Goal: Information Seeking & Learning: Check status

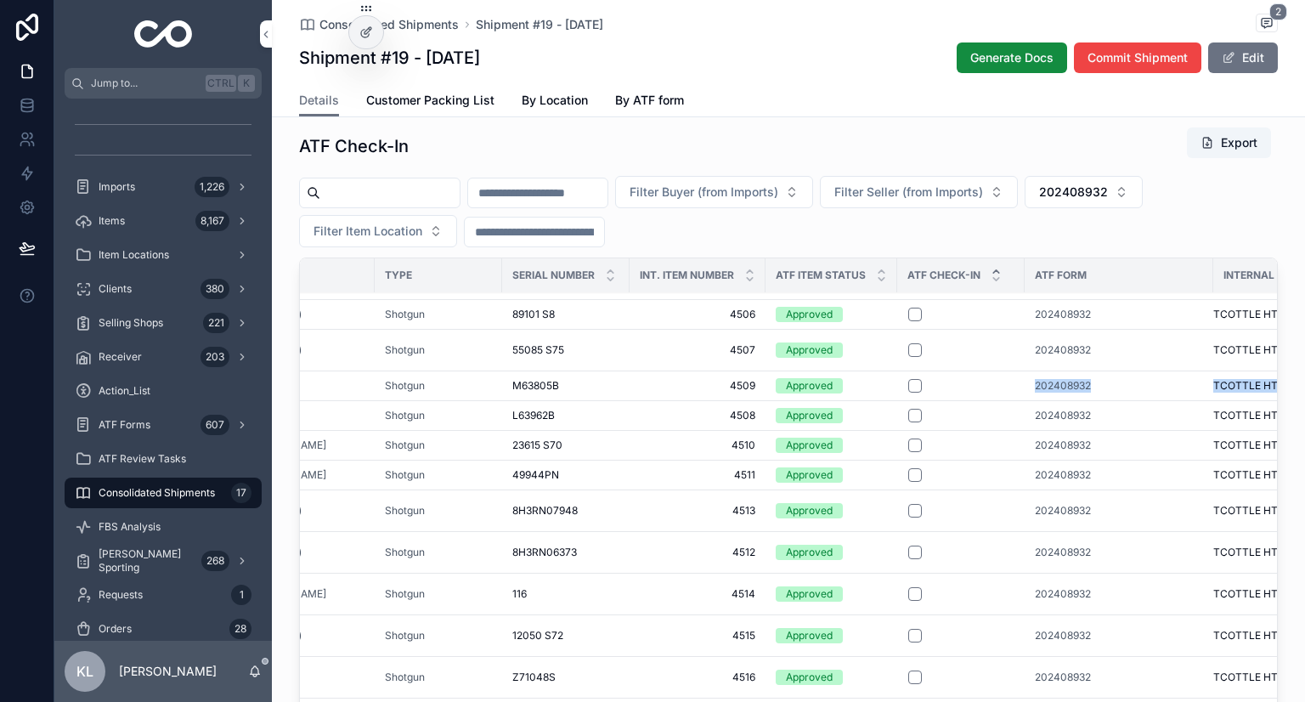
scroll to position [257, 277]
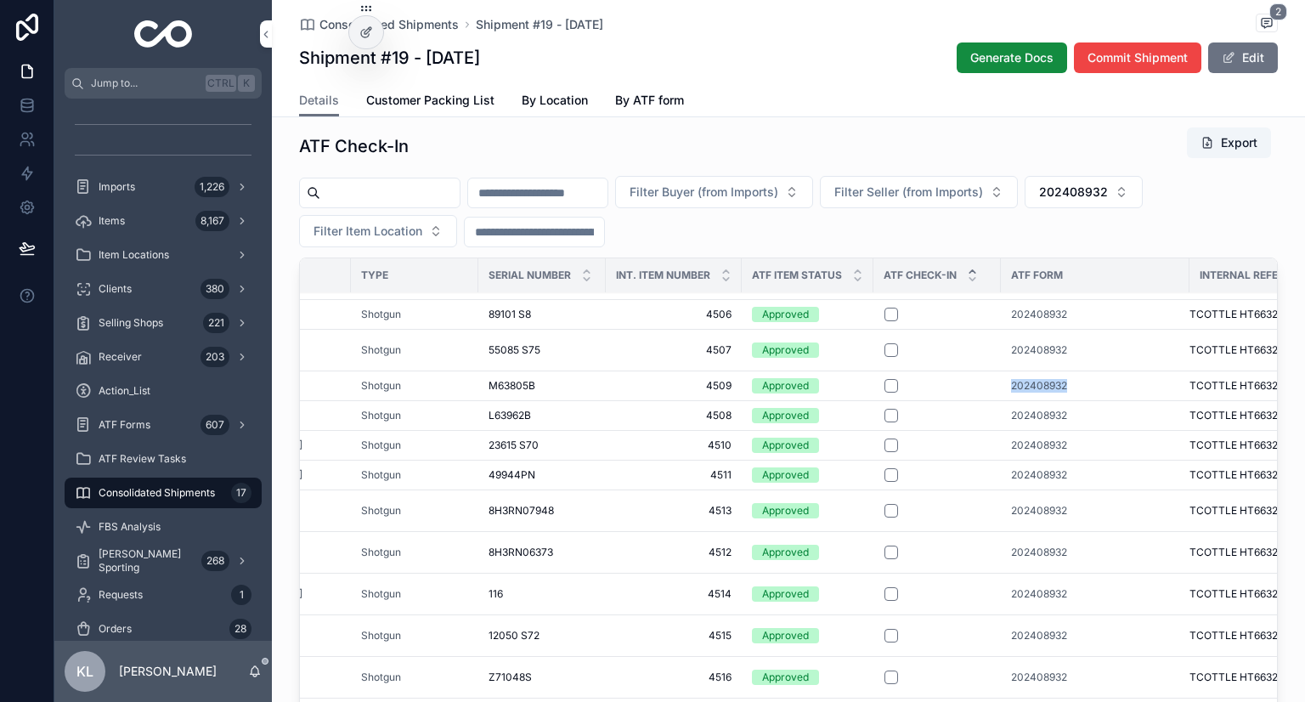
drag, startPoint x: 1184, startPoint y: 377, endPoint x: 1058, endPoint y: 377, distance: 125.8
click at [1058, 377] on tr "Silver Pigeon Silver Pigeon Beretta Shotgun M63805B M63805B 4509 4509 Approved …" at bounding box center [672, 386] width 1299 height 30
copy tr "202408932"
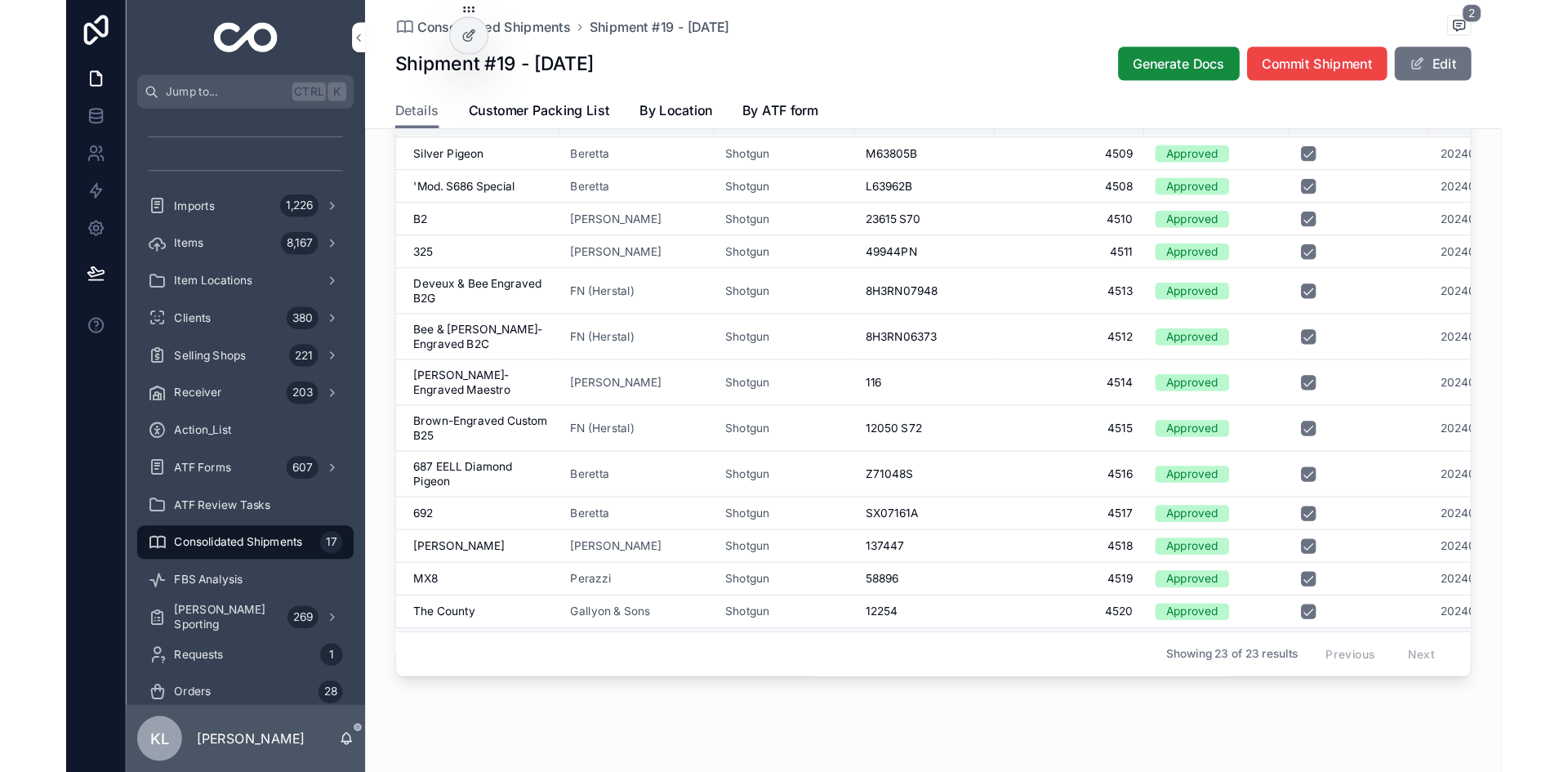
scroll to position [320, 0]
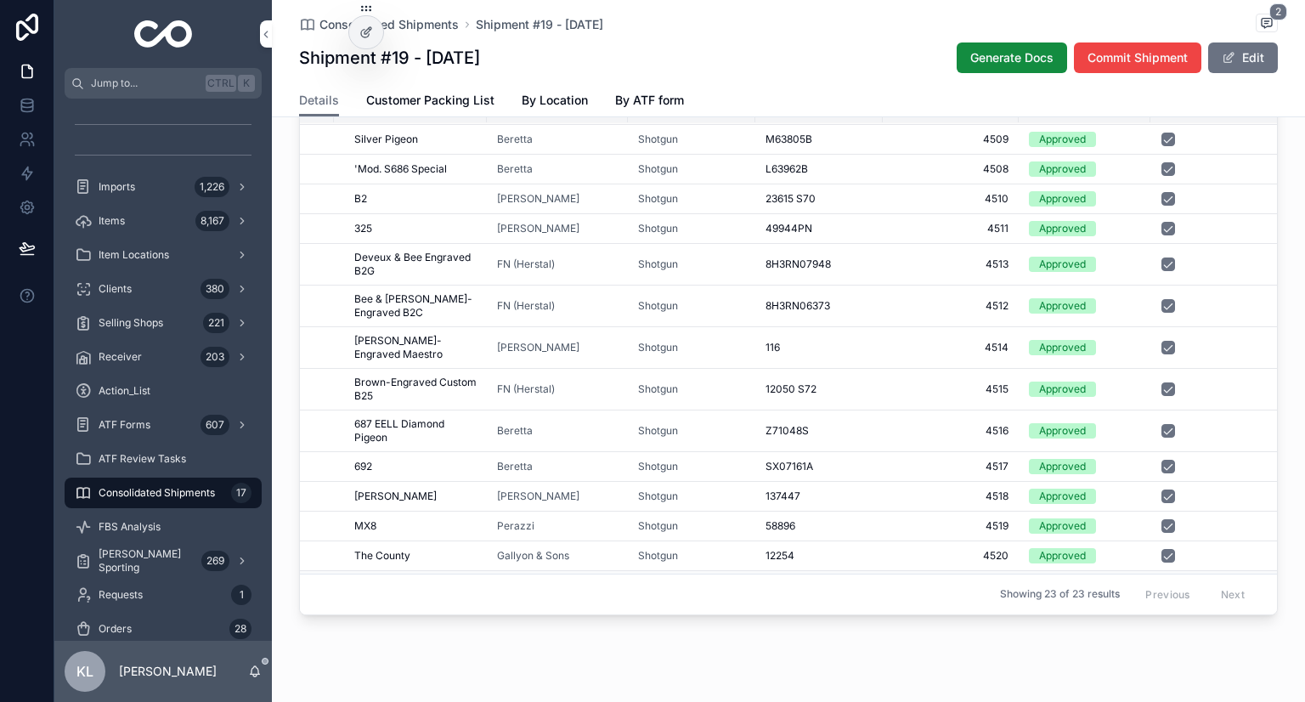
click at [648, 607] on div "Showing 23 of 23 results Previous Next" at bounding box center [788, 594] width 977 height 41
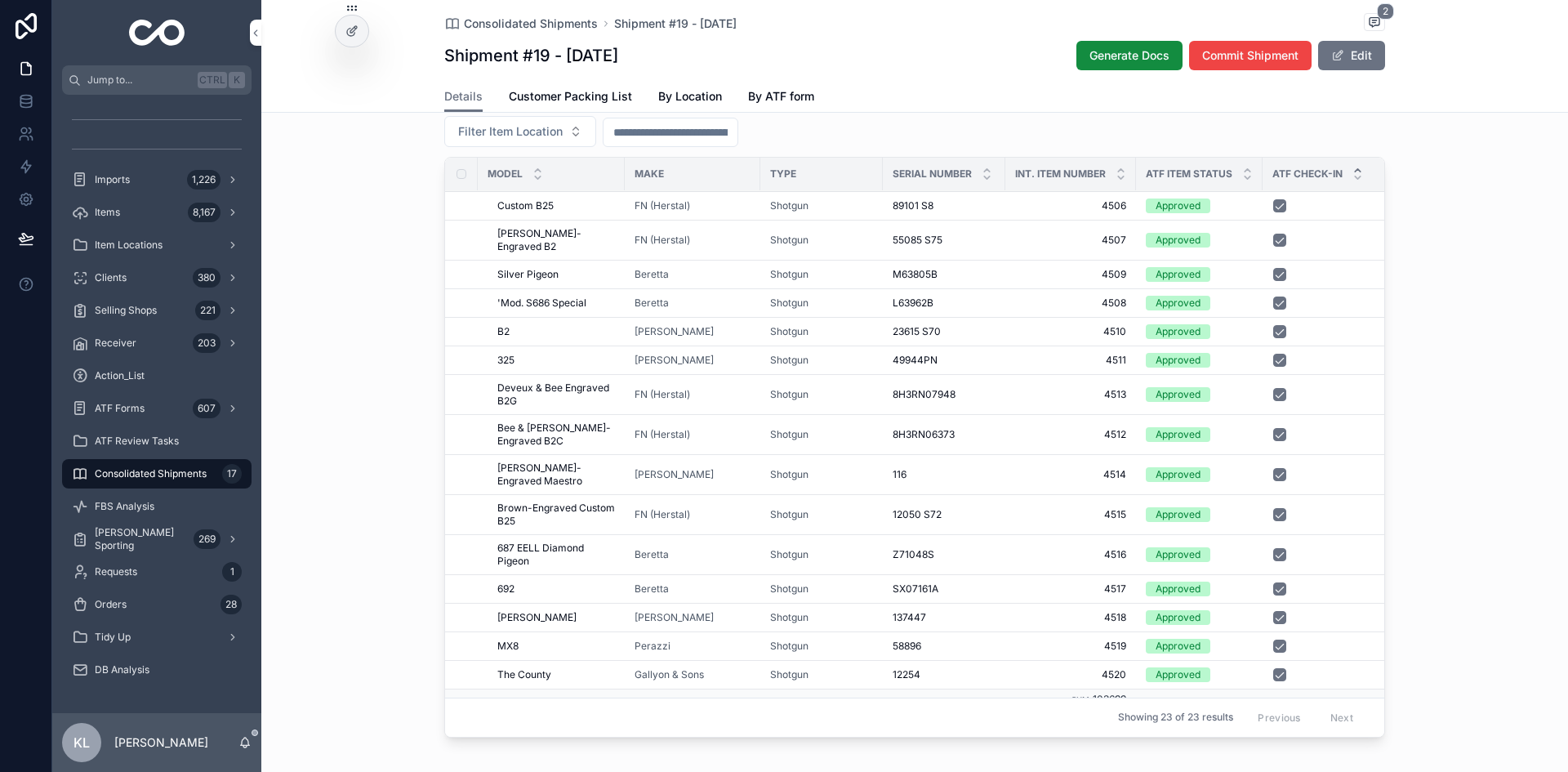
scroll to position [1251, 0]
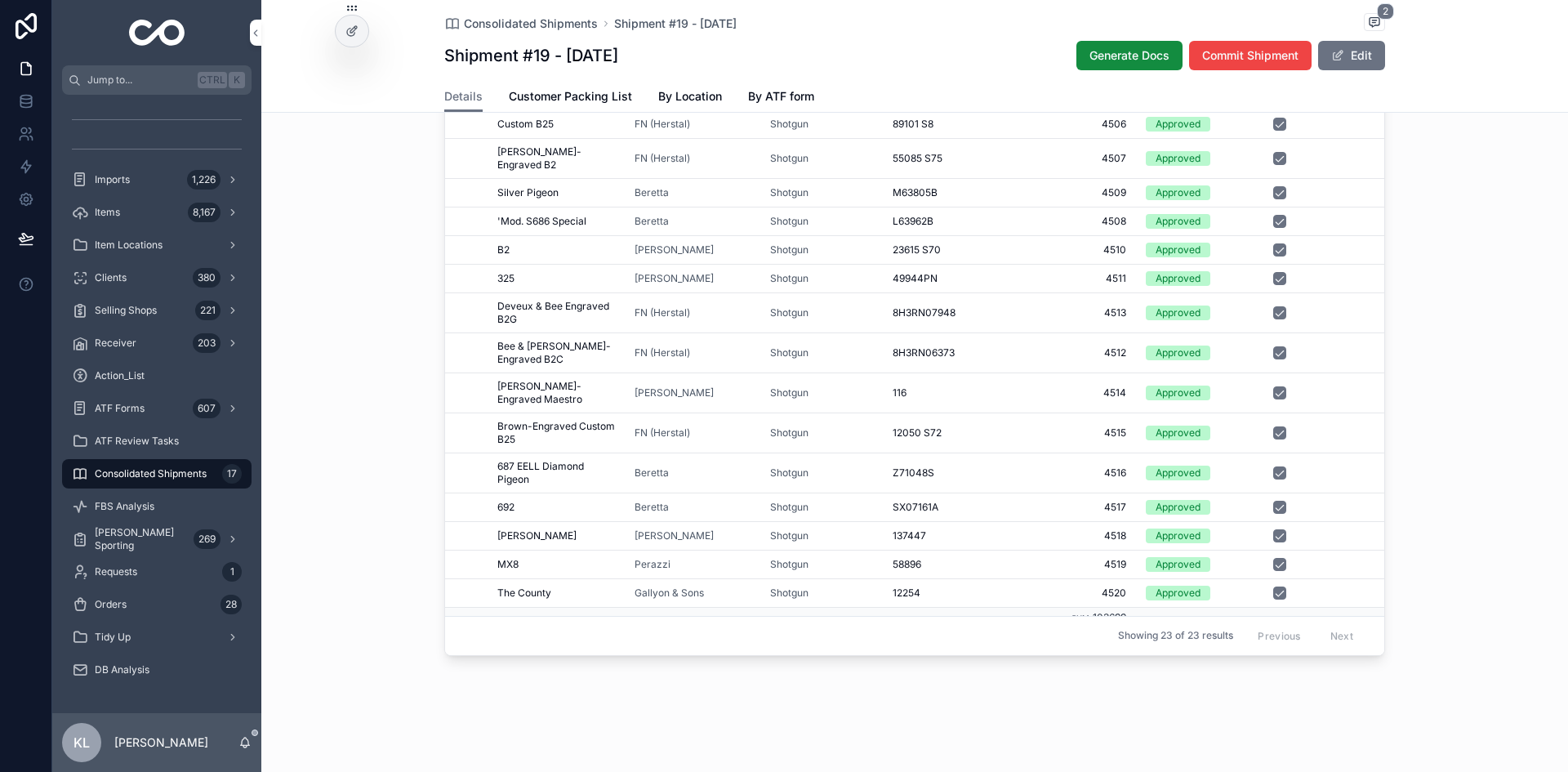
click at [1253, 341] on div "ATF Check-In Export Filter Buyer (from Imports) Filter Seller (from Imports) 20…" at bounding box center [915, 306] width 1307 height 726
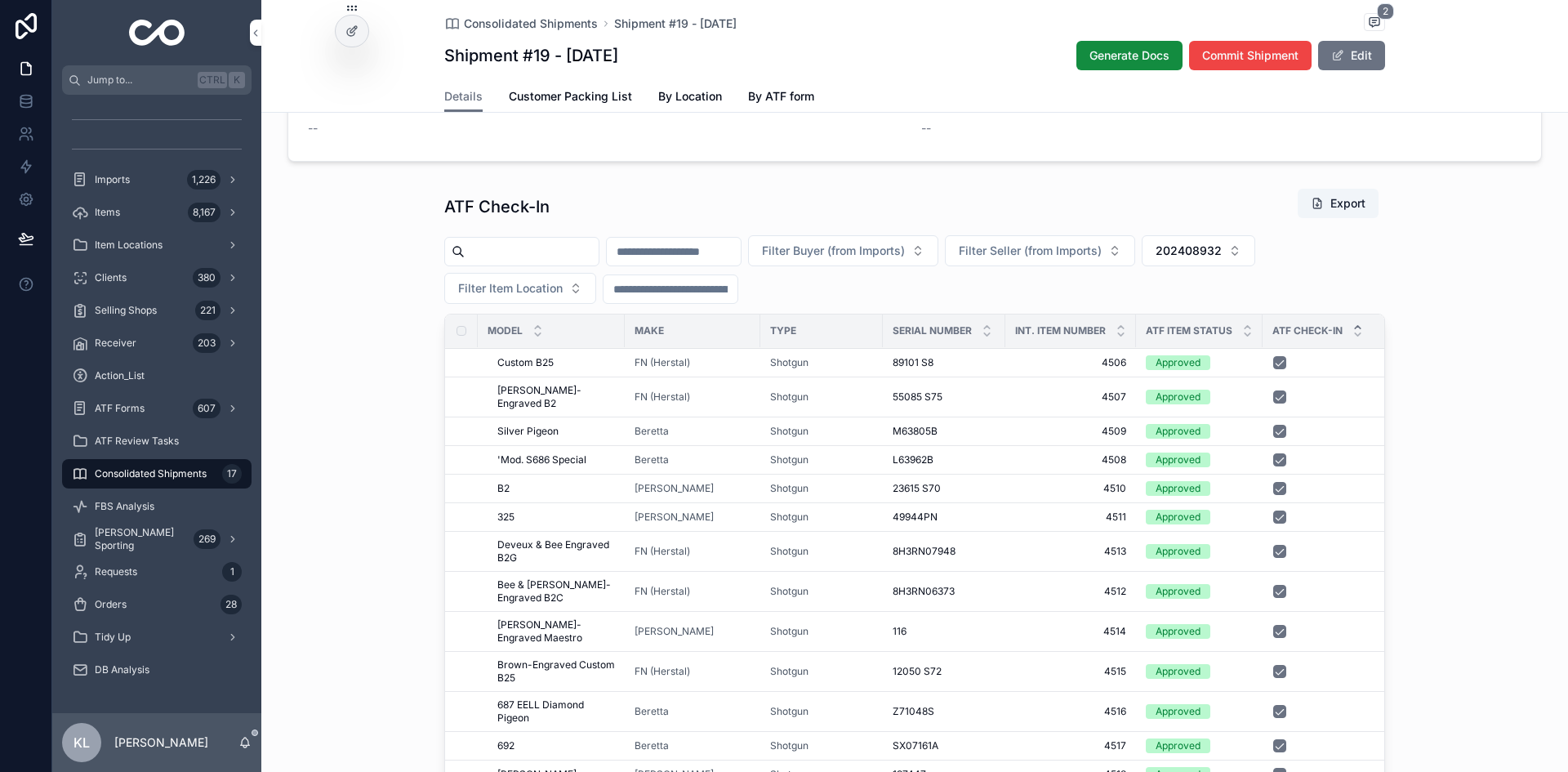
scroll to position [1006, 0]
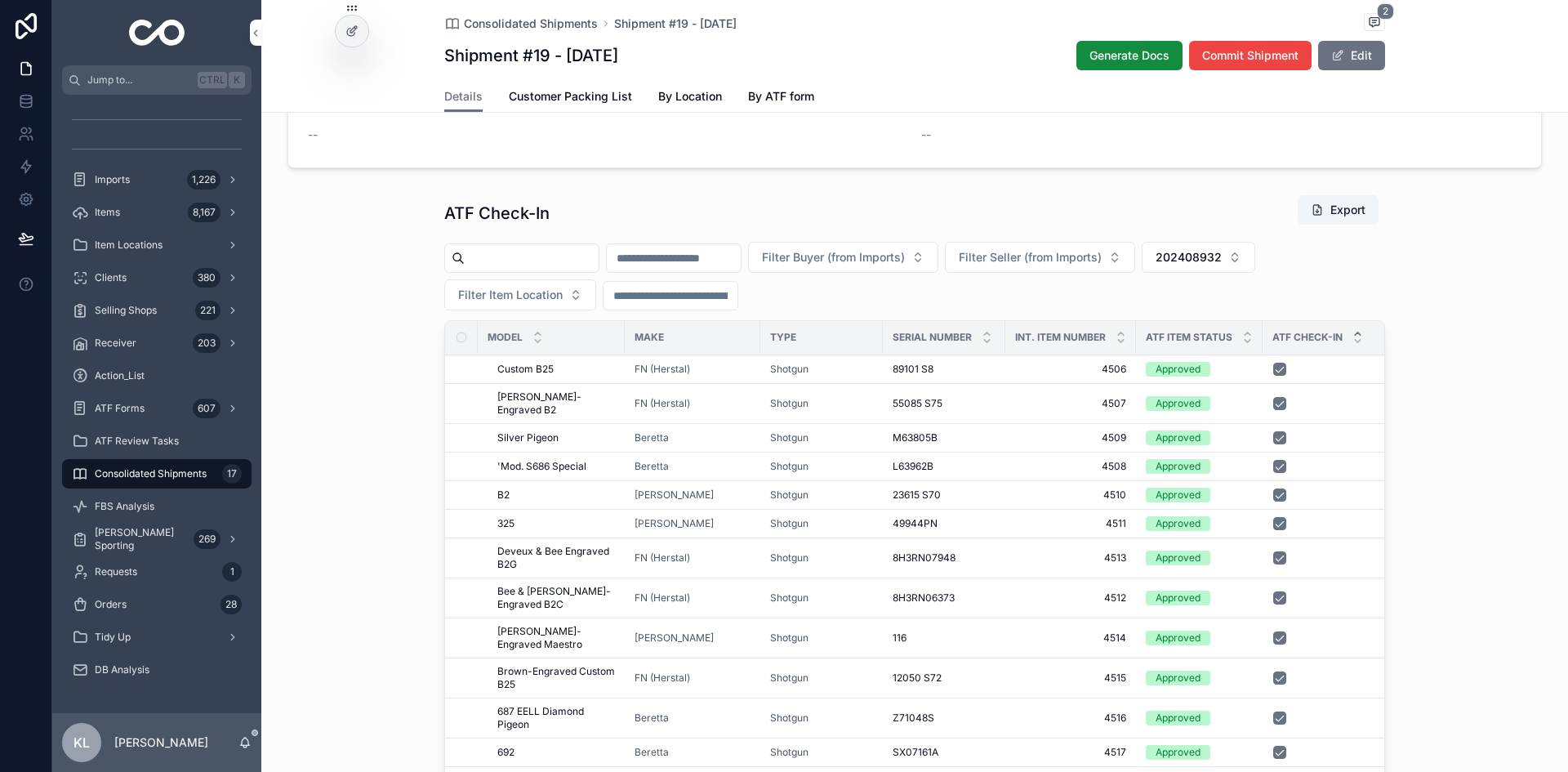
click at [1221, 265] on span "202408932" at bounding box center [1188, 257] width 66 height 16
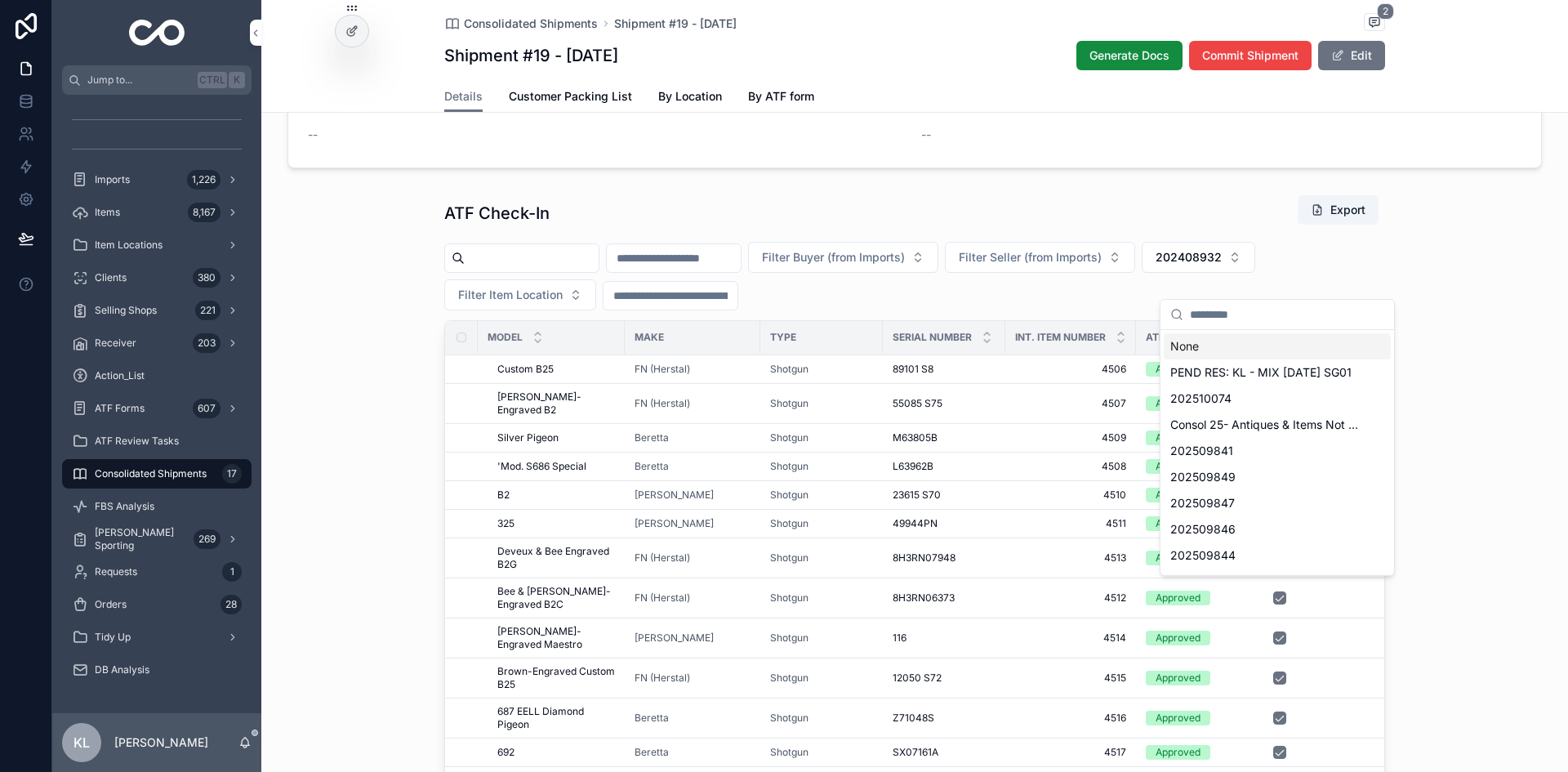
click at [1184, 354] on div "None" at bounding box center [1277, 346] width 227 height 26
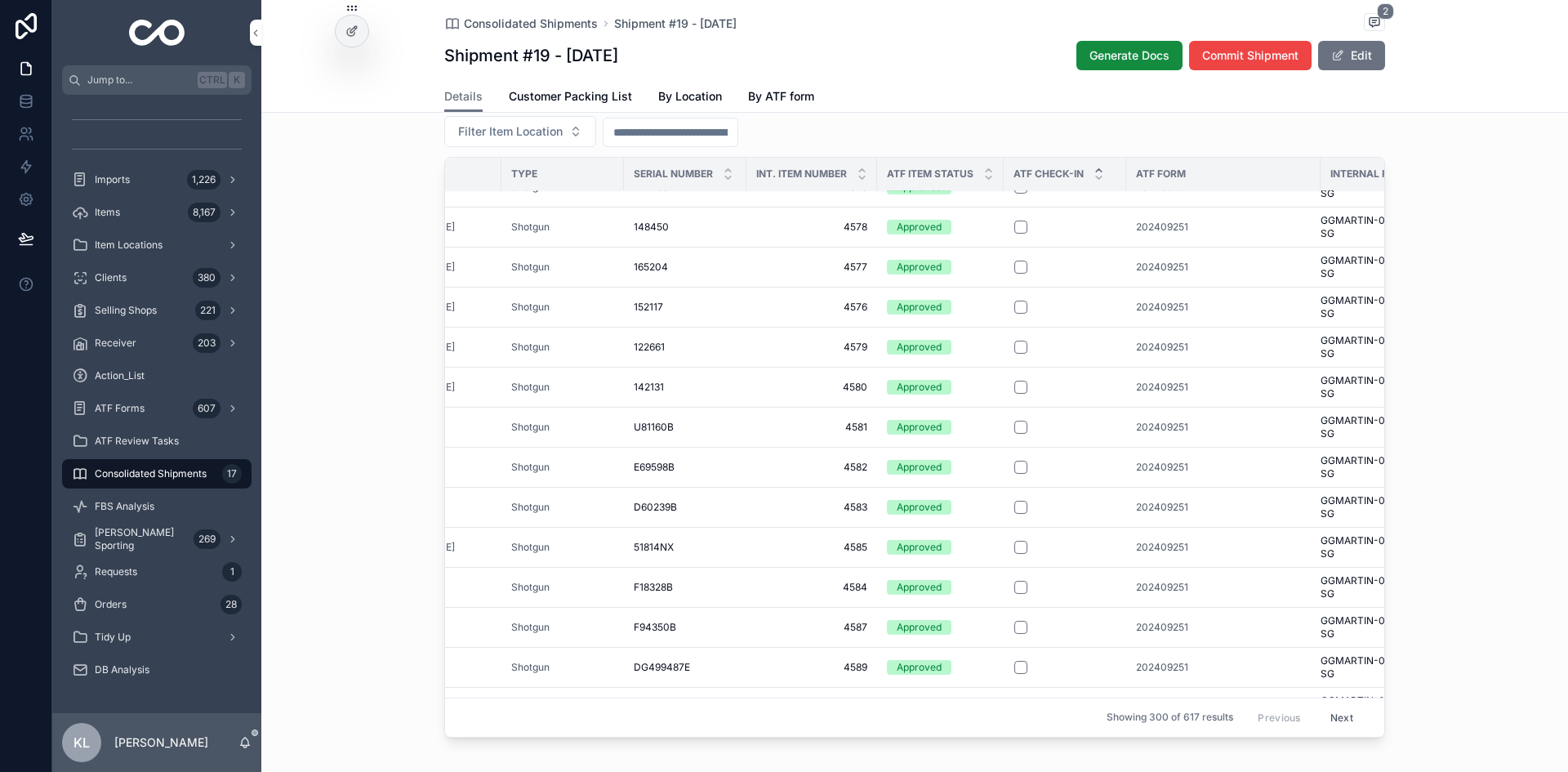
scroll to position [310, 263]
drag, startPoint x: 1116, startPoint y: 249, endPoint x: 1188, endPoint y: 250, distance: 72.0
click at [1188, 247] on td "202409251" at bounding box center [1219, 227] width 194 height 40
copy span "202409251"
click at [1253, 111] on div "Details Customer Packing List By Location By ATF form" at bounding box center [914, 96] width 941 height 31
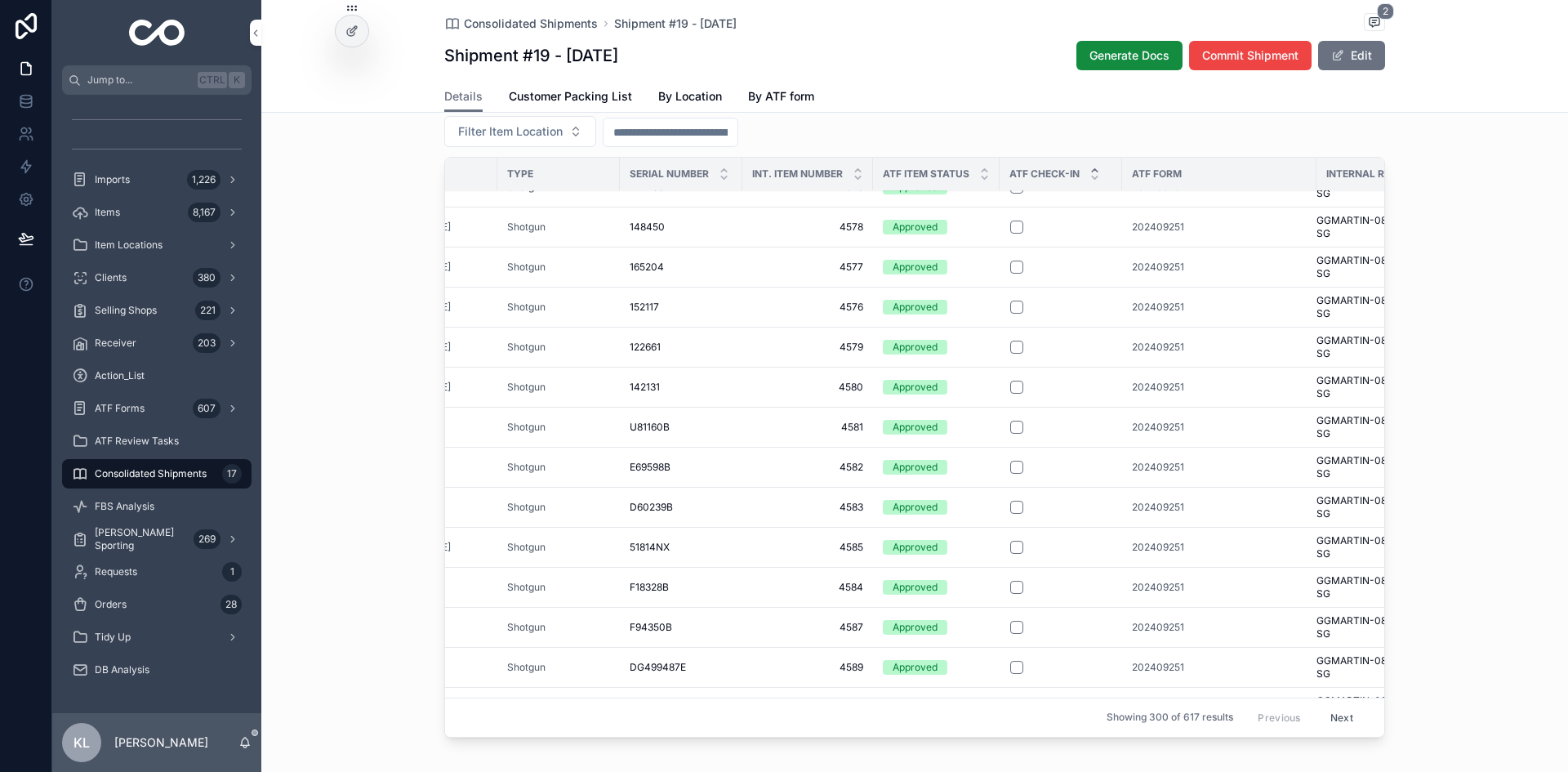
click at [1253, 110] on button "Filter ATF Form" at bounding box center [1206, 94] width 129 height 31
type input "*********"
click at [1241, 187] on div "202409251" at bounding box center [1286, 183] width 227 height 26
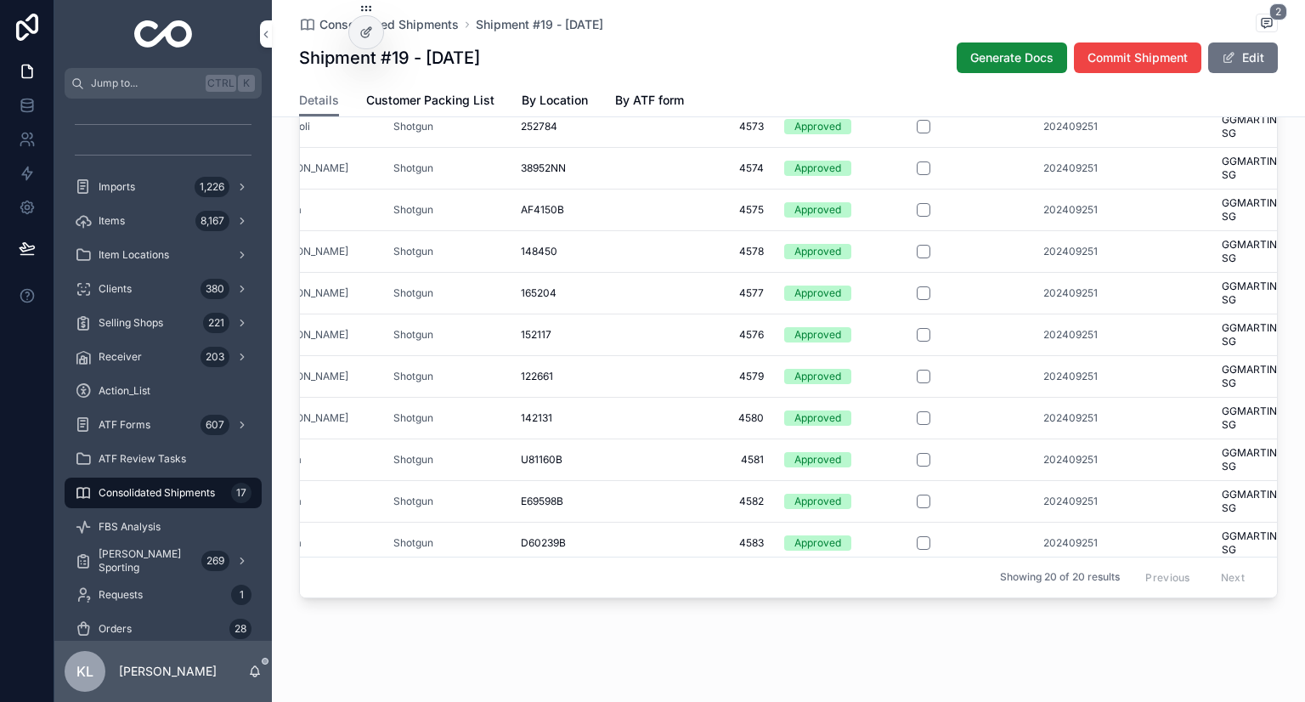
scroll to position [0, 316]
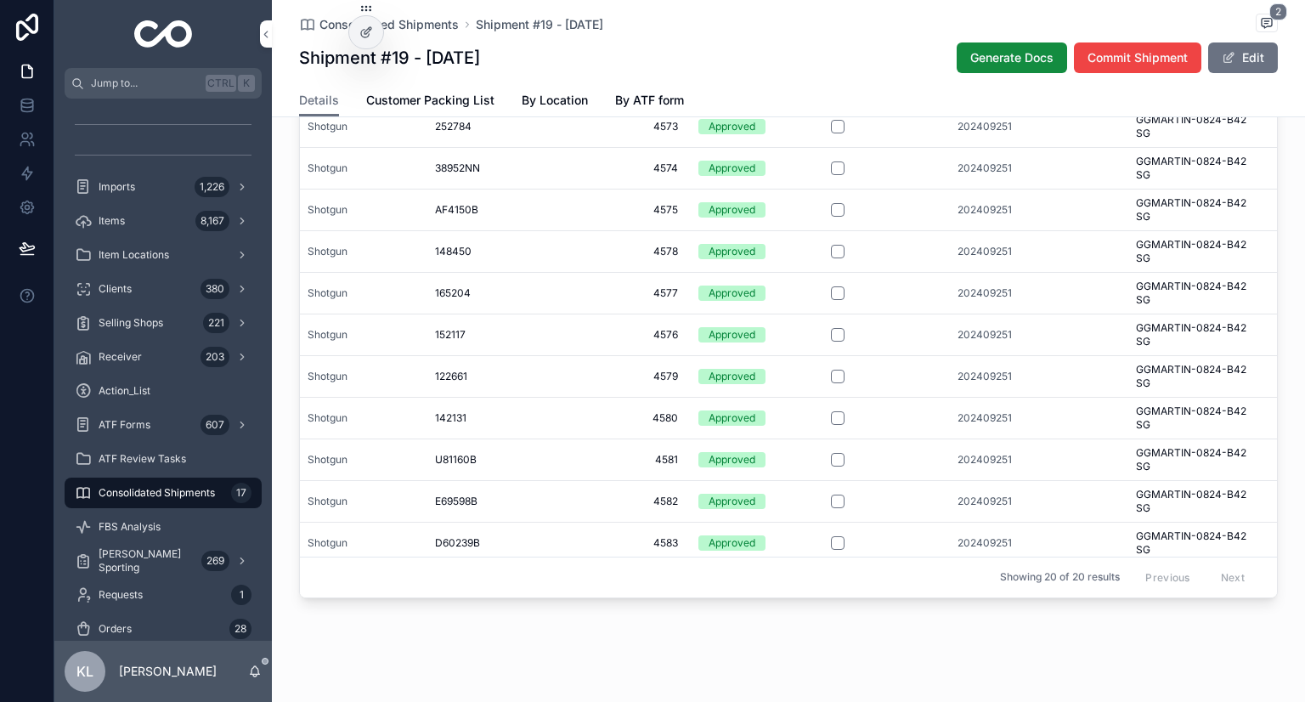
click at [967, 300] on span "202409251" at bounding box center [985, 293] width 54 height 14
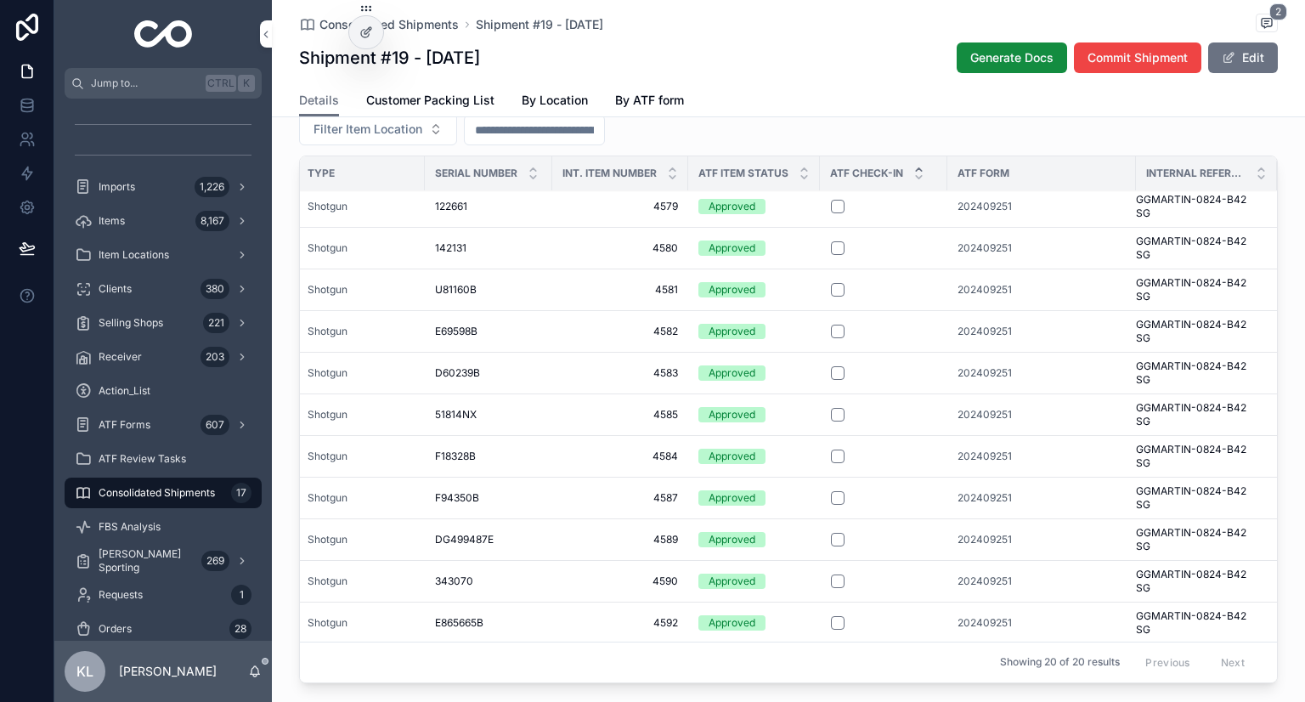
scroll to position [411, 316]
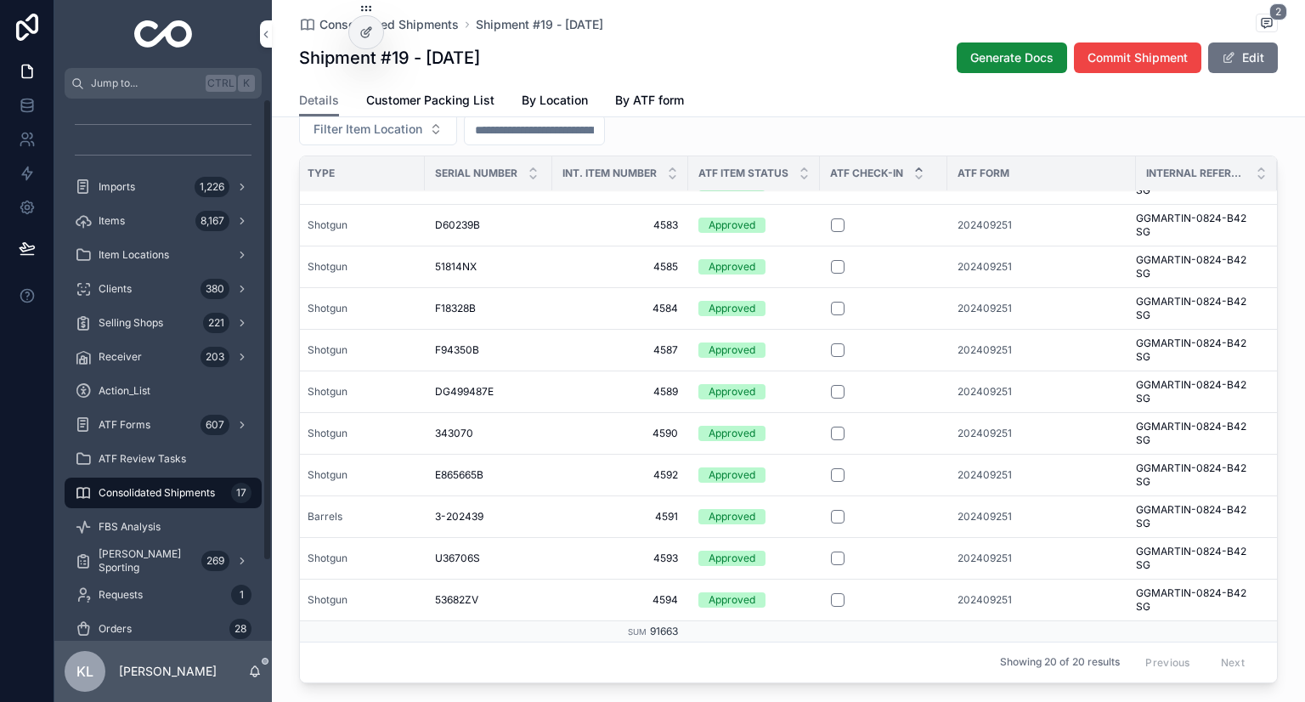
click at [829, 88] on div "Details Customer Packing List By Location By ATF form" at bounding box center [788, 100] width 979 height 32
click at [831, 607] on button "scrollable content" at bounding box center [838, 600] width 14 height 14
click at [831, 565] on button "scrollable content" at bounding box center [838, 559] width 14 height 14
click at [831, 482] on button "scrollable content" at bounding box center [838, 475] width 14 height 14
click at [831, 440] on button "scrollable content" at bounding box center [838, 434] width 14 height 14
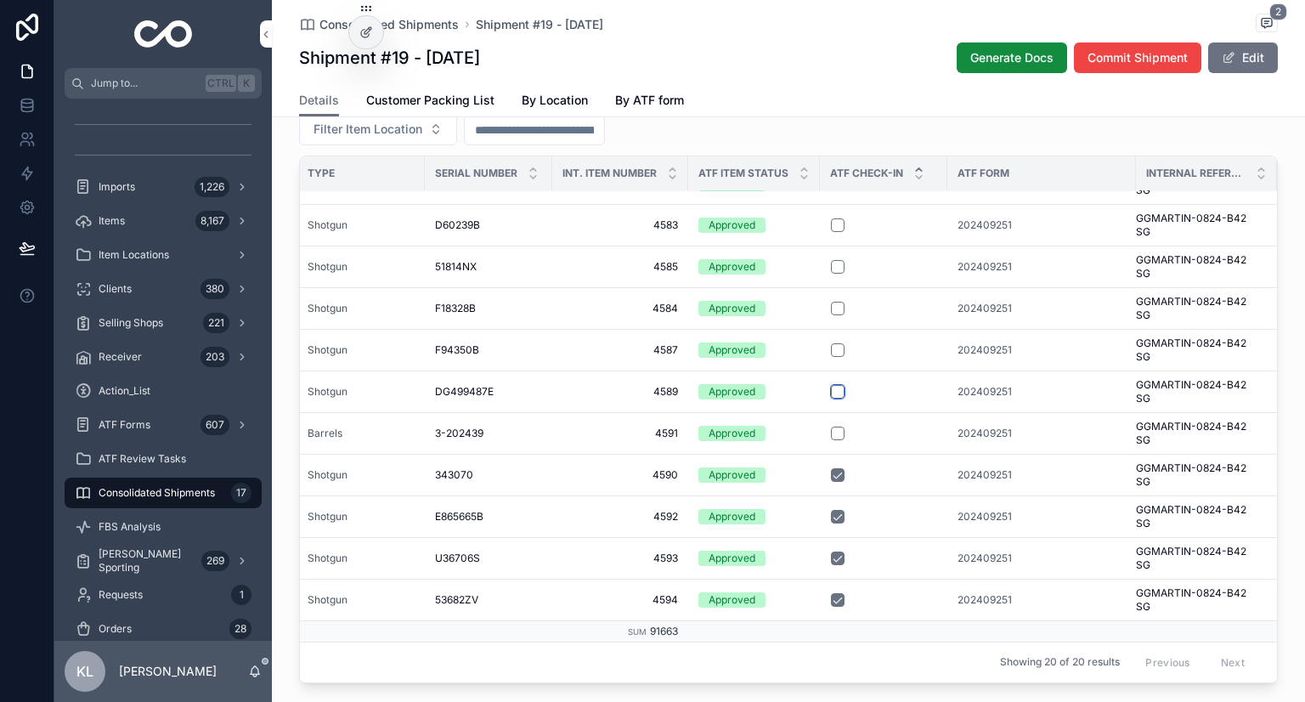
click at [831, 399] on button "scrollable content" at bounding box center [838, 392] width 14 height 14
click at [831, 357] on button "scrollable content" at bounding box center [838, 350] width 14 height 14
click at [831, 315] on button "scrollable content" at bounding box center [838, 309] width 14 height 14
click at [831, 274] on button "scrollable content" at bounding box center [838, 267] width 14 height 14
click at [831, 232] on button "scrollable content" at bounding box center [838, 225] width 14 height 14
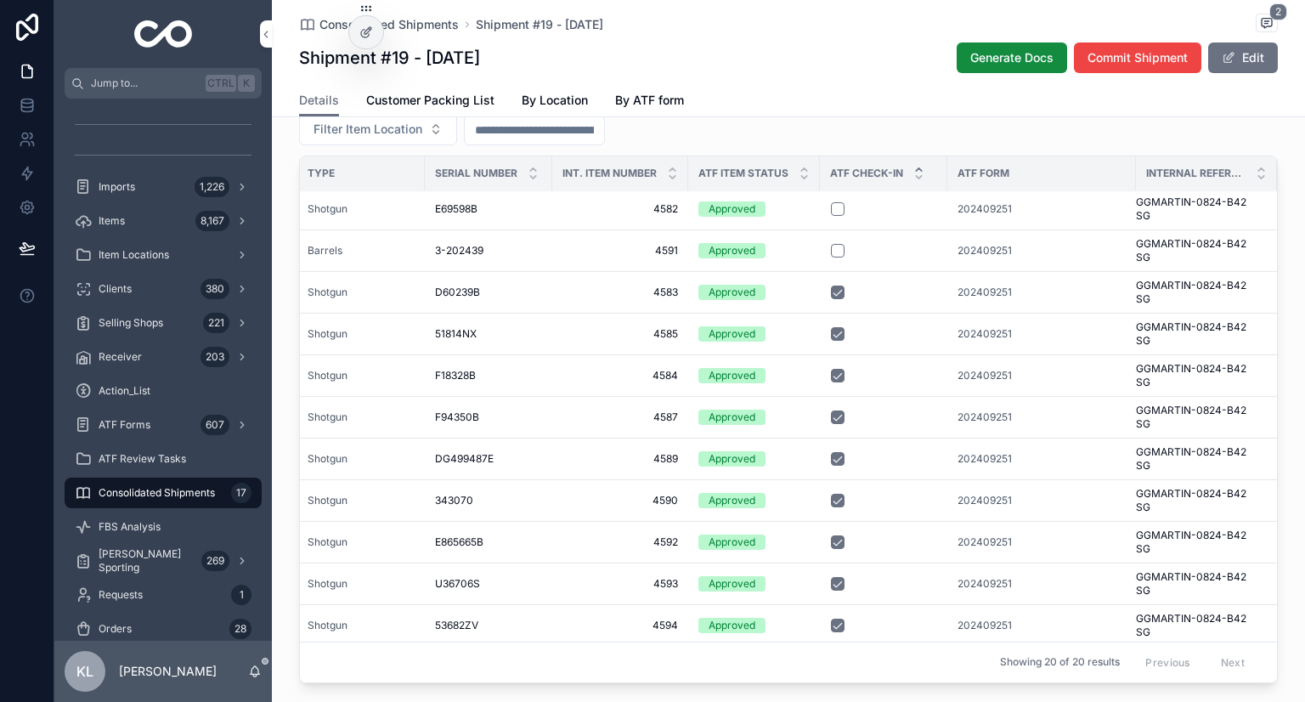
scroll to position [326, 316]
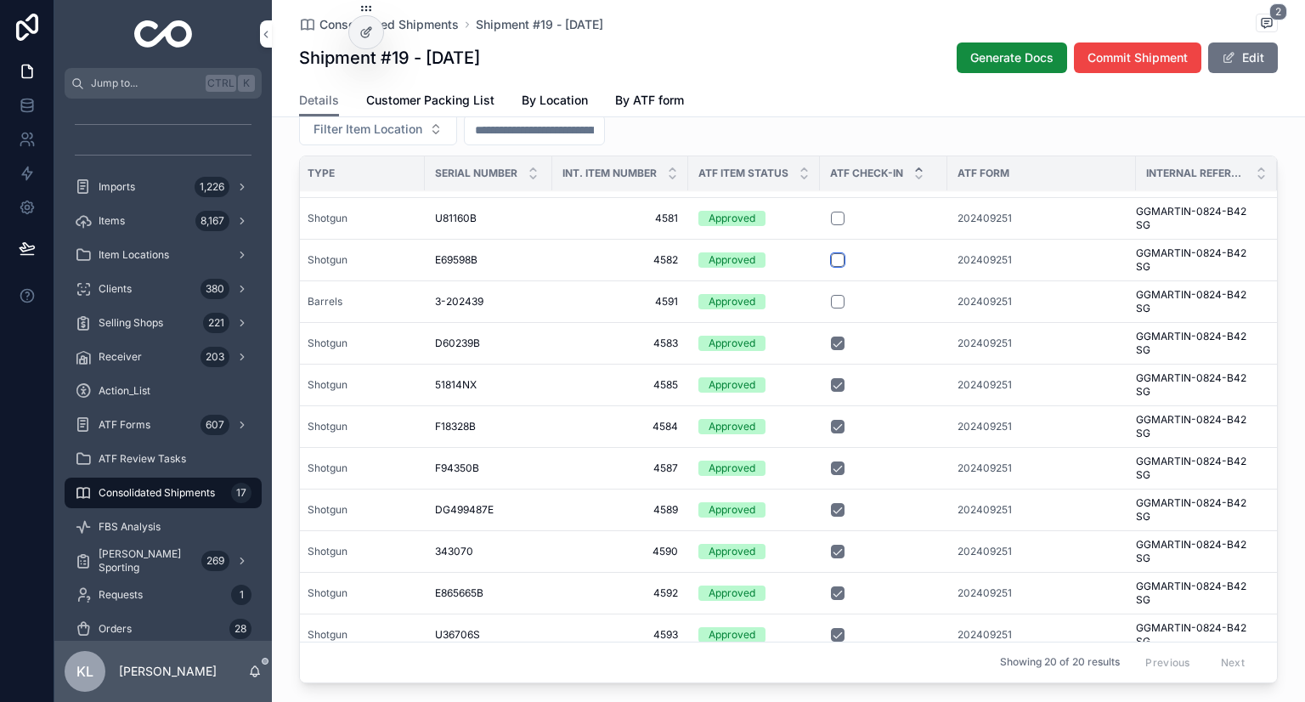
click at [831, 267] on button "scrollable content" at bounding box center [838, 260] width 14 height 14
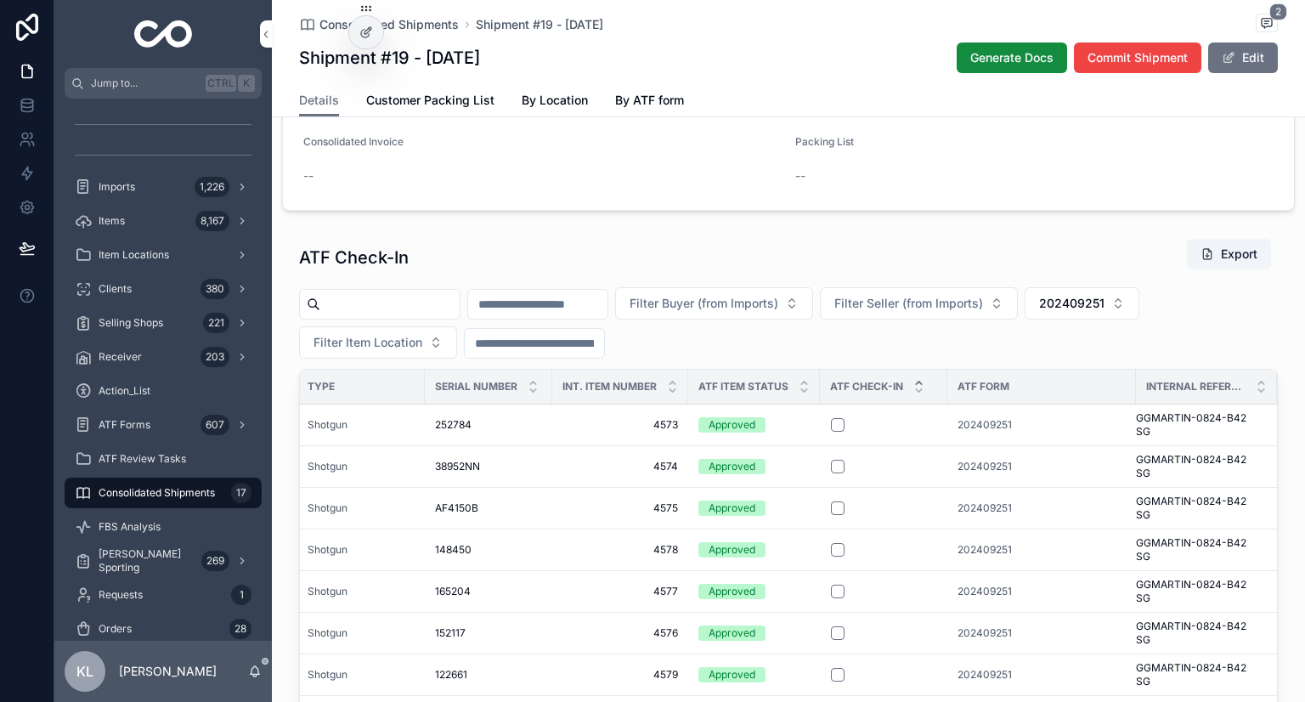
scroll to position [1105, 0]
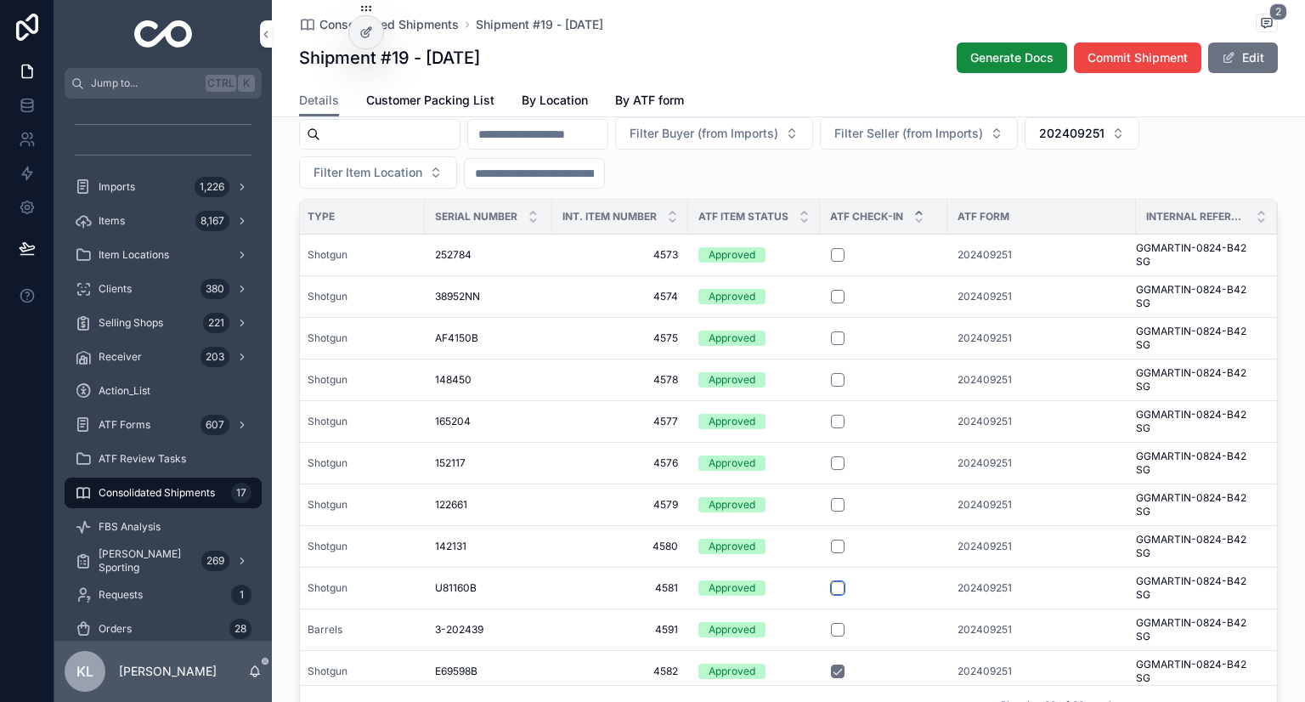
click at [831, 595] on button "scrollable content" at bounding box center [838, 588] width 14 height 14
click at [831, 553] on button "scrollable content" at bounding box center [838, 547] width 14 height 14
click at [831, 512] on button "scrollable content" at bounding box center [838, 505] width 14 height 14
click at [831, 470] on button "scrollable content" at bounding box center [838, 463] width 14 height 14
click at [831, 428] on button "scrollable content" at bounding box center [838, 422] width 14 height 14
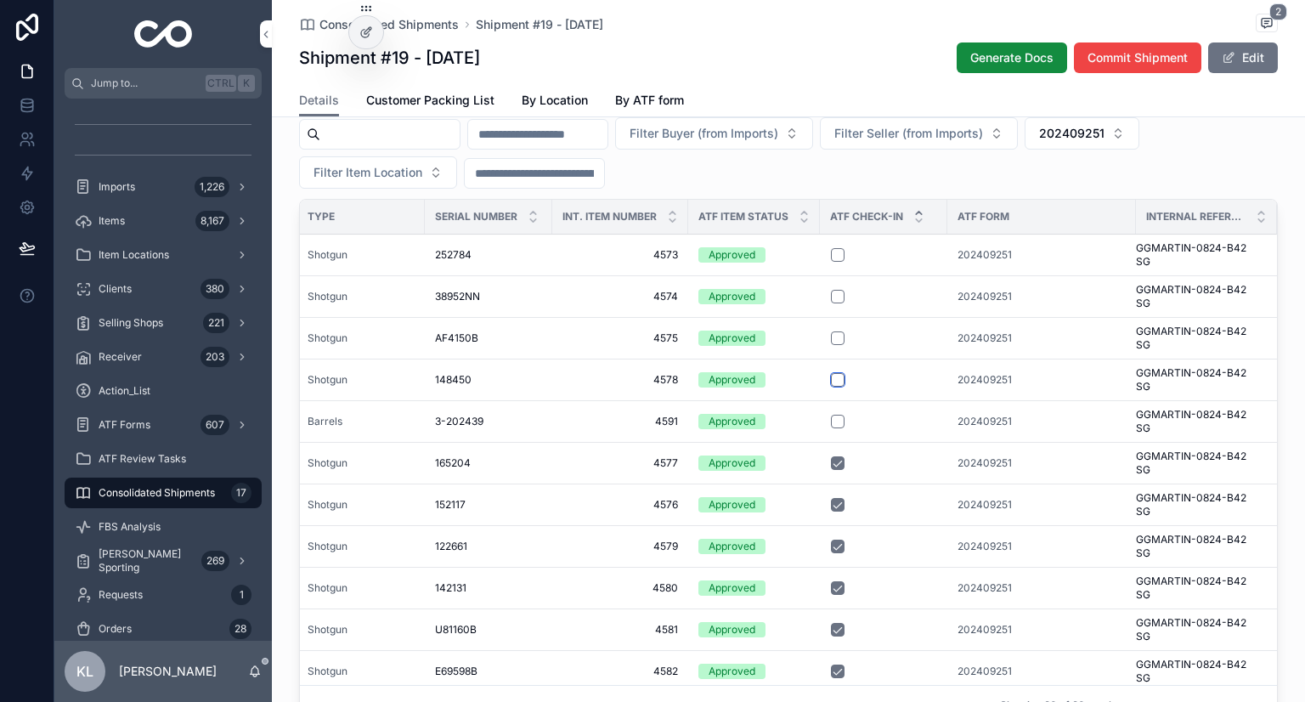
click at [831, 387] on button "scrollable content" at bounding box center [838, 380] width 14 height 14
click at [831, 345] on button "scrollable content" at bounding box center [838, 338] width 14 height 14
click at [831, 303] on button "scrollable content" at bounding box center [838, 297] width 14 height 14
click at [831, 262] on button "scrollable content" at bounding box center [838, 255] width 14 height 14
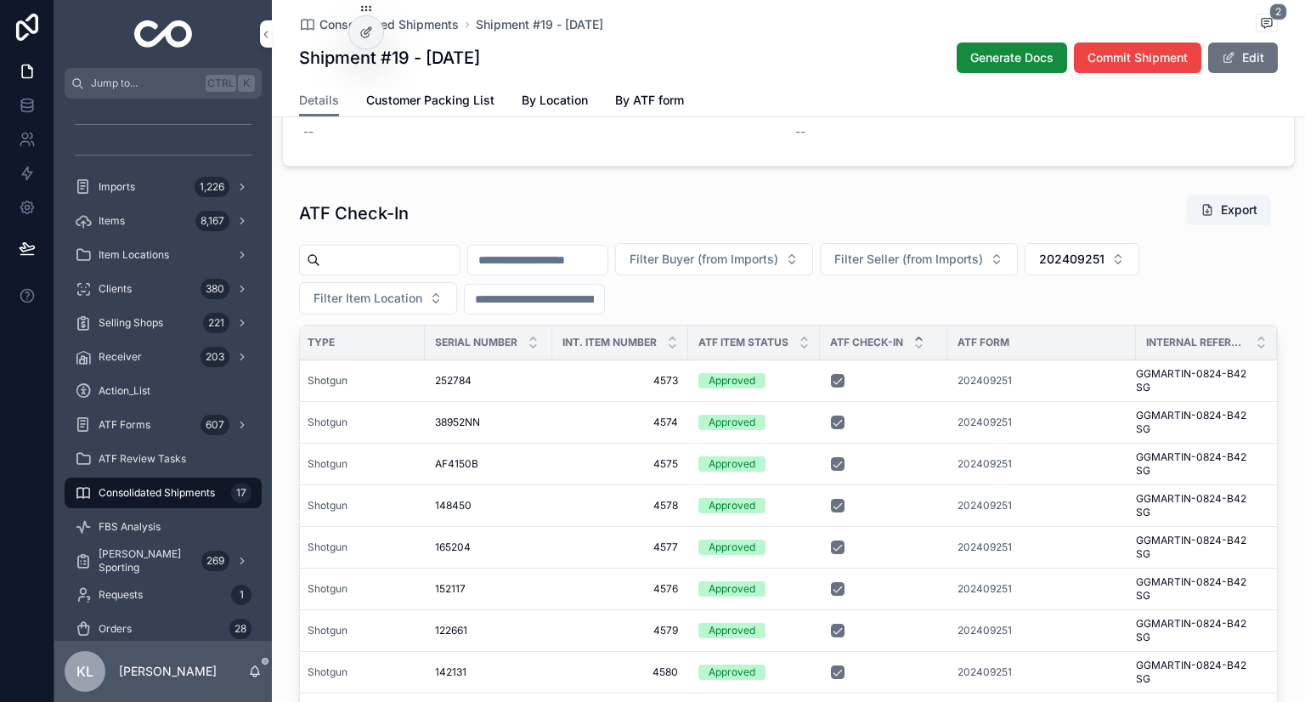
scroll to position [1020, 0]
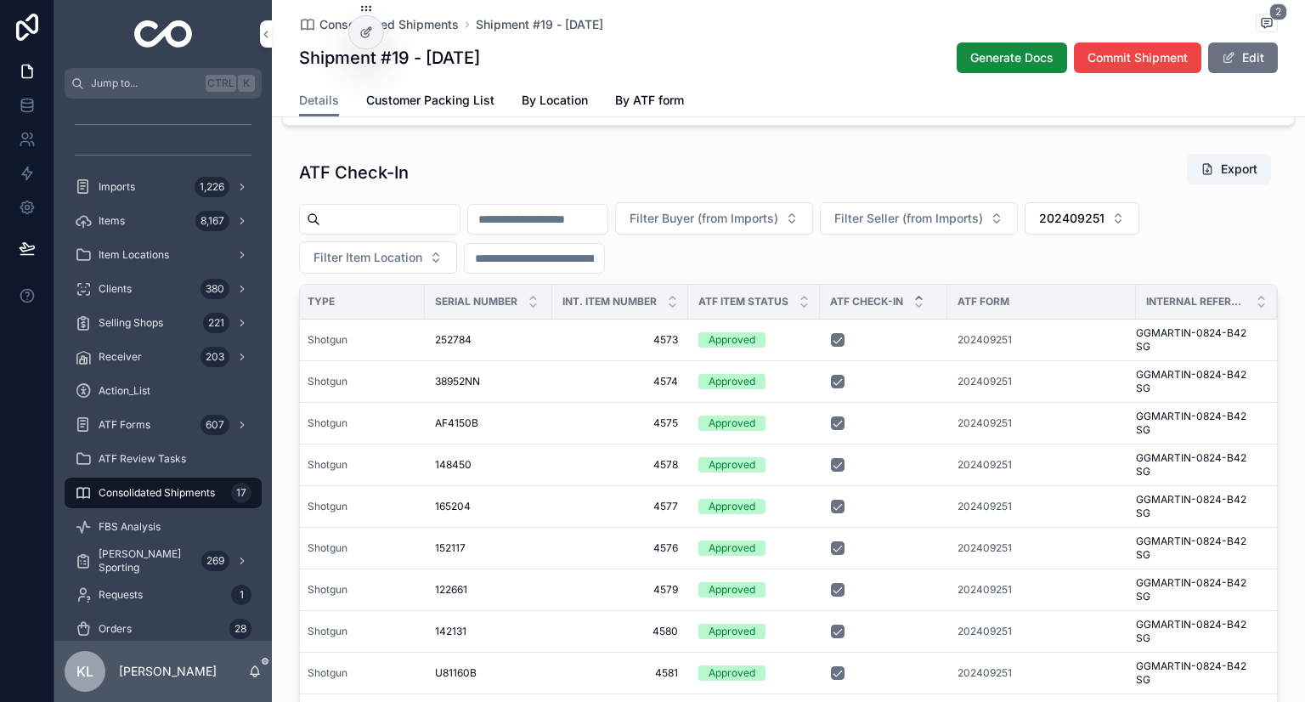
drag, startPoint x: 1174, startPoint y: 236, endPoint x: 1166, endPoint y: 253, distance: 19.0
click at [1105, 227] on span "202409251" at bounding box center [1071, 218] width 65 height 17
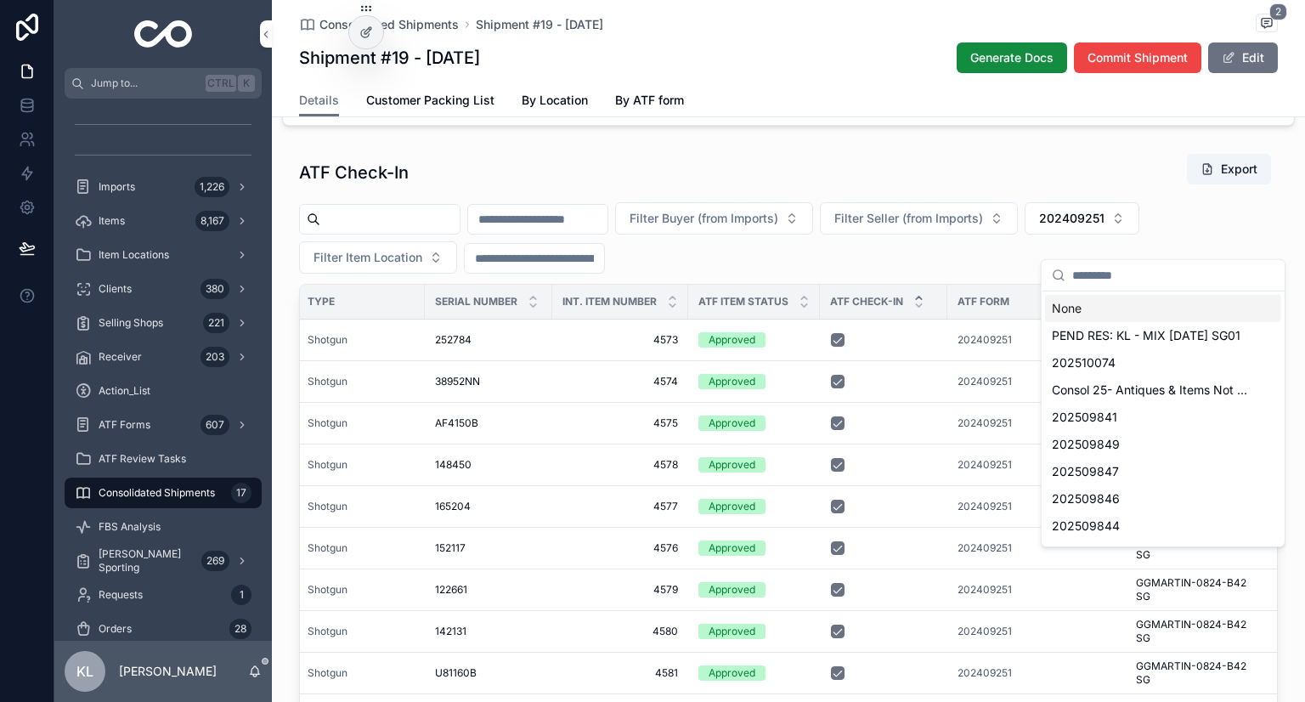
click at [1076, 312] on div "None" at bounding box center [1163, 308] width 236 height 27
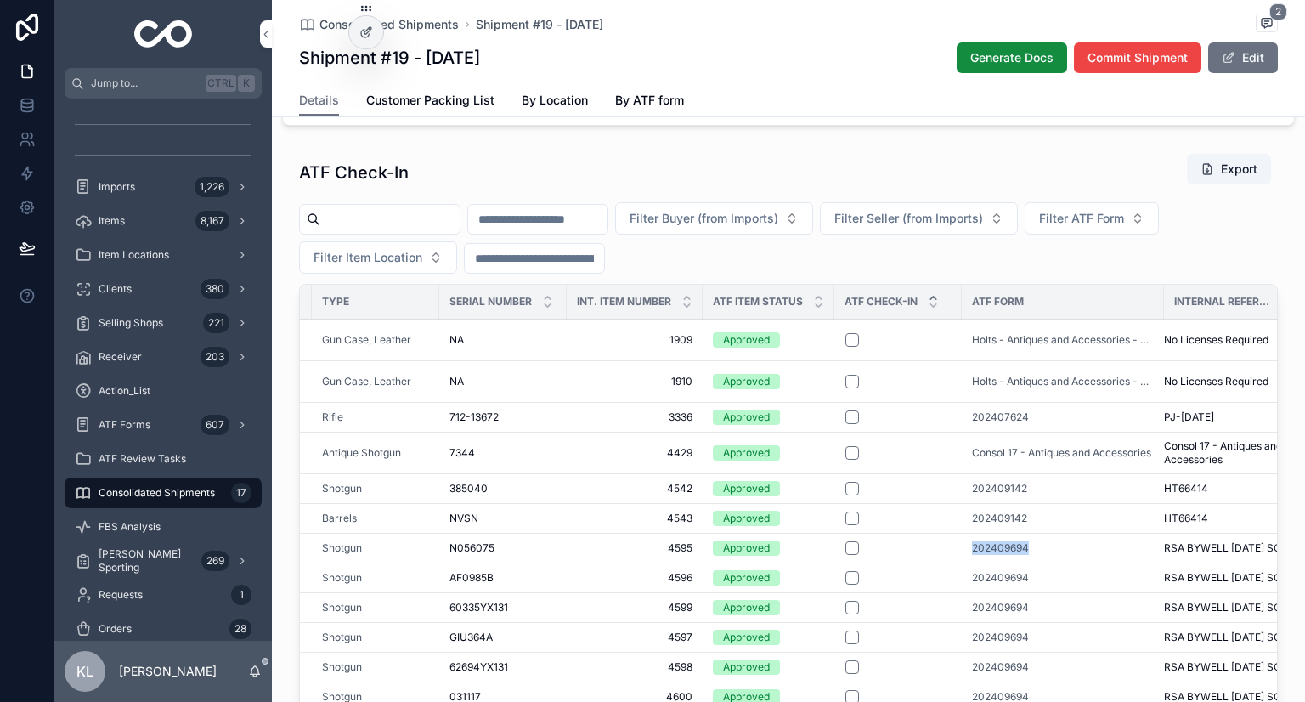
drag, startPoint x: 959, startPoint y: 565, endPoint x: 1027, endPoint y: 565, distance: 68.0
click at [1027, 563] on td "202409694" at bounding box center [1063, 548] width 202 height 30
copy span "202409694"
click at [1124, 227] on span "Filter ATF Form" at bounding box center [1081, 218] width 85 height 17
type input "*********"
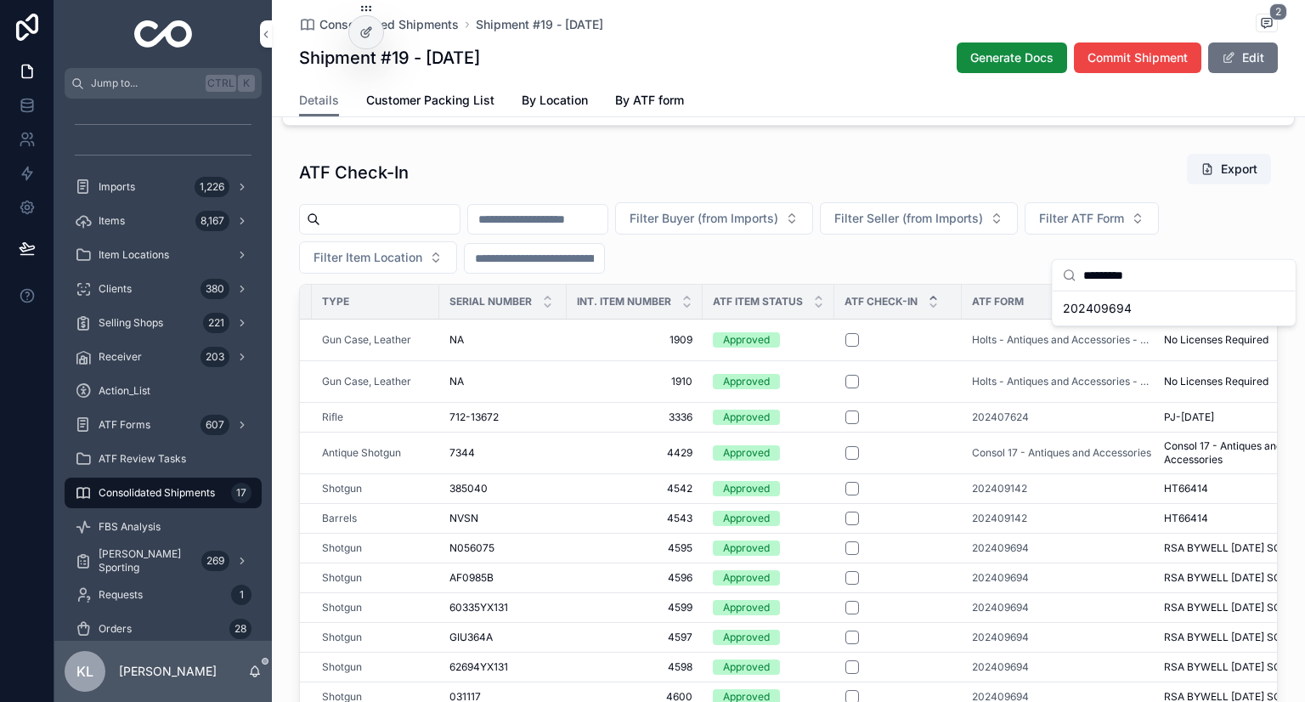
click at [1113, 314] on span "202409694" at bounding box center [1097, 308] width 69 height 17
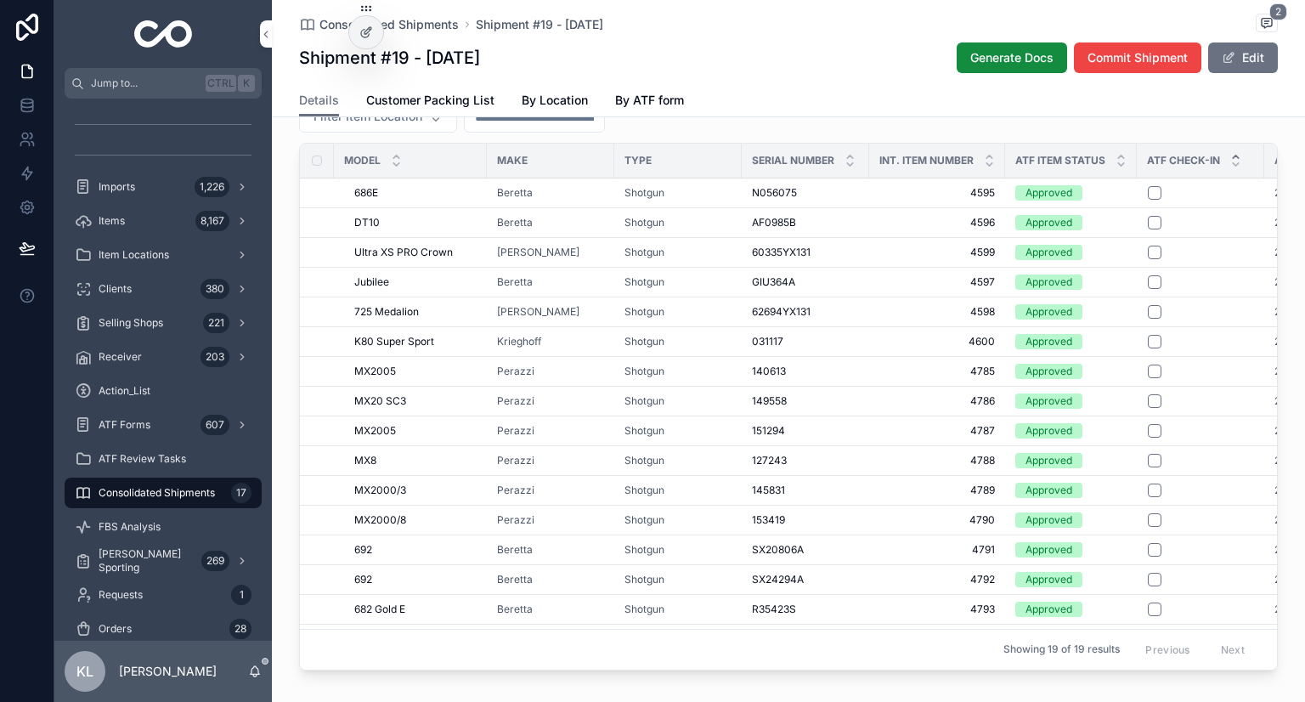
scroll to position [156, 0]
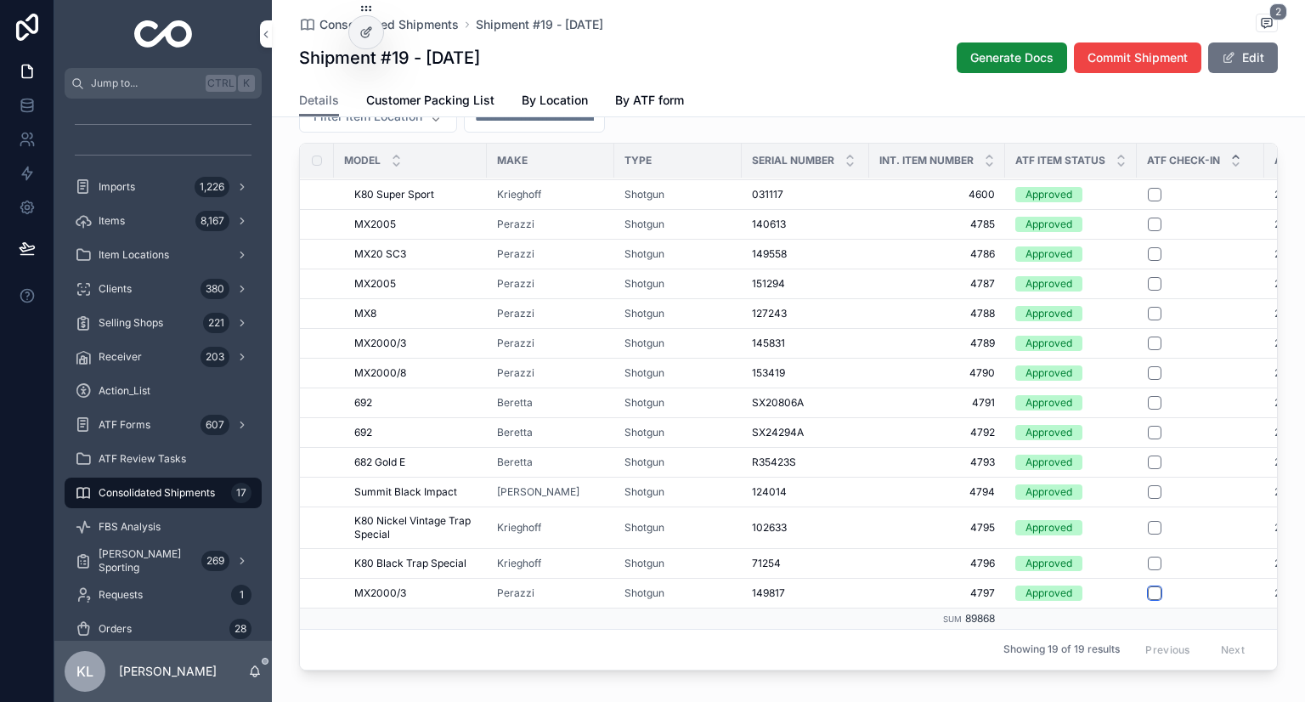
click at [1148, 600] on button "scrollable content" at bounding box center [1155, 593] width 14 height 14
click at [1148, 570] on button "scrollable content" at bounding box center [1155, 564] width 14 height 14
click at [1149, 534] on button "scrollable content" at bounding box center [1155, 528] width 14 height 14
click at [1148, 499] on button "scrollable content" at bounding box center [1155, 492] width 14 height 14
click at [1148, 469] on button "scrollable content" at bounding box center [1155, 462] width 14 height 14
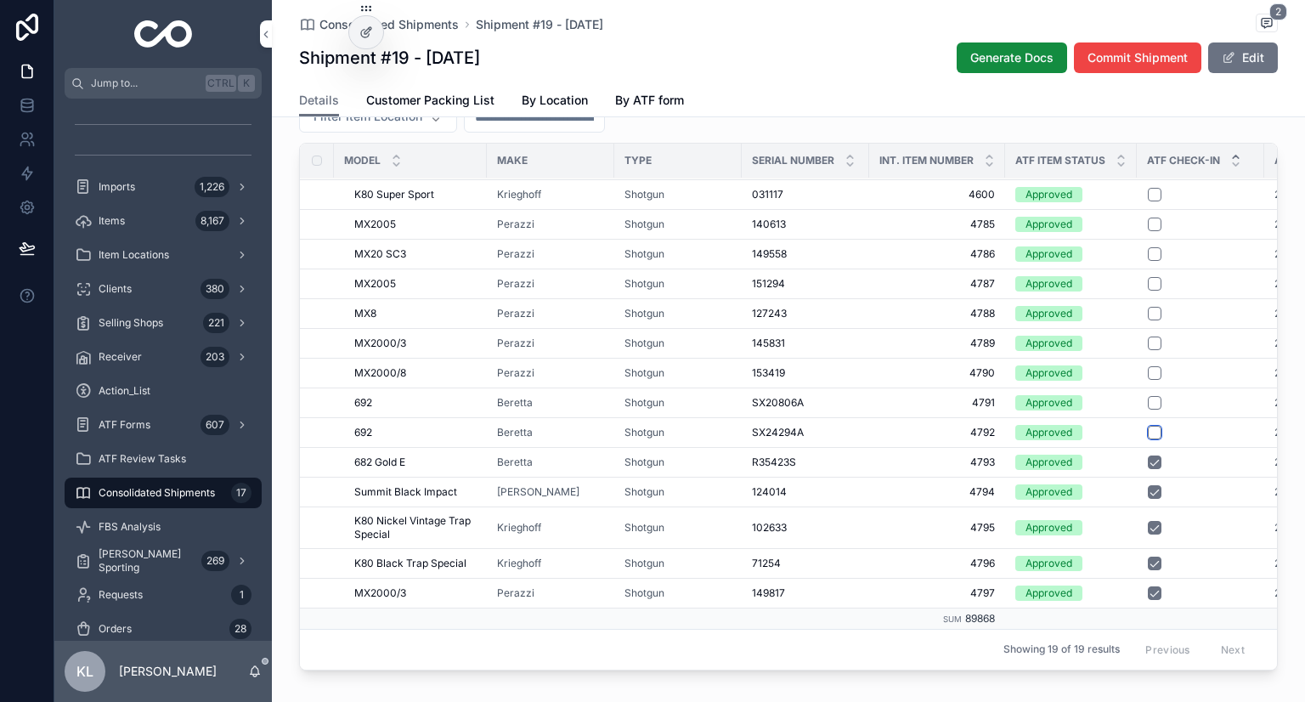
click at [1150, 439] on button "scrollable content" at bounding box center [1155, 433] width 14 height 14
click at [1148, 410] on button "scrollable content" at bounding box center [1155, 403] width 14 height 14
click at [1149, 380] on button "scrollable content" at bounding box center [1155, 373] width 14 height 14
click at [1148, 350] on button "scrollable content" at bounding box center [1155, 344] width 14 height 14
click at [1148, 320] on button "scrollable content" at bounding box center [1155, 314] width 14 height 14
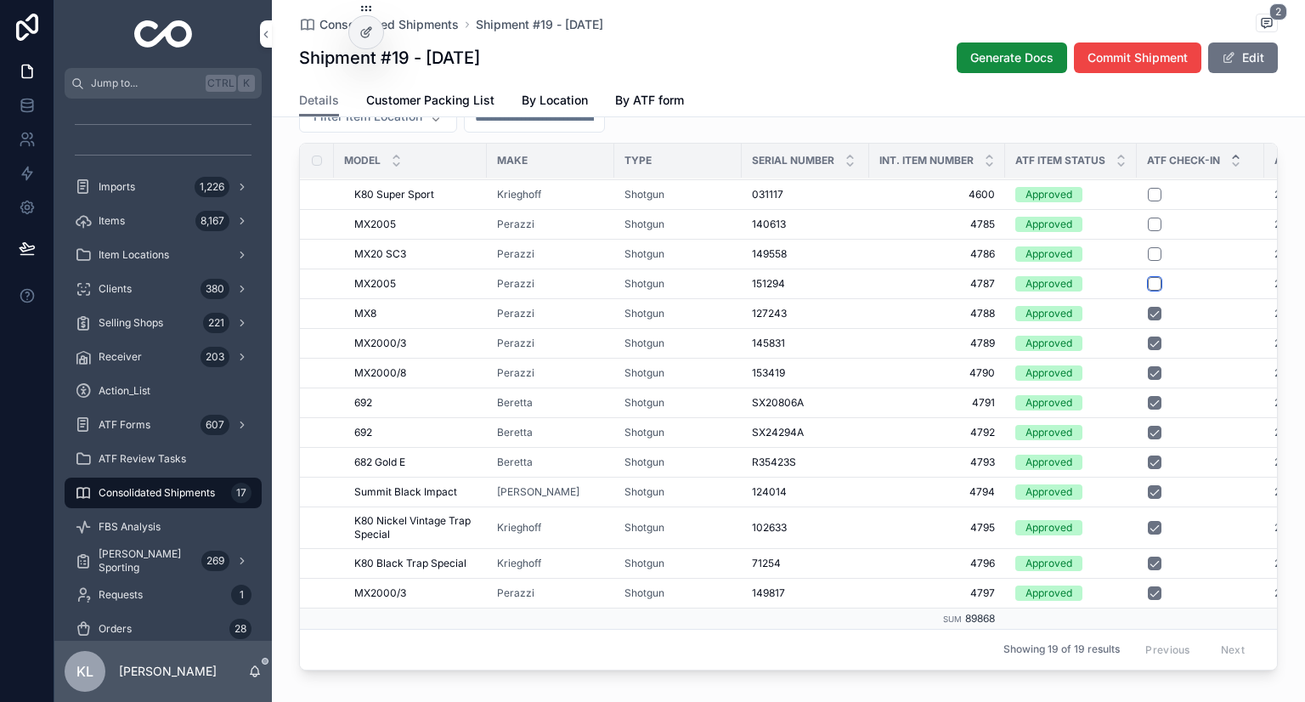
click at [1148, 291] on button "scrollable content" at bounding box center [1155, 284] width 14 height 14
click at [1148, 261] on button "scrollable content" at bounding box center [1155, 254] width 14 height 14
click at [1148, 231] on button "scrollable content" at bounding box center [1155, 225] width 14 height 14
click at [1150, 201] on button "scrollable content" at bounding box center [1155, 195] width 14 height 14
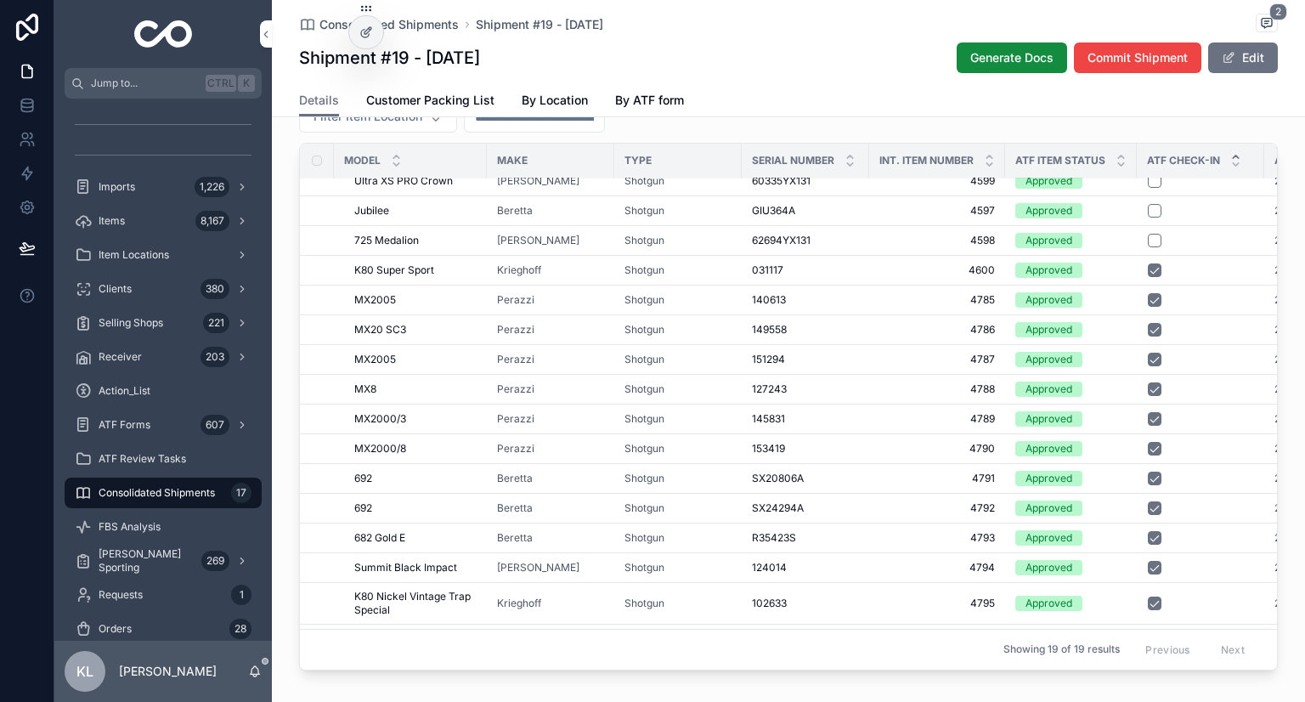
scroll to position [0, 0]
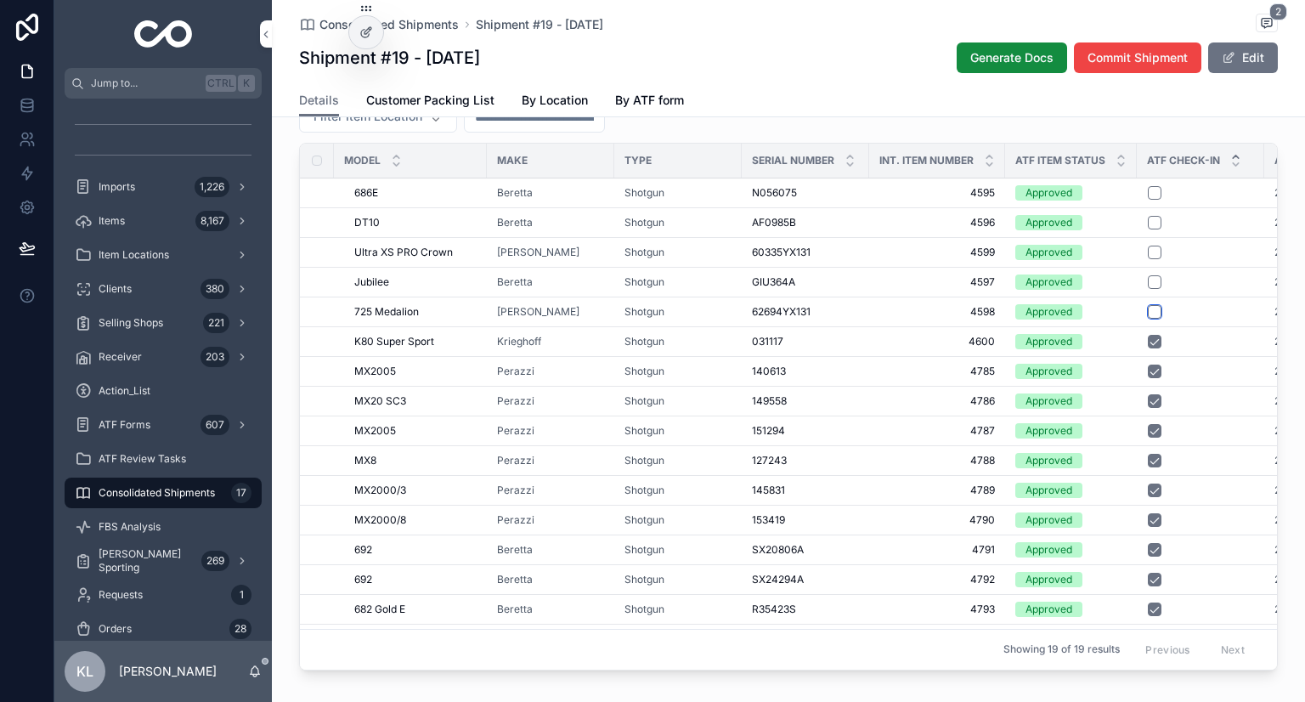
click at [1149, 319] on button "scrollable content" at bounding box center [1155, 312] width 14 height 14
click at [1151, 289] on button "scrollable content" at bounding box center [1155, 282] width 14 height 14
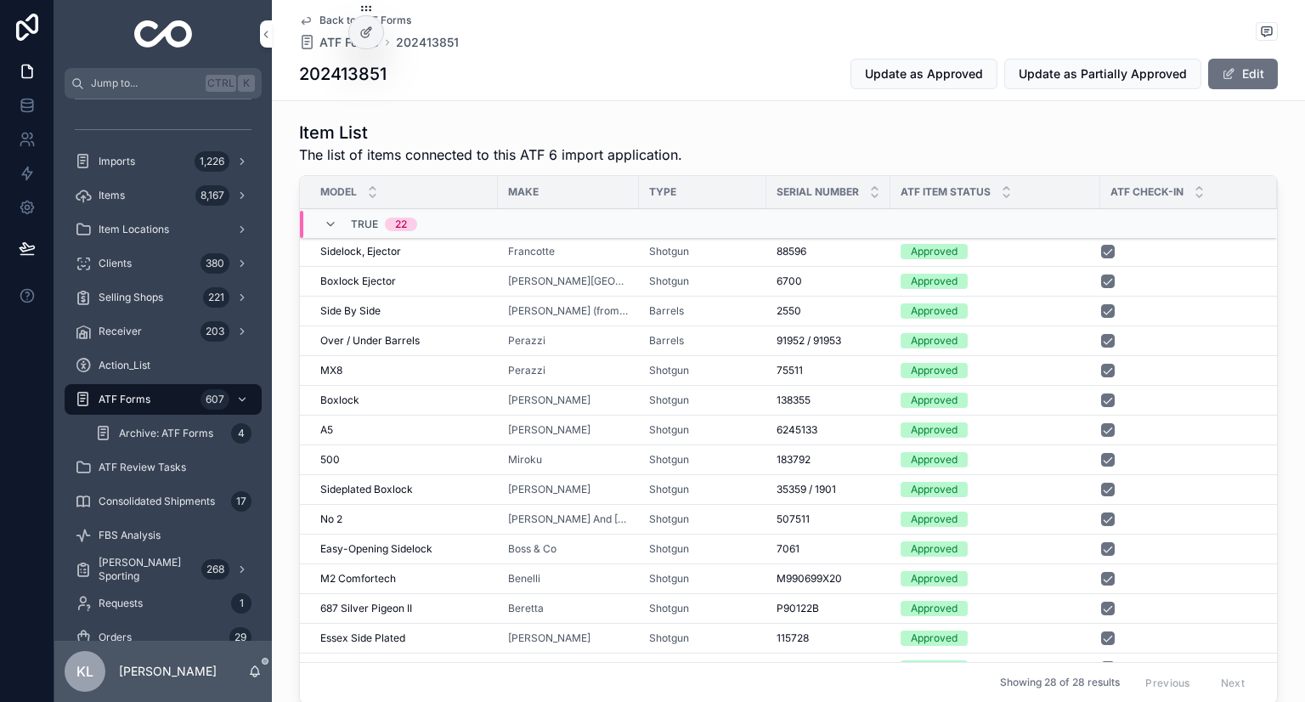
scroll to position [935, 0]
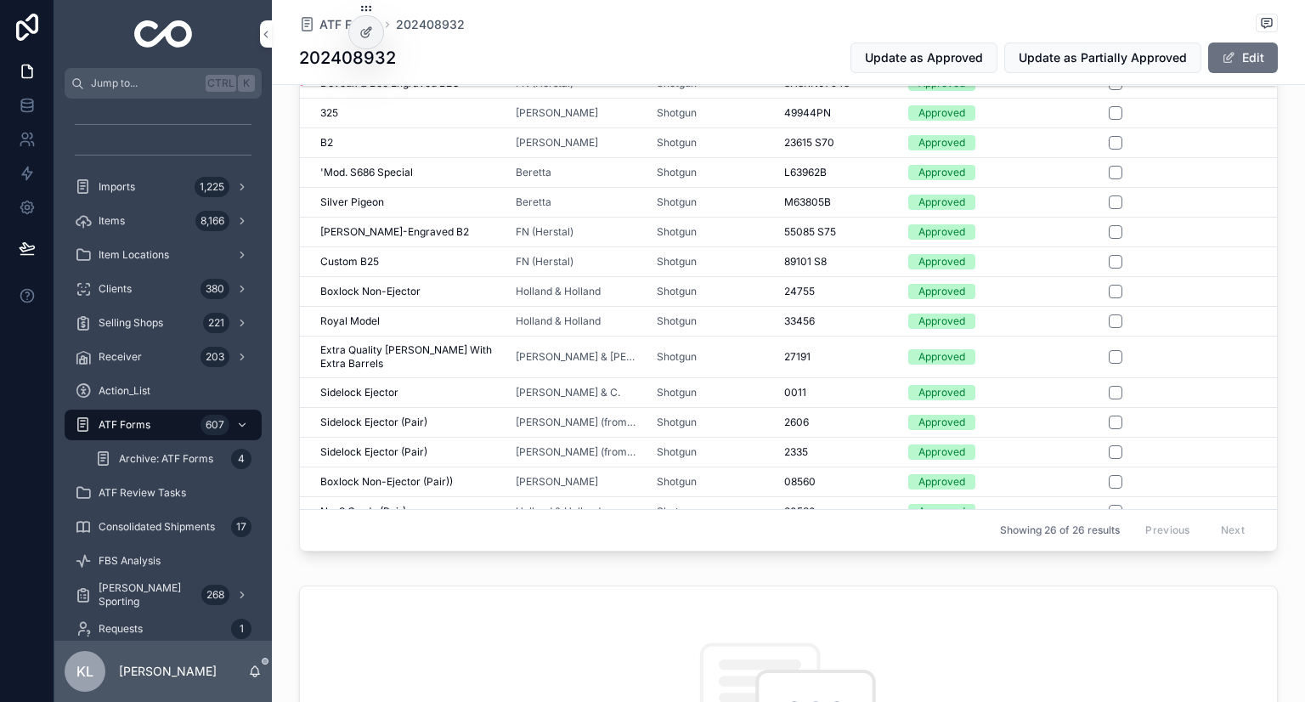
scroll to position [925, 0]
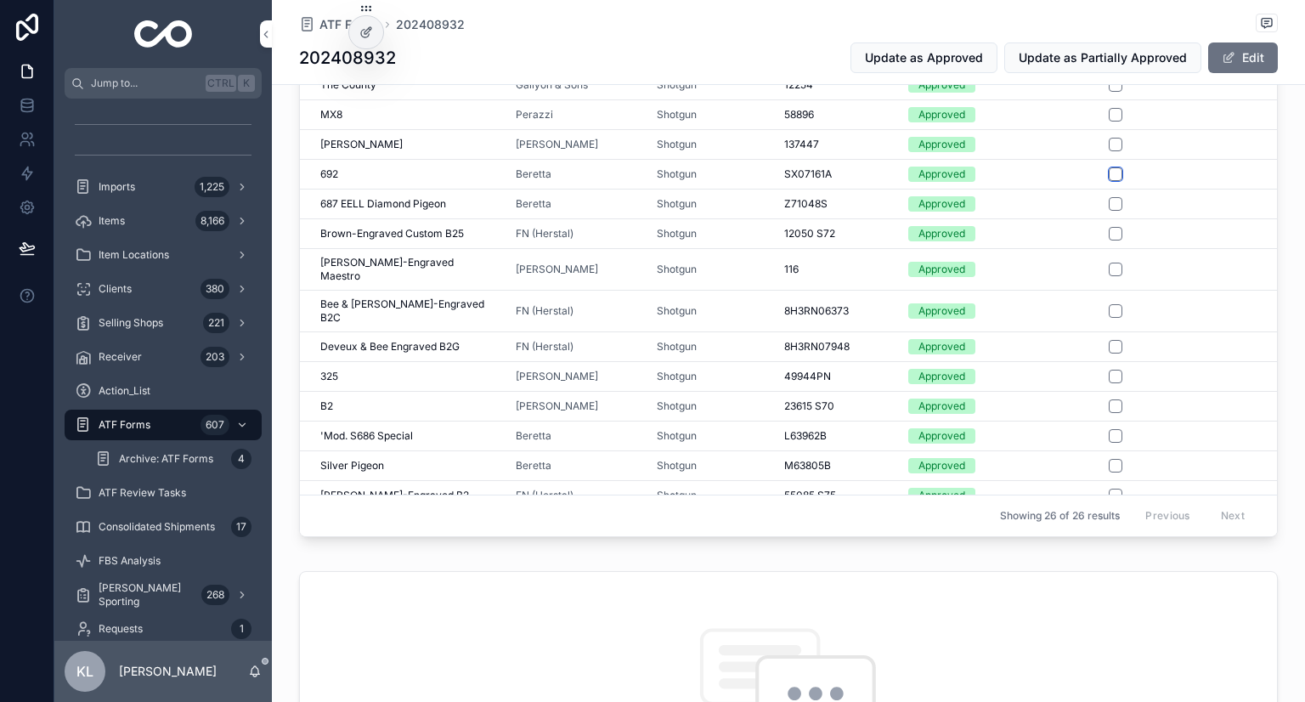
click at [1109, 174] on button "scrollable content" at bounding box center [1116, 174] width 14 height 14
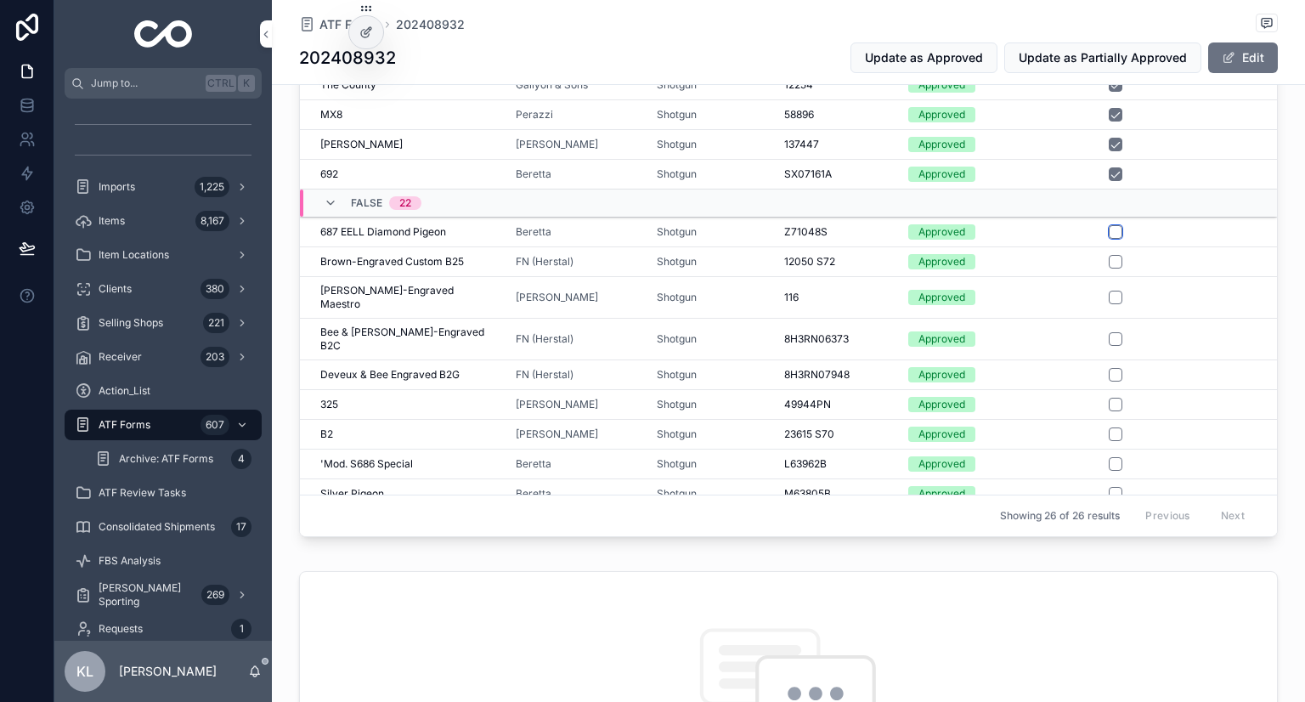
click at [1109, 229] on button "scrollable content" at bounding box center [1116, 232] width 14 height 14
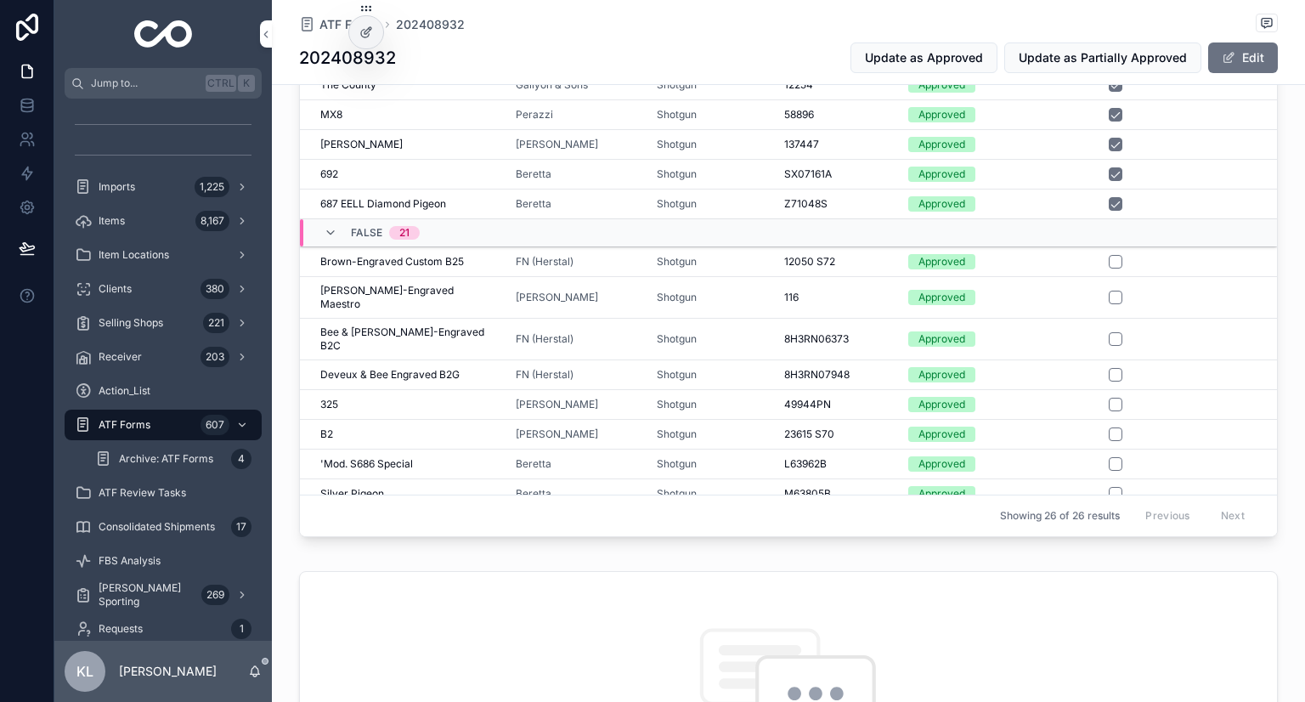
click at [1109, 265] on form "scrollable content" at bounding box center [1182, 261] width 149 height 15
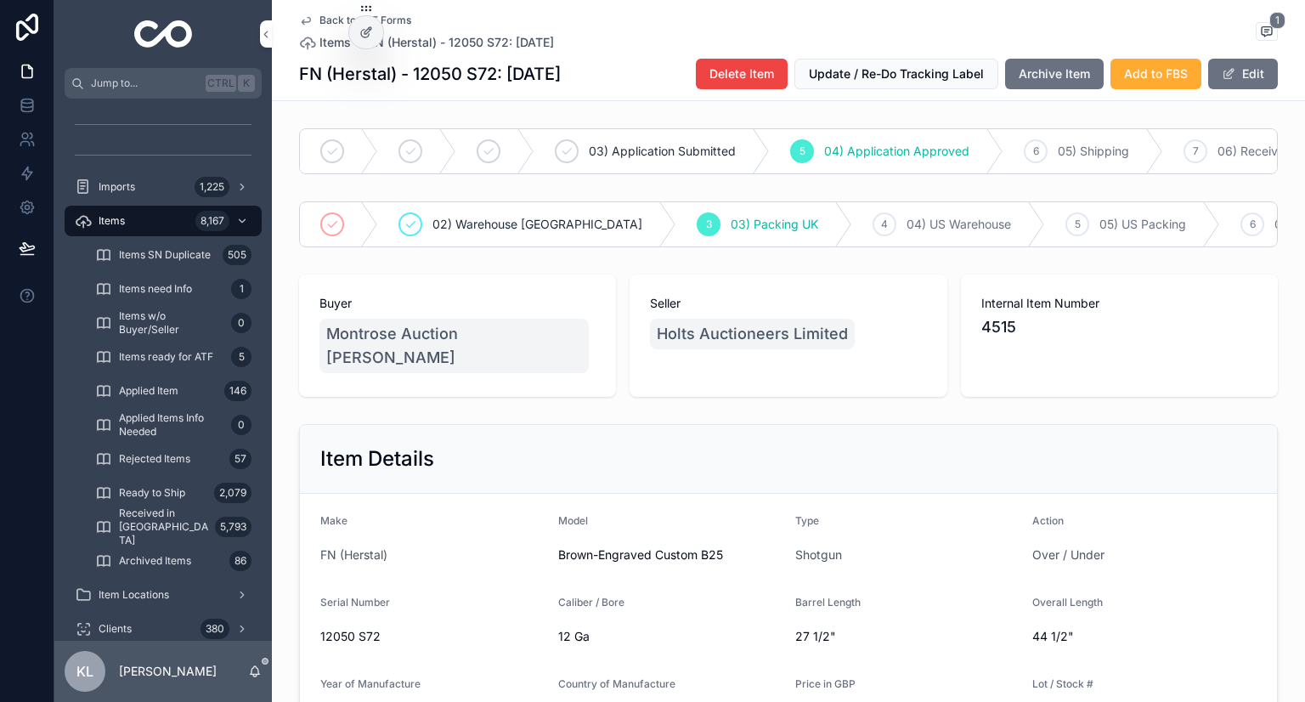
click at [306, 18] on link "Back to ATF Forms" at bounding box center [355, 21] width 112 height 14
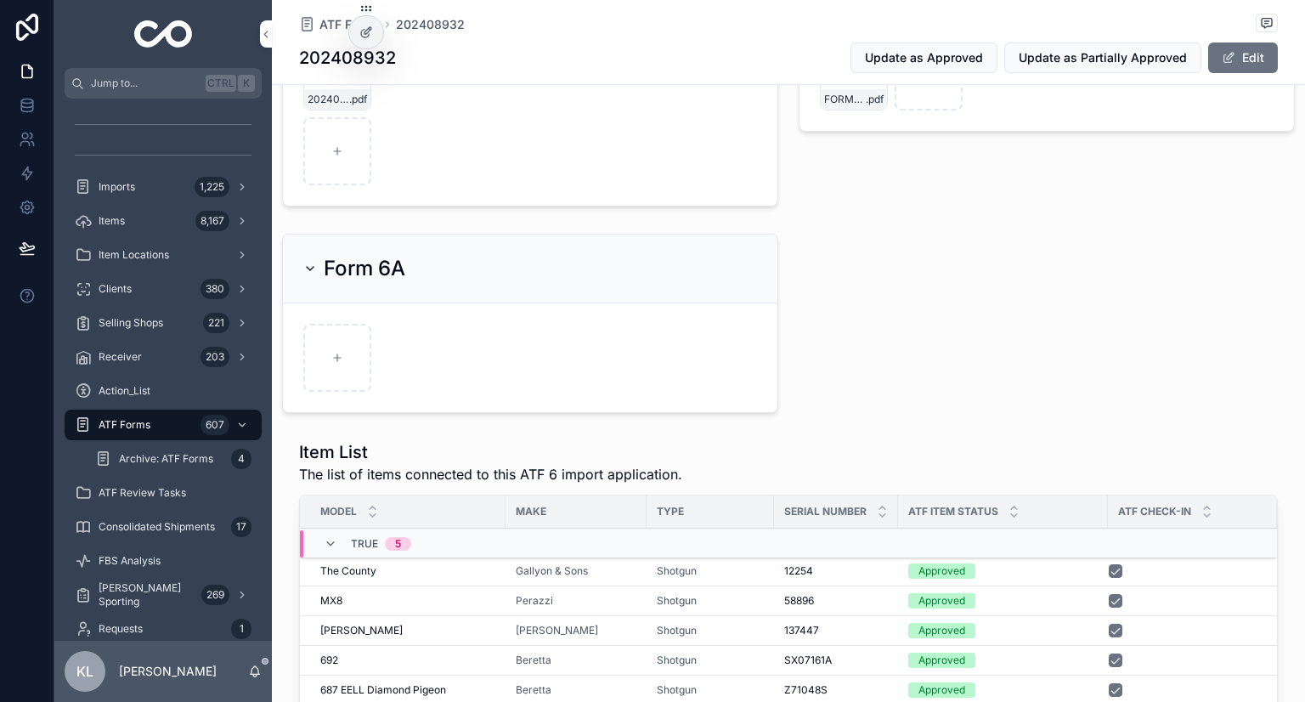
scroll to position [595, 0]
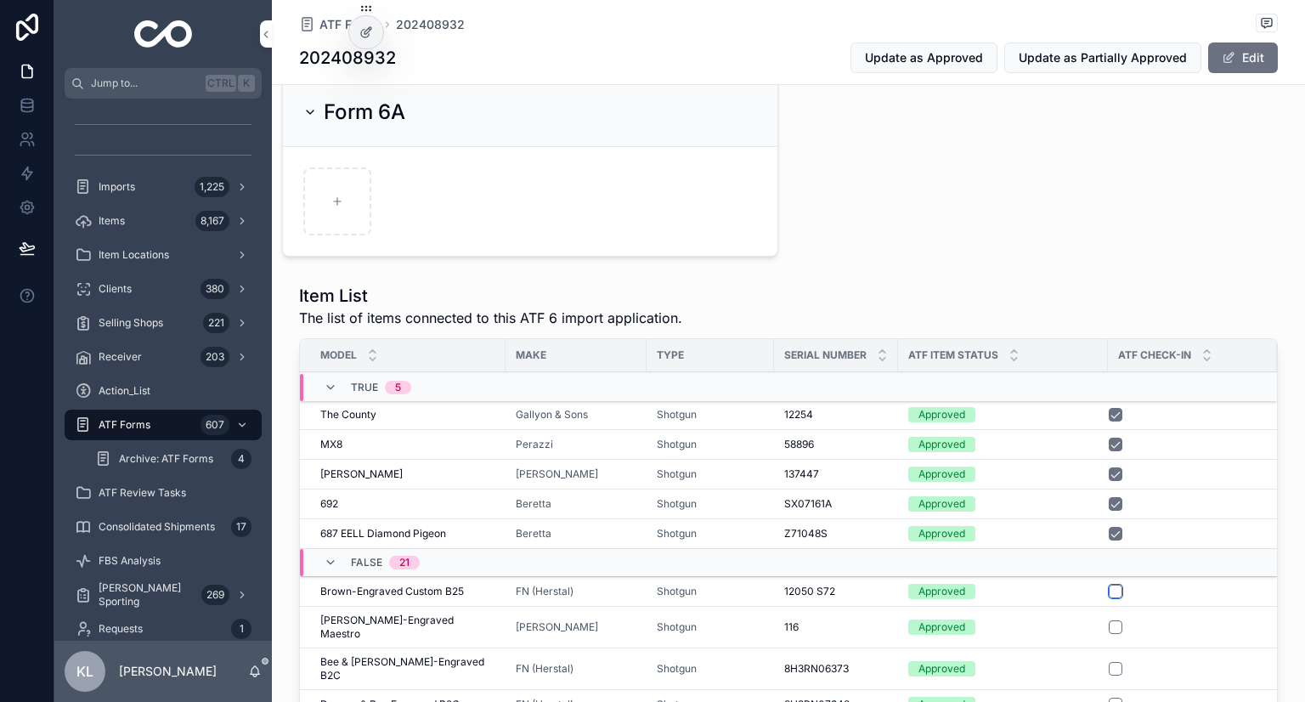
click at [1113, 585] on button "scrollable content" at bounding box center [1116, 592] width 14 height 14
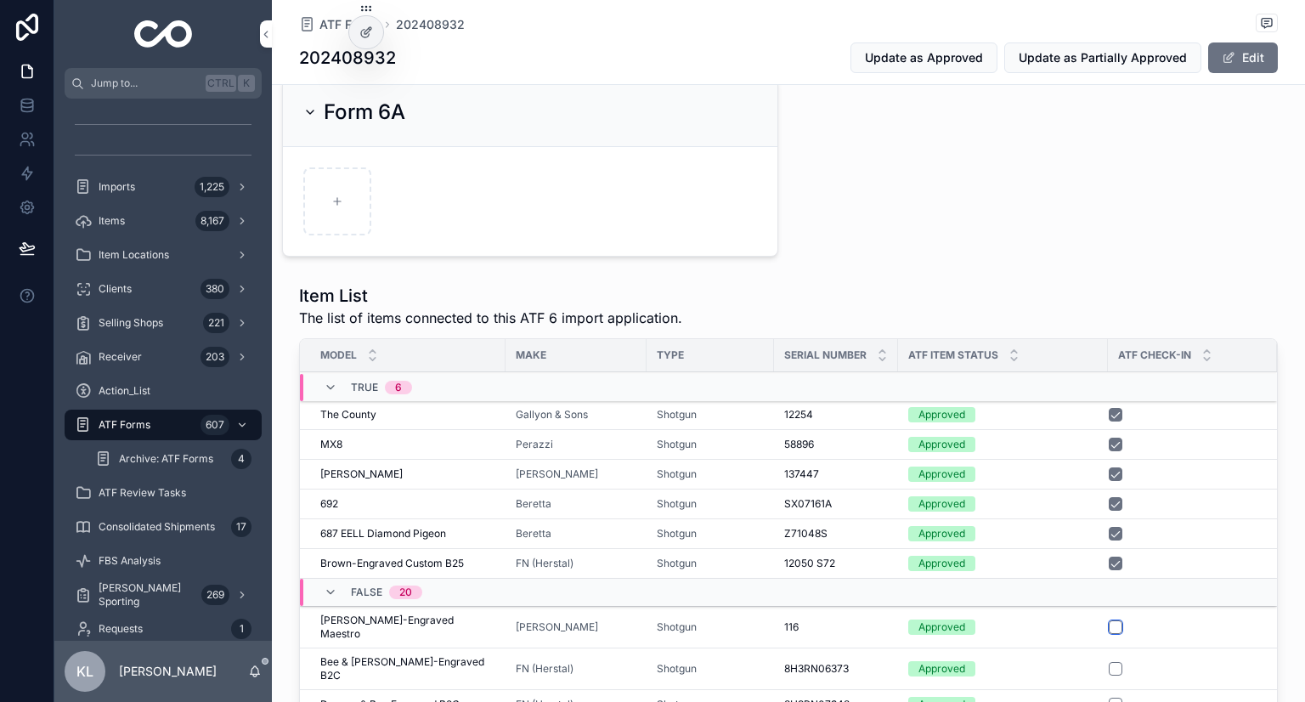
click at [1111, 620] on button "scrollable content" at bounding box center [1116, 627] width 14 height 14
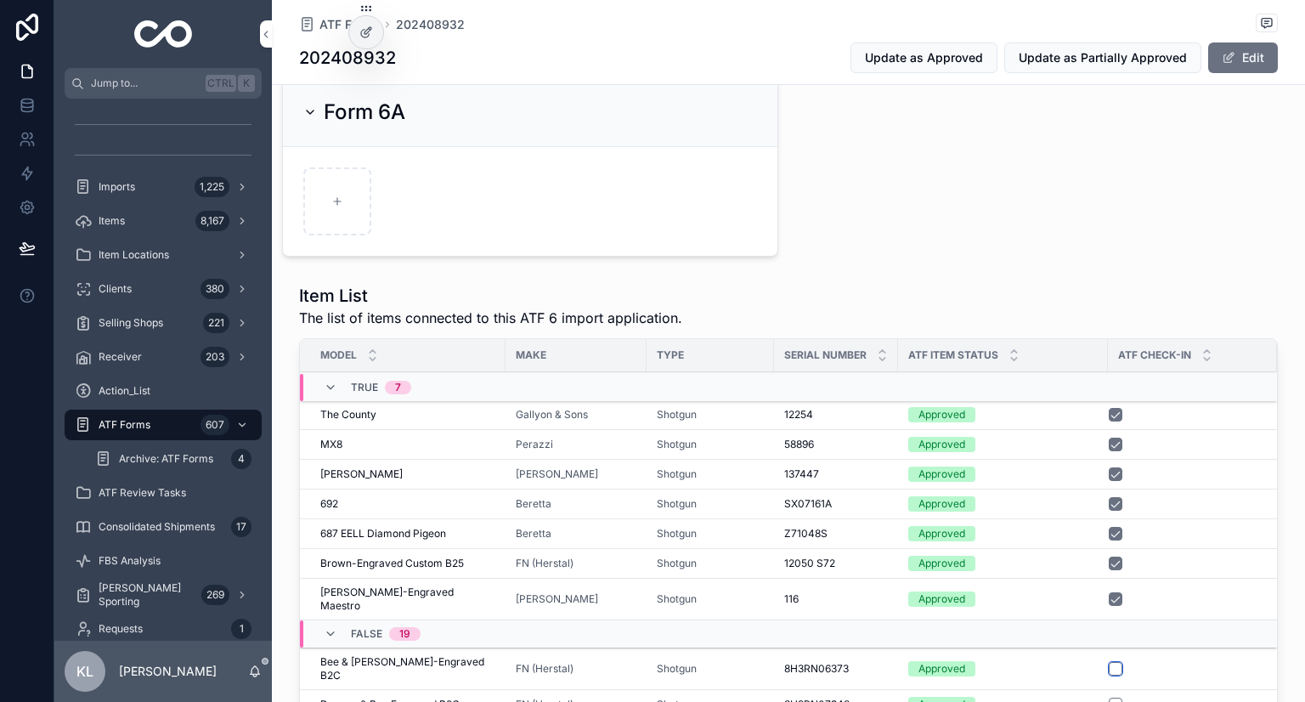
drag, startPoint x: 1111, startPoint y: 650, endPoint x: 1260, endPoint y: 627, distance: 151.3
click at [1111, 662] on button "scrollable content" at bounding box center [1116, 669] width 14 height 14
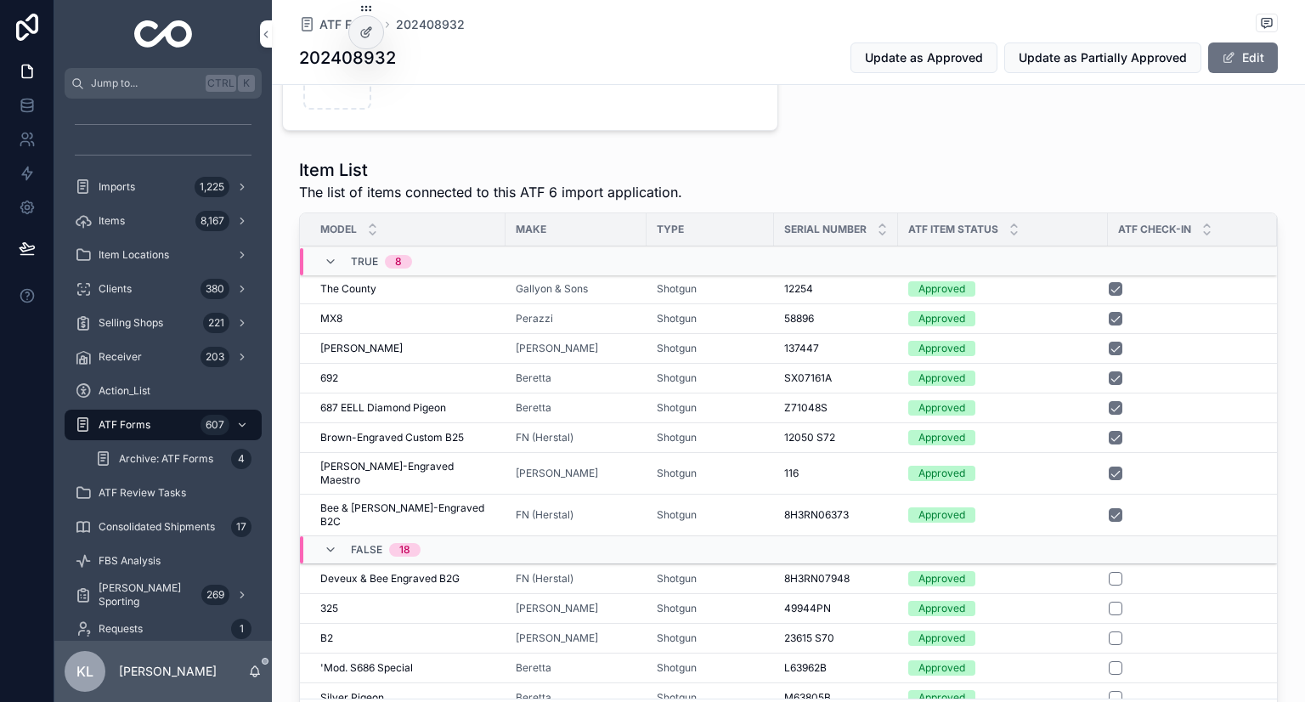
scroll to position [765, 0]
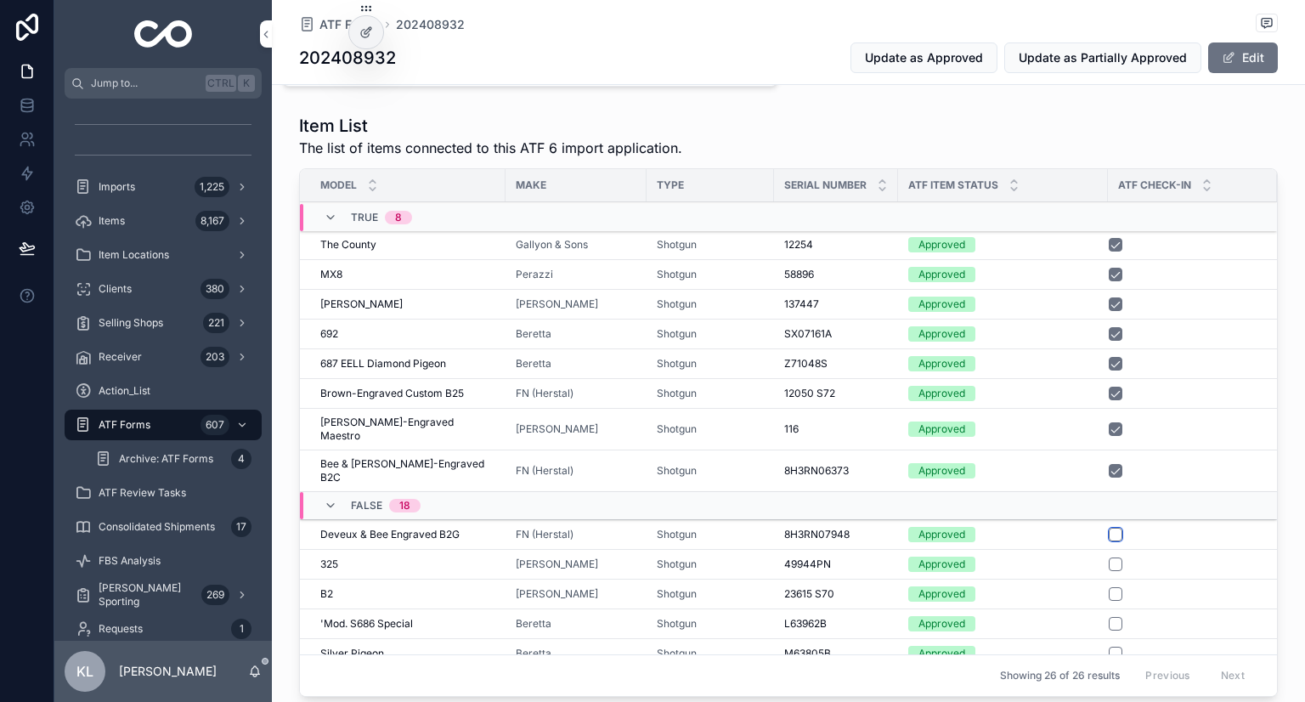
click at [1110, 528] on button "scrollable content" at bounding box center [1116, 535] width 14 height 14
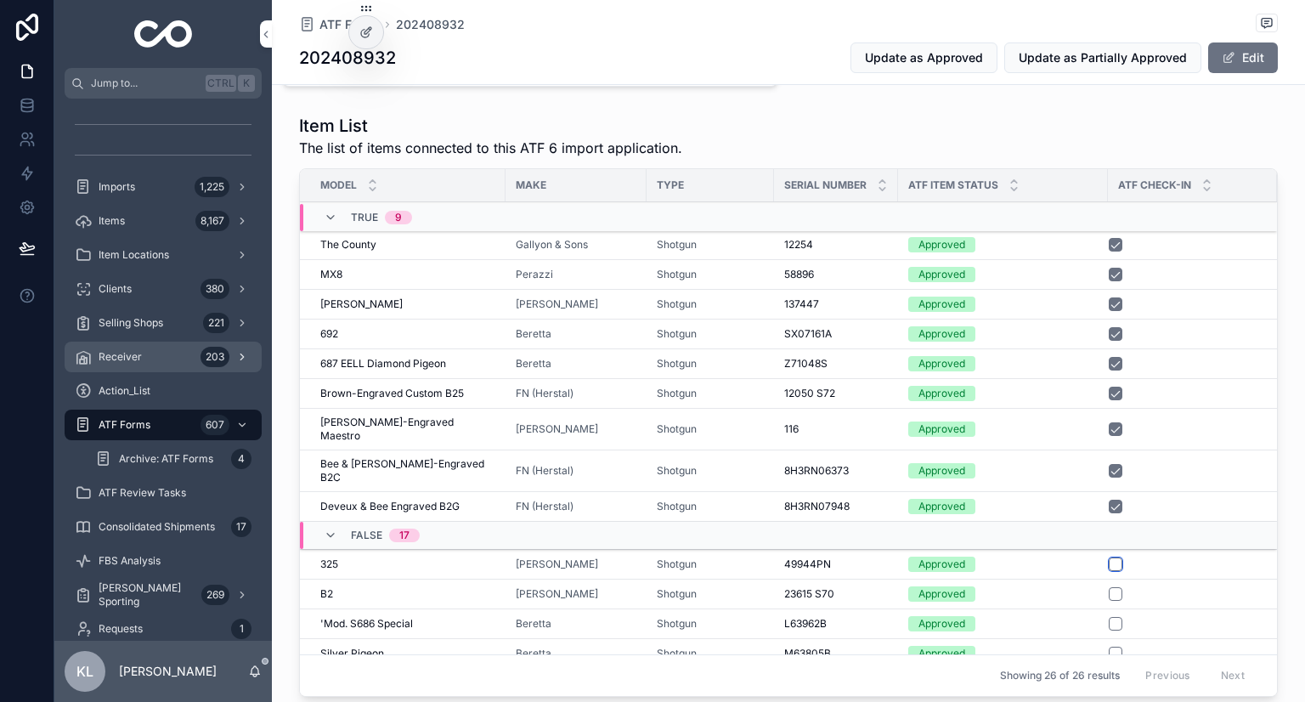
click at [1109, 557] on button "scrollable content" at bounding box center [1116, 564] width 14 height 14
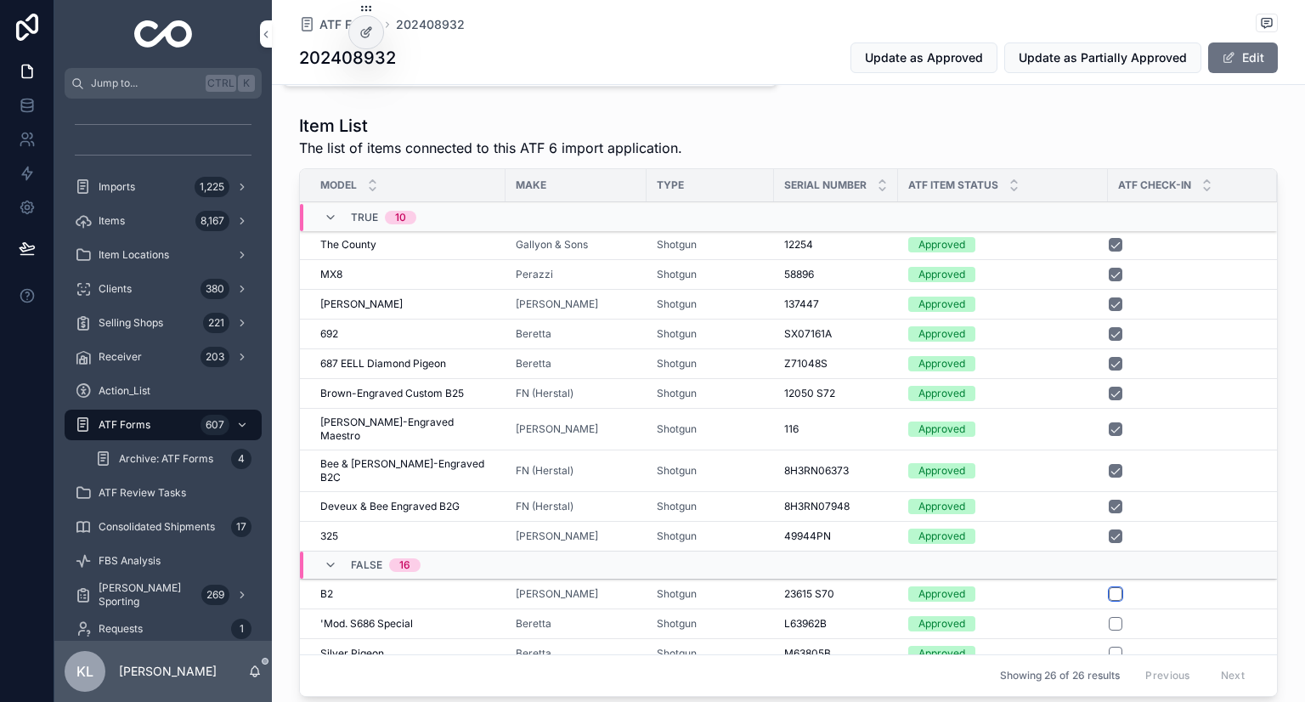
click at [1110, 587] on button "scrollable content" at bounding box center [1116, 594] width 14 height 14
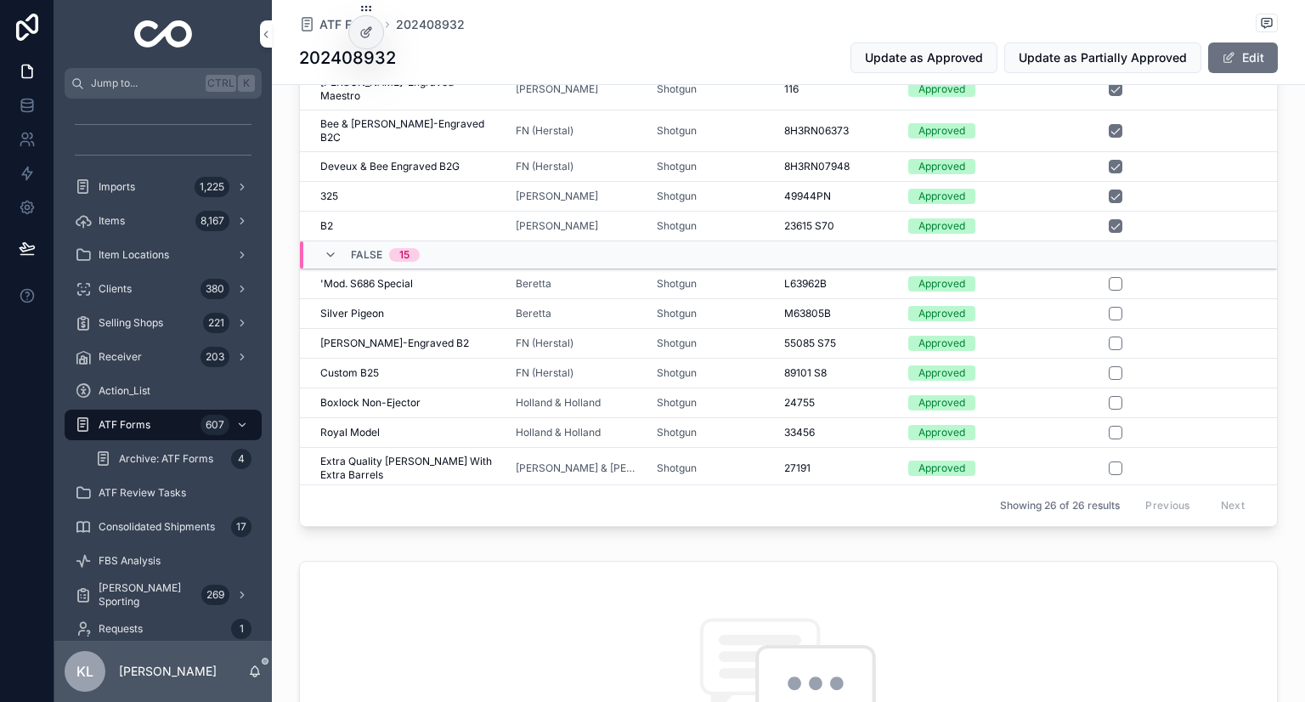
scroll to position [255, 0]
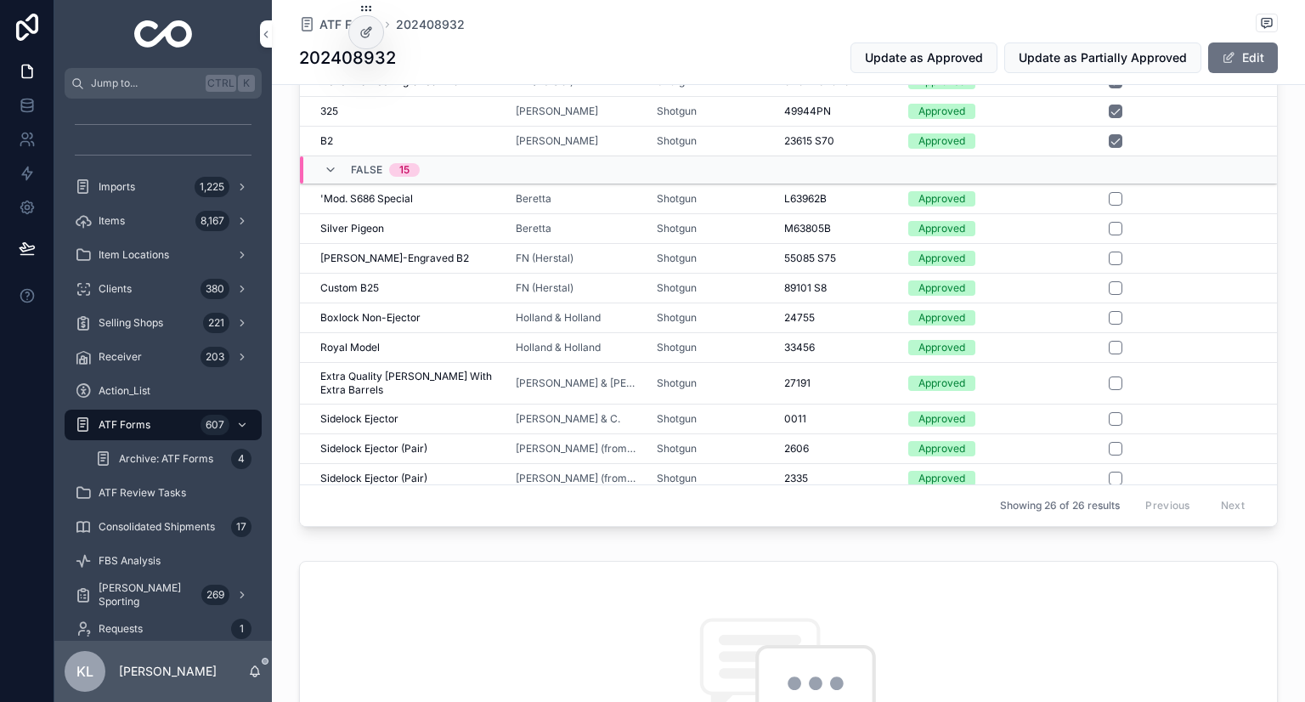
click at [984, 620] on div "No comments on this record yet" at bounding box center [788, 704] width 977 height 284
click at [1112, 192] on button "scrollable content" at bounding box center [1116, 199] width 14 height 14
click at [1110, 222] on button "scrollable content" at bounding box center [1116, 229] width 14 height 14
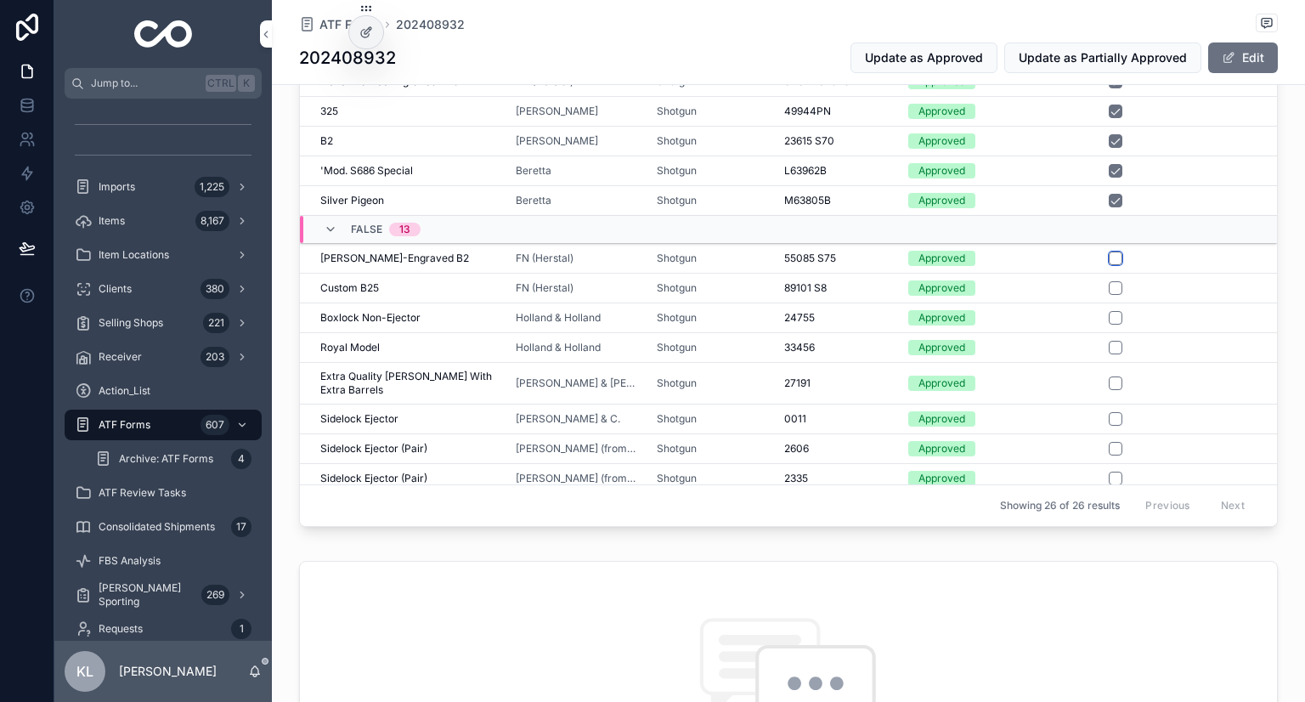
click at [1112, 252] on button "scrollable content" at bounding box center [1116, 259] width 14 height 14
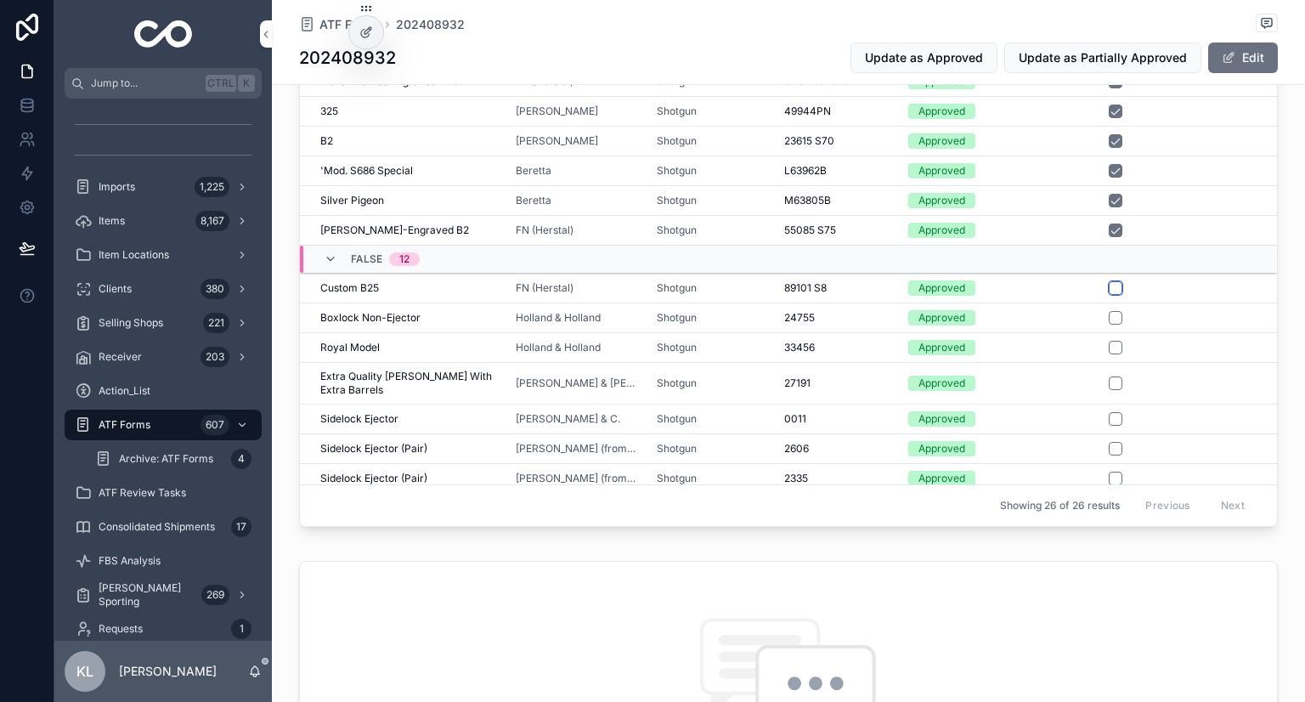
click at [1109, 281] on button "scrollable content" at bounding box center [1116, 288] width 14 height 14
click at [1109, 311] on button "scrollable content" at bounding box center [1116, 318] width 14 height 14
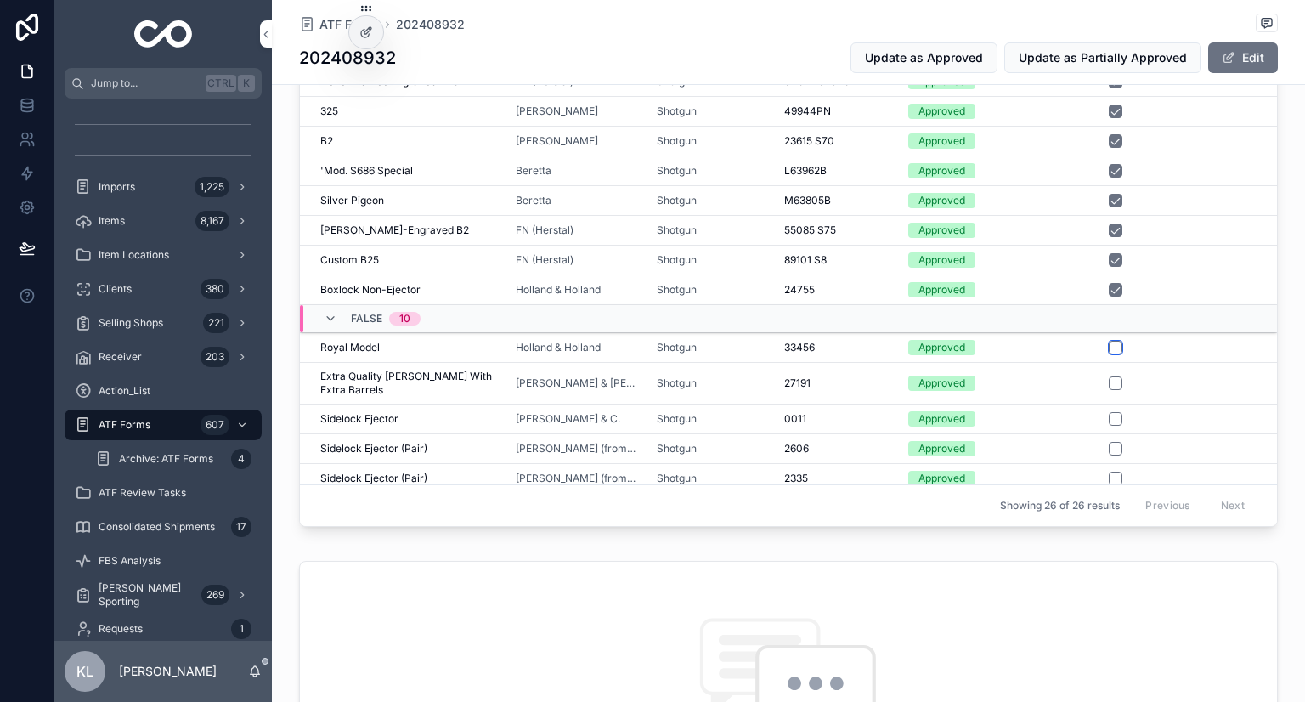
click at [1109, 341] on button "scrollable content" at bounding box center [1116, 348] width 14 height 14
click at [1109, 376] on button "scrollable content" at bounding box center [1116, 383] width 14 height 14
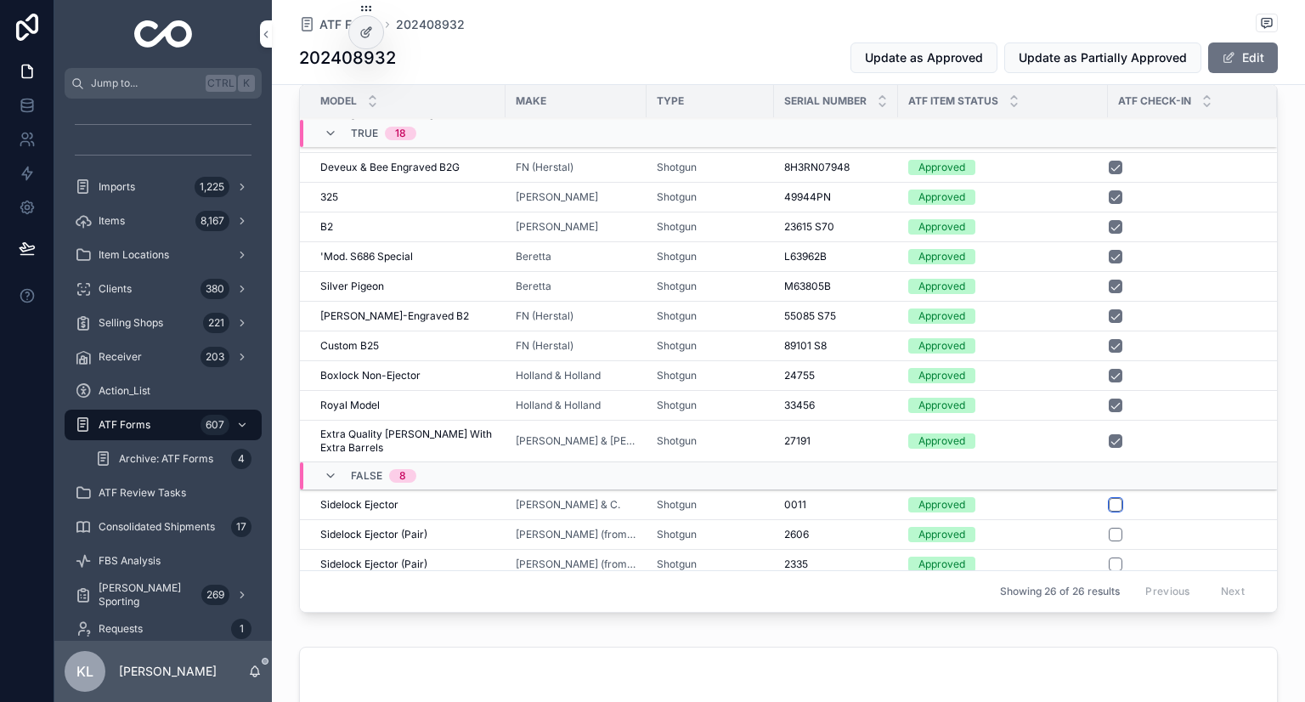
click at [1112, 498] on button "scrollable content" at bounding box center [1116, 505] width 14 height 14
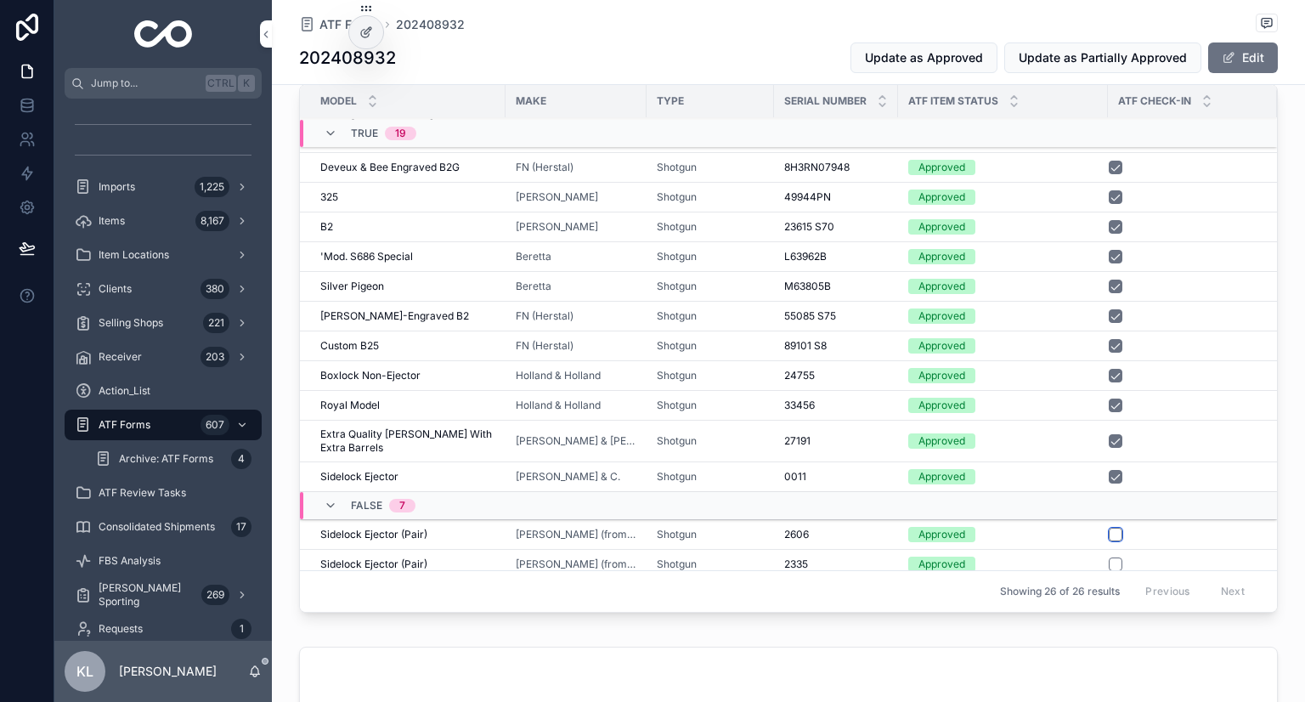
drag, startPoint x: 1108, startPoint y: 504, endPoint x: 59, endPoint y: 354, distance: 1059.3
click at [1109, 528] on button "scrollable content" at bounding box center [1116, 535] width 14 height 14
click at [1109, 557] on button "scrollable content" at bounding box center [1116, 564] width 14 height 14
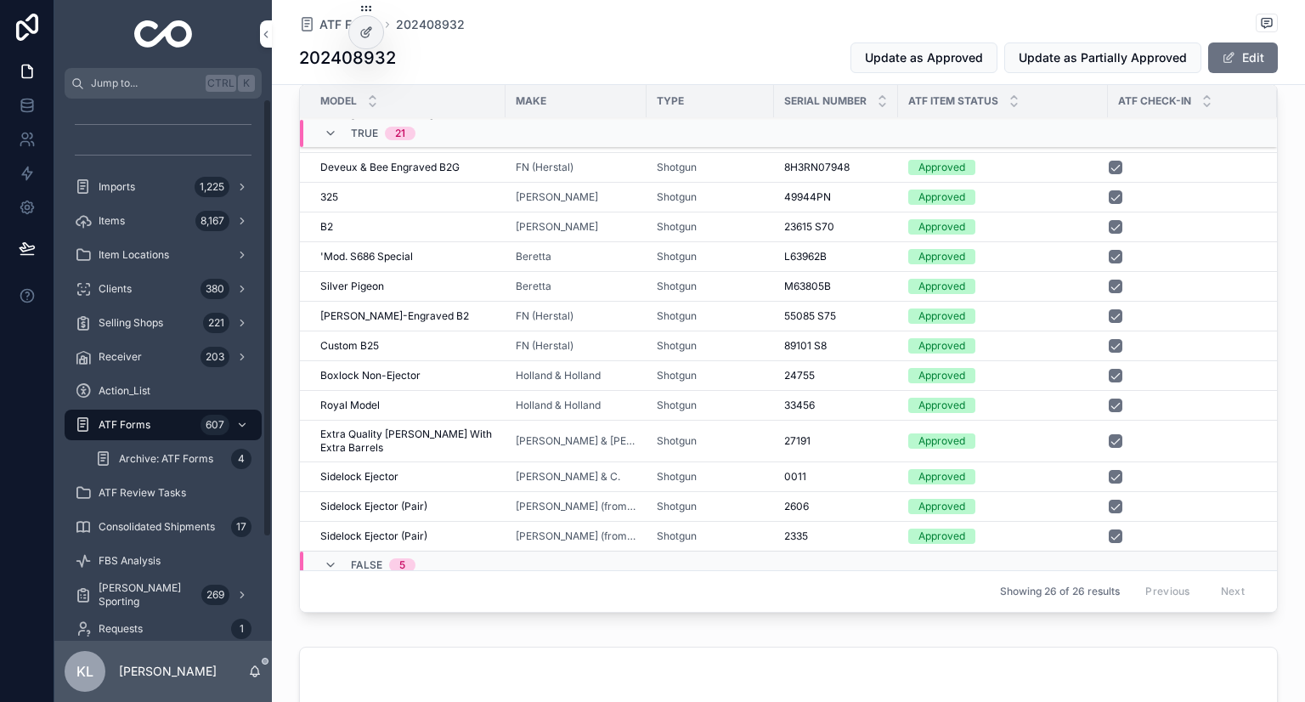
scroll to position [364, 0]
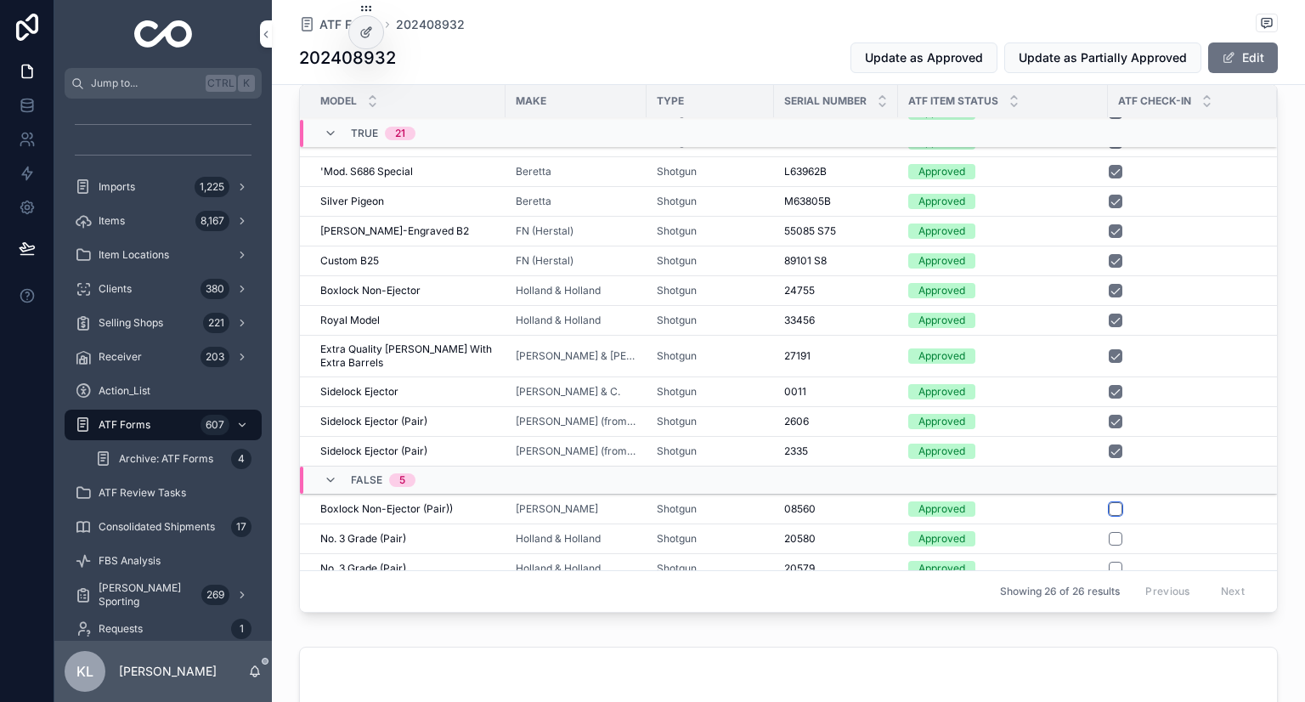
click at [1112, 502] on button "scrollable content" at bounding box center [1116, 509] width 14 height 14
click at [1109, 532] on button "scrollable content" at bounding box center [1116, 539] width 14 height 14
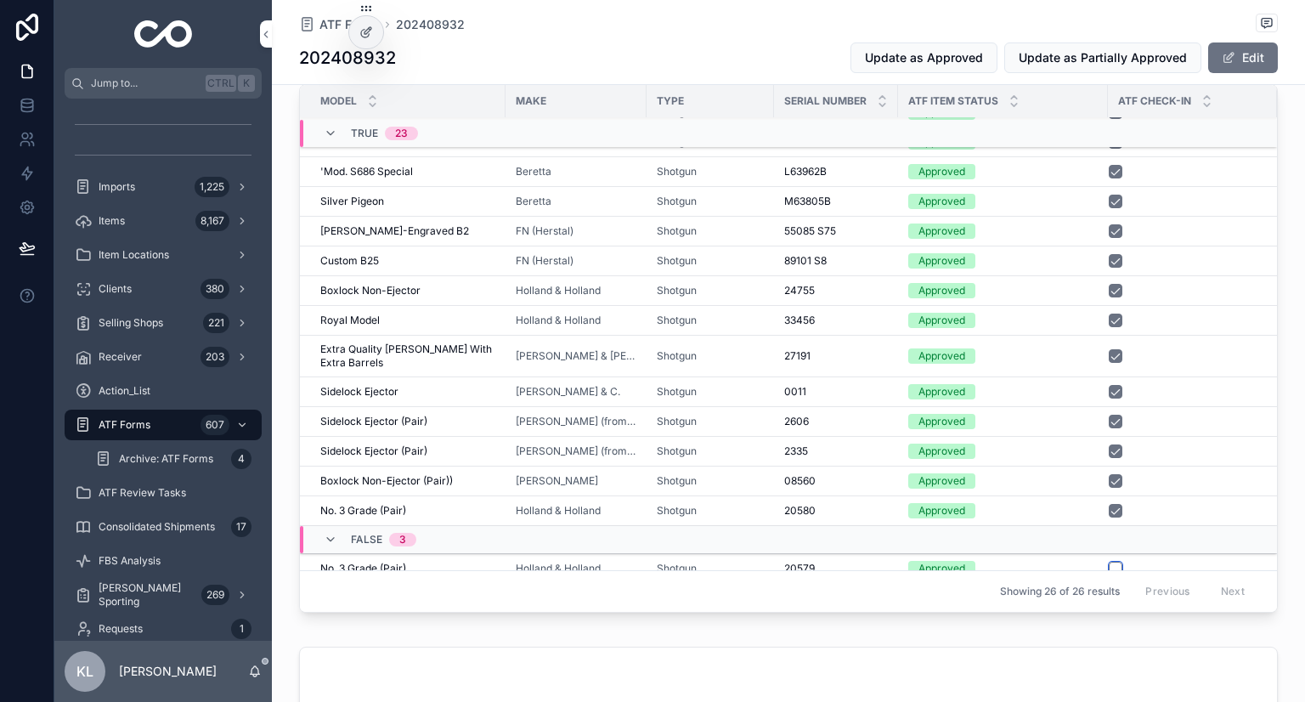
drag, startPoint x: 1108, startPoint y: 543, endPoint x: 271, endPoint y: 303, distance: 870.7
click at [1109, 562] on button "scrollable content" at bounding box center [1116, 569] width 14 height 14
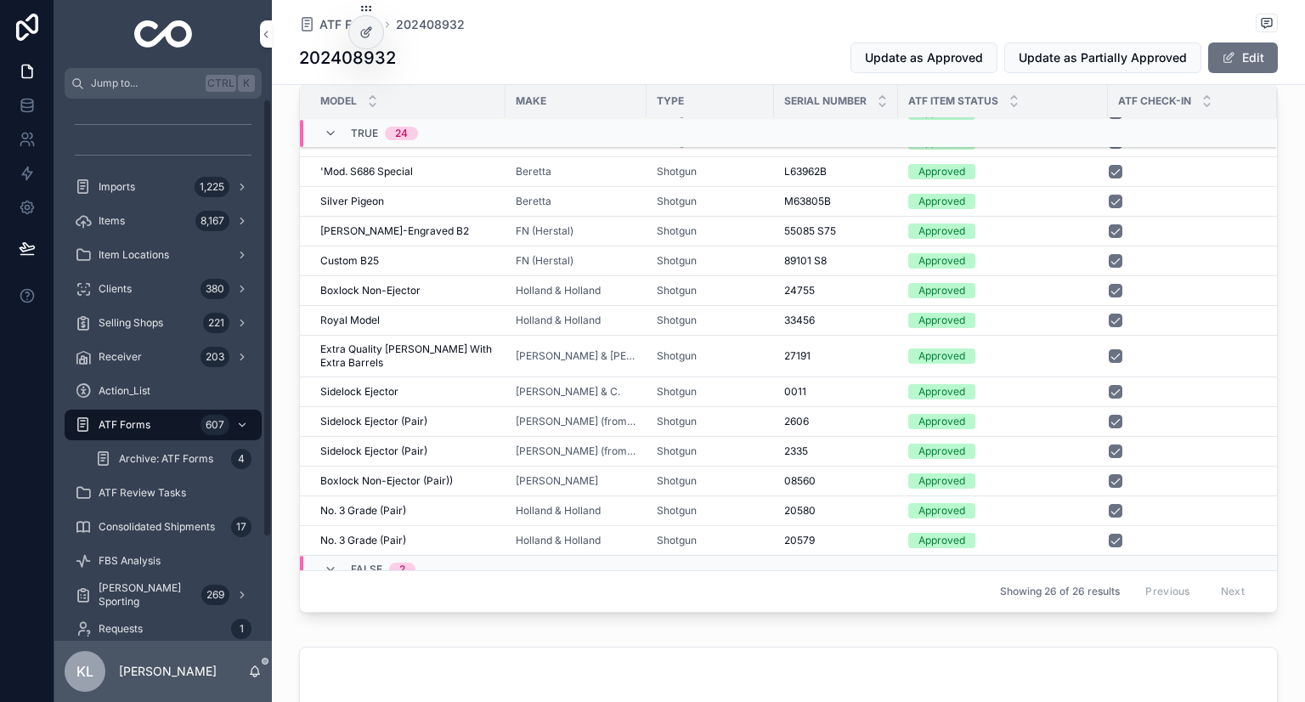
scroll to position [406, 0]
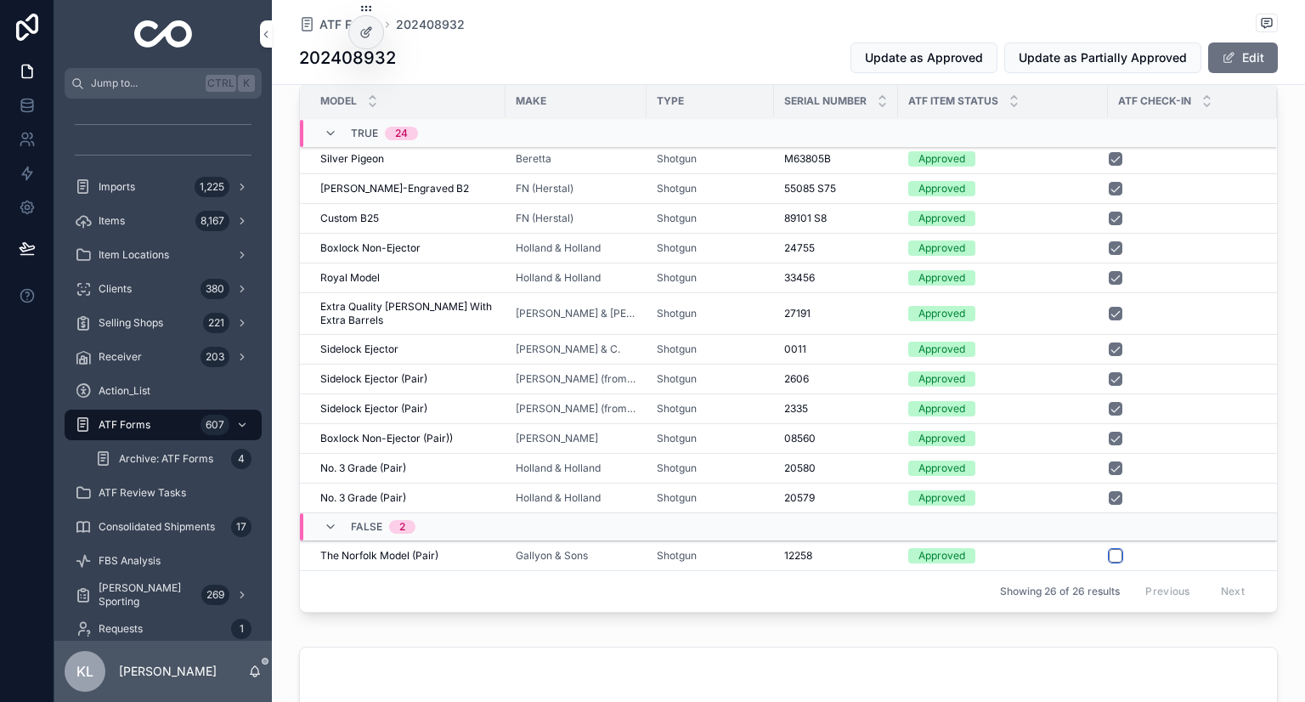
click at [1112, 549] on button "scrollable content" at bounding box center [1116, 556] width 14 height 14
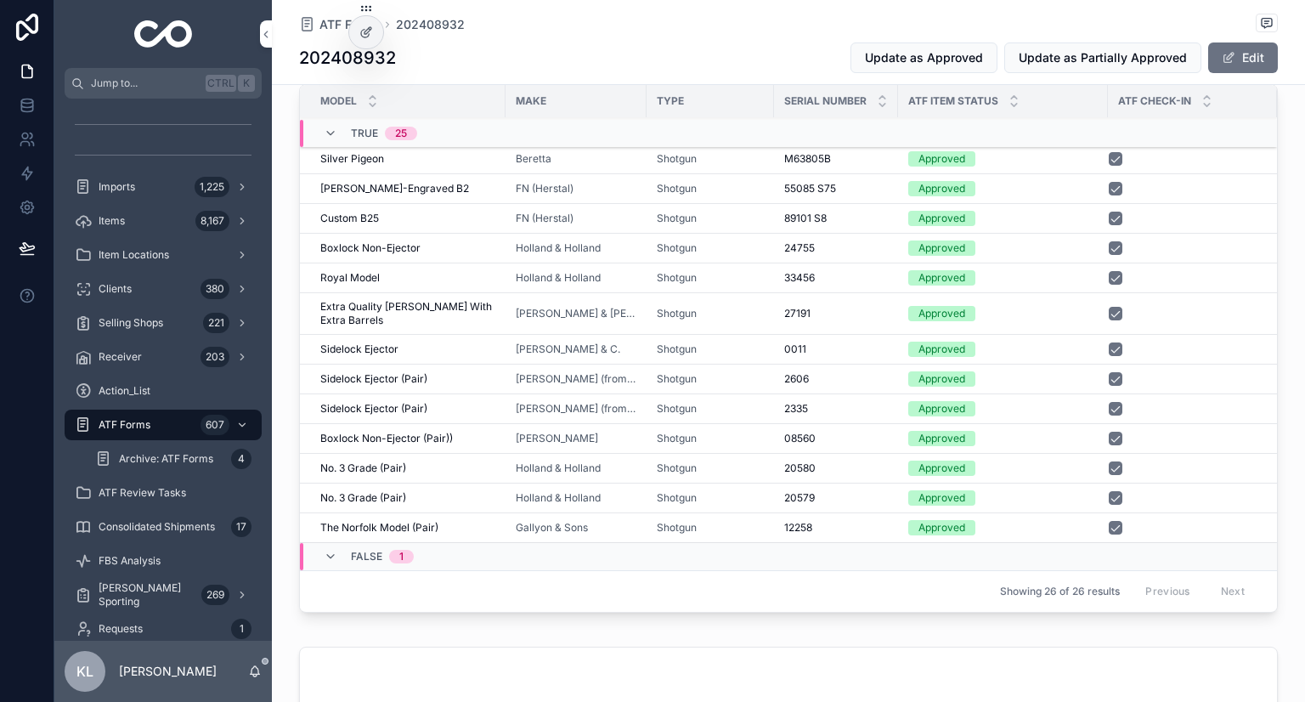
click at [1109, 579] on button "scrollable content" at bounding box center [1116, 586] width 14 height 14
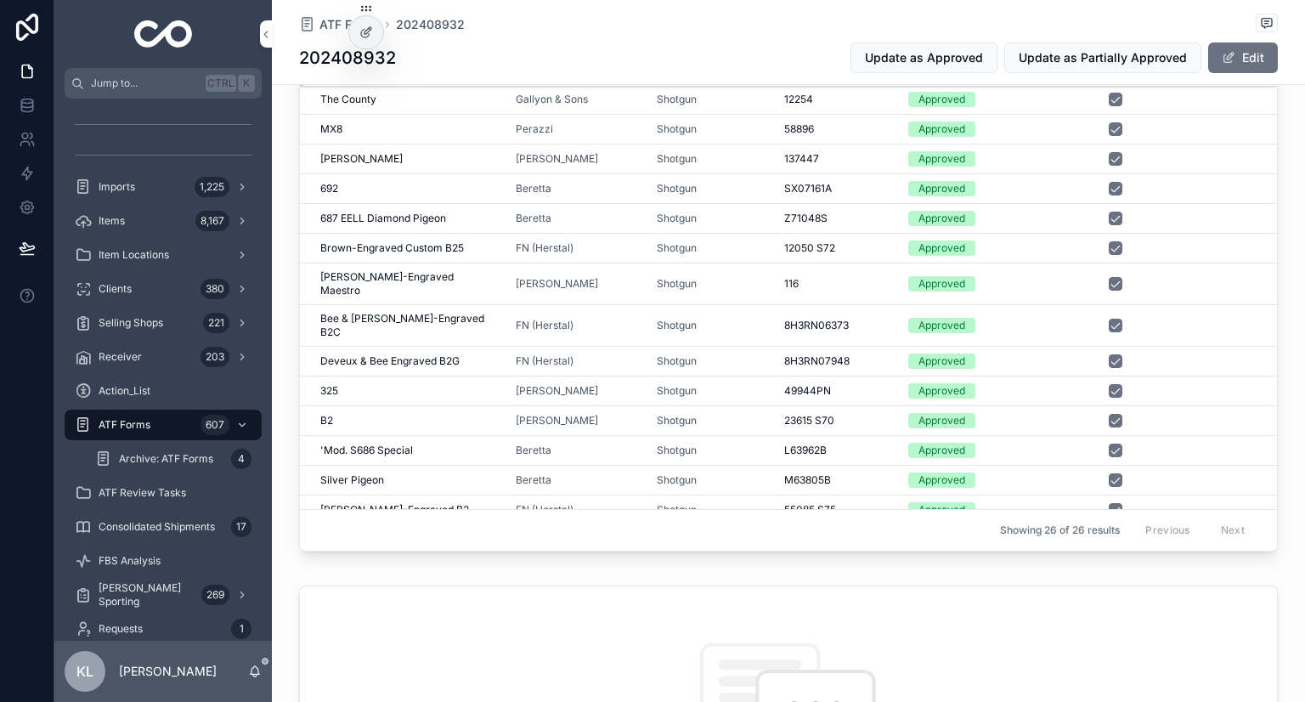
scroll to position [0, 0]
click at [721, 101] on div "Shotgun" at bounding box center [710, 100] width 107 height 14
click at [721, 133] on td "Shotgun" at bounding box center [710, 130] width 127 height 30
click at [710, 127] on div "Shotgun" at bounding box center [710, 129] width 107 height 14
click at [709, 152] on div "Shotgun" at bounding box center [710, 159] width 107 height 14
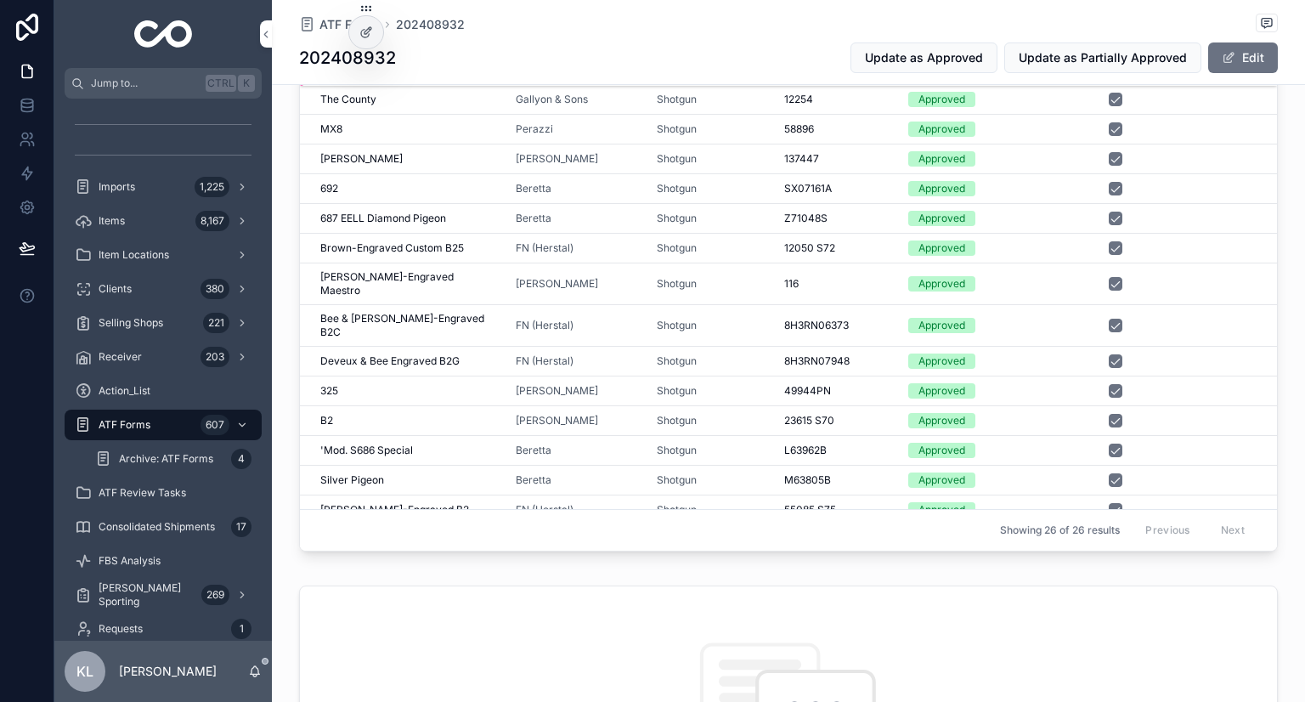
click at [710, 182] on div "Shotgun" at bounding box center [710, 189] width 107 height 14
click at [714, 216] on div "Shotgun" at bounding box center [710, 219] width 107 height 14
click at [715, 241] on div "Shotgun" at bounding box center [710, 248] width 107 height 14
click at [717, 277] on div "Shotgun" at bounding box center [710, 284] width 107 height 14
click at [721, 319] on div "Shotgun" at bounding box center [710, 326] width 107 height 14
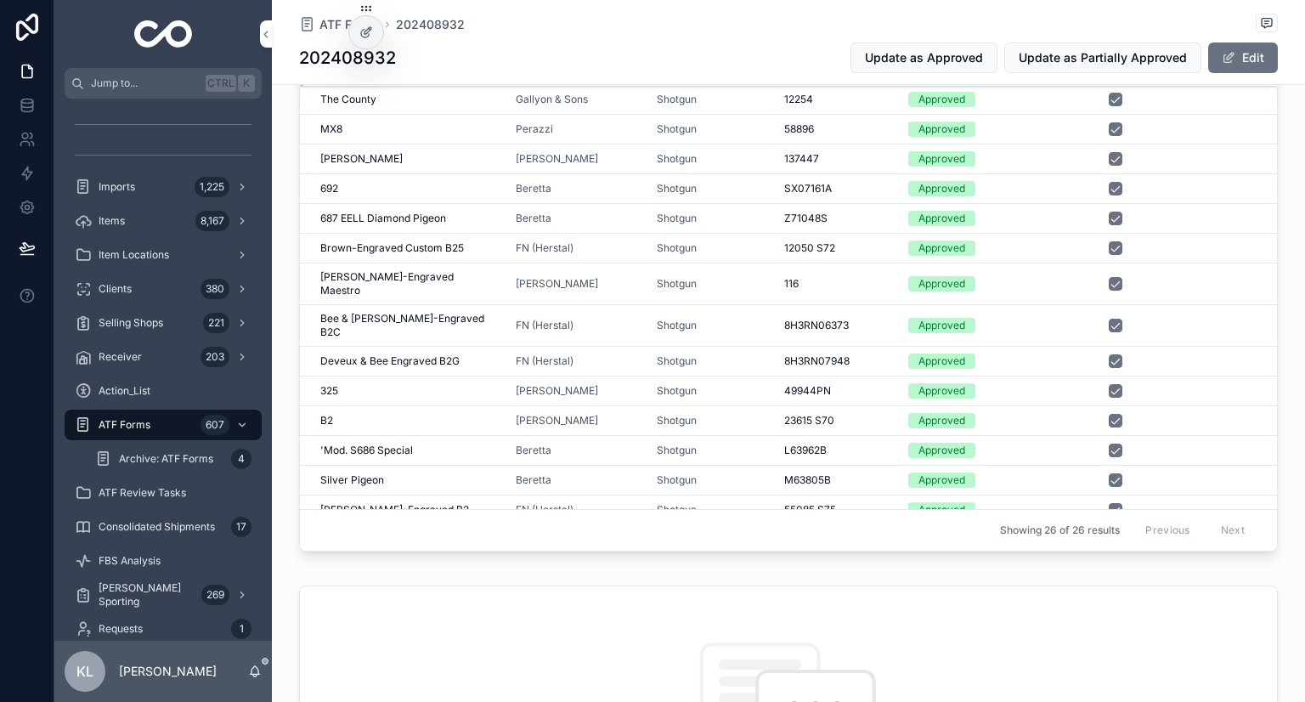
click at [721, 354] on div "Shotgun" at bounding box center [710, 361] width 107 height 14
click at [724, 384] on div "Shotgun" at bounding box center [710, 391] width 107 height 14
click at [724, 414] on div "Shotgun" at bounding box center [710, 421] width 107 height 14
click at [729, 444] on div "Shotgun" at bounding box center [710, 451] width 107 height 14
click at [736, 473] on div "Shotgun" at bounding box center [710, 480] width 107 height 14
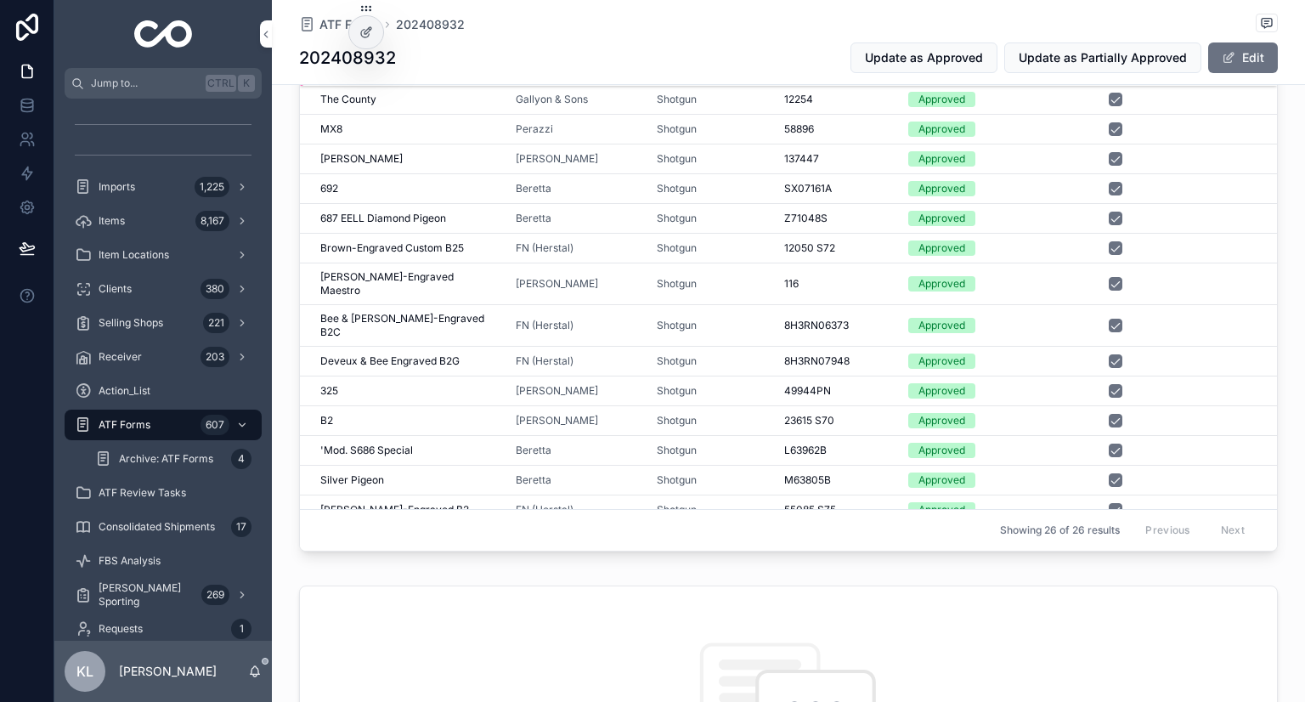
click at [727, 503] on div "Shotgun" at bounding box center [710, 510] width 107 height 14
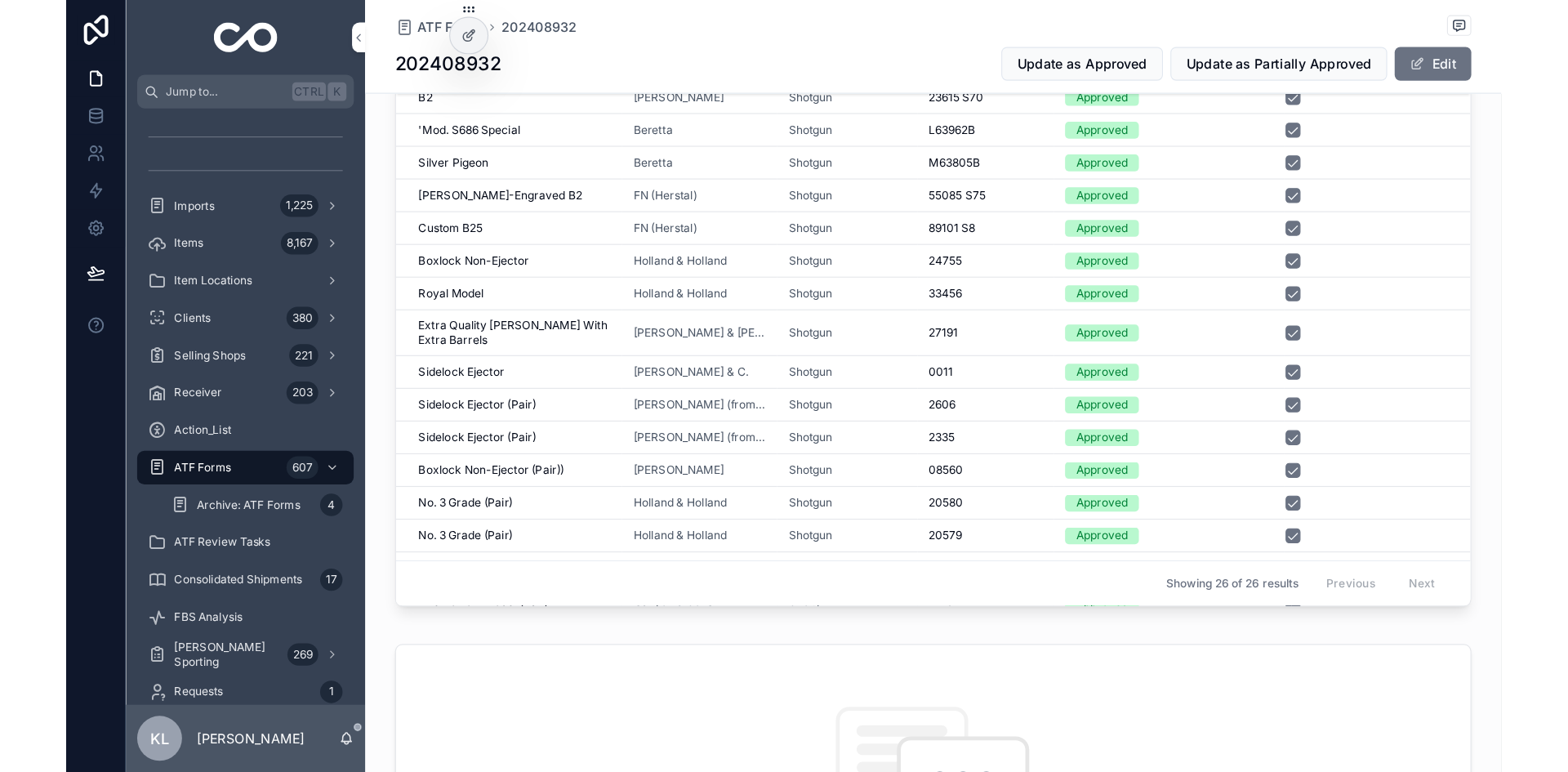
scroll to position [363, 0]
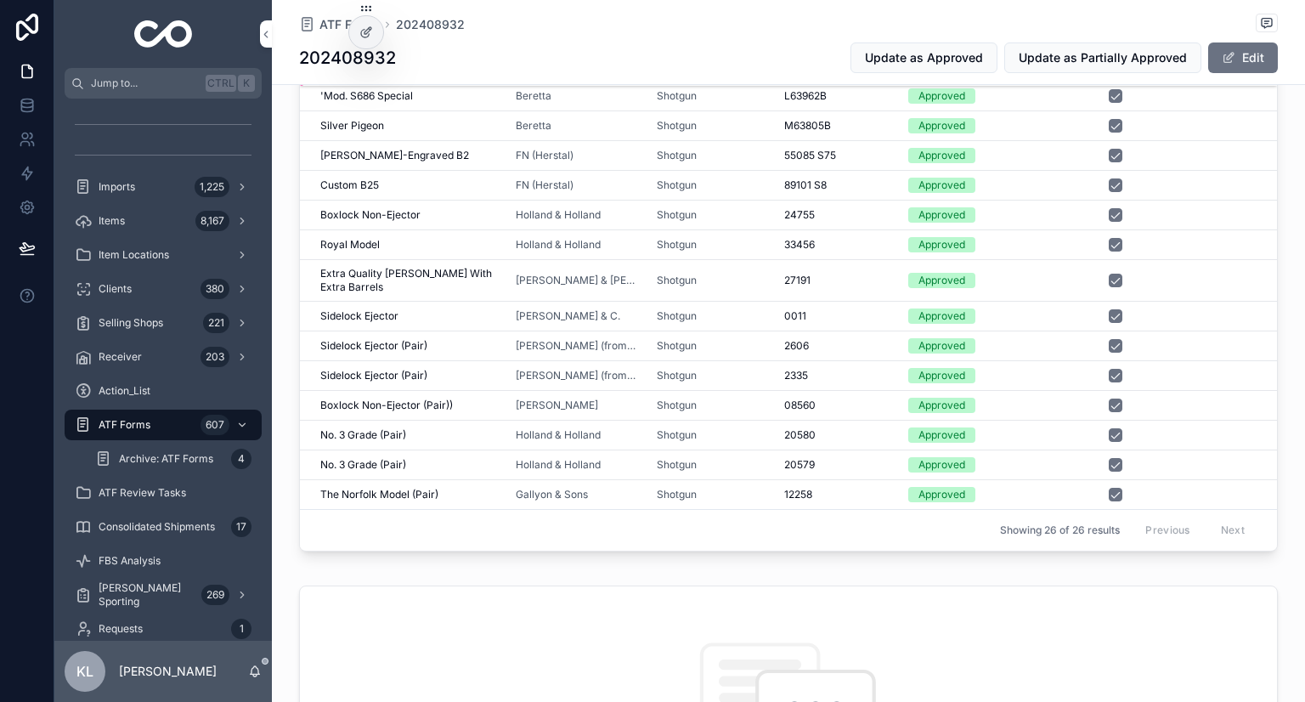
click at [721, 178] on div "Shotgun" at bounding box center [710, 185] width 107 height 14
click at [724, 201] on td "Shotgun" at bounding box center [710, 216] width 127 height 30
click at [724, 208] on div "Shotgun" at bounding box center [710, 215] width 107 height 14
click at [727, 238] on div "Shotgun" at bounding box center [710, 245] width 107 height 14
click at [727, 260] on td "Shotgun" at bounding box center [710, 281] width 127 height 42
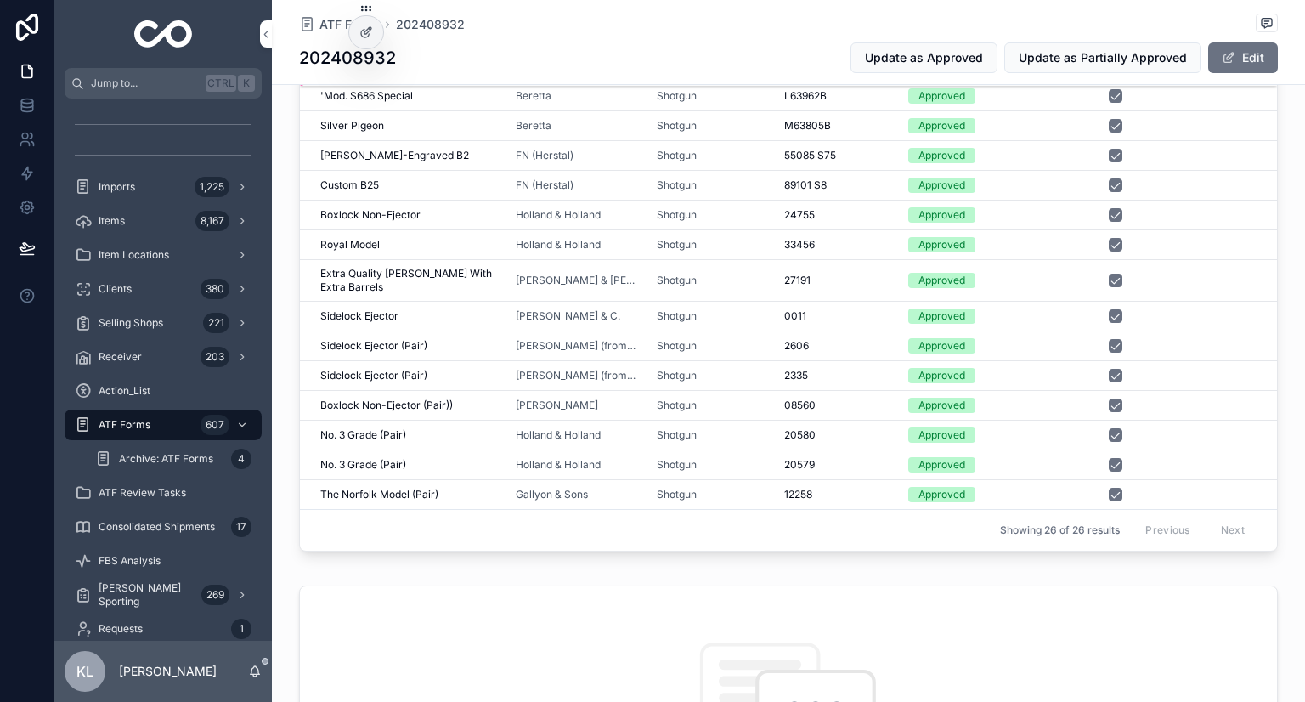
click at [729, 274] on div "Shotgun" at bounding box center [710, 281] width 107 height 14
click at [727, 309] on div "Shotgun" at bounding box center [710, 316] width 107 height 14
click at [727, 339] on div "Shotgun" at bounding box center [710, 346] width 107 height 14
click at [726, 369] on div "Shotgun" at bounding box center [710, 376] width 107 height 14
click at [730, 399] on div "Shotgun" at bounding box center [710, 406] width 107 height 14
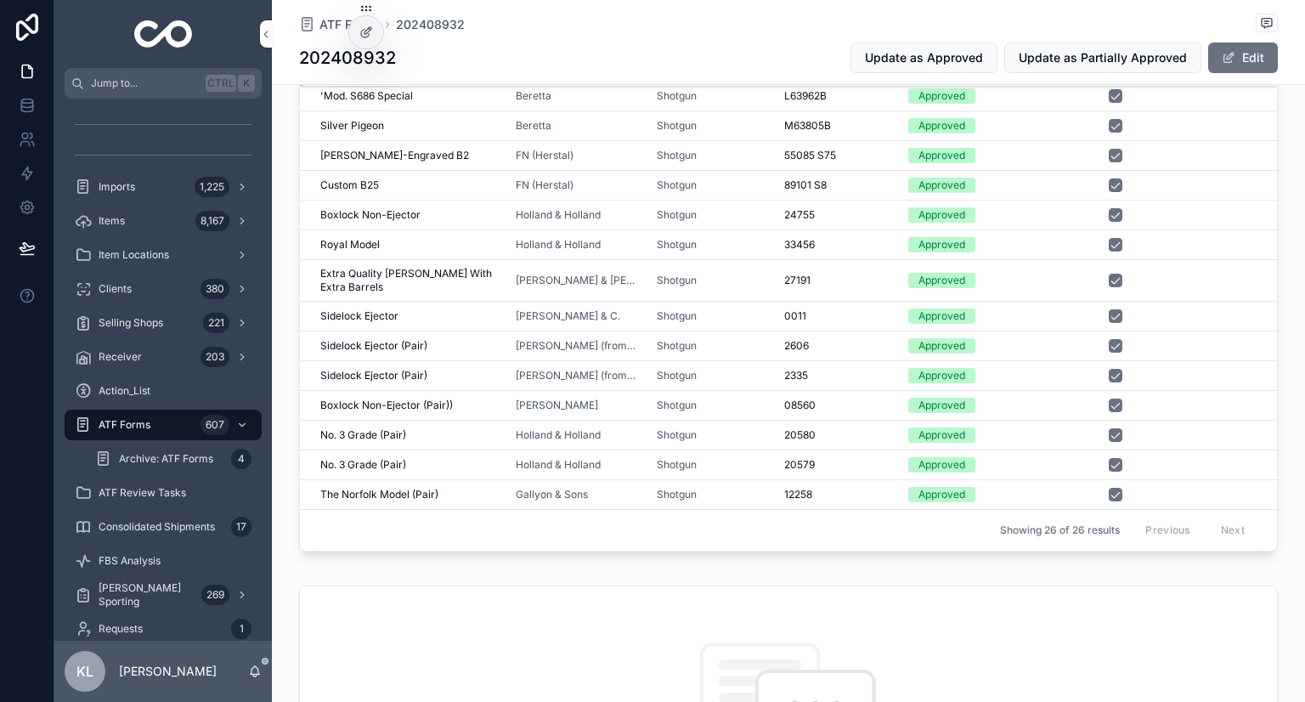
click at [731, 428] on div "Shotgun" at bounding box center [710, 435] width 107 height 14
click at [728, 458] on div "Shotgun" at bounding box center [710, 465] width 107 height 14
click at [729, 488] on div "Shotgun" at bounding box center [710, 495] width 107 height 14
click at [728, 488] on div "Shotgun" at bounding box center [710, 495] width 107 height 14
click at [723, 518] on div "Shotgun" at bounding box center [710, 525] width 107 height 14
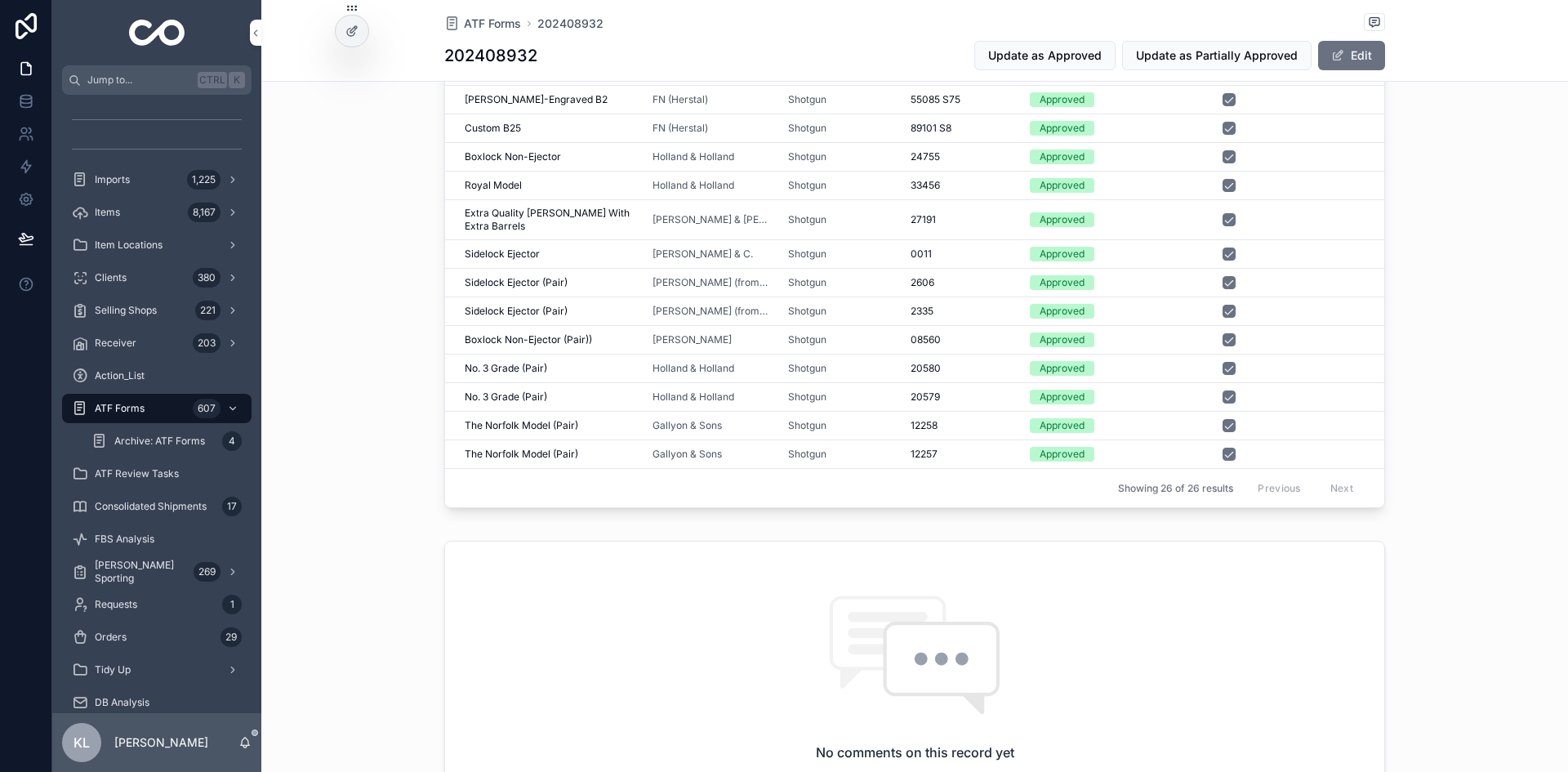
scroll to position [273, 0]
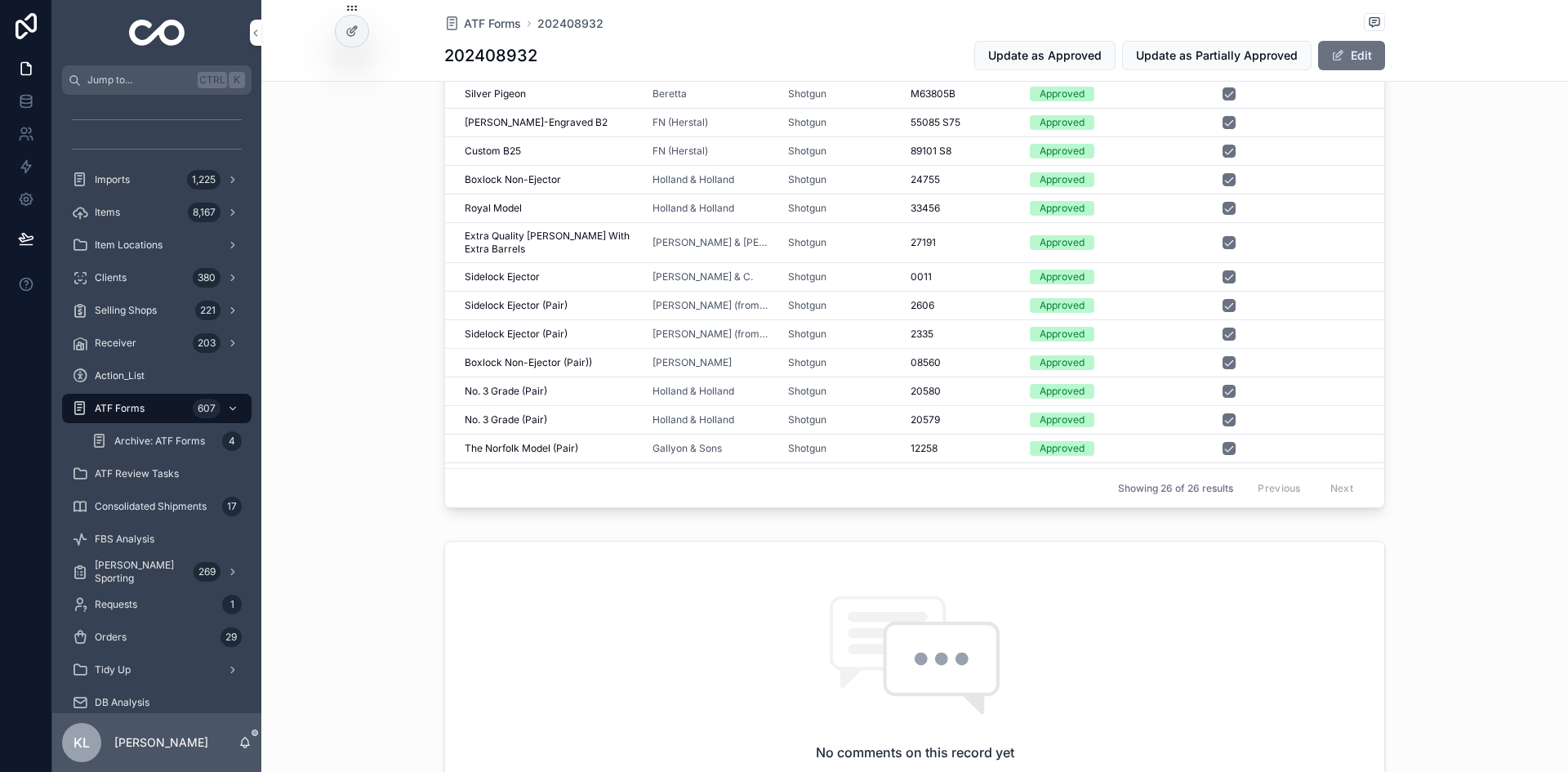
click at [1222, 470] on button "scrollable content" at bounding box center [1229, 477] width 13 height 13
click at [1223, 442] on button "scrollable content" at bounding box center [1229, 449] width 13 height 13
click at [1223, 357] on button "scrollable content" at bounding box center [1229, 363] width 13 height 13
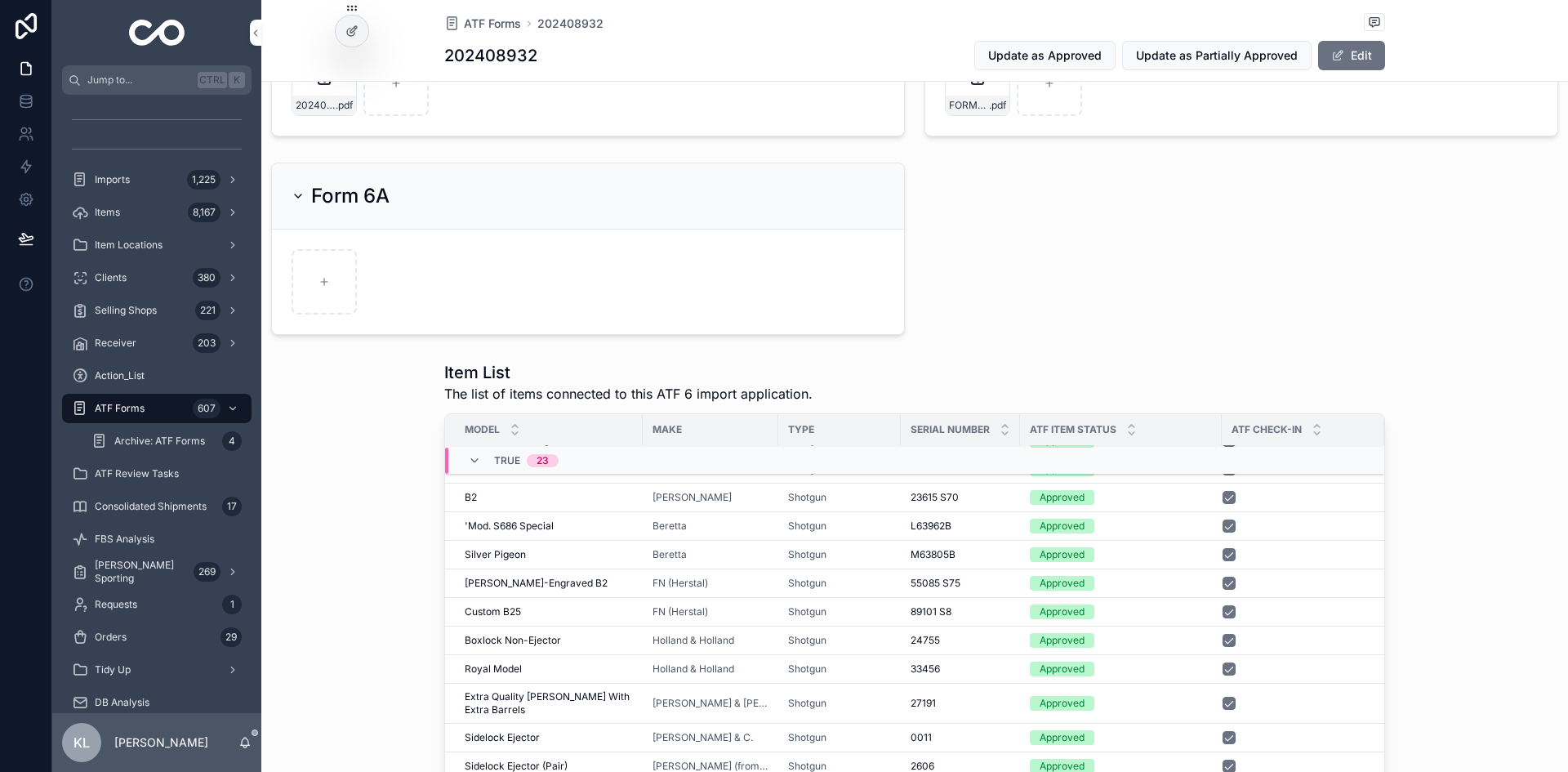
scroll to position [408, 0]
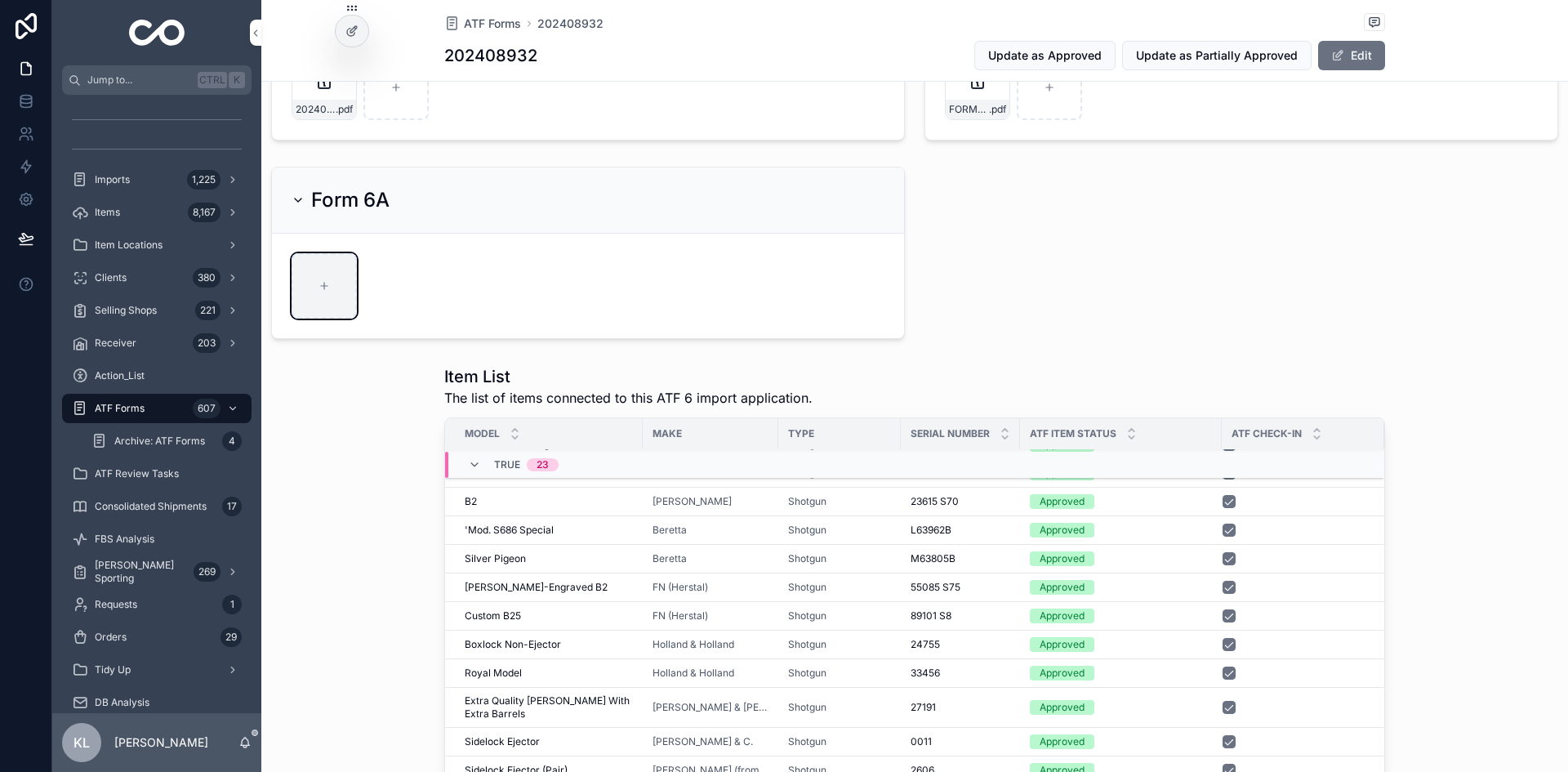
click at [327, 290] on icon "scrollable content" at bounding box center [324, 286] width 12 height 12
type input "**********"
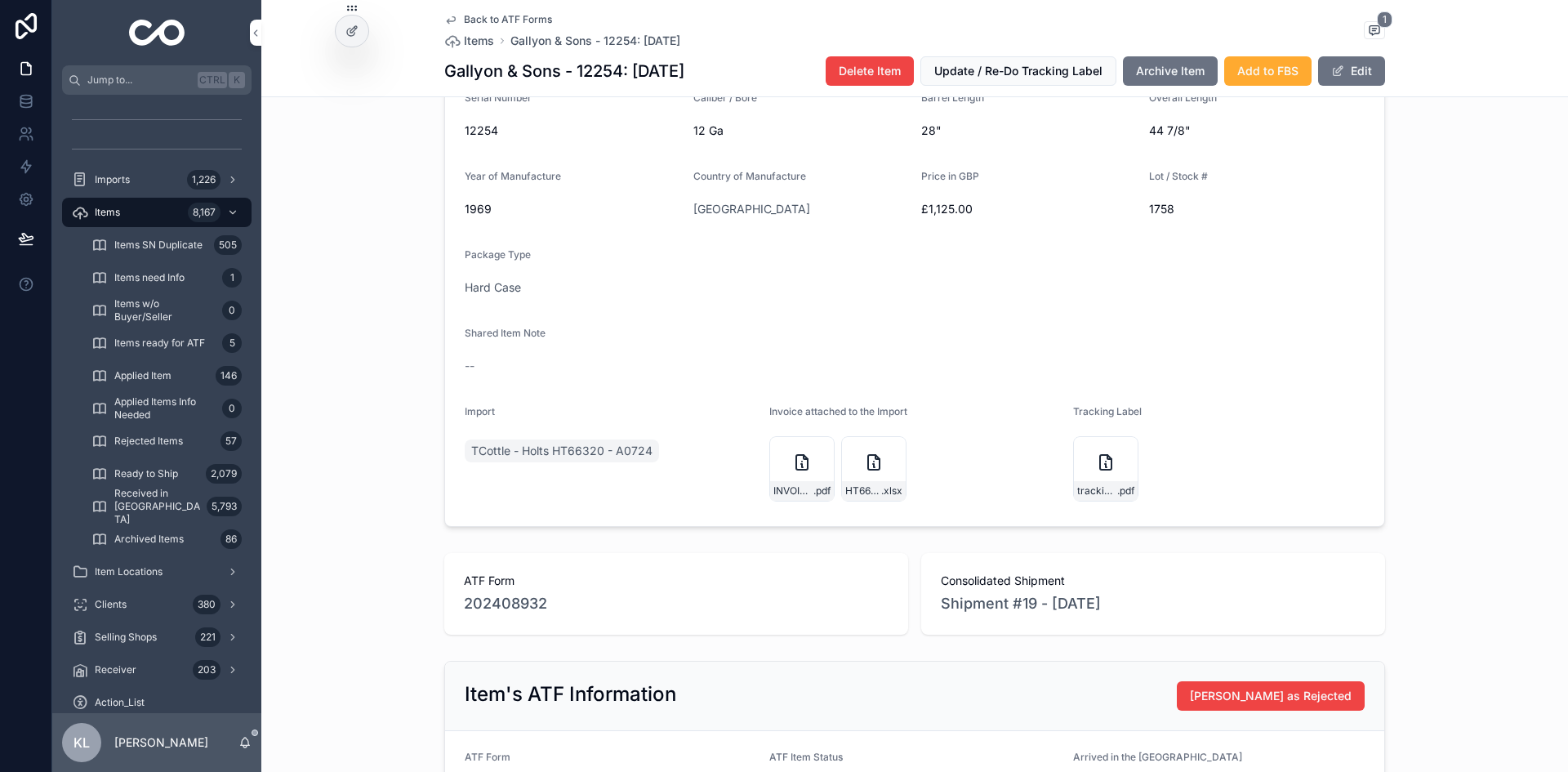
scroll to position [490, 0]
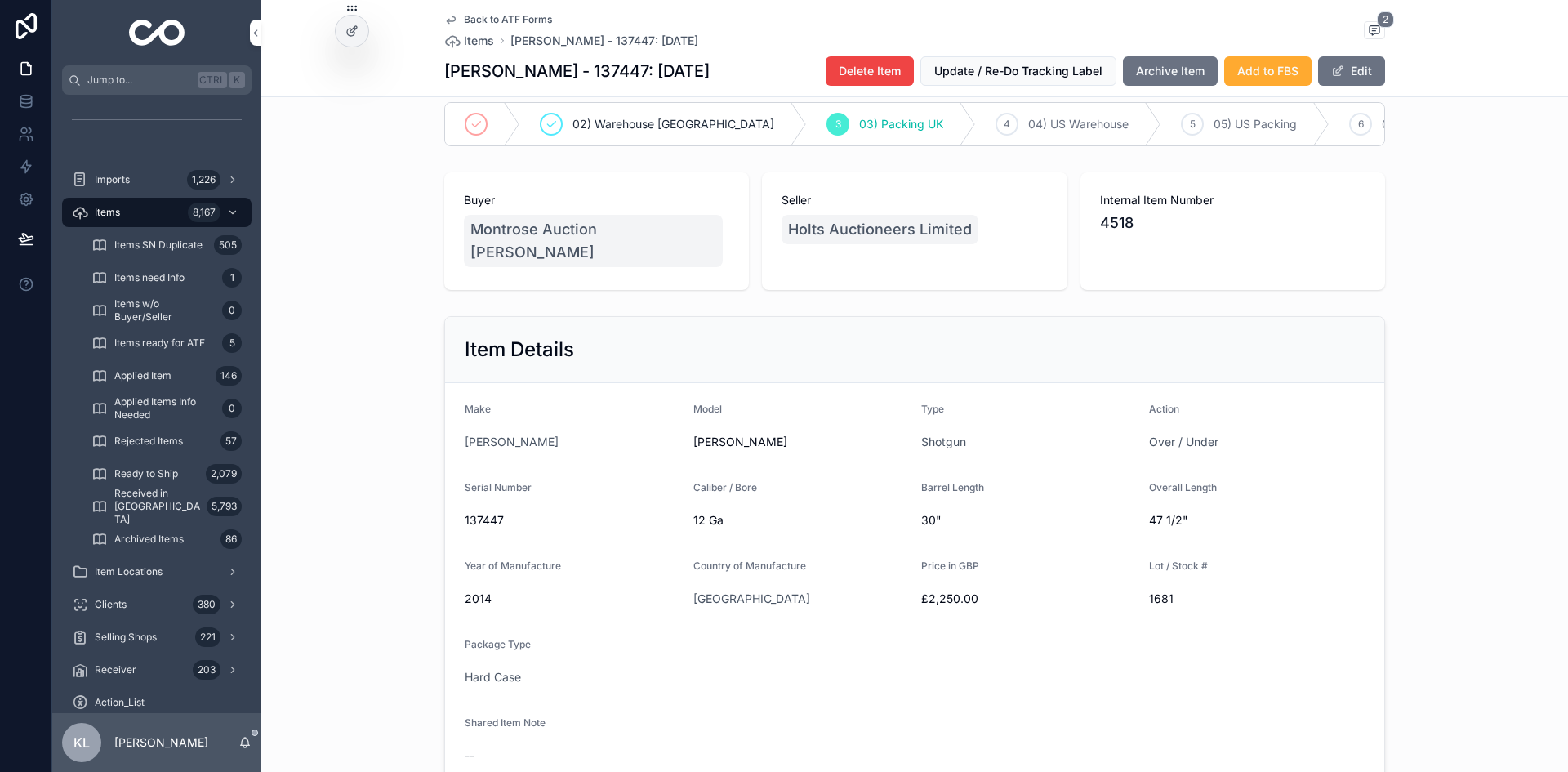
scroll to position [409, 0]
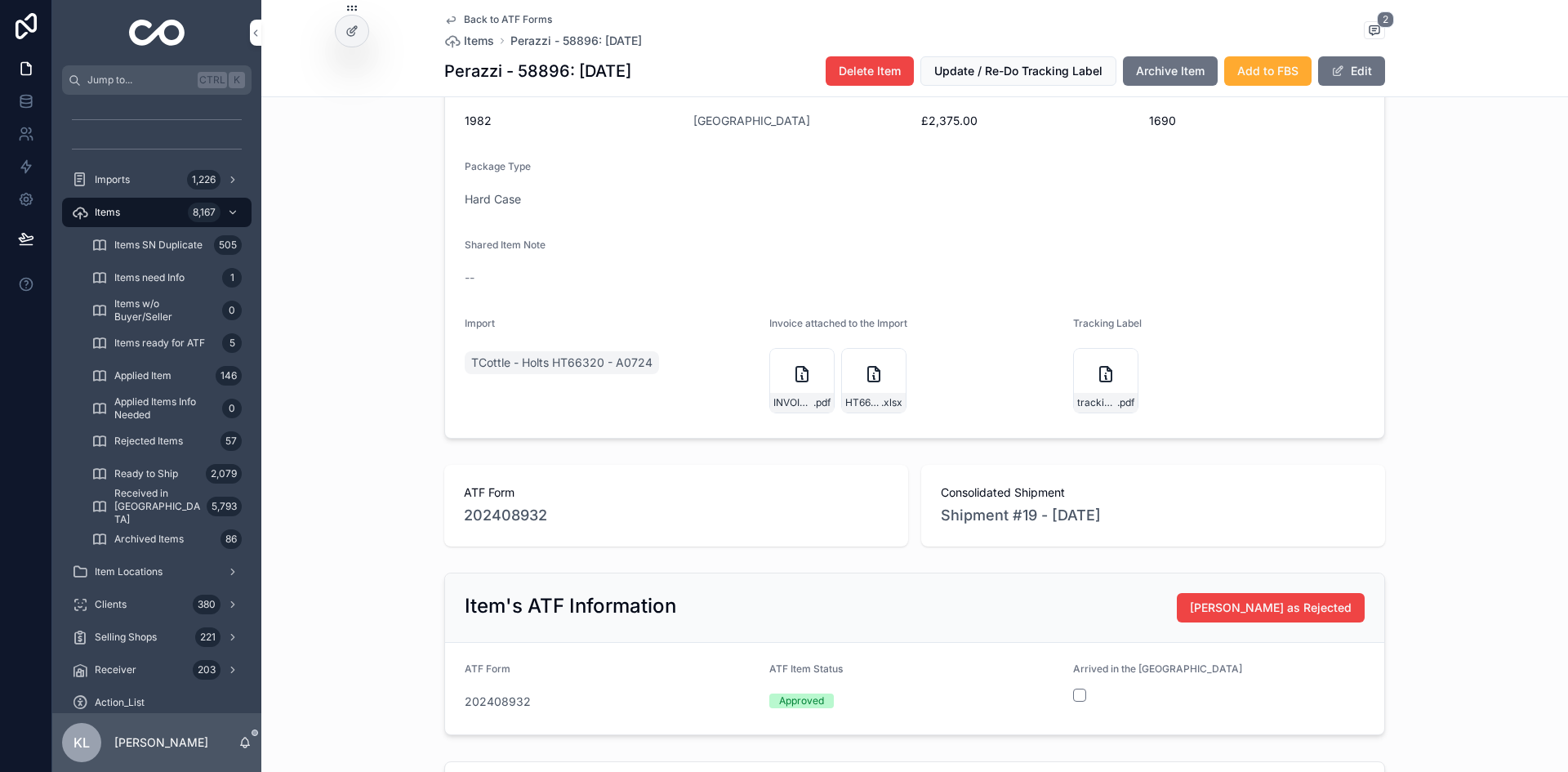
scroll to position [572, 0]
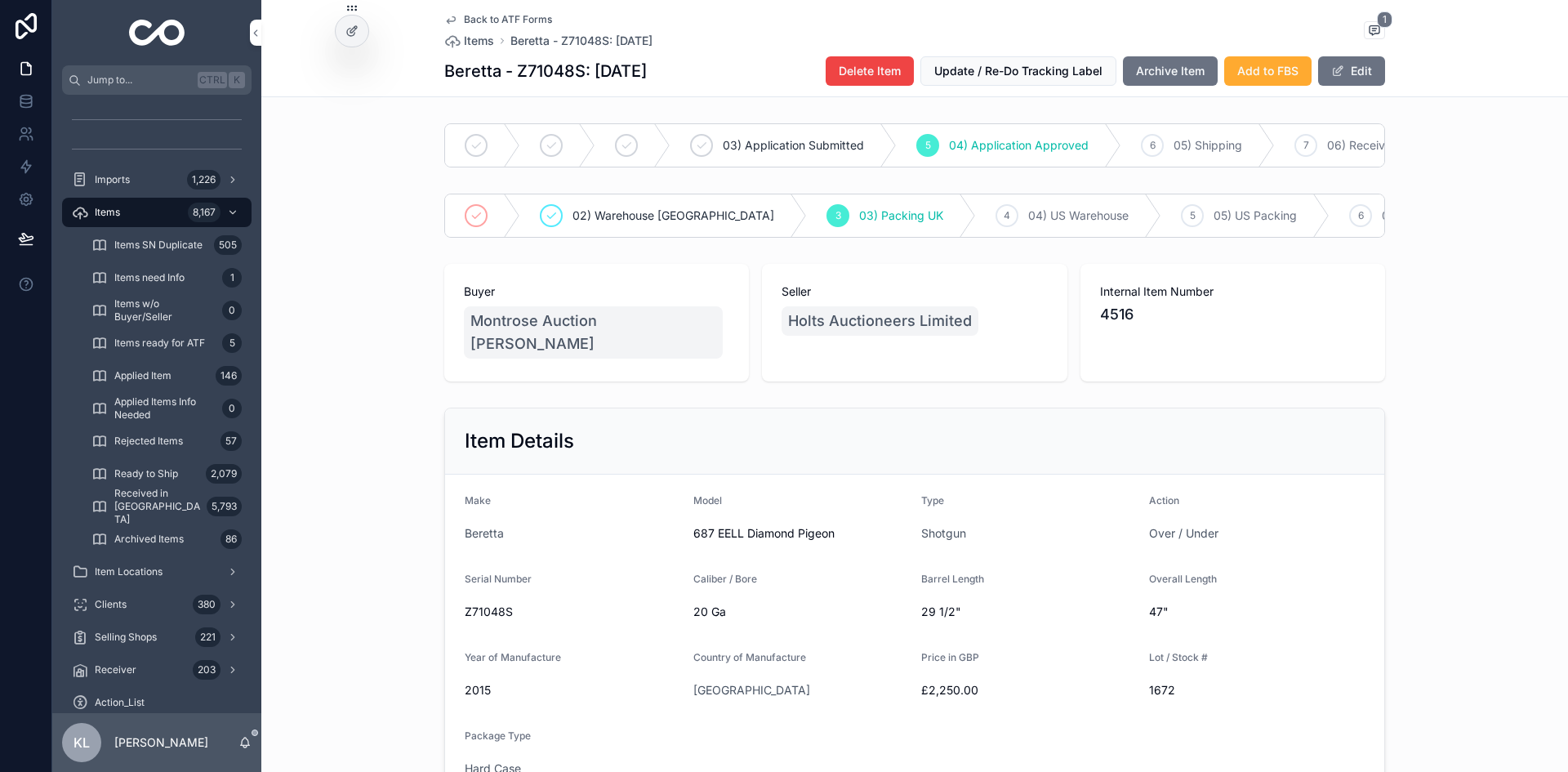
scroll to position [572, 0]
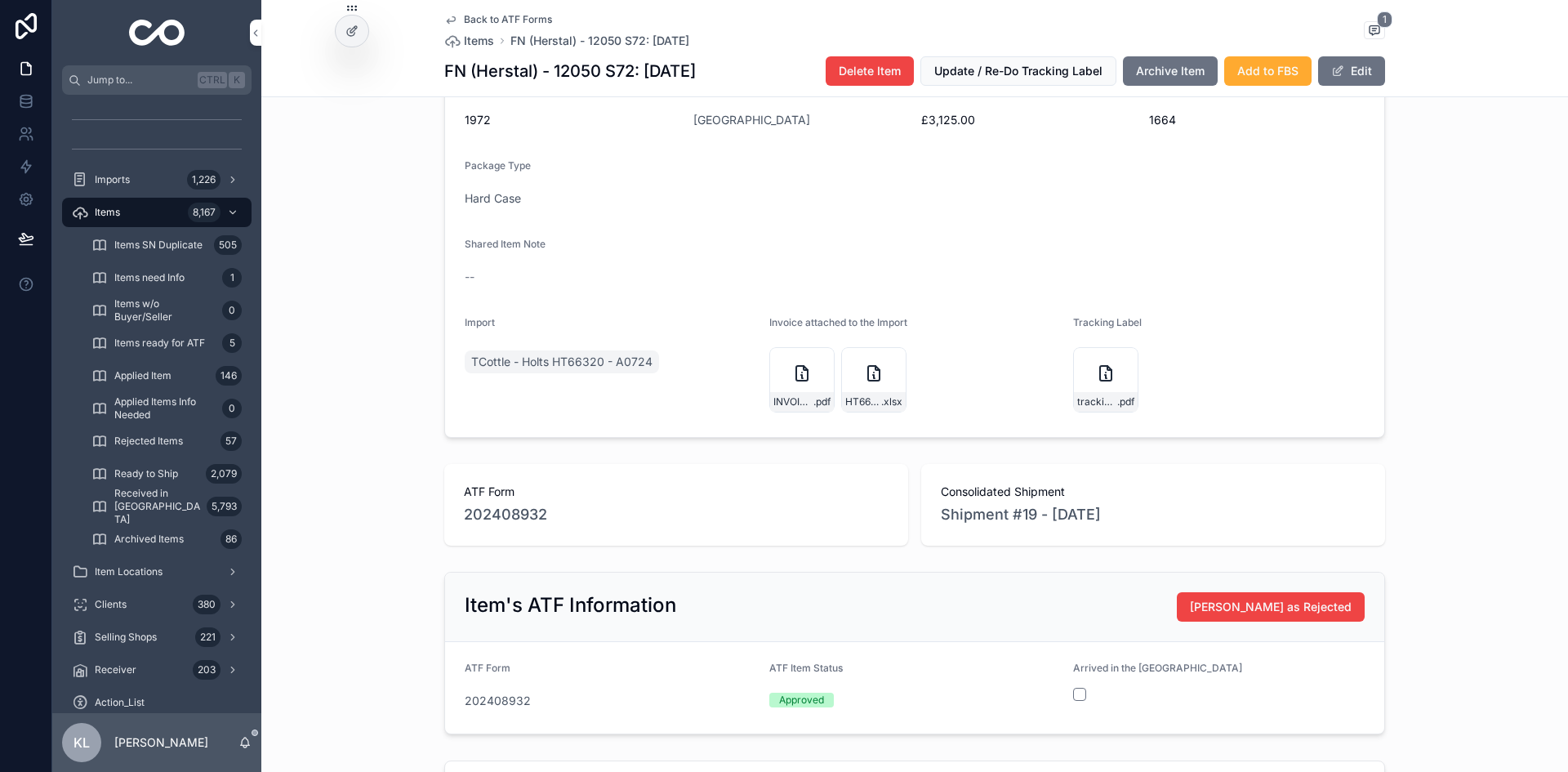
scroll to position [572, 0]
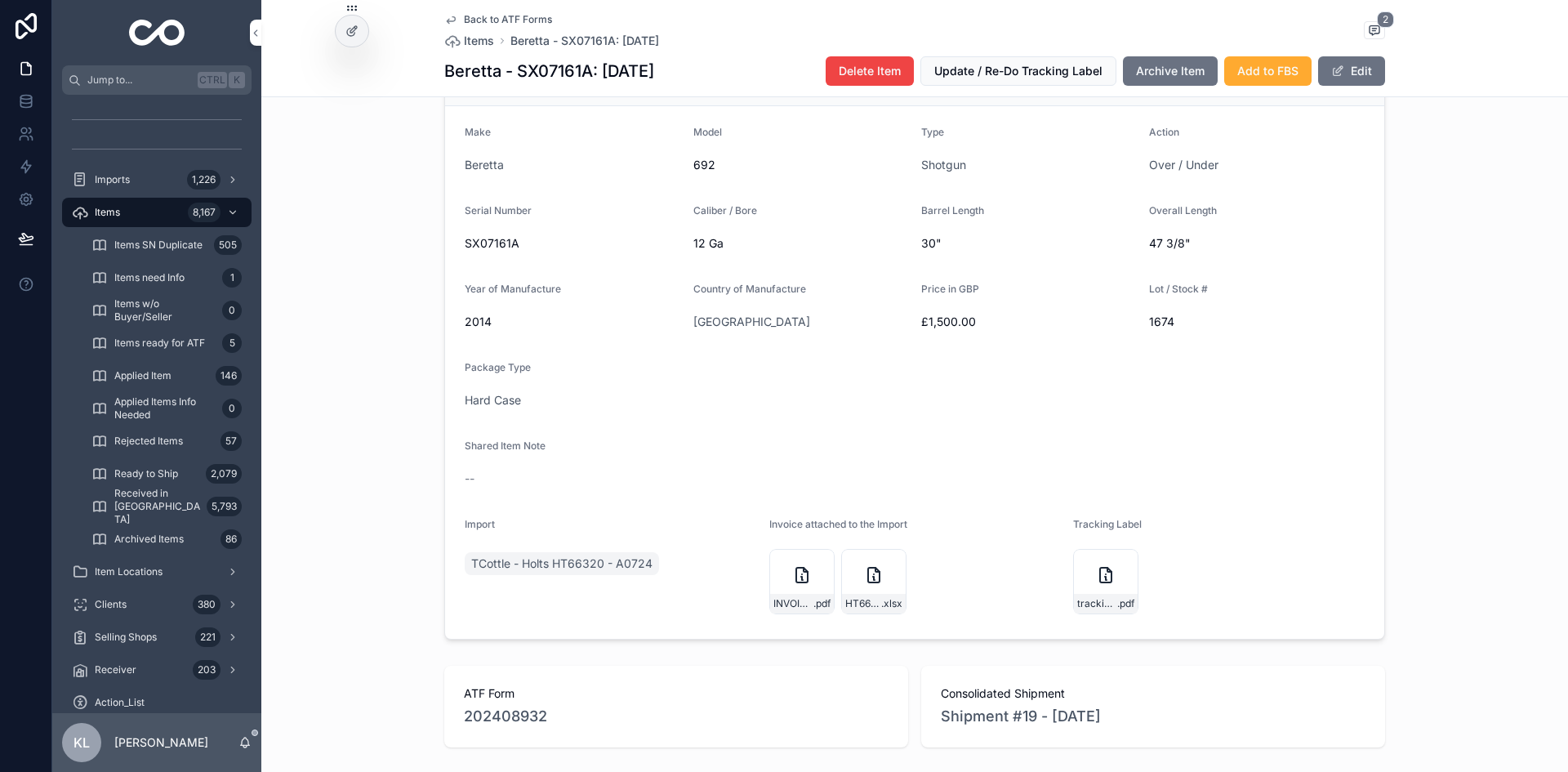
scroll to position [409, 0]
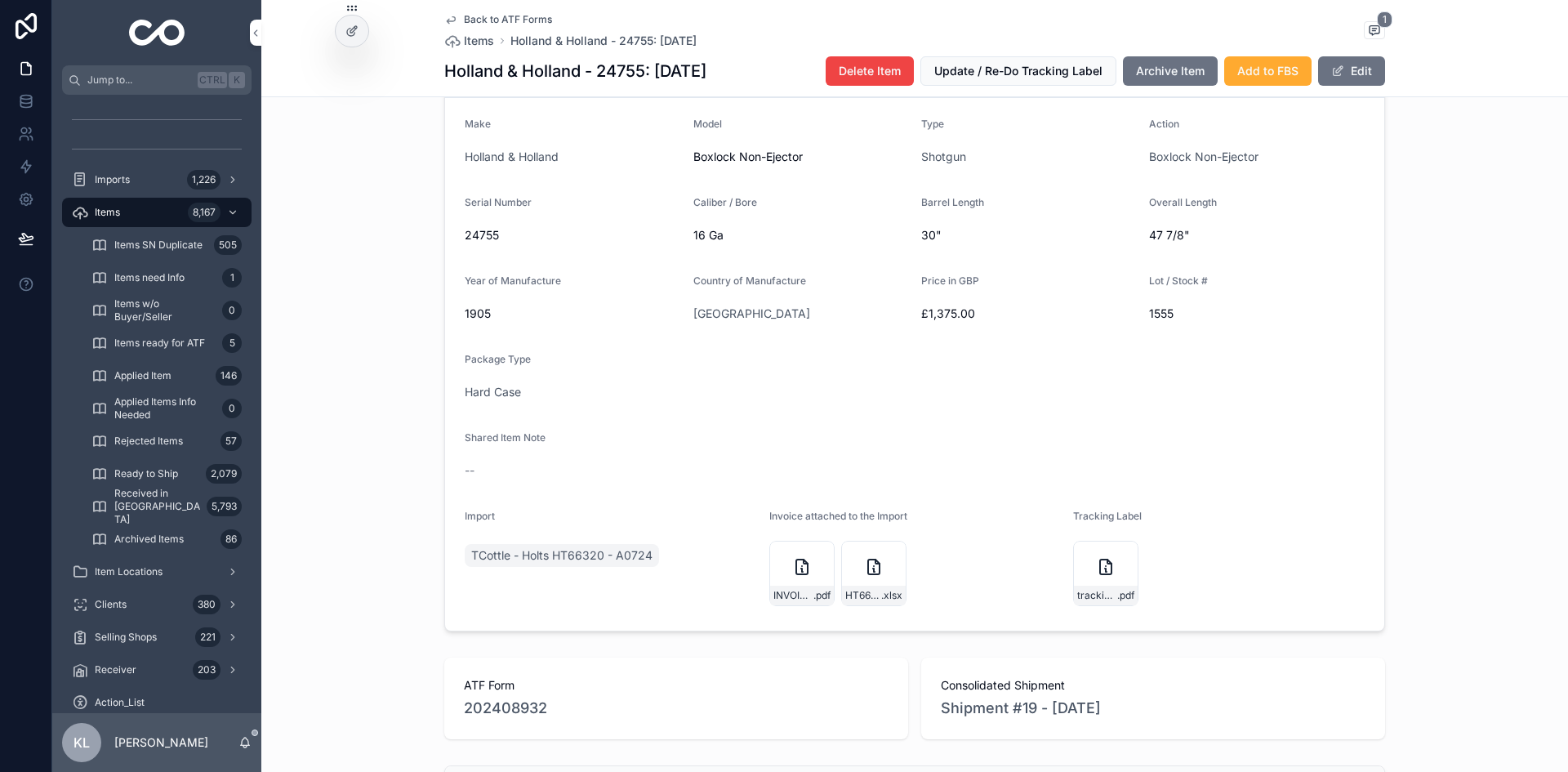
scroll to position [490, 0]
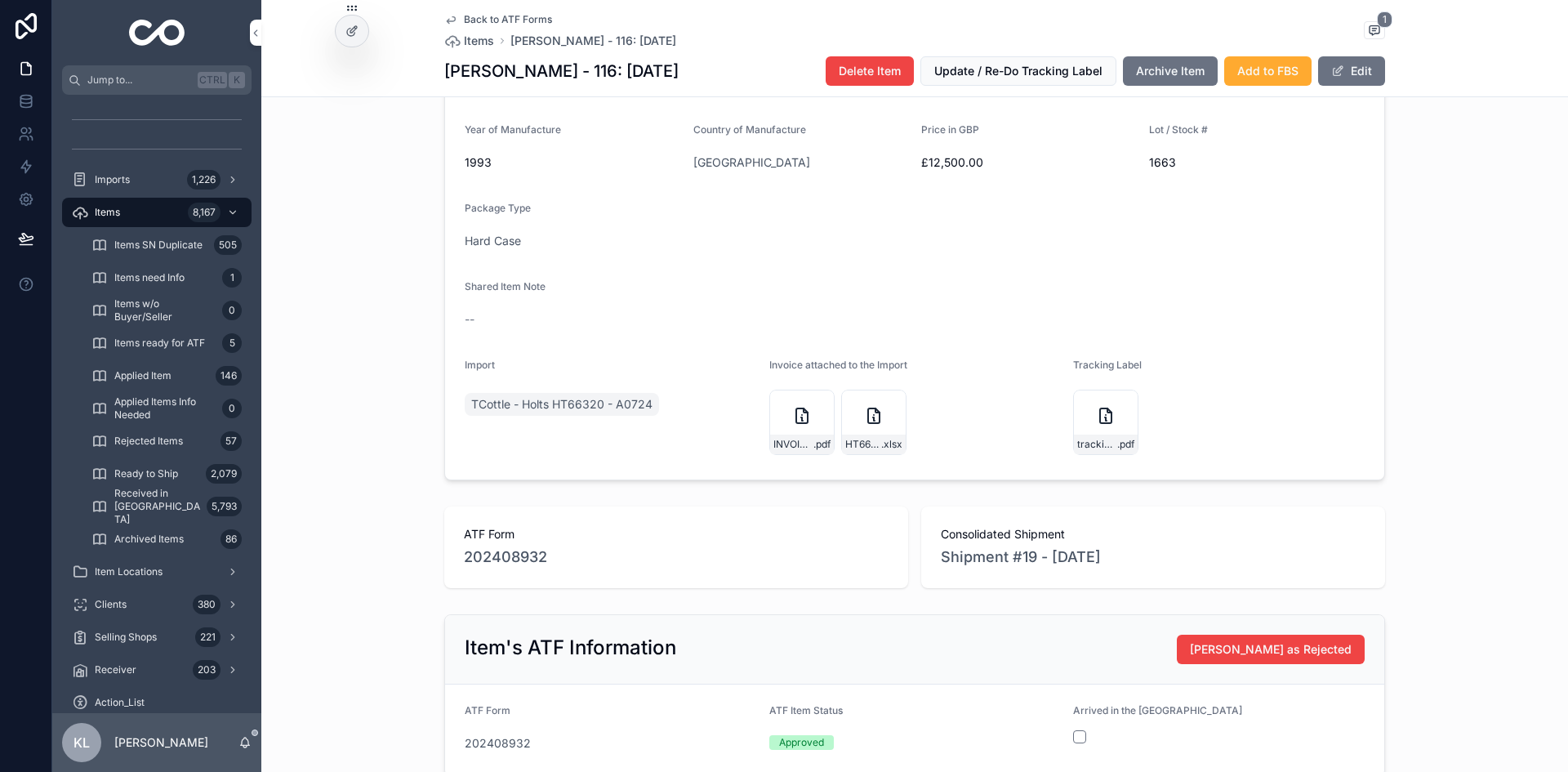
scroll to position [654, 0]
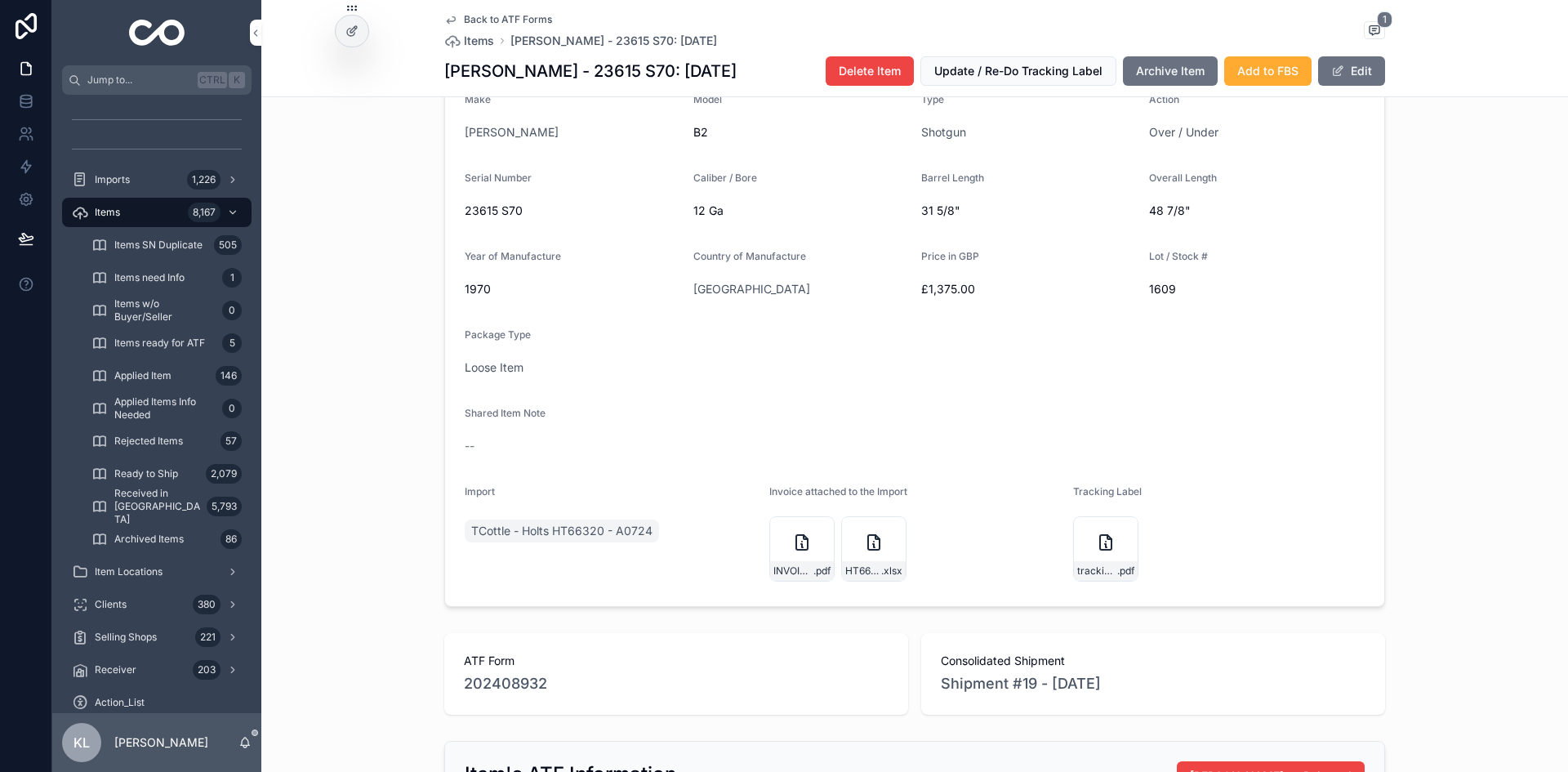
scroll to position [409, 0]
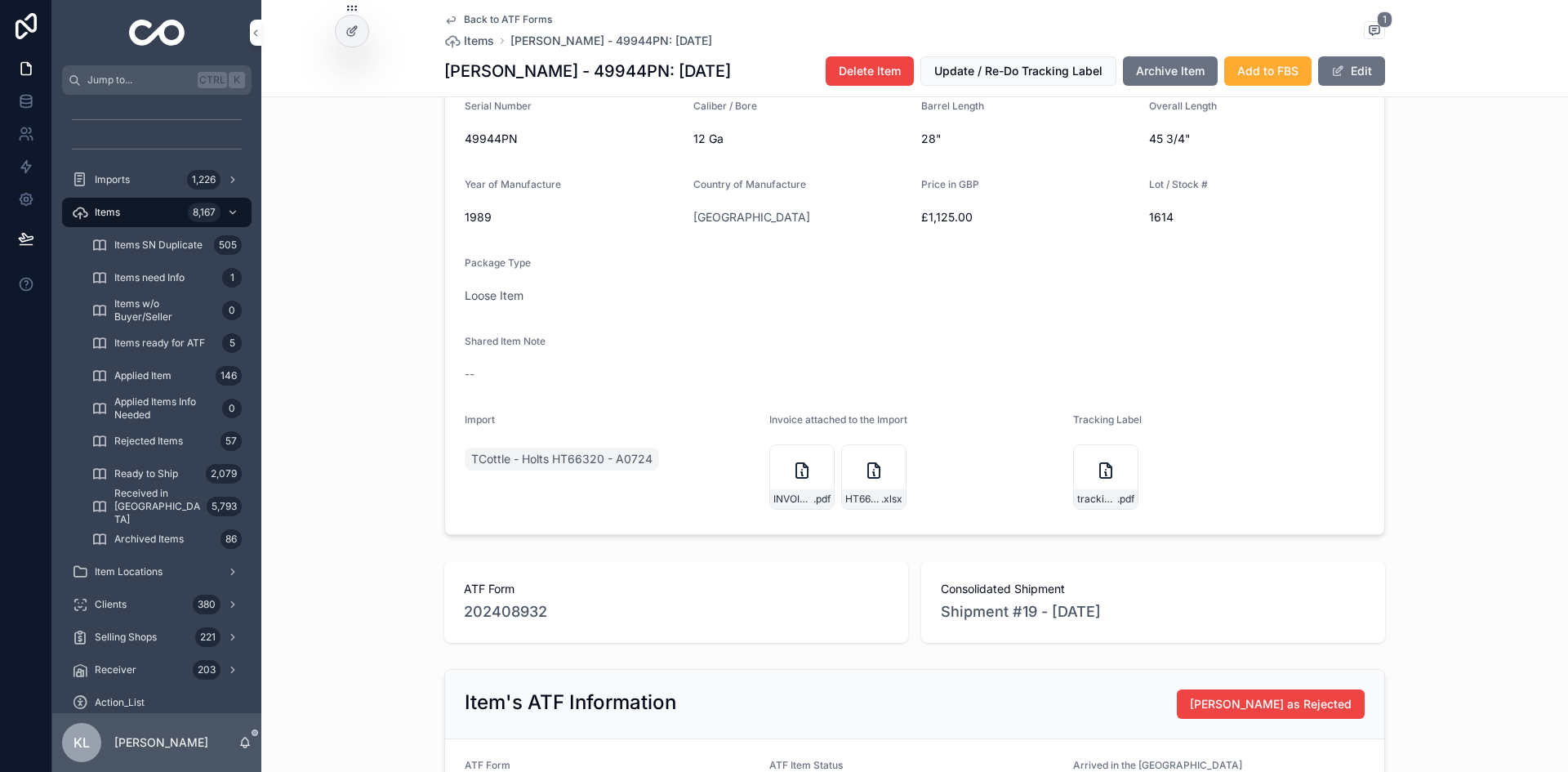
scroll to position [490, 0]
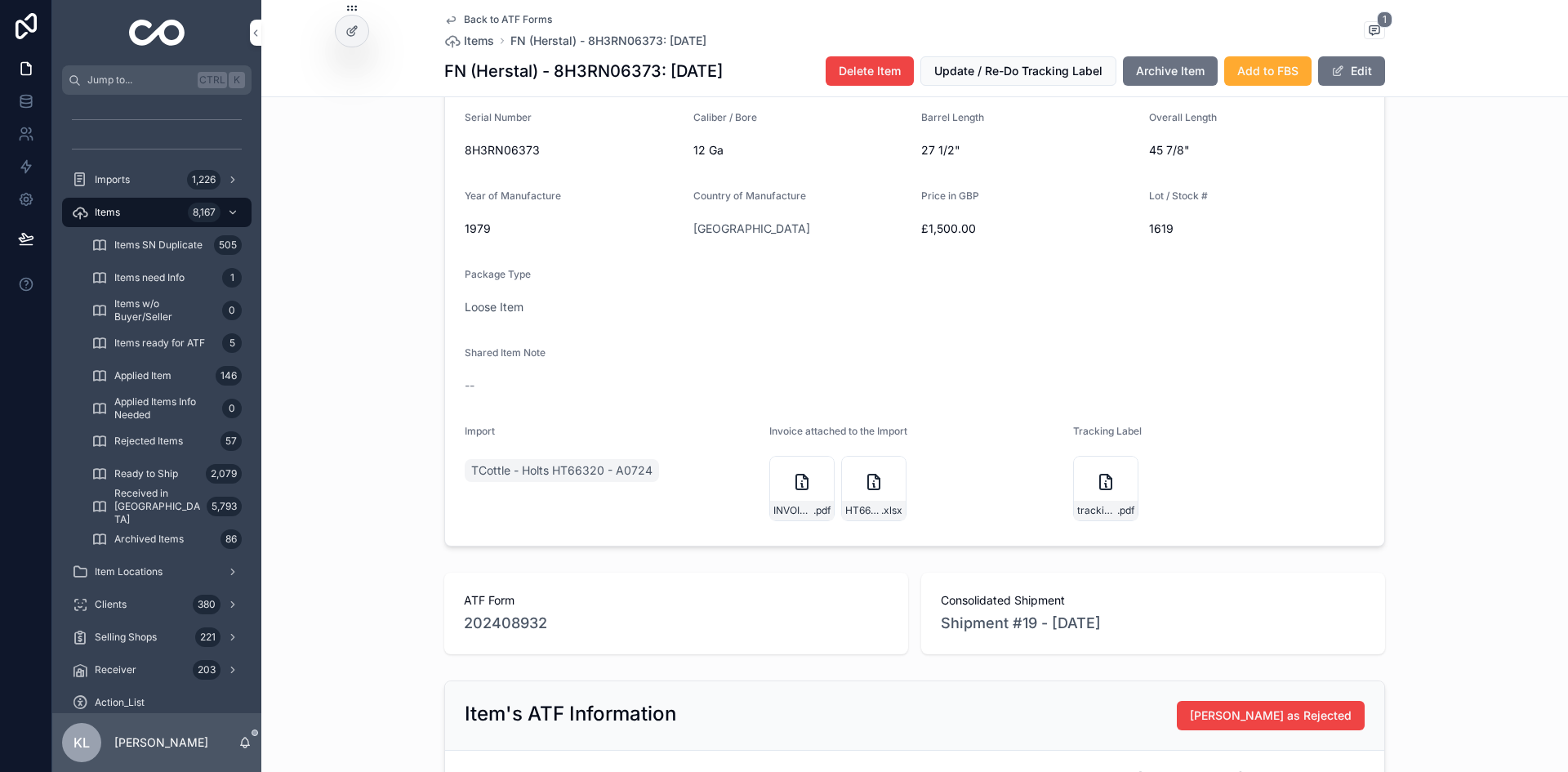
scroll to position [490, 0]
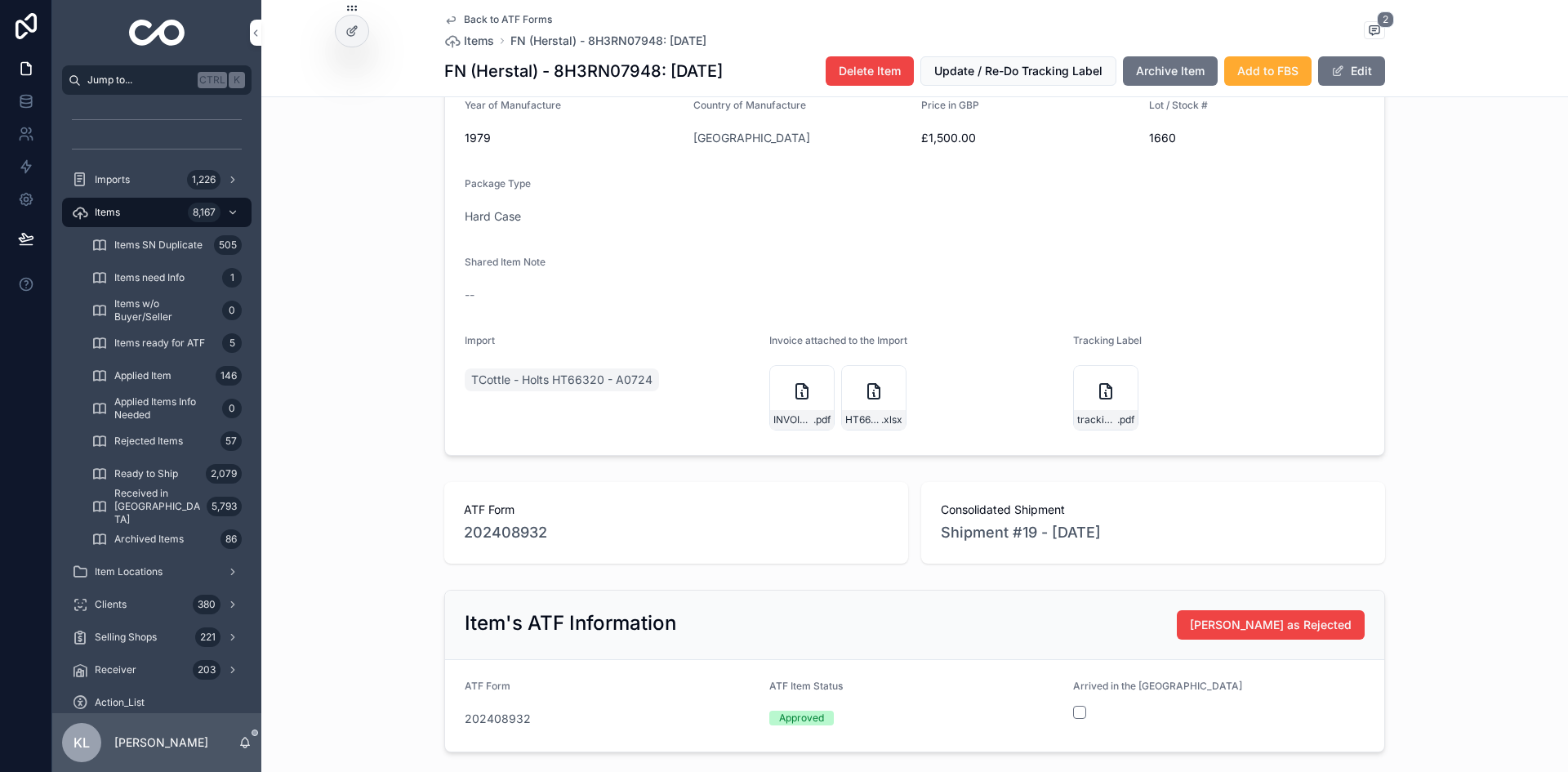
scroll to position [654, 0]
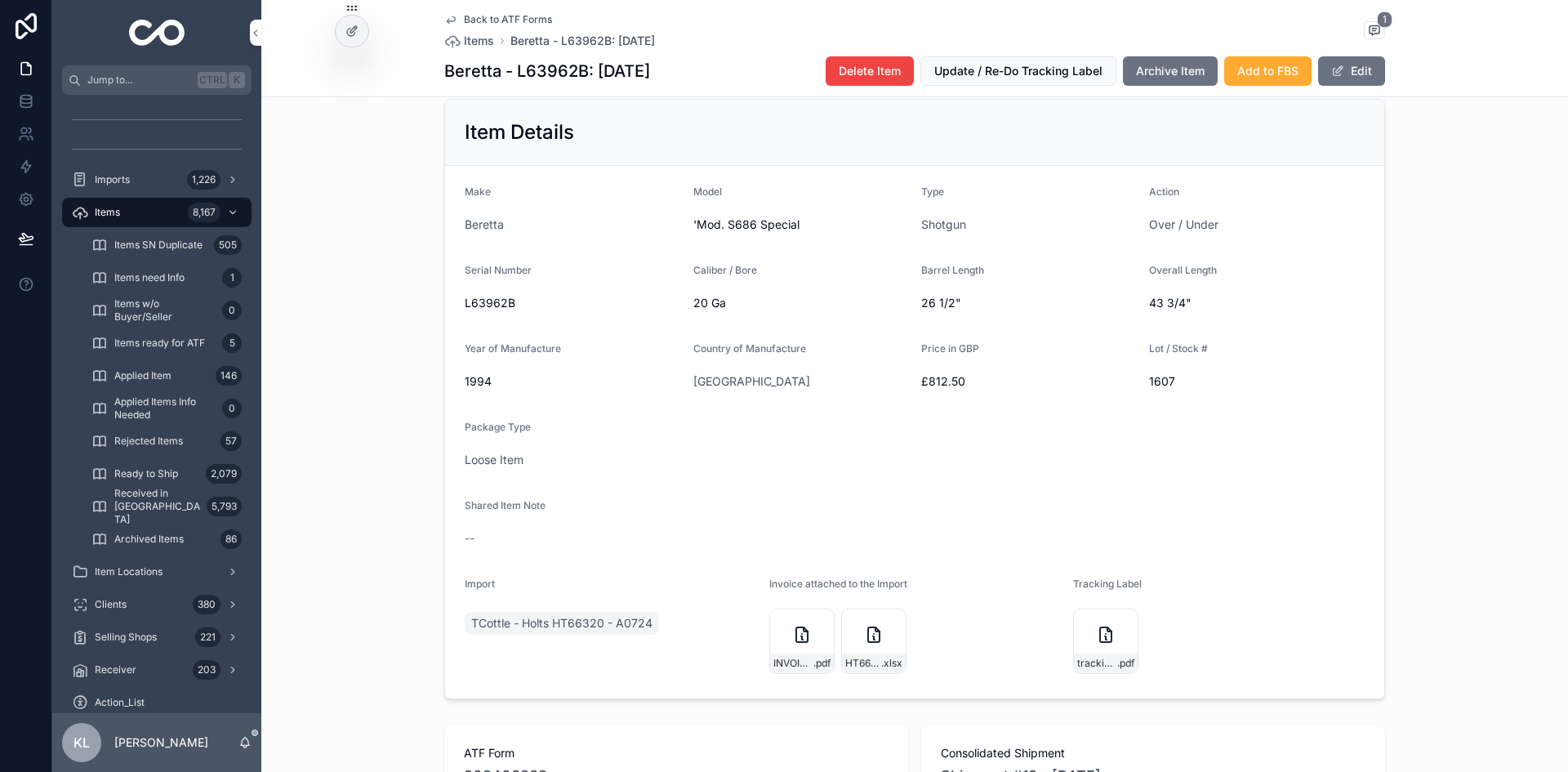
scroll to position [327, 0]
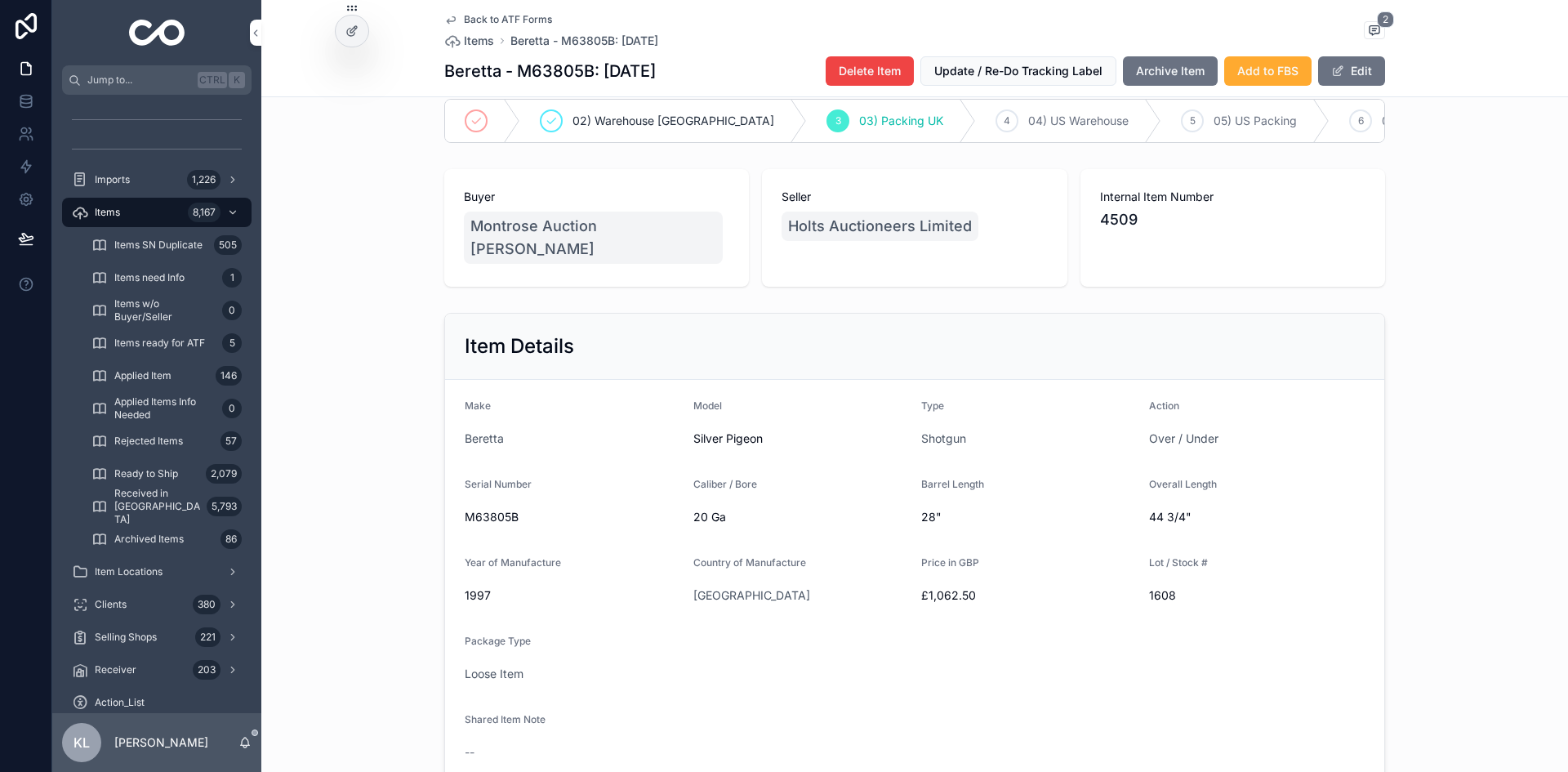
scroll to position [327, 0]
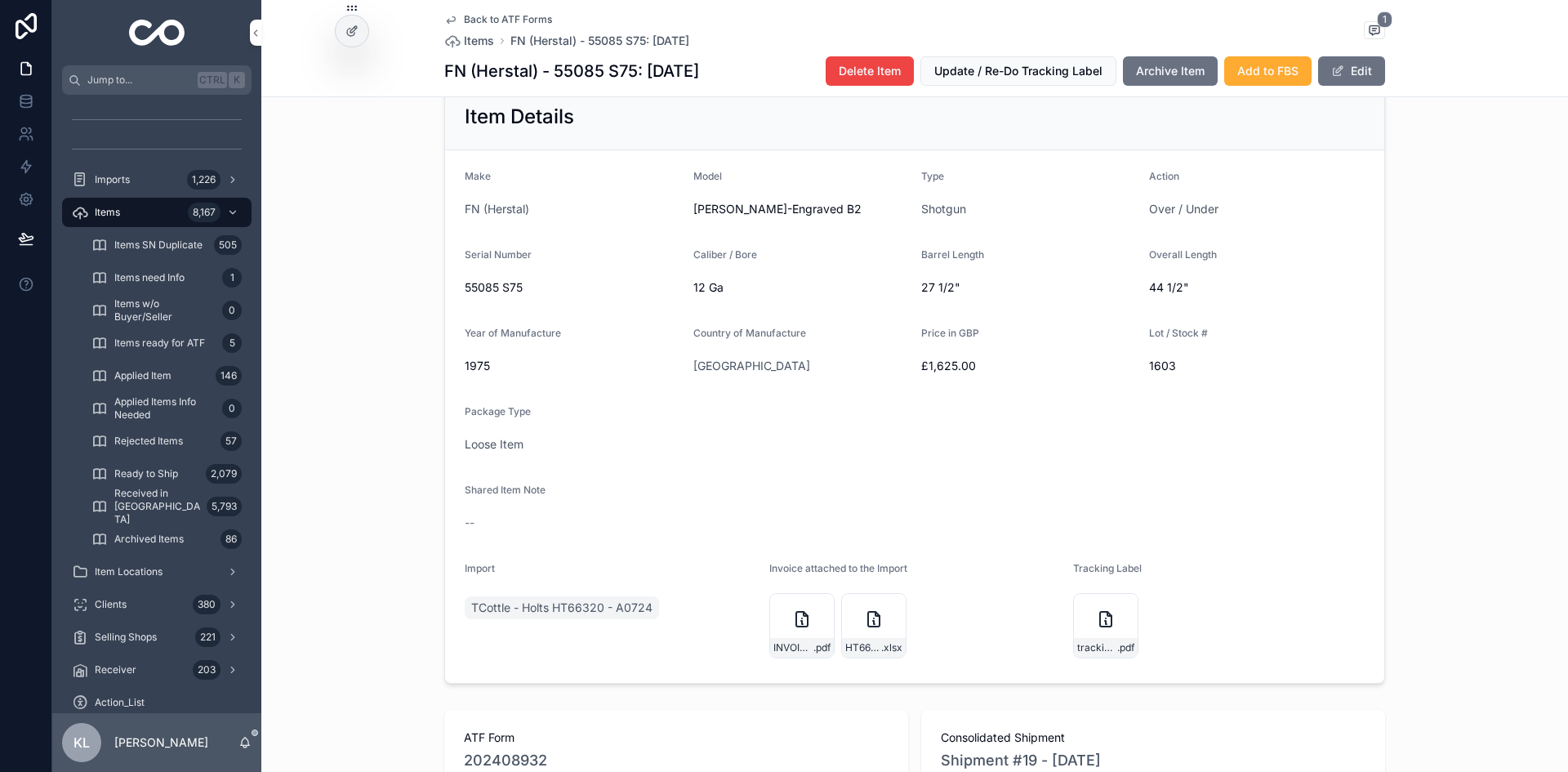
scroll to position [327, 0]
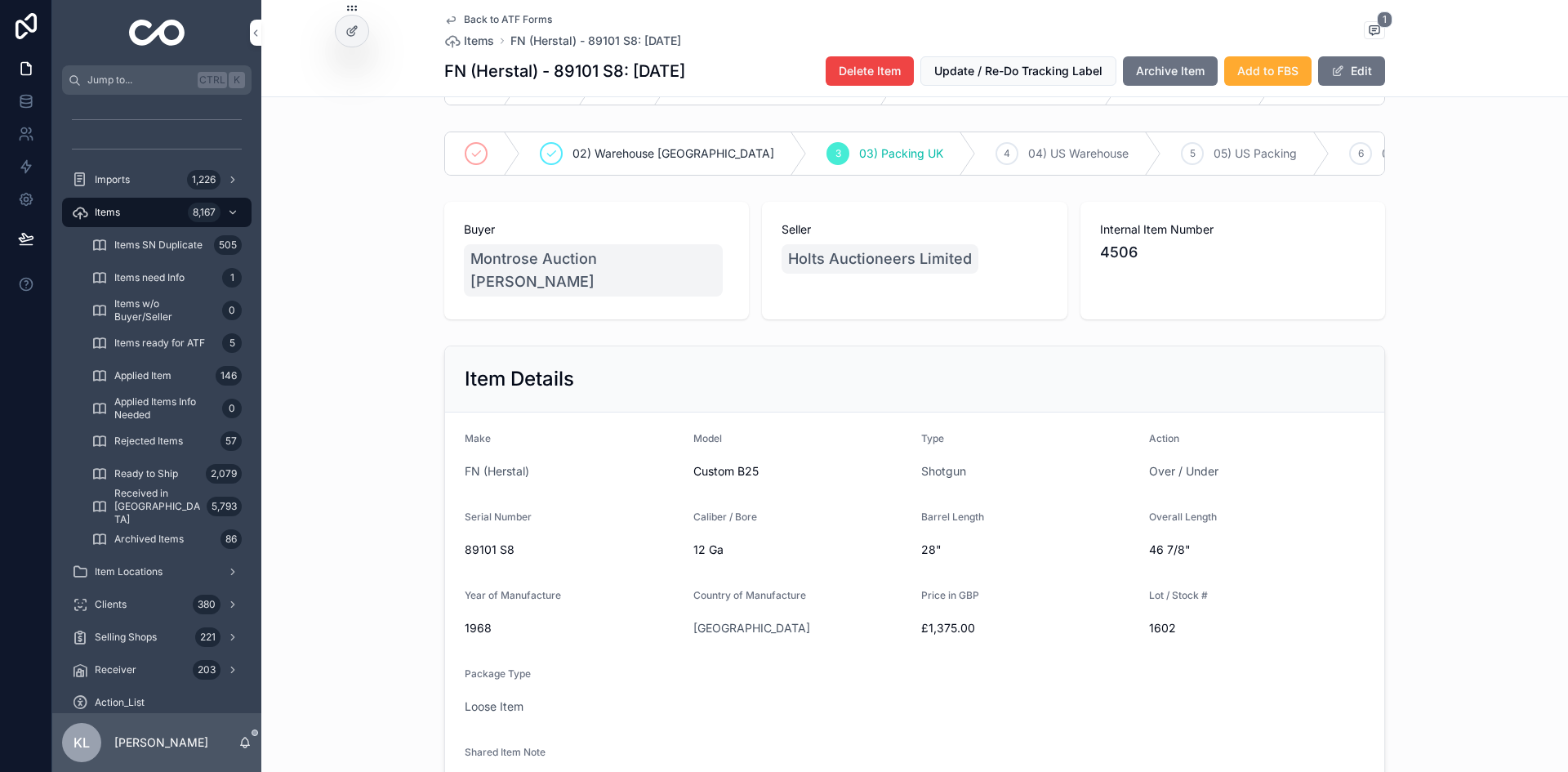
scroll to position [327, 0]
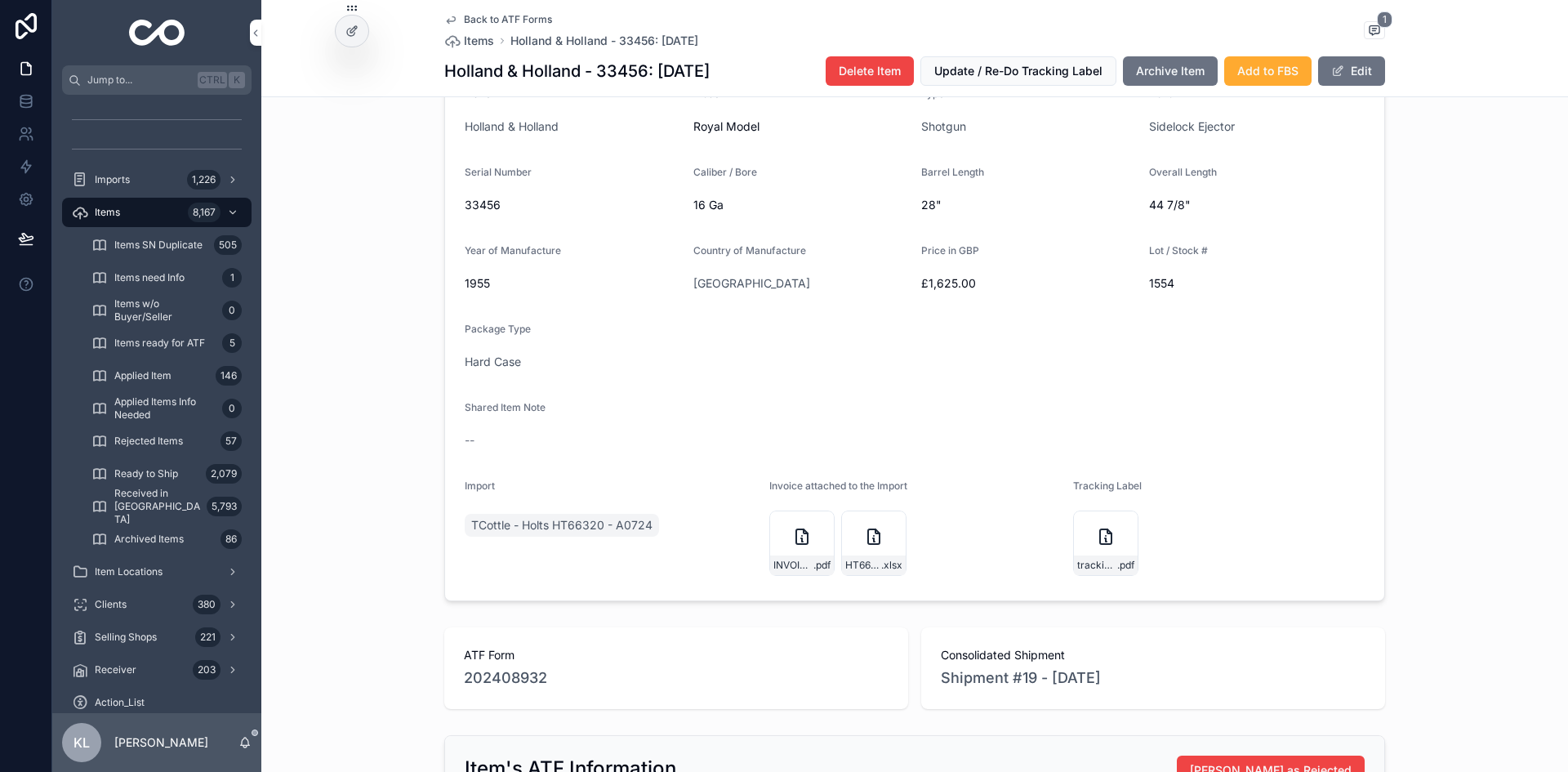
scroll to position [409, 0]
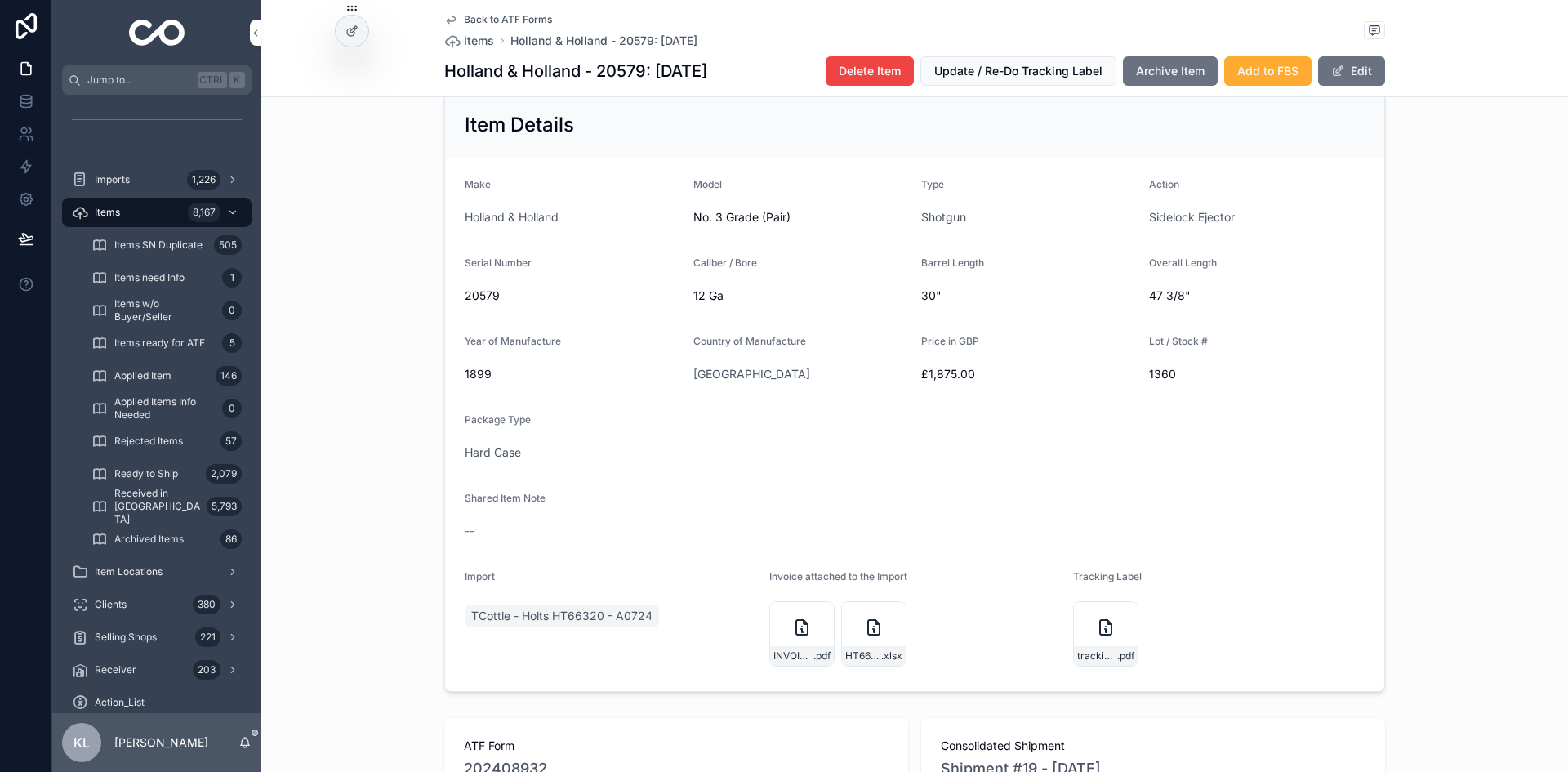
scroll to position [490, 0]
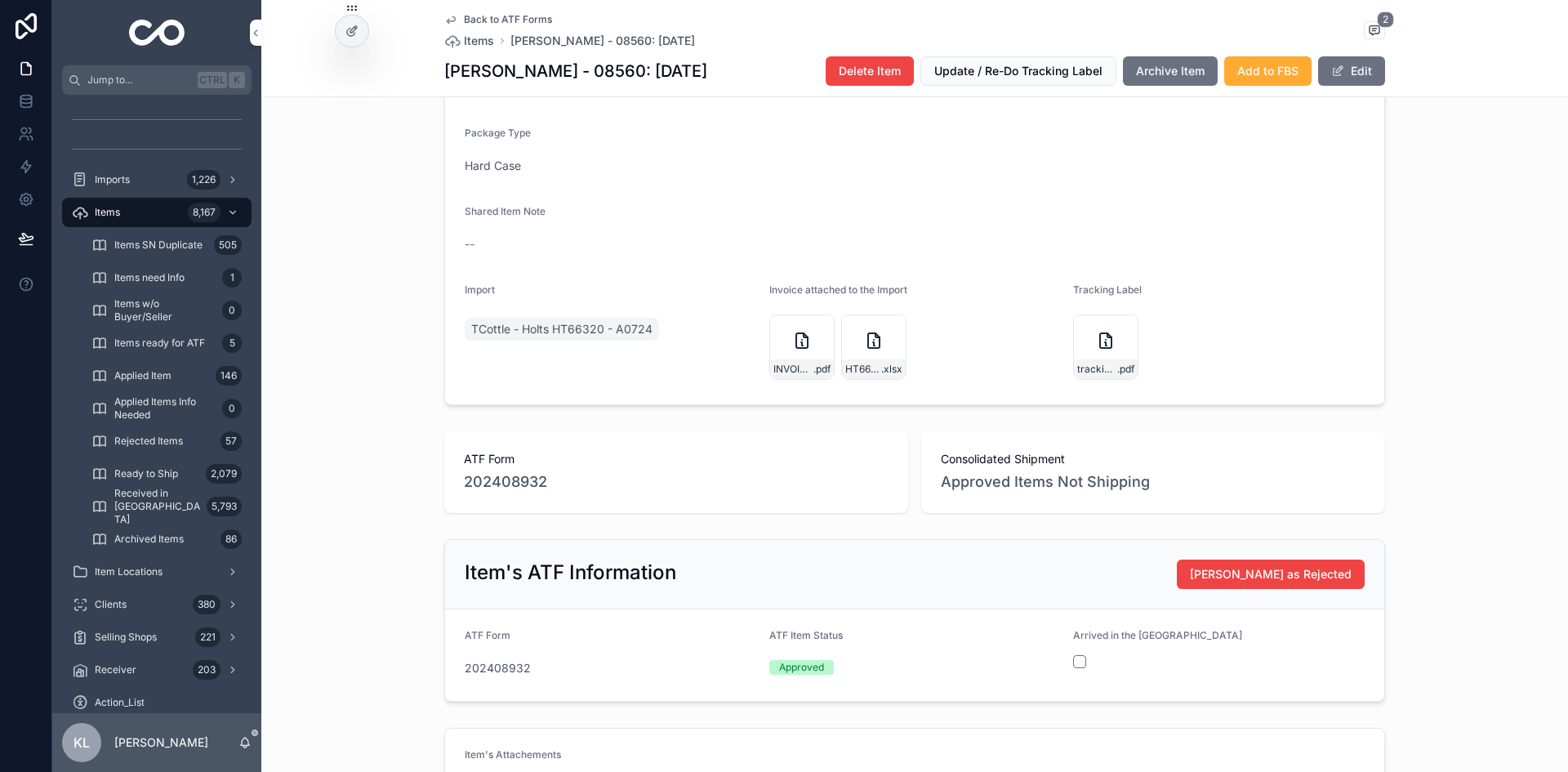
scroll to position [654, 0]
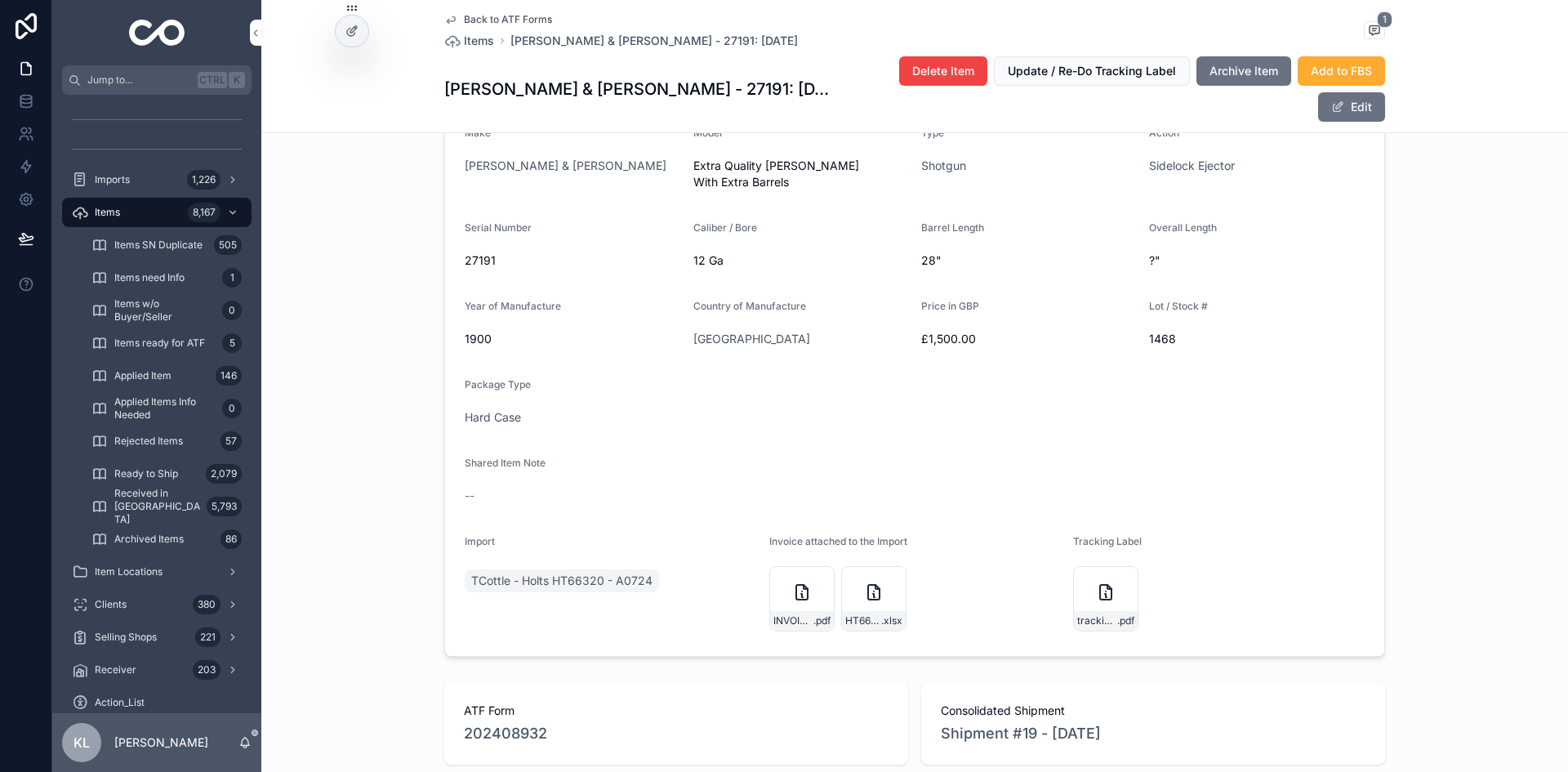
scroll to position [409, 0]
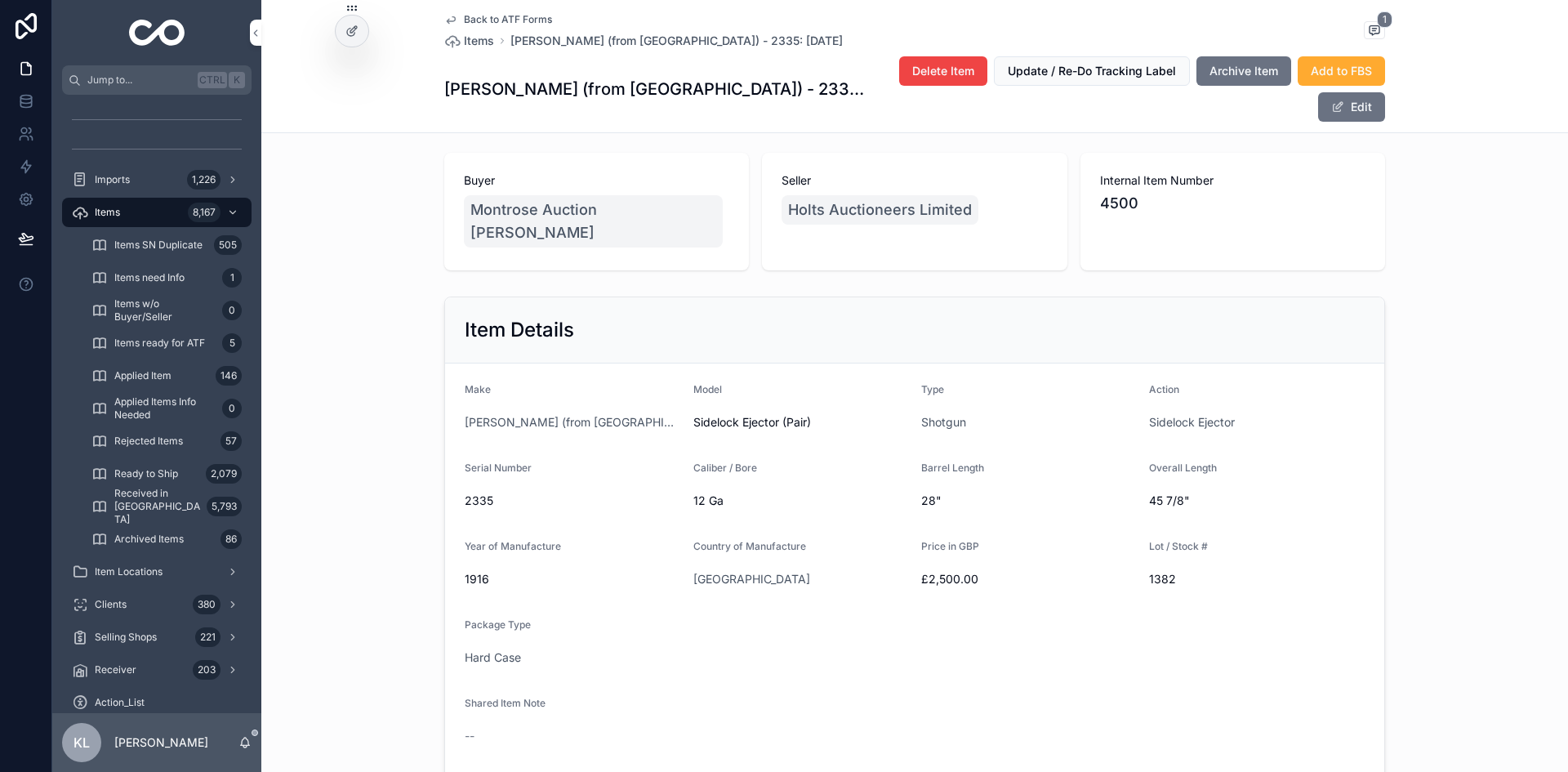
scroll to position [409, 0]
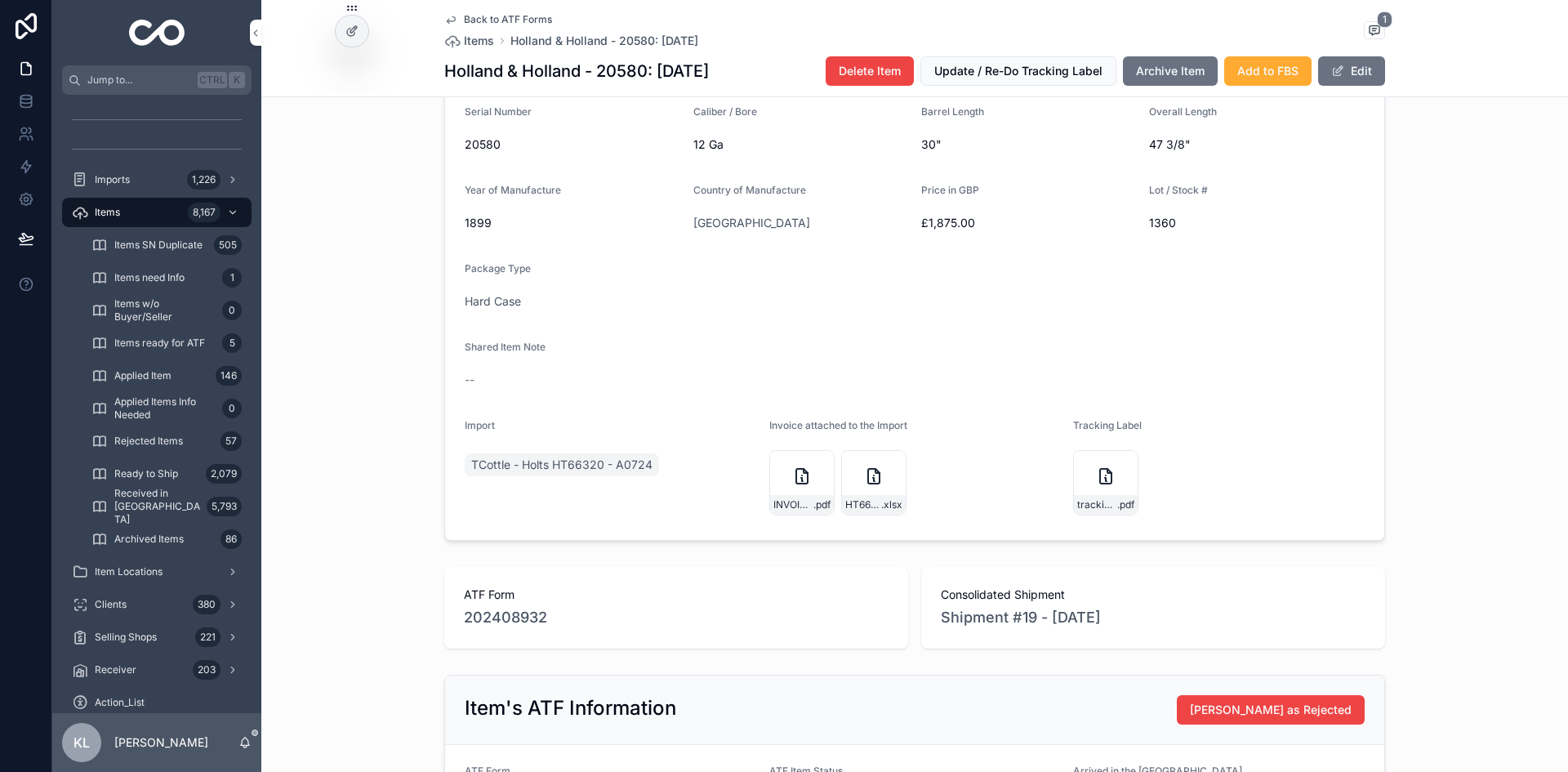
scroll to position [490, 0]
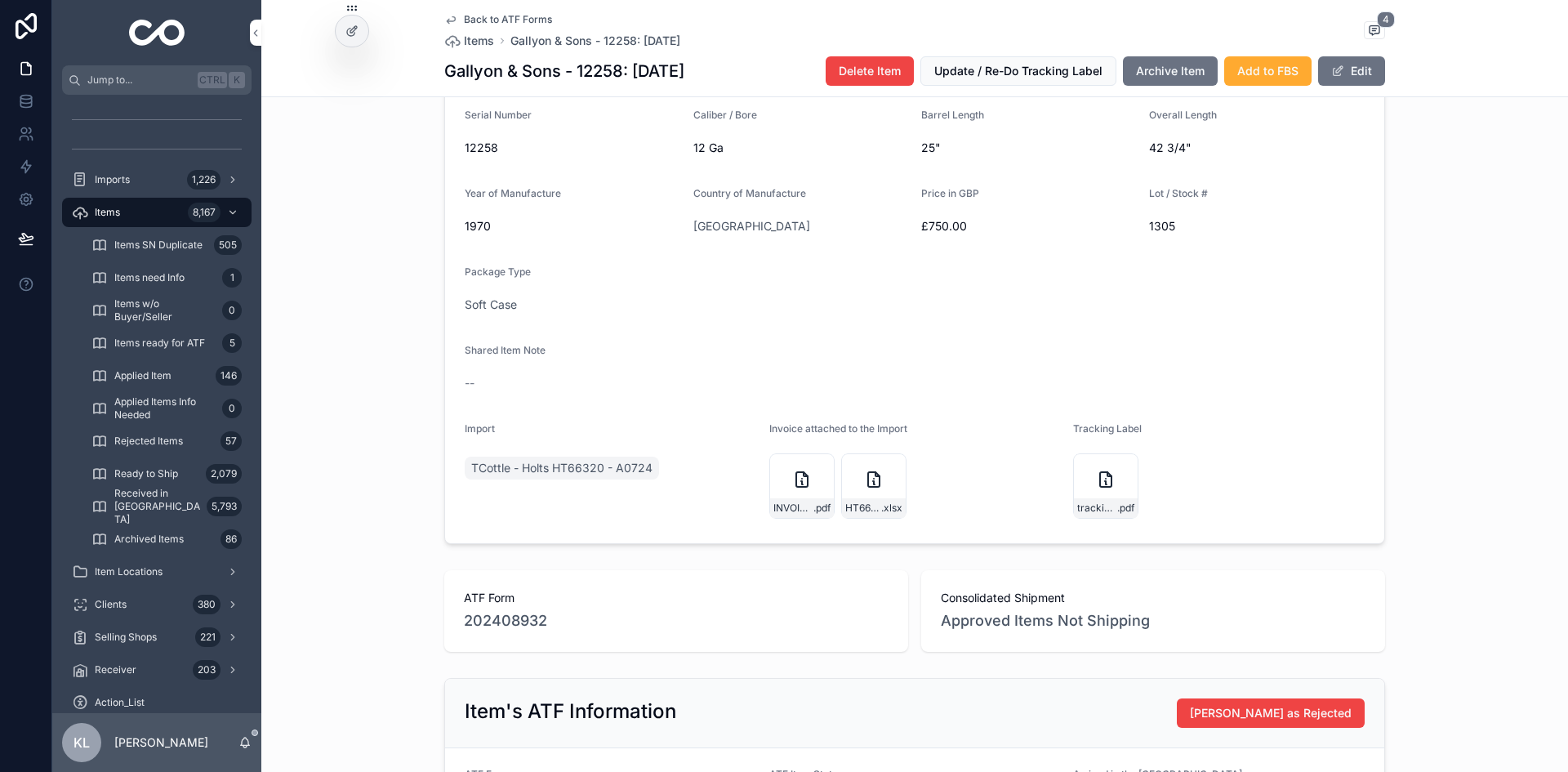
scroll to position [490, 0]
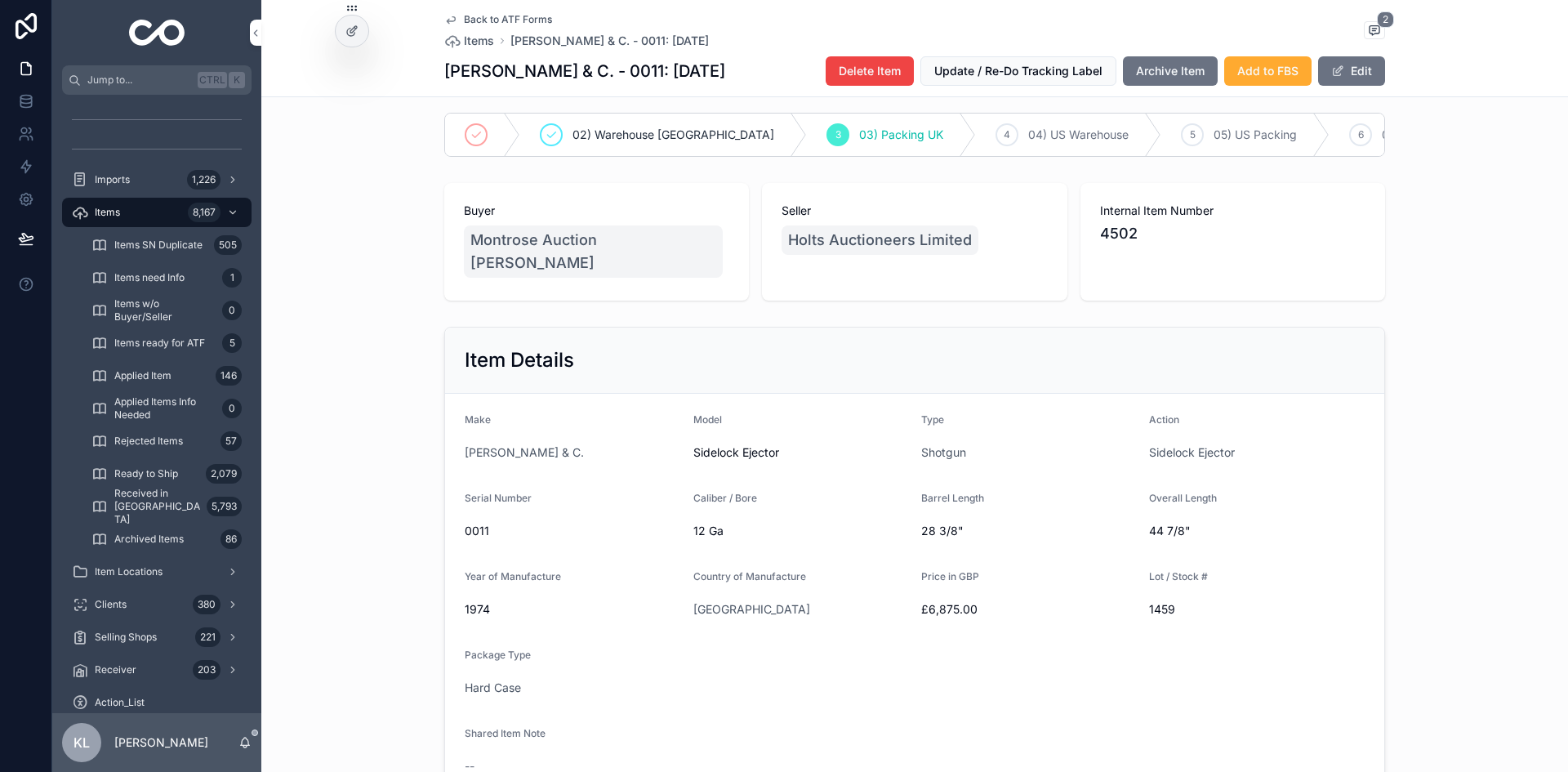
scroll to position [327, 0]
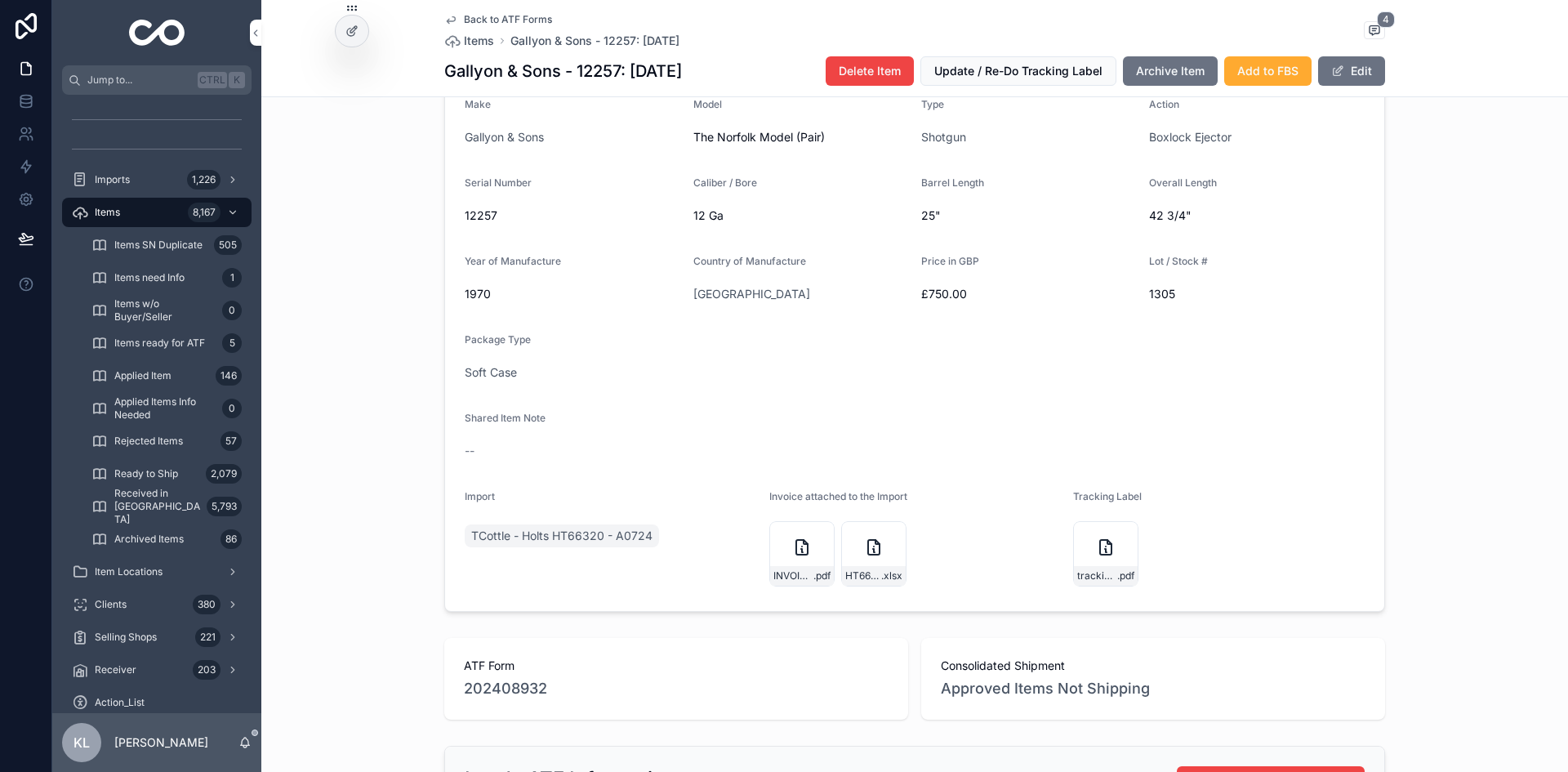
scroll to position [327, 0]
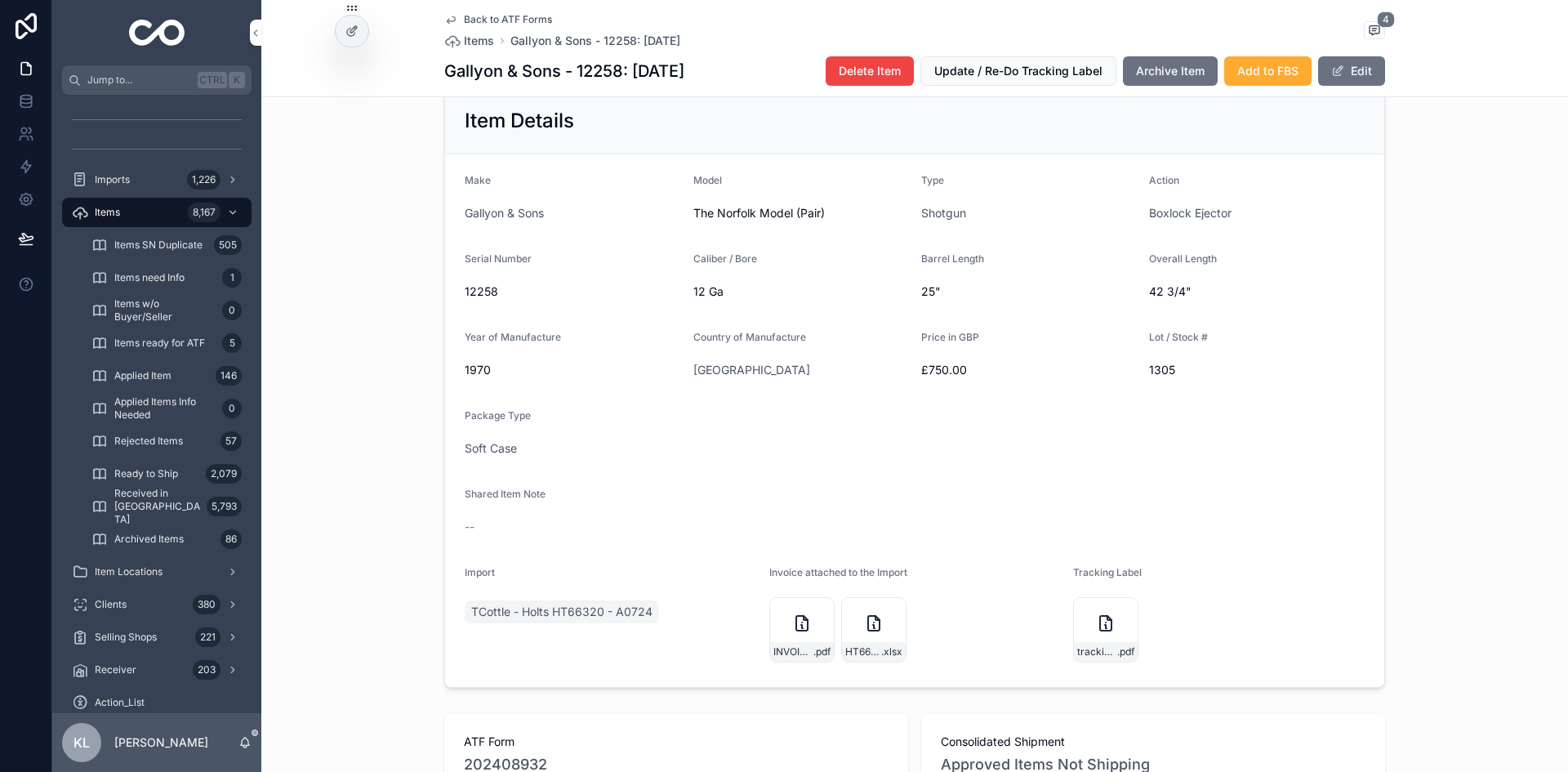
scroll to position [327, 0]
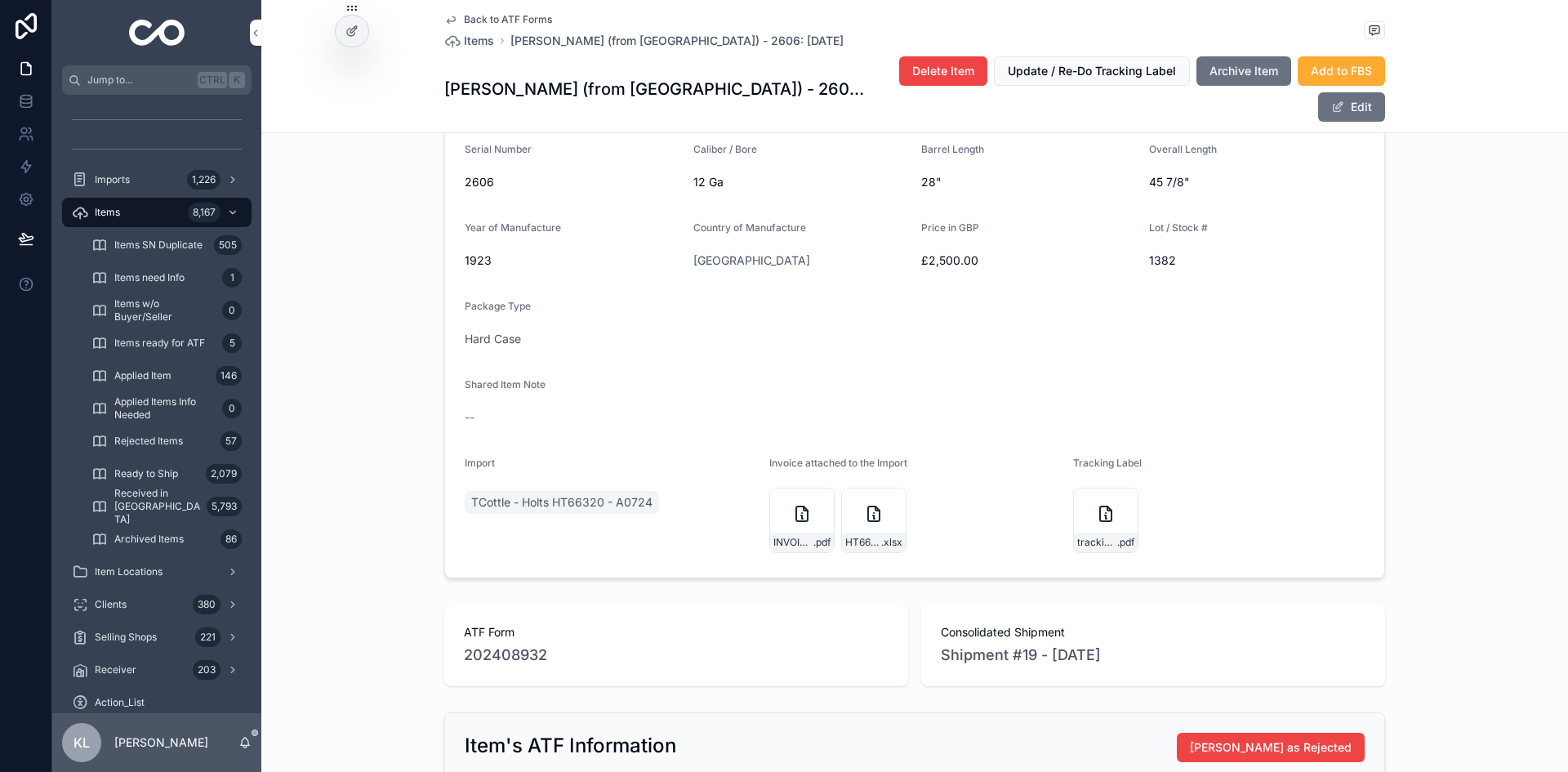
scroll to position [490, 0]
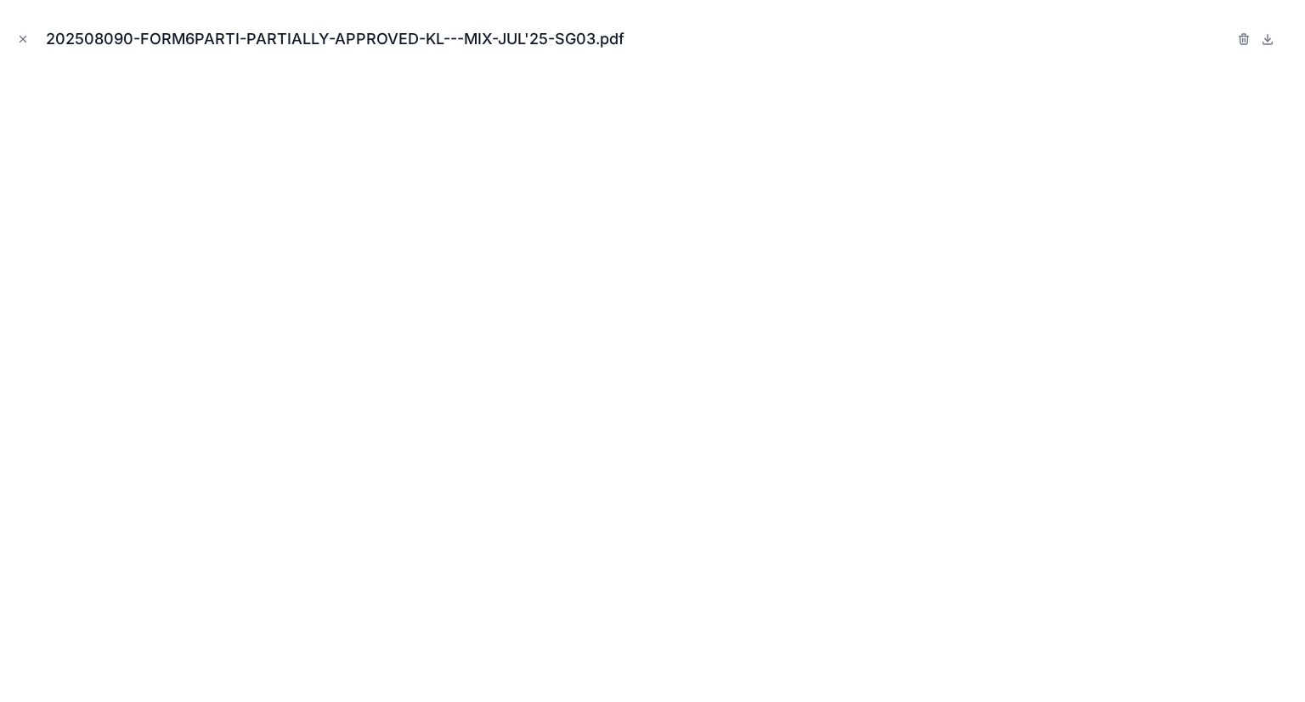
scroll to position [255, 0]
click at [23, 37] on icon "Close modal" at bounding box center [23, 39] width 12 height 12
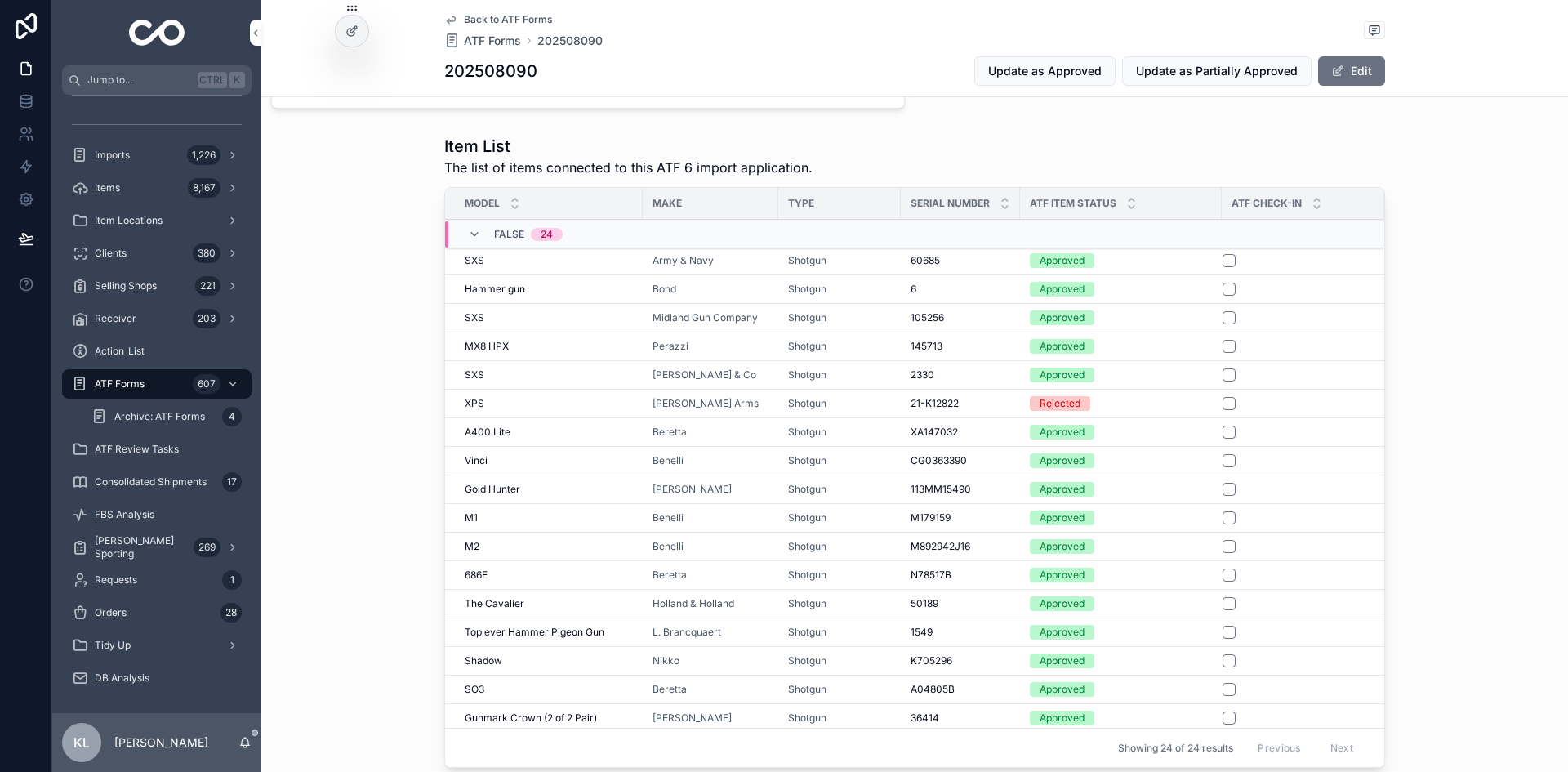
scroll to position [735, 0]
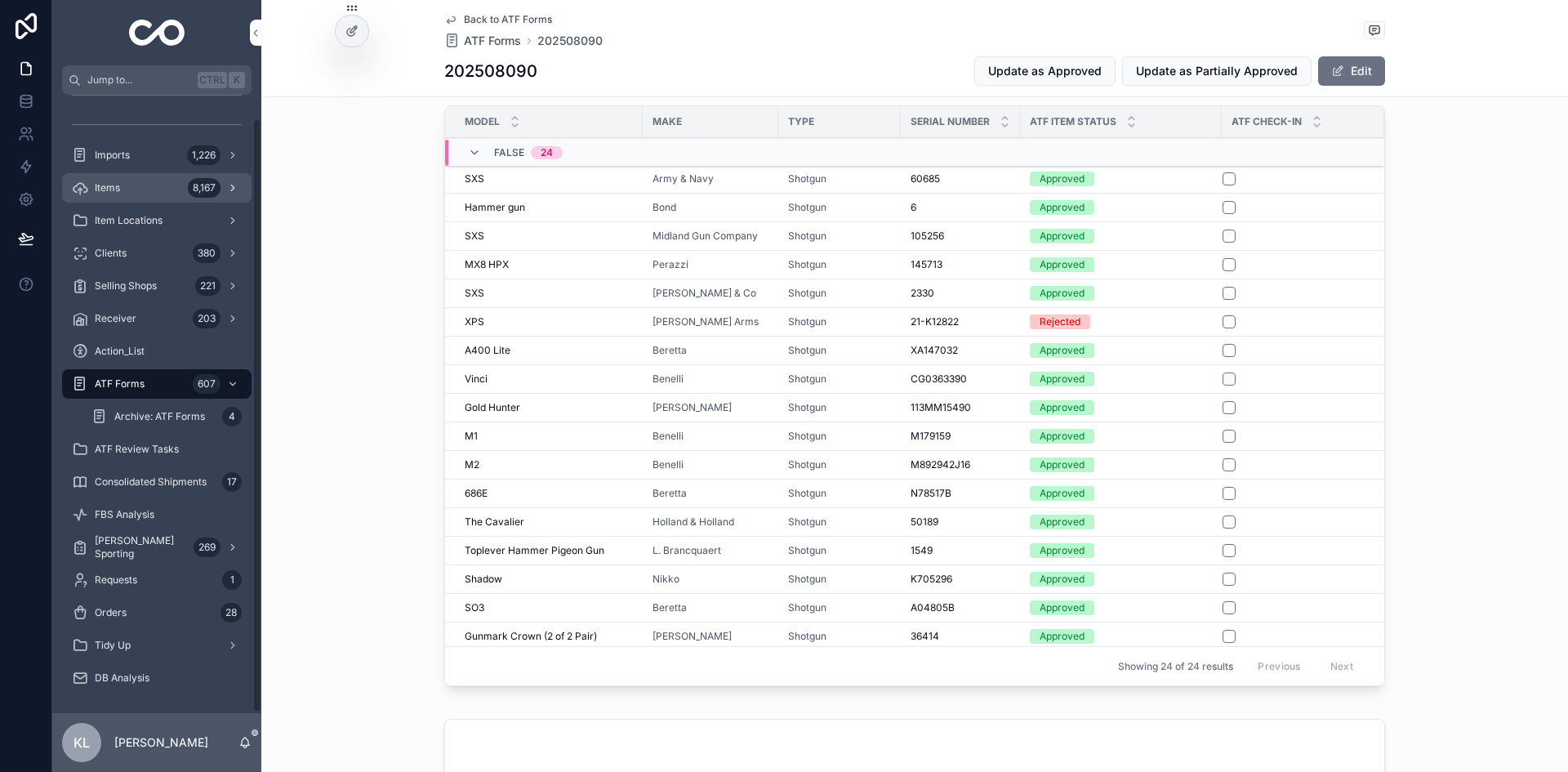
click at [163, 183] on div "Items 8,167" at bounding box center [157, 187] width 170 height 26
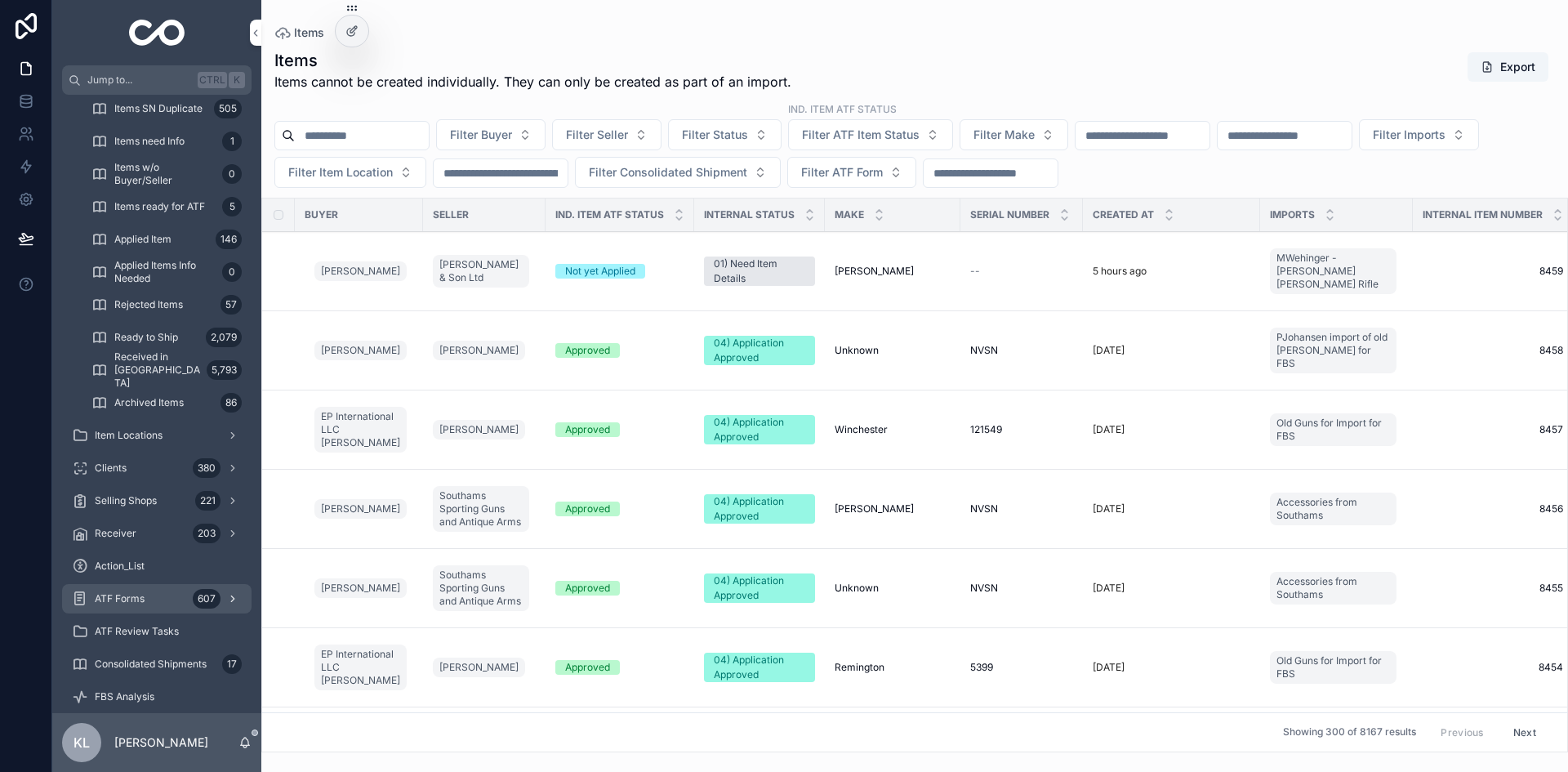
scroll to position [319, 0]
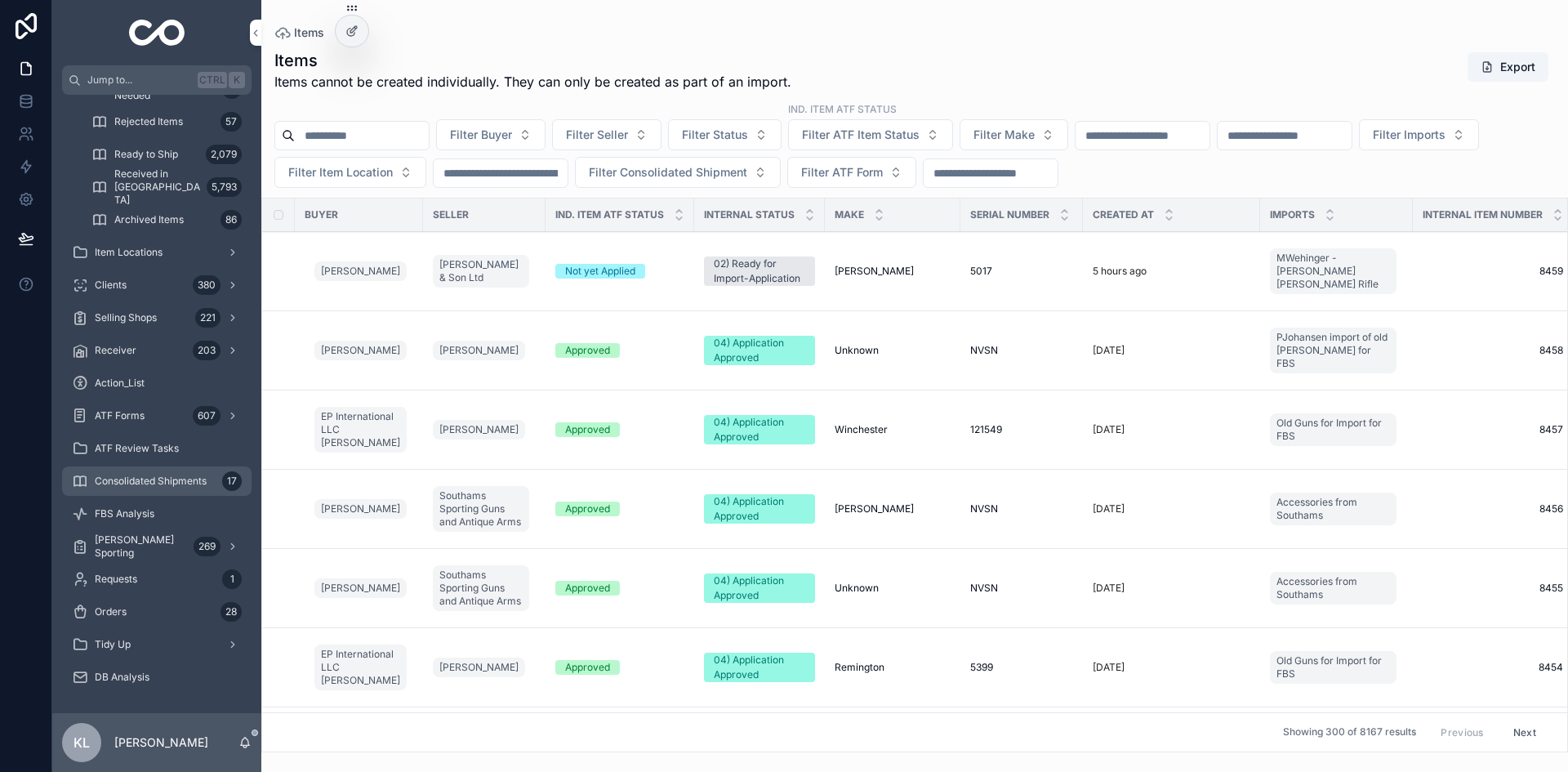
click at [182, 482] on span "Consolidated Shipments" at bounding box center [151, 482] width 111 height 13
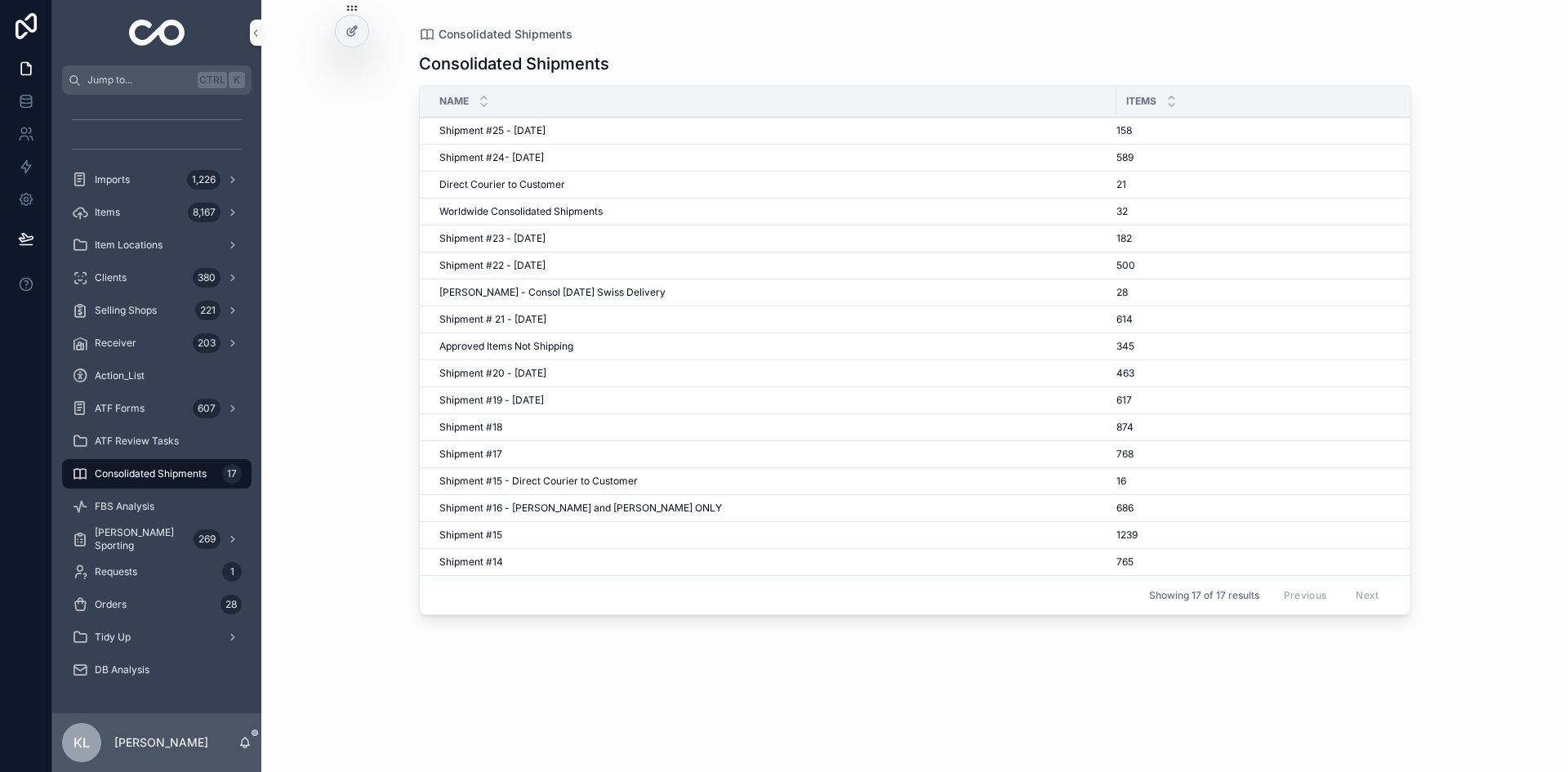
click at [567, 156] on div "Shipment #24- Sep'25 Shipment #24- Sep'25" at bounding box center [772, 158] width 667 height 13
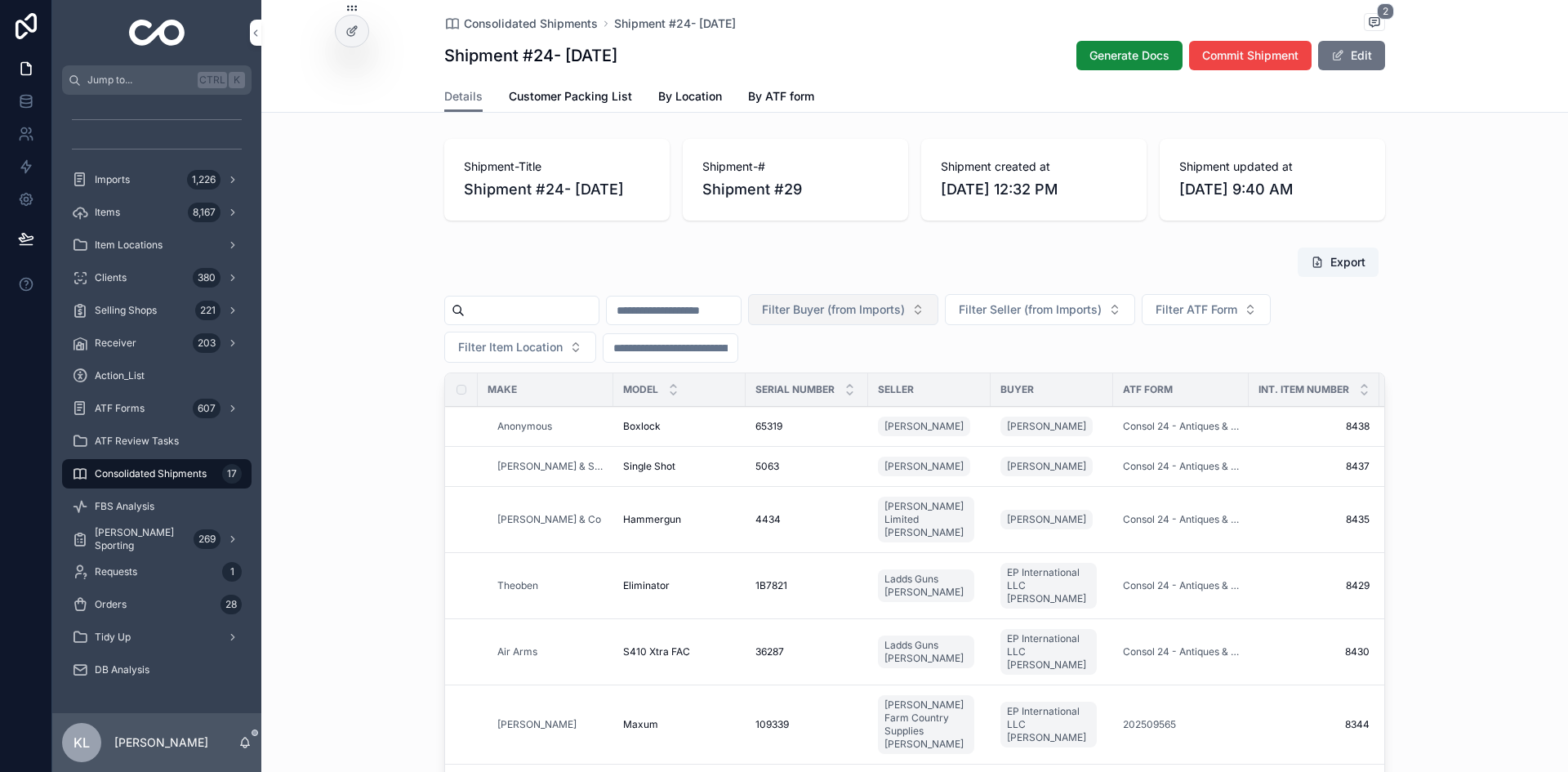
click at [905, 314] on span "Filter Buyer (from Imports)" at bounding box center [833, 310] width 143 height 16
type input "*****"
click at [898, 374] on span "Sr. Jose (Jerry) Santos" at bounding box center [911, 375] width 194 height 16
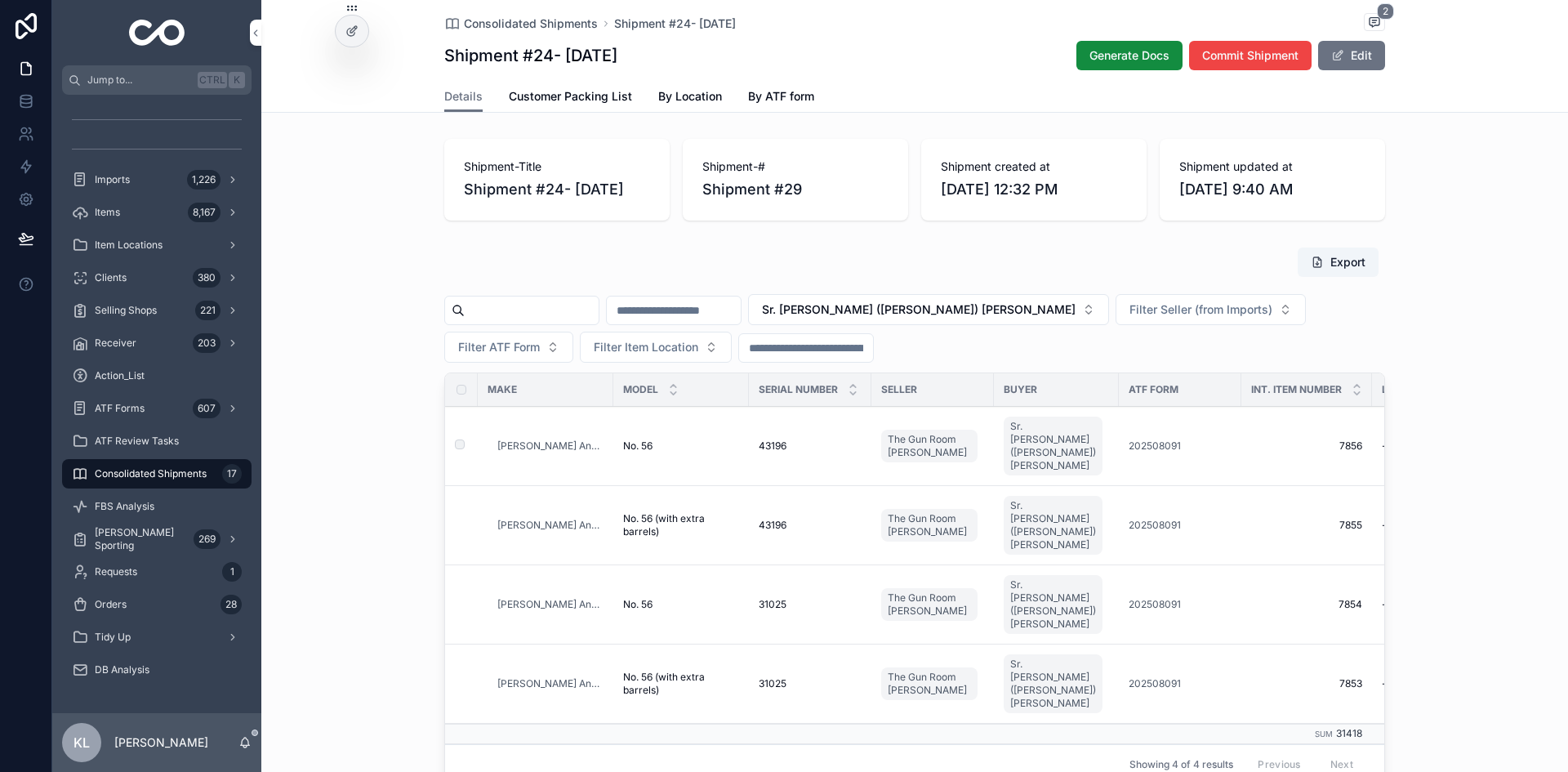
click at [675, 439] on div "No. 56 No. 56" at bounding box center [680, 446] width 116 height 13
click at [693, 598] on div "No. 56 No. 56" at bounding box center [680, 605] width 116 height 13
click at [682, 439] on div "No. 56 No. 56" at bounding box center [680, 446] width 116 height 13
click at [708, 512] on span "No. 56 (with extra barrels)" at bounding box center [680, 525] width 116 height 26
click at [707, 598] on div "No. 56 No. 56" at bounding box center [680, 605] width 116 height 13
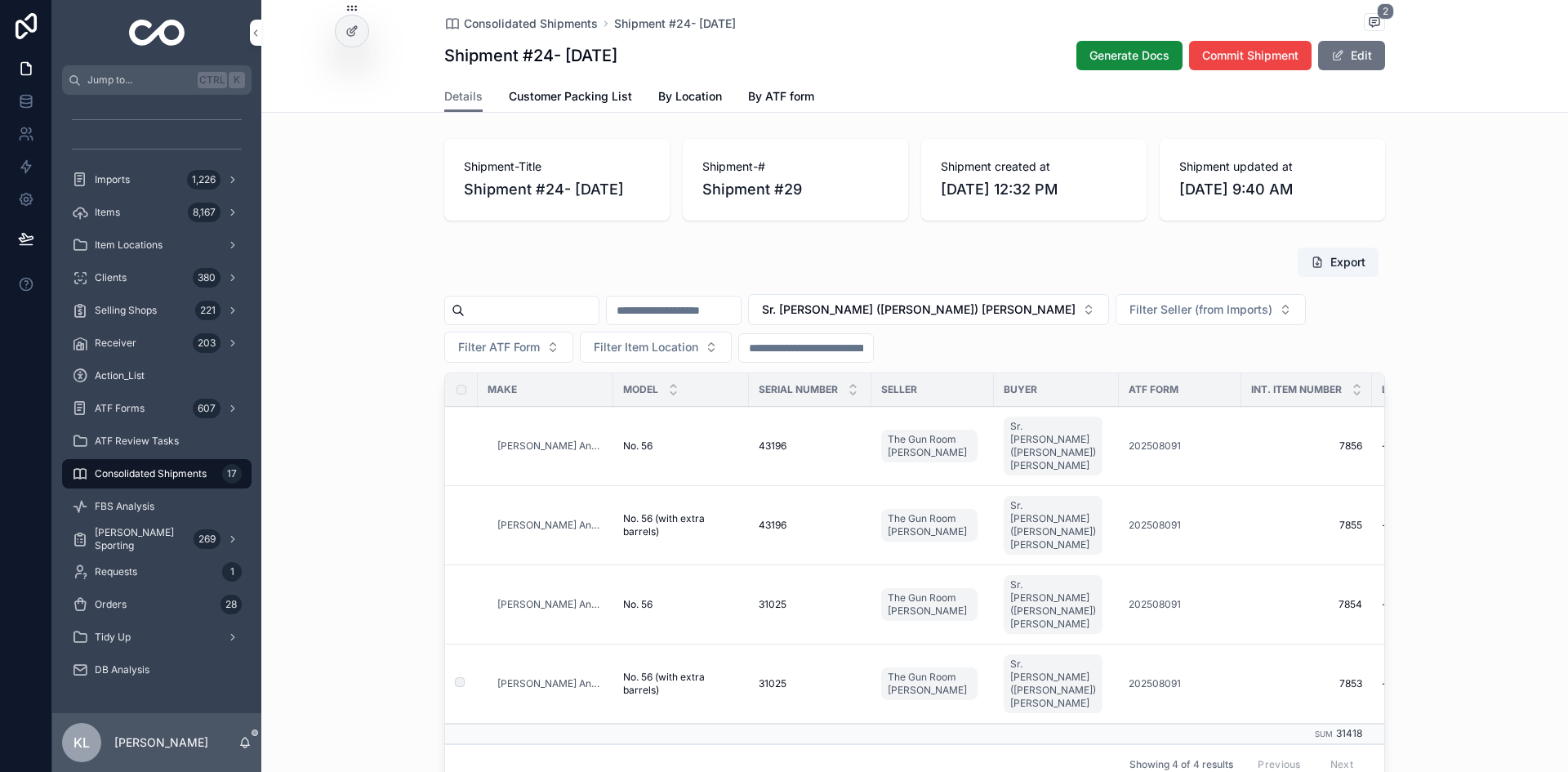
click at [715, 671] on span "No. 56 (with extra barrels)" at bounding box center [680, 684] width 116 height 26
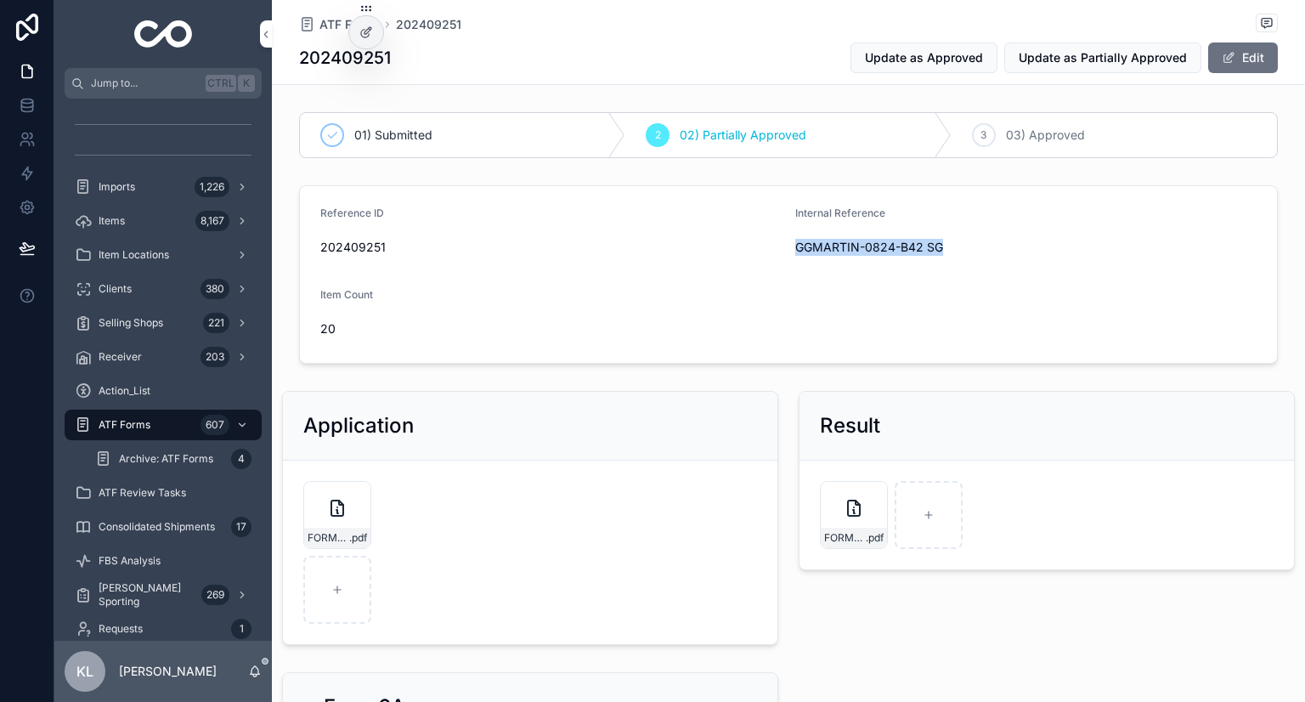
drag, startPoint x: 784, startPoint y: 246, endPoint x: 942, endPoint y: 254, distance: 158.3
click at [942, 254] on form "Reference ID 202409251 Internal Reference GGMARTIN-0824-B42 SG Item Count 20" at bounding box center [788, 274] width 977 height 177
copy span "GGMARTIN-0824-B42 SG"
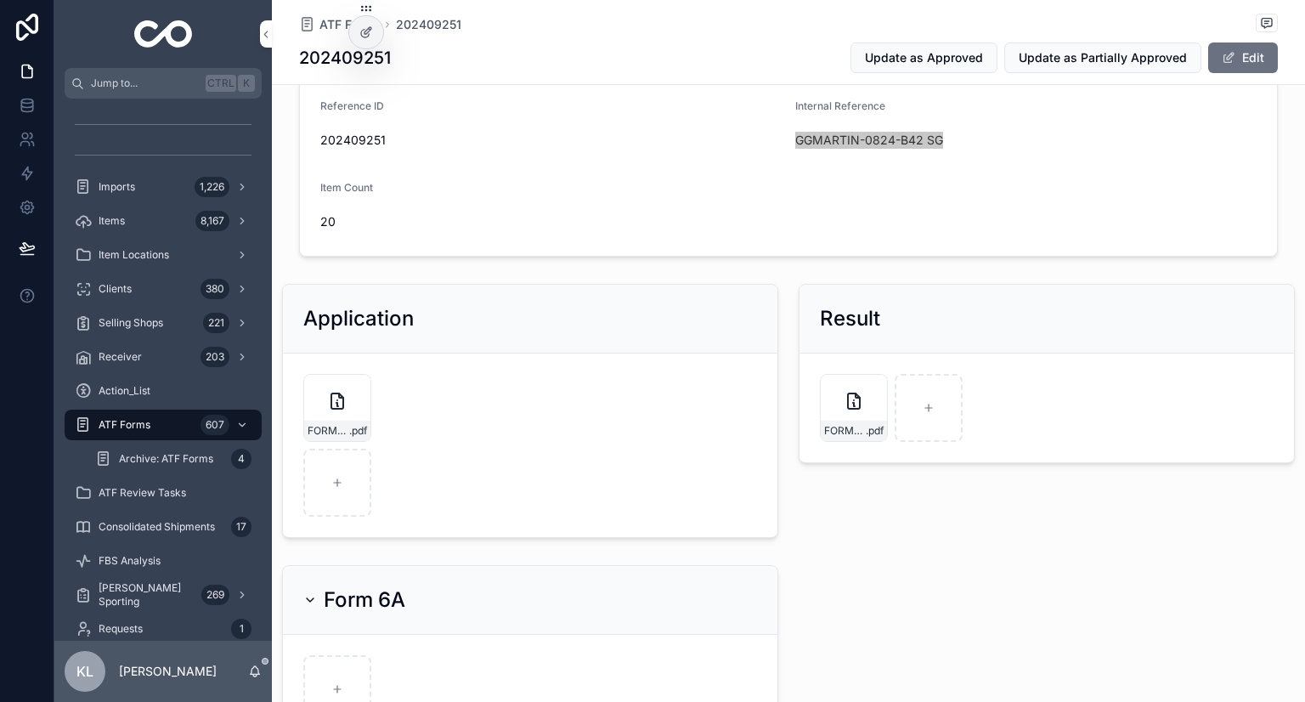
scroll to position [340, 0]
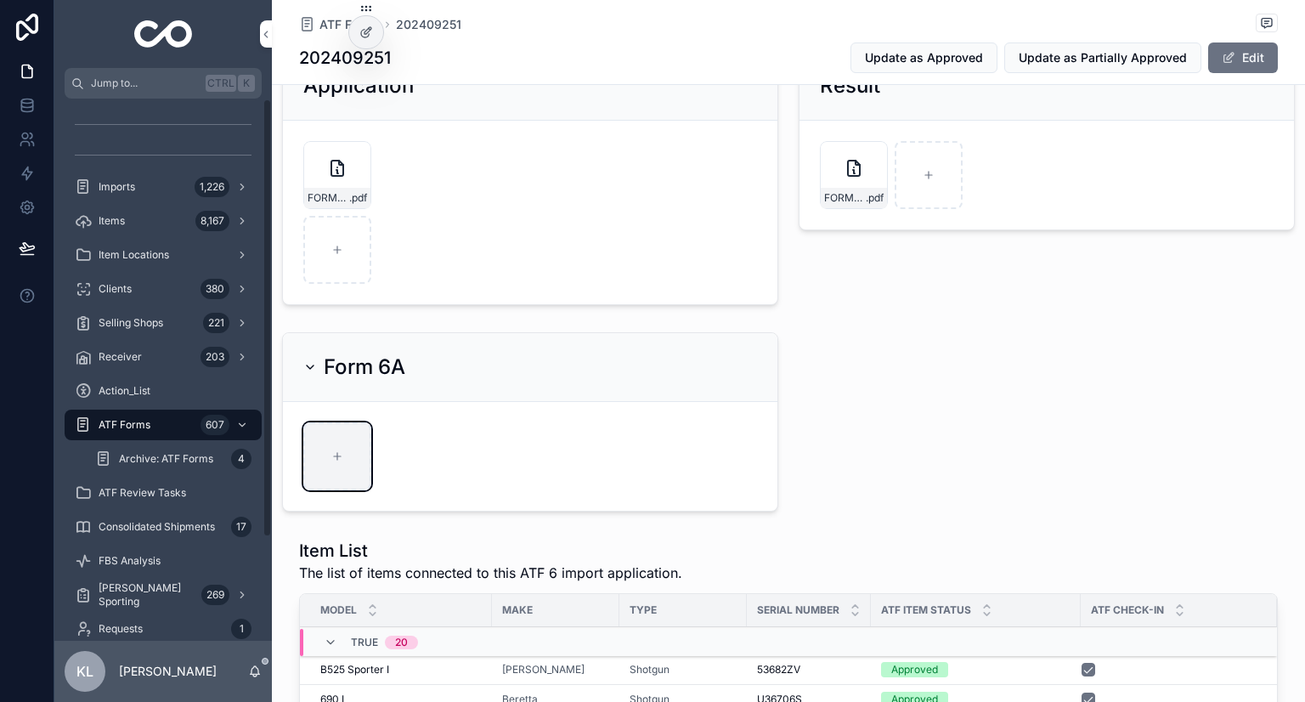
click at [350, 467] on div "scrollable content" at bounding box center [337, 456] width 68 height 68
type input "**********"
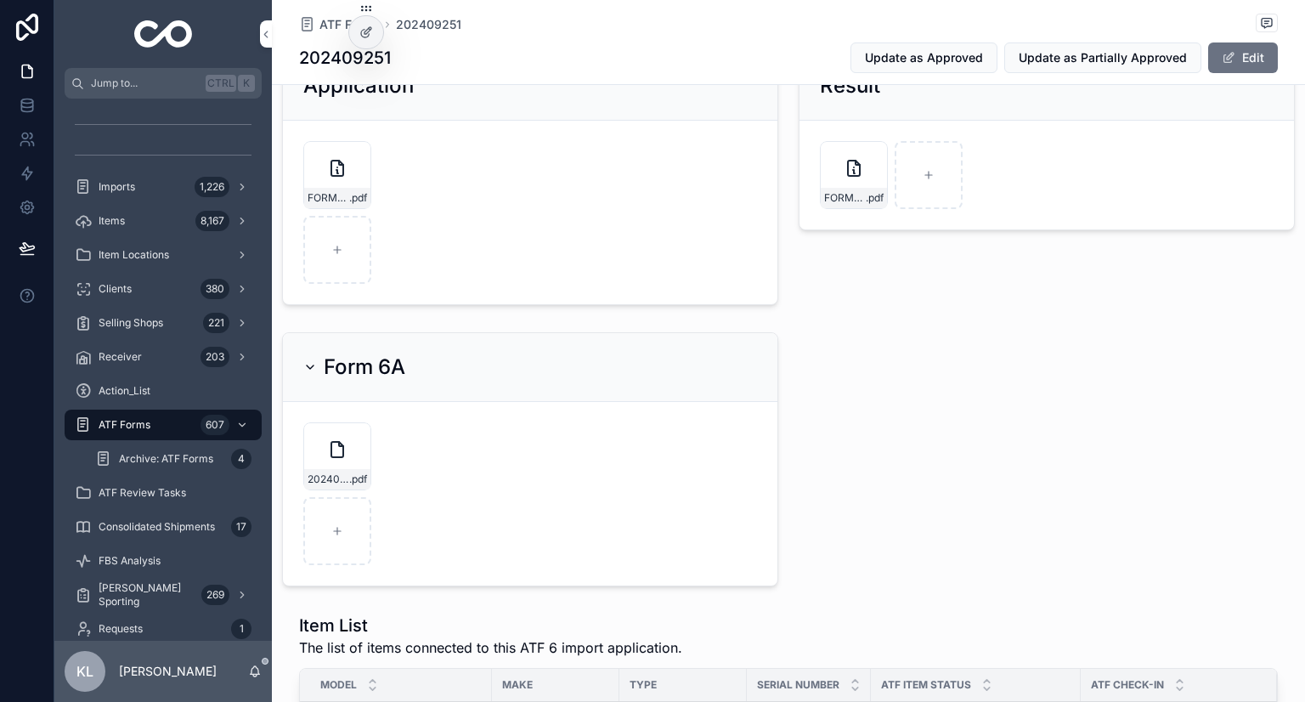
click at [989, 414] on div "01) Submitted 2 02) Partially Approved 3 03) Approved Reference ID 202409251 In…" at bounding box center [788, 711] width 1033 height 1893
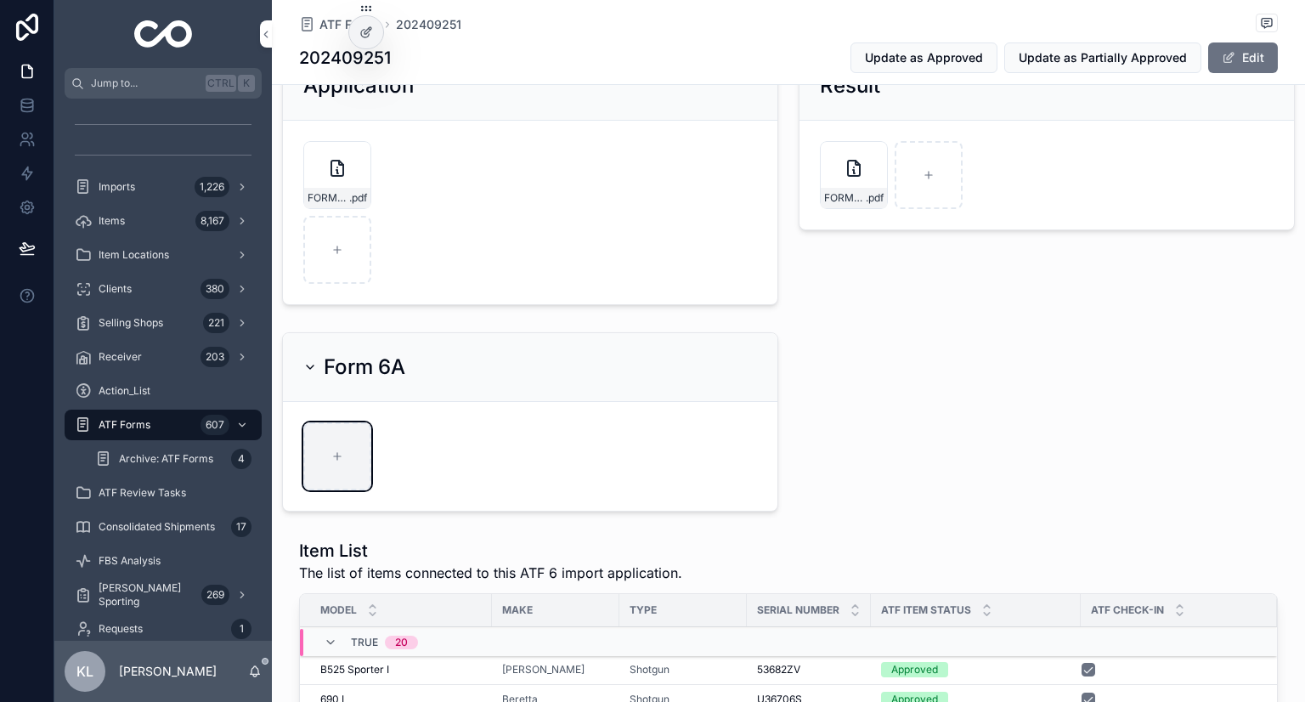
click at [347, 460] on div "scrollable content" at bounding box center [337, 456] width 68 height 68
type input "**********"
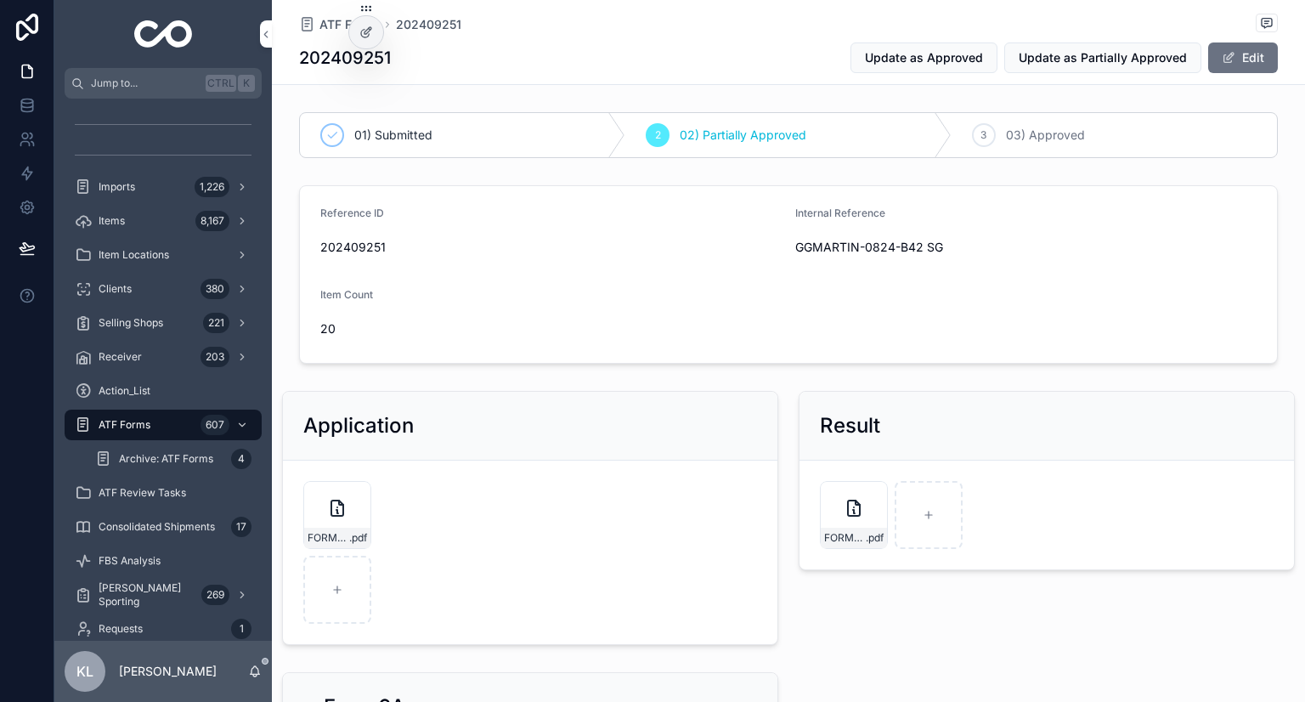
scroll to position [170, 0]
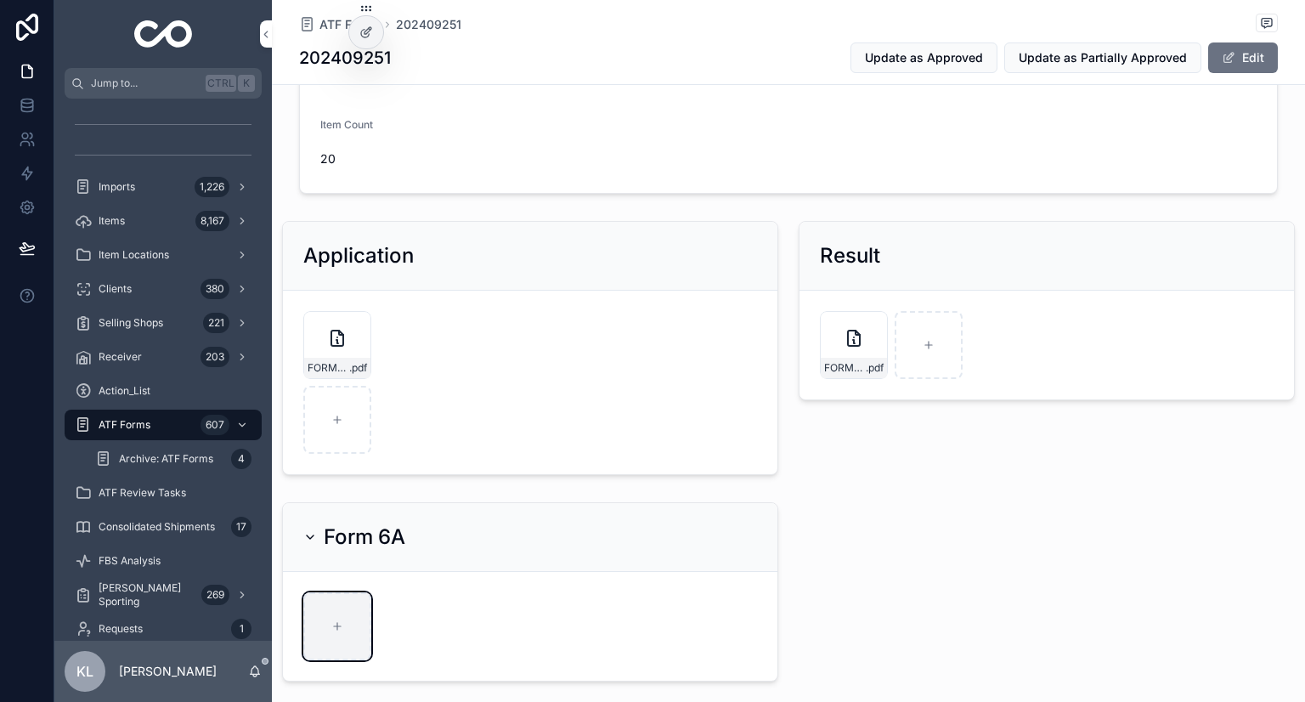
click at [336, 616] on div "scrollable content" at bounding box center [337, 626] width 68 height 68
type input "**********"
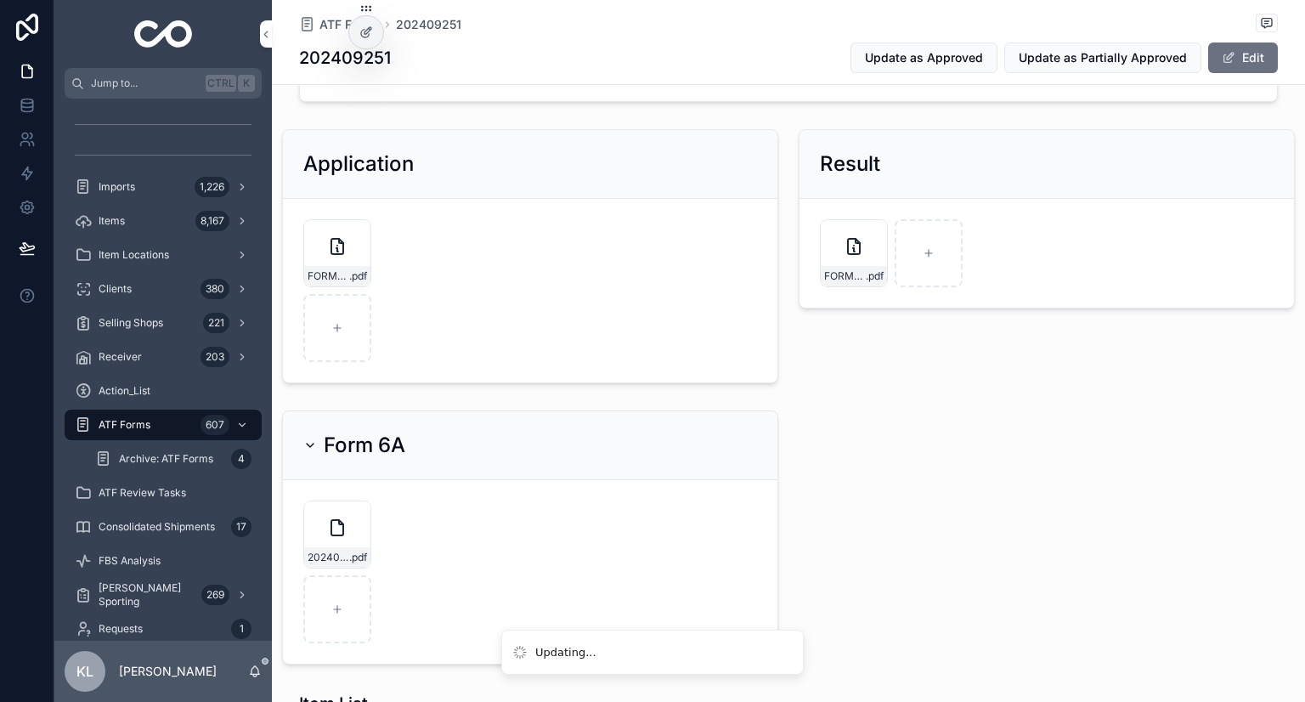
scroll to position [425, 0]
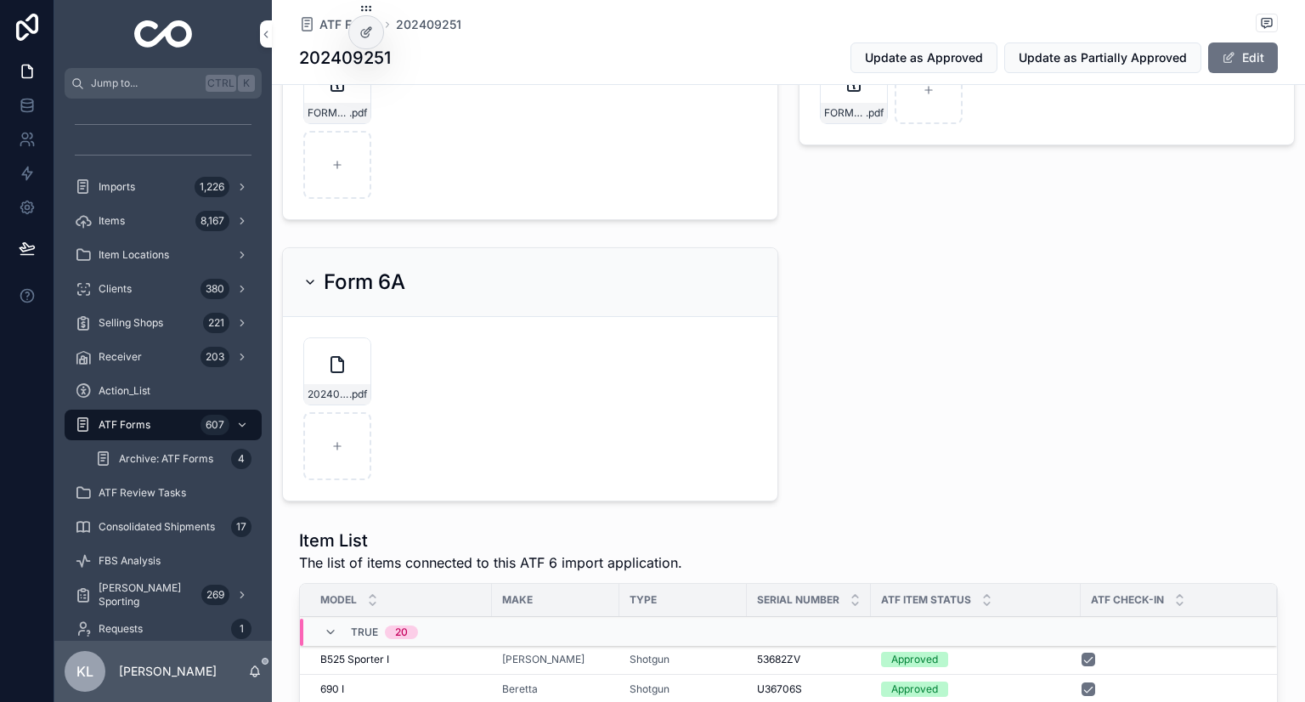
click at [876, 371] on div "01) Submitted 2 02) Partially Approved 3 03) Approved Reference ID 202409251 In…" at bounding box center [788, 626] width 1033 height 1893
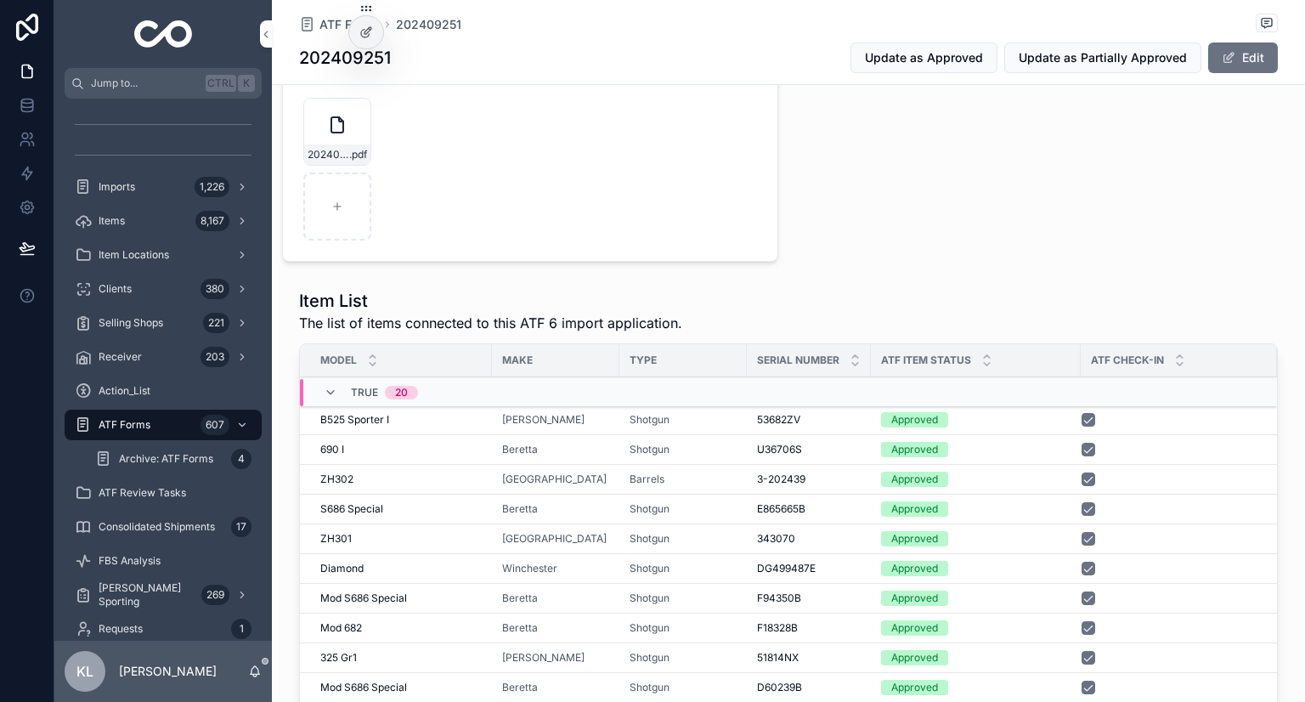
scroll to position [680, 0]
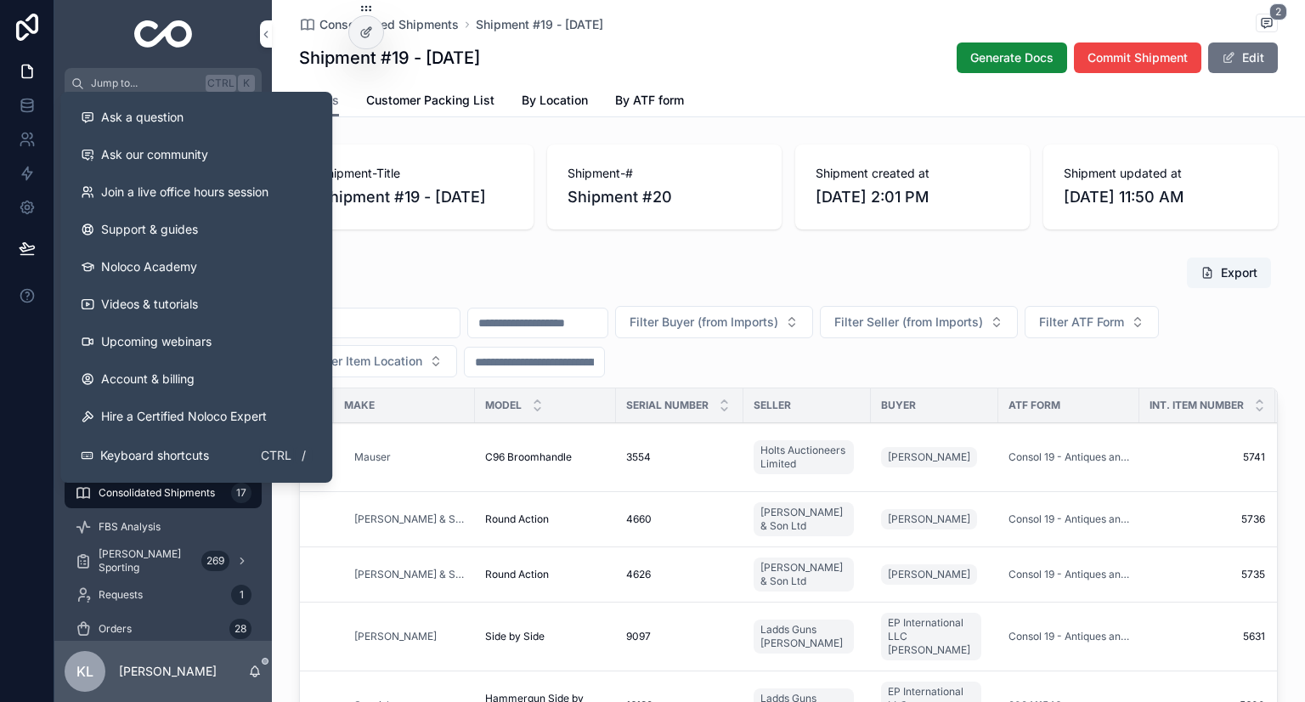
scroll to position [1161, 0]
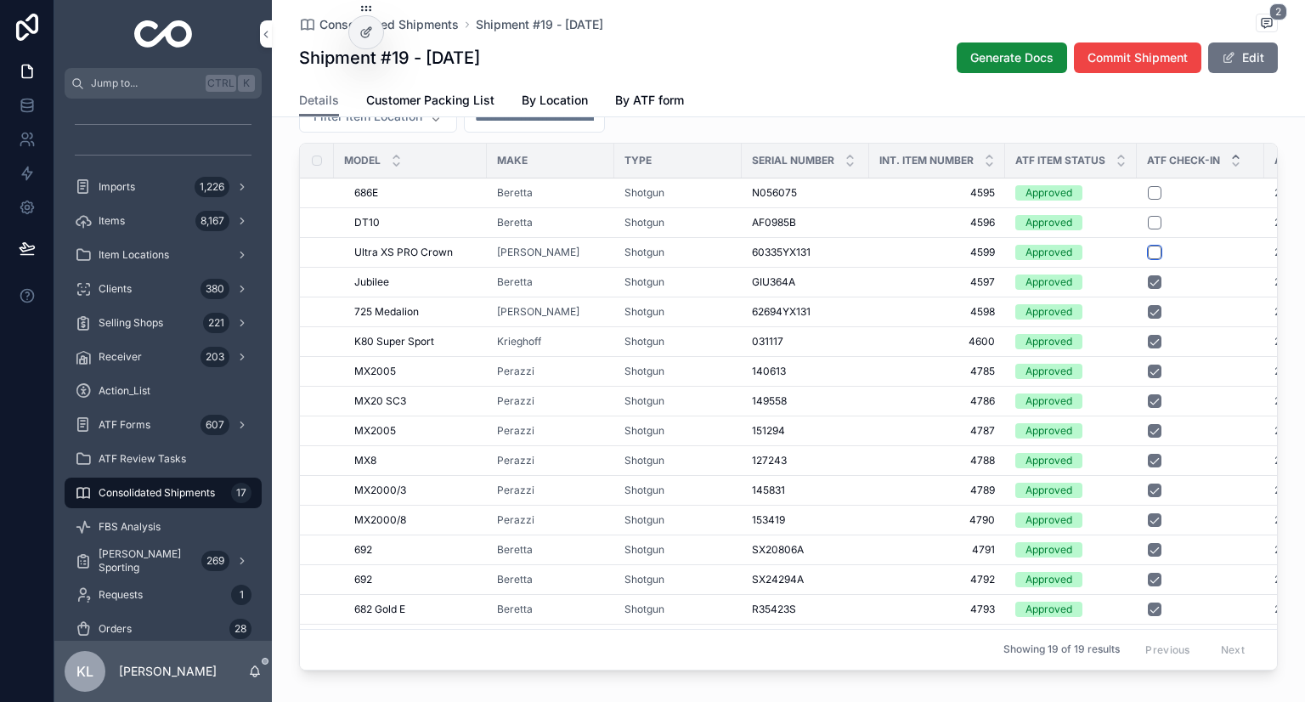
click at [1148, 259] on button "scrollable content" at bounding box center [1155, 253] width 14 height 14
click at [1150, 229] on button "scrollable content" at bounding box center [1155, 223] width 14 height 14
click at [1148, 200] on button "scrollable content" at bounding box center [1155, 193] width 14 height 14
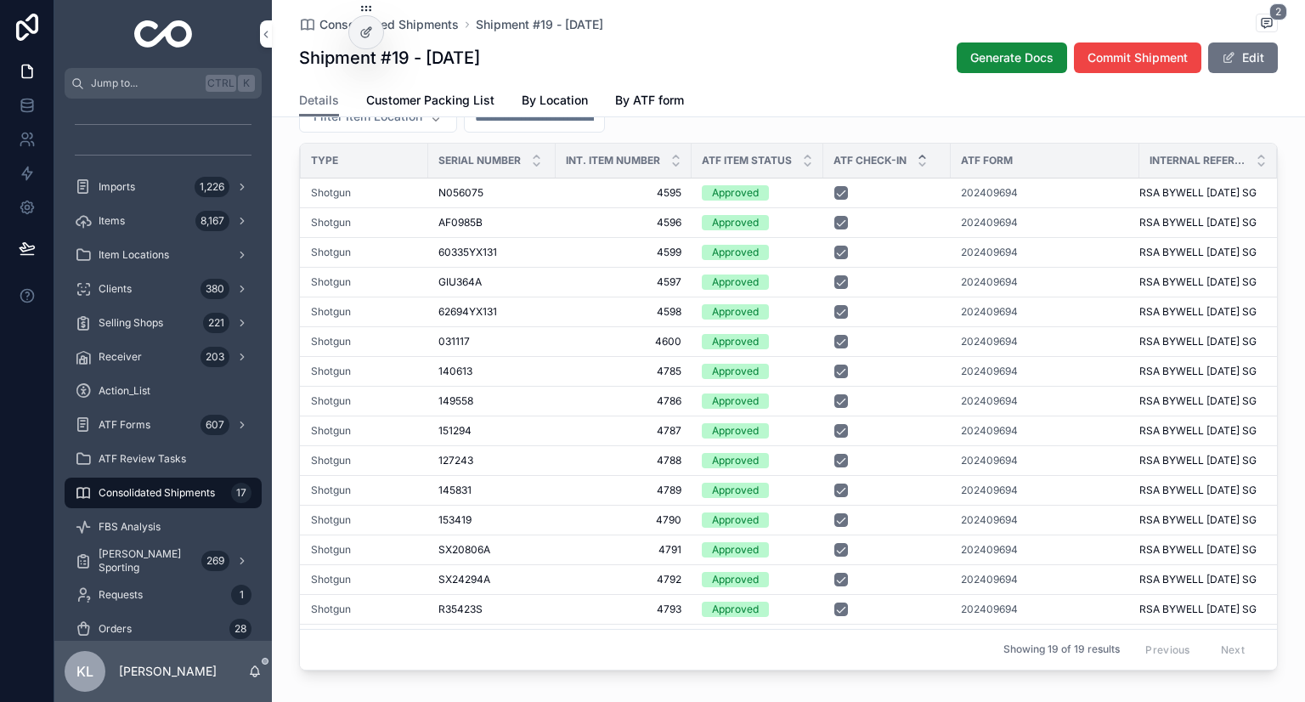
click at [961, 527] on span "202409694" at bounding box center [989, 520] width 57 height 14
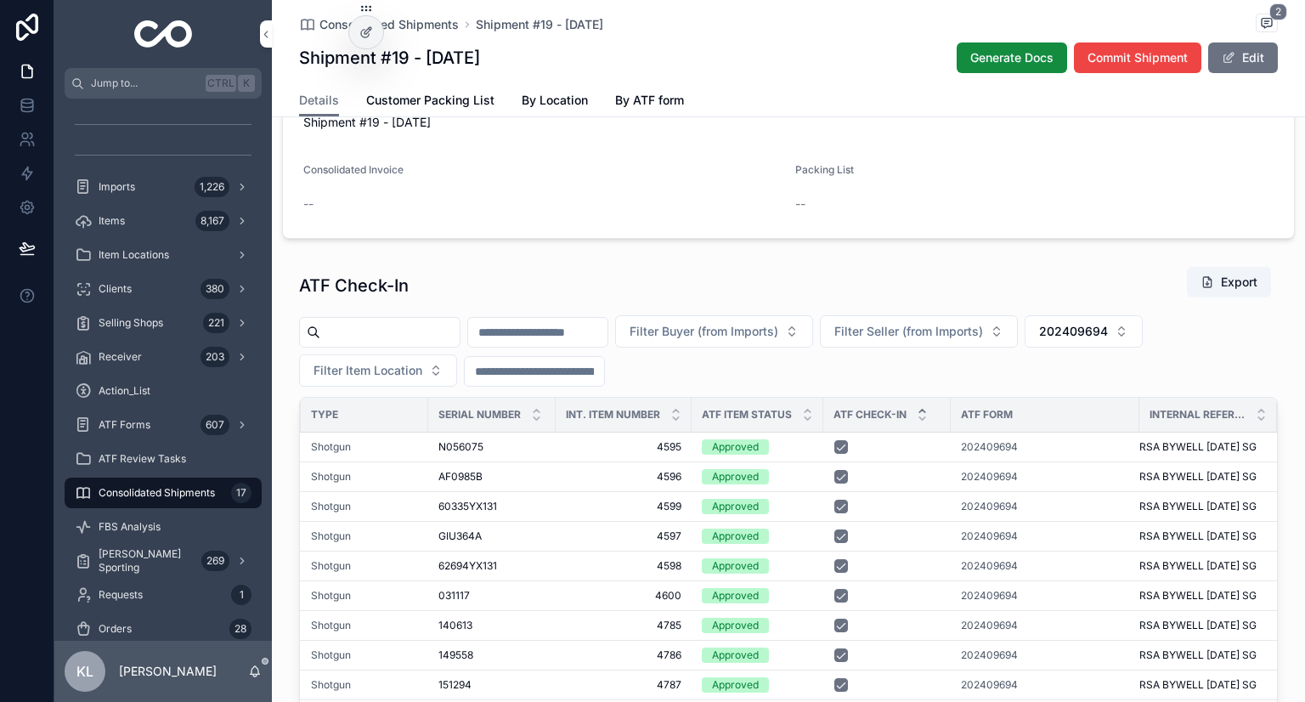
scroll to position [906, 0]
click at [1108, 341] on span "202409694" at bounding box center [1073, 332] width 69 height 17
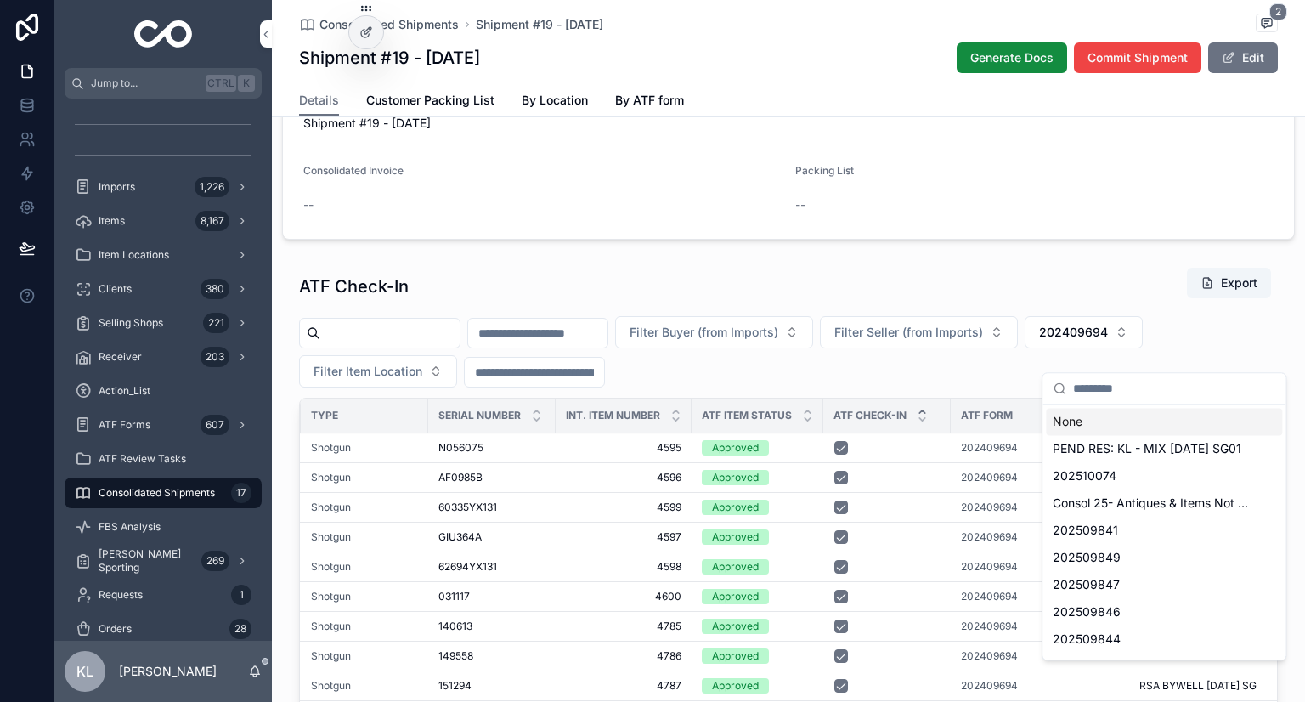
click at [1072, 428] on div "None" at bounding box center [1164, 421] width 236 height 27
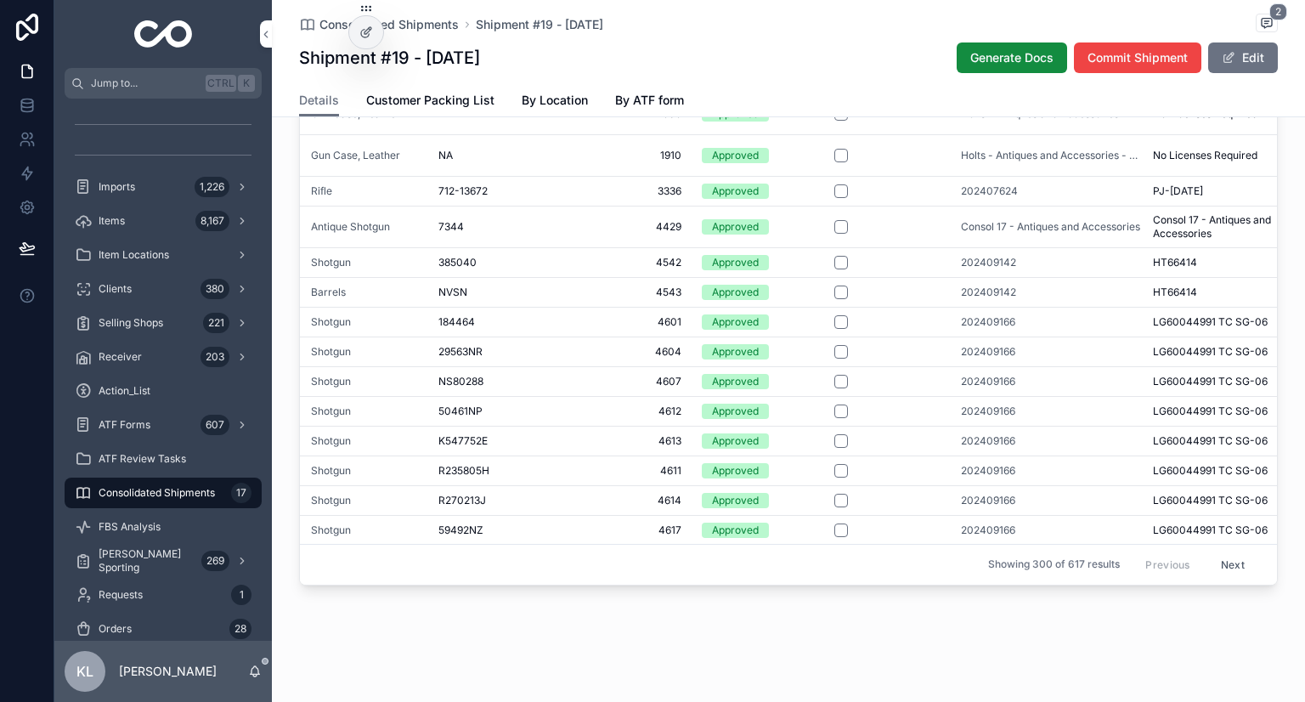
scroll to position [85, 327]
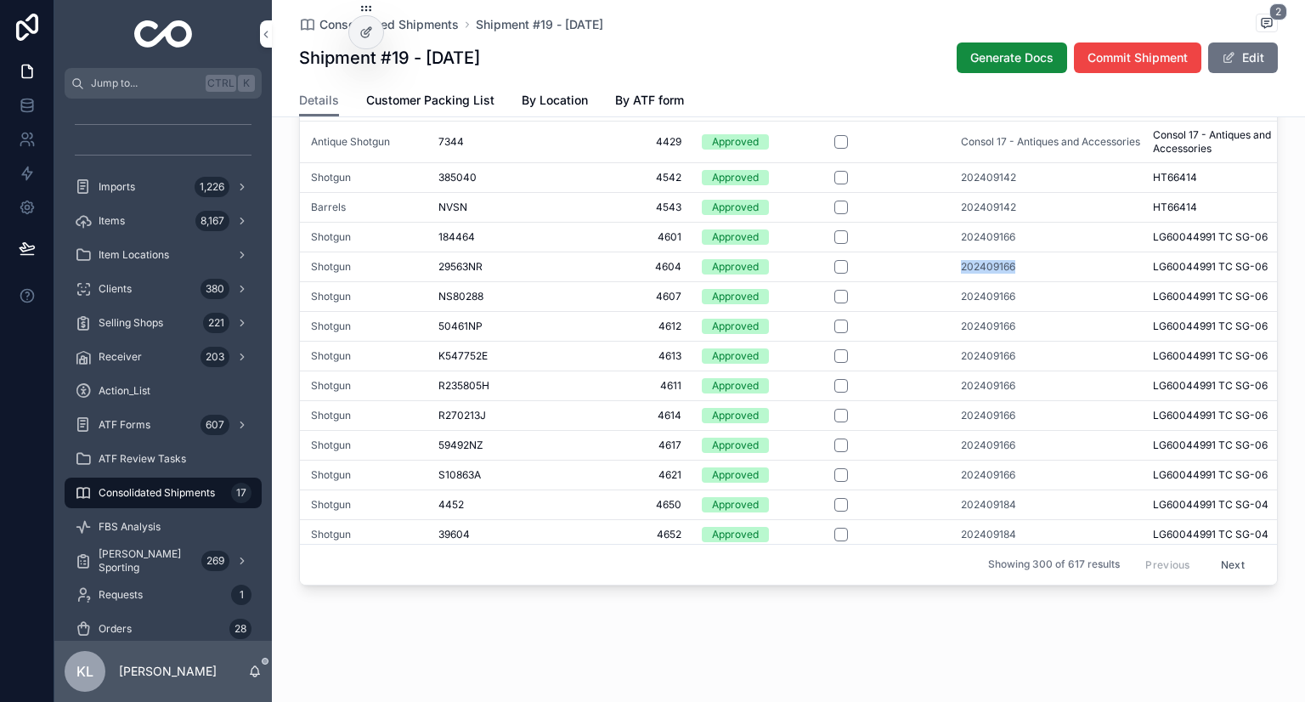
drag, startPoint x: 946, startPoint y: 291, endPoint x: 1033, endPoint y: 284, distance: 87.9
click at [1033, 281] on td "202409166" at bounding box center [1052, 267] width 202 height 30
copy span "202409166"
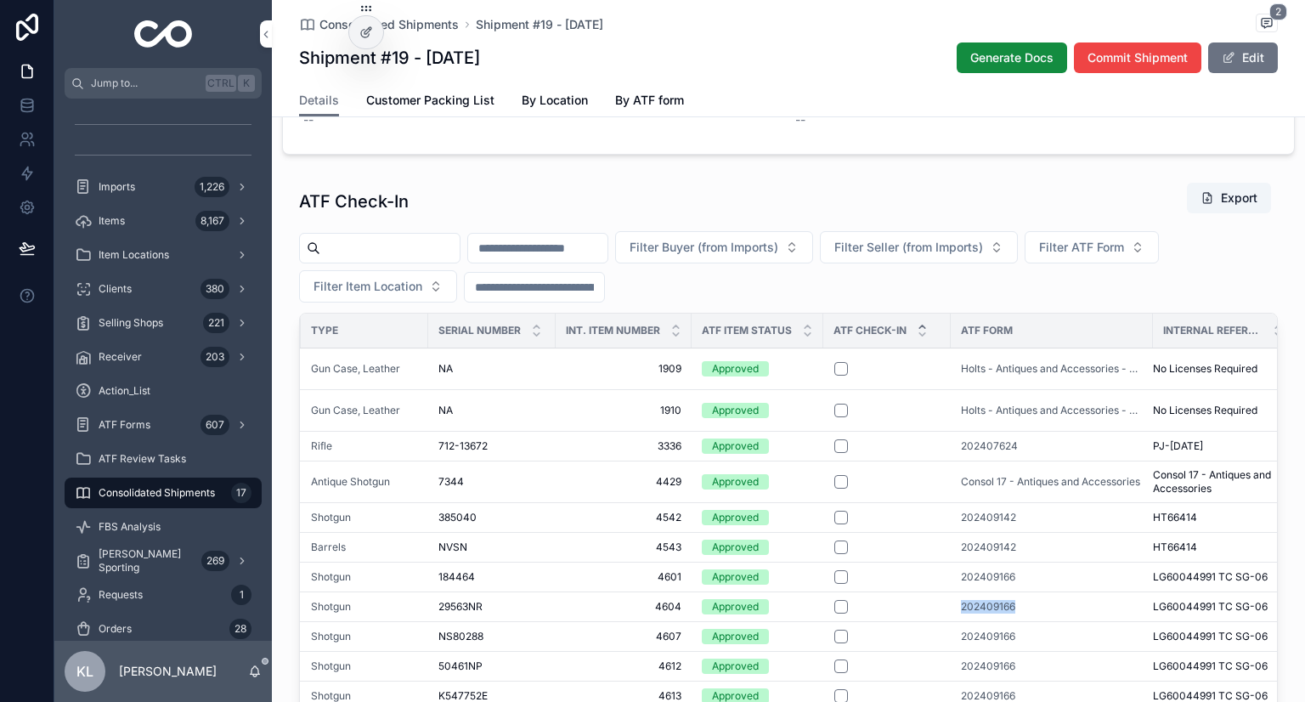
scroll to position [1076, 0]
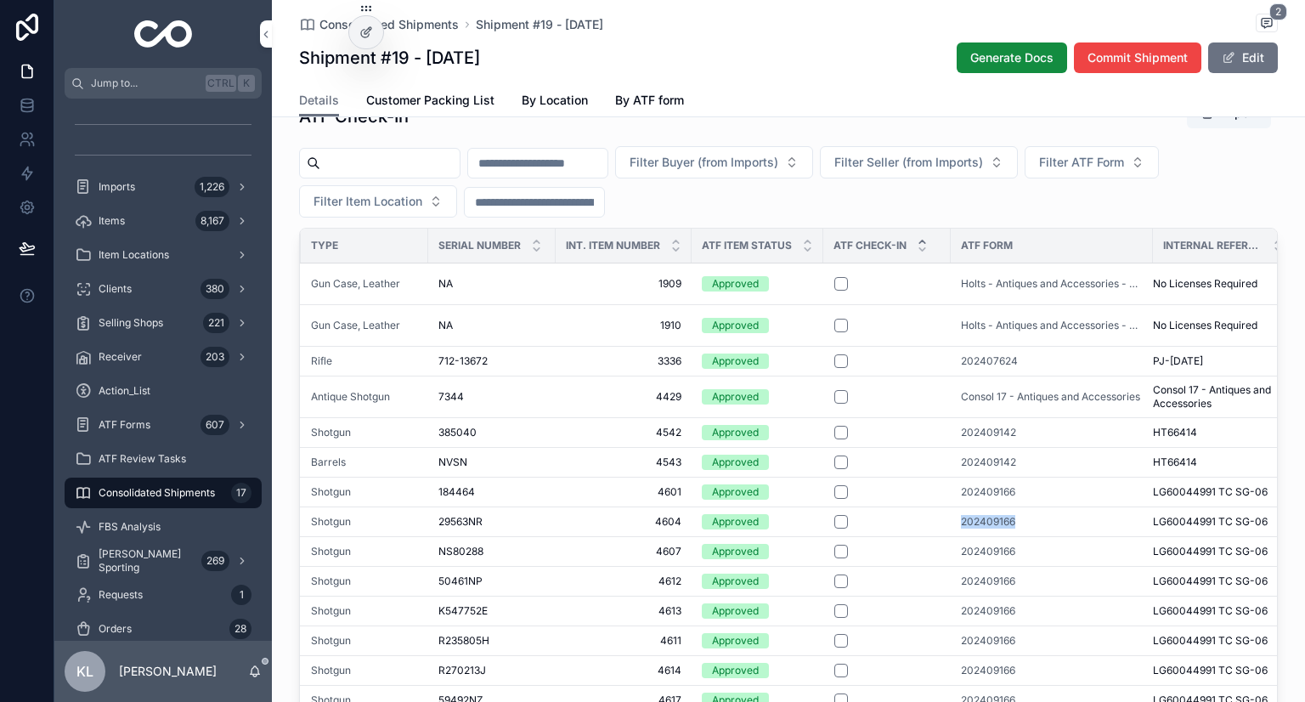
click at [1124, 171] on span "Filter ATF Form" at bounding box center [1081, 162] width 85 height 17
type input "*********"
click at [1139, 256] on div "202409166" at bounding box center [1174, 251] width 236 height 27
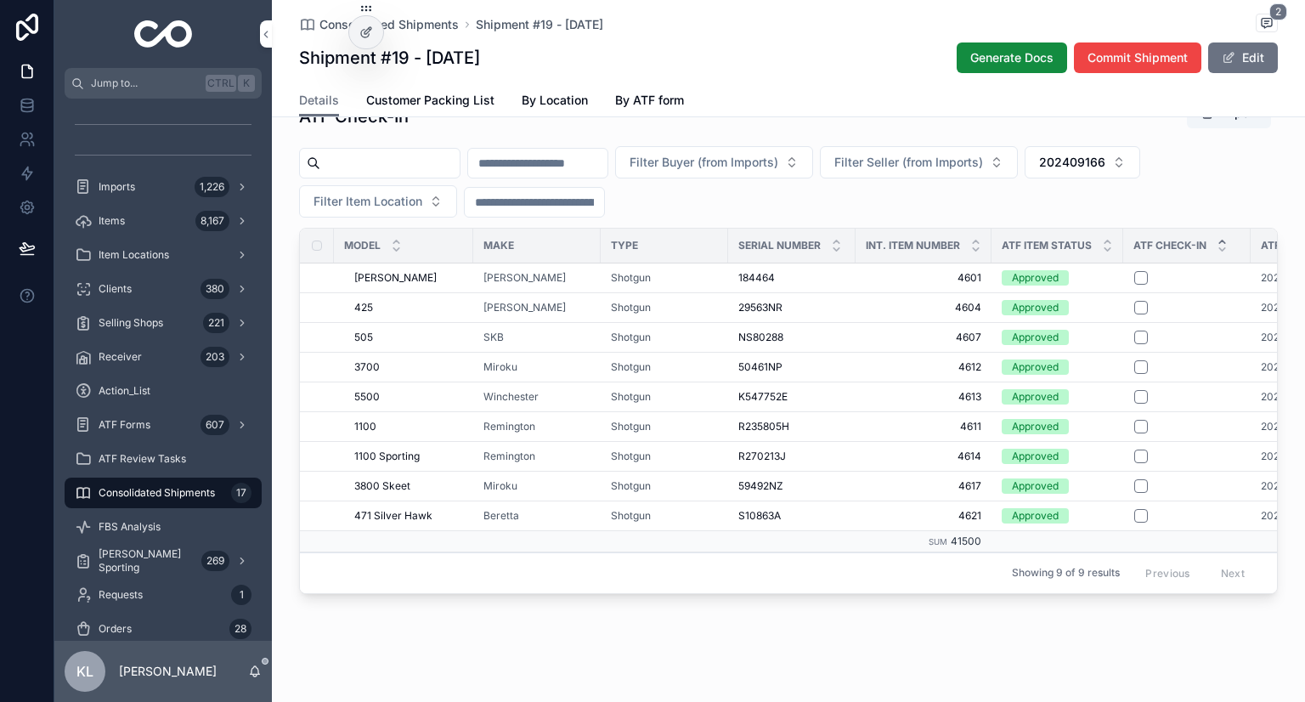
scroll to position [0, 211]
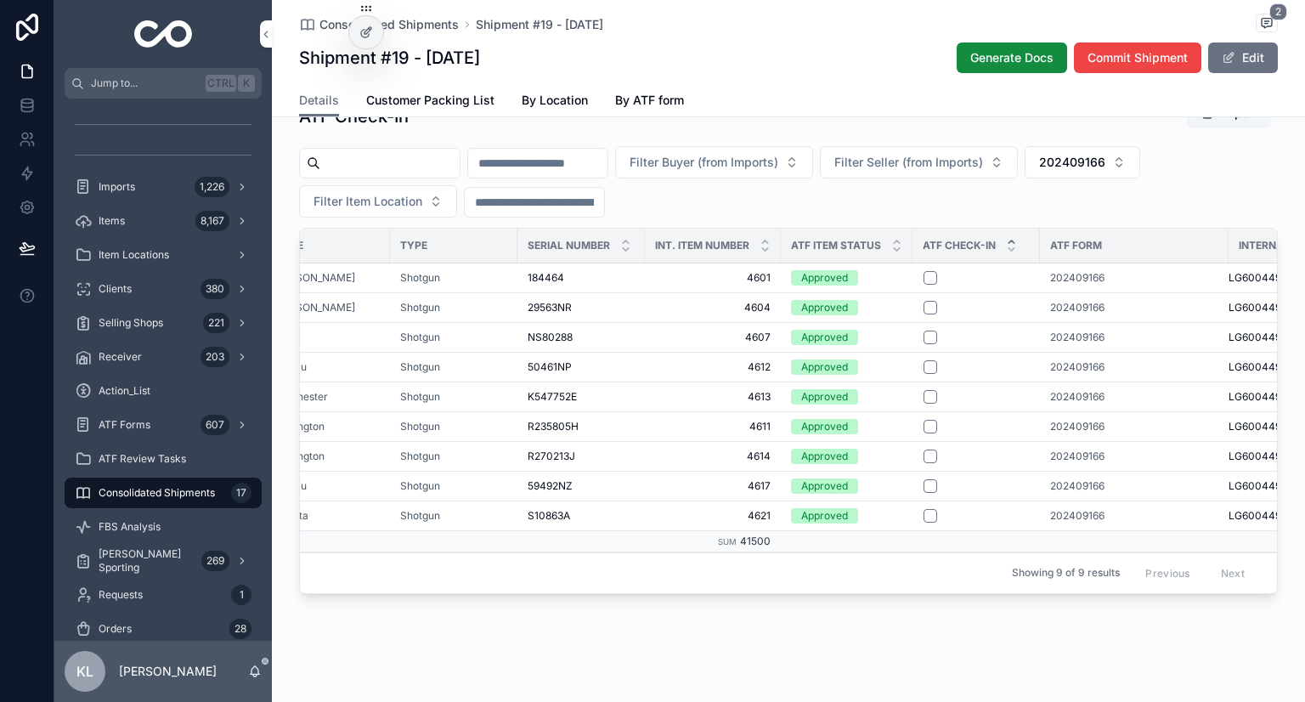
click at [1071, 441] on td "202409166" at bounding box center [1134, 426] width 189 height 30
click at [1071, 467] on td "202409166" at bounding box center [1134, 456] width 189 height 30
click at [1071, 463] on span "202409166" at bounding box center [1077, 457] width 54 height 14
click at [925, 523] on button "scrollable content" at bounding box center [931, 516] width 14 height 14
click at [924, 493] on button "scrollable content" at bounding box center [931, 486] width 14 height 14
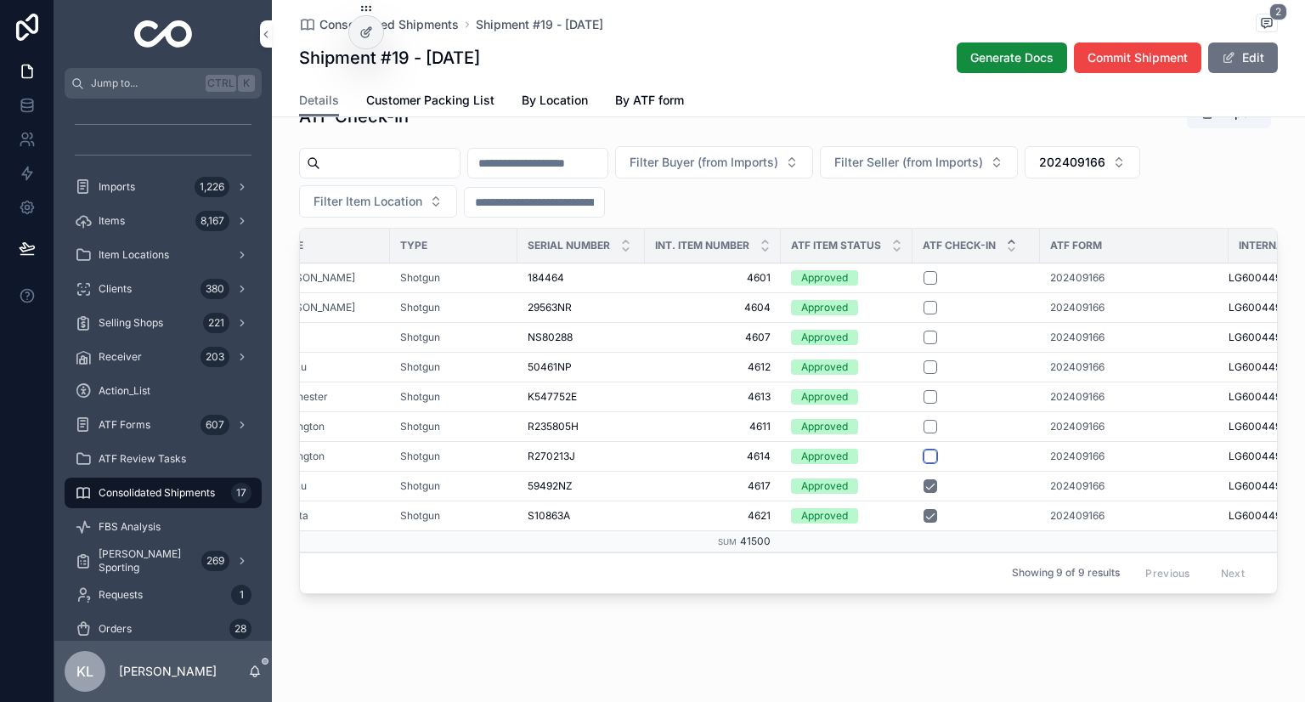
click at [925, 463] on button "scrollable content" at bounding box center [931, 457] width 14 height 14
click at [926, 433] on button "scrollable content" at bounding box center [931, 427] width 14 height 14
click at [924, 404] on button "scrollable content" at bounding box center [931, 397] width 14 height 14
click at [924, 374] on button "scrollable content" at bounding box center [931, 367] width 14 height 14
click at [925, 344] on button "scrollable content" at bounding box center [931, 338] width 14 height 14
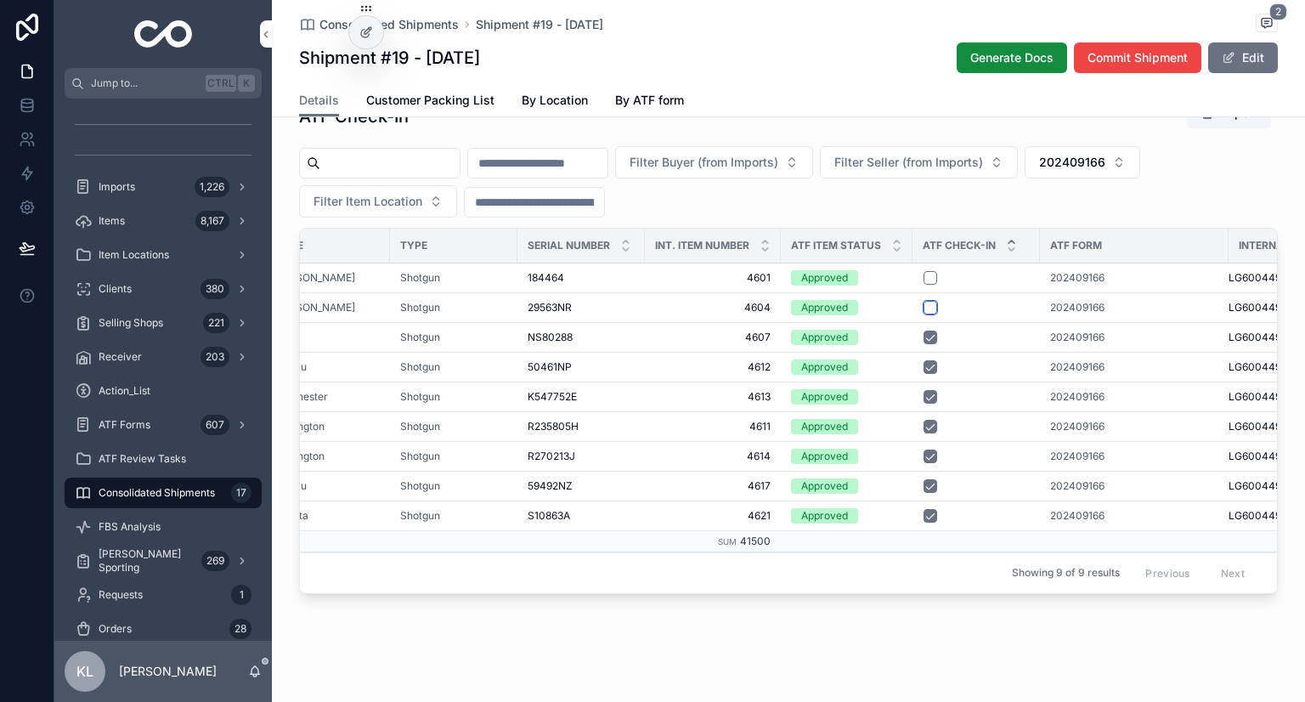
click at [928, 314] on button "scrollable content" at bounding box center [931, 308] width 14 height 14
click at [925, 285] on button "scrollable content" at bounding box center [931, 278] width 14 height 14
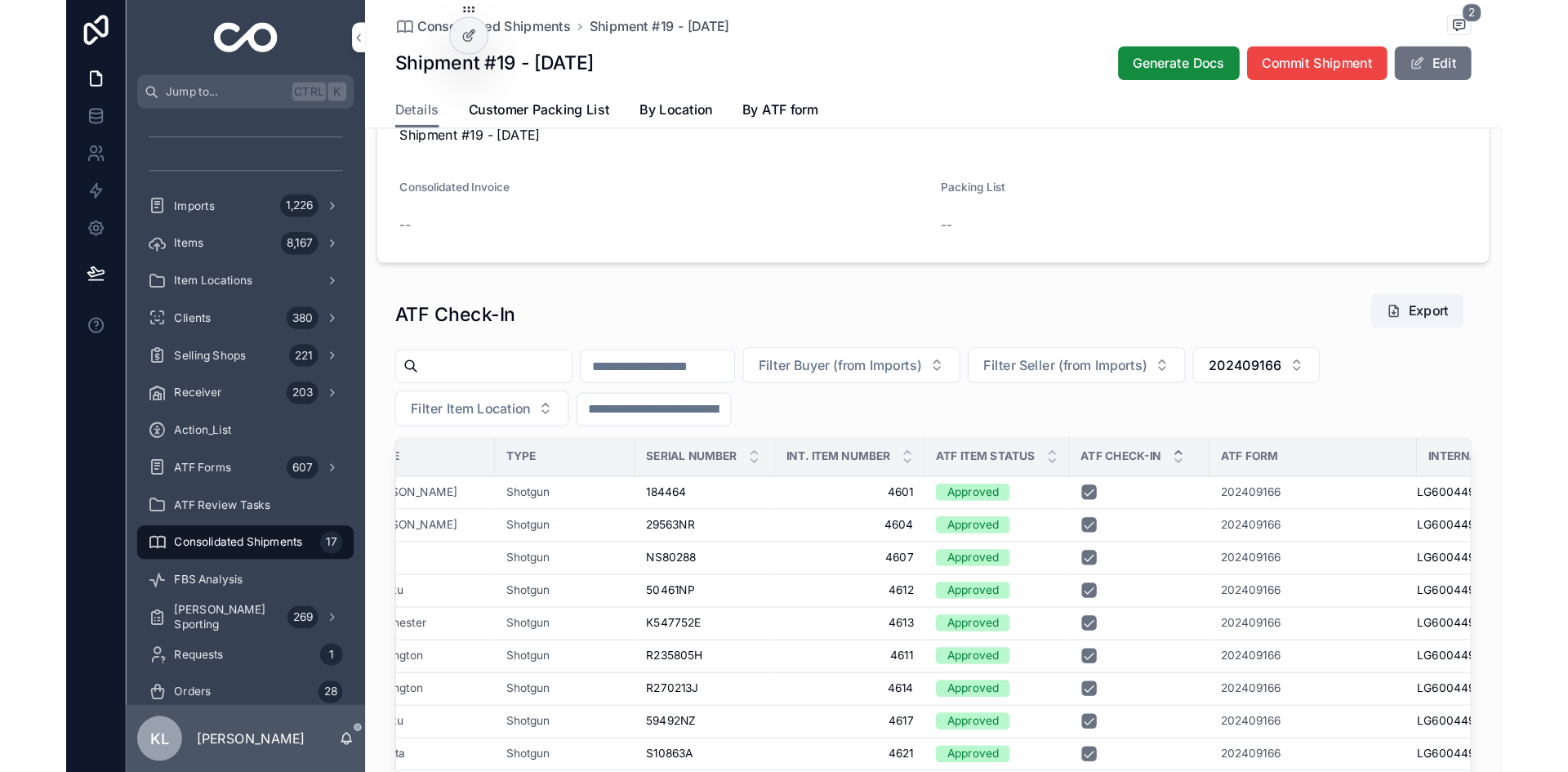
scroll to position [1034, 0]
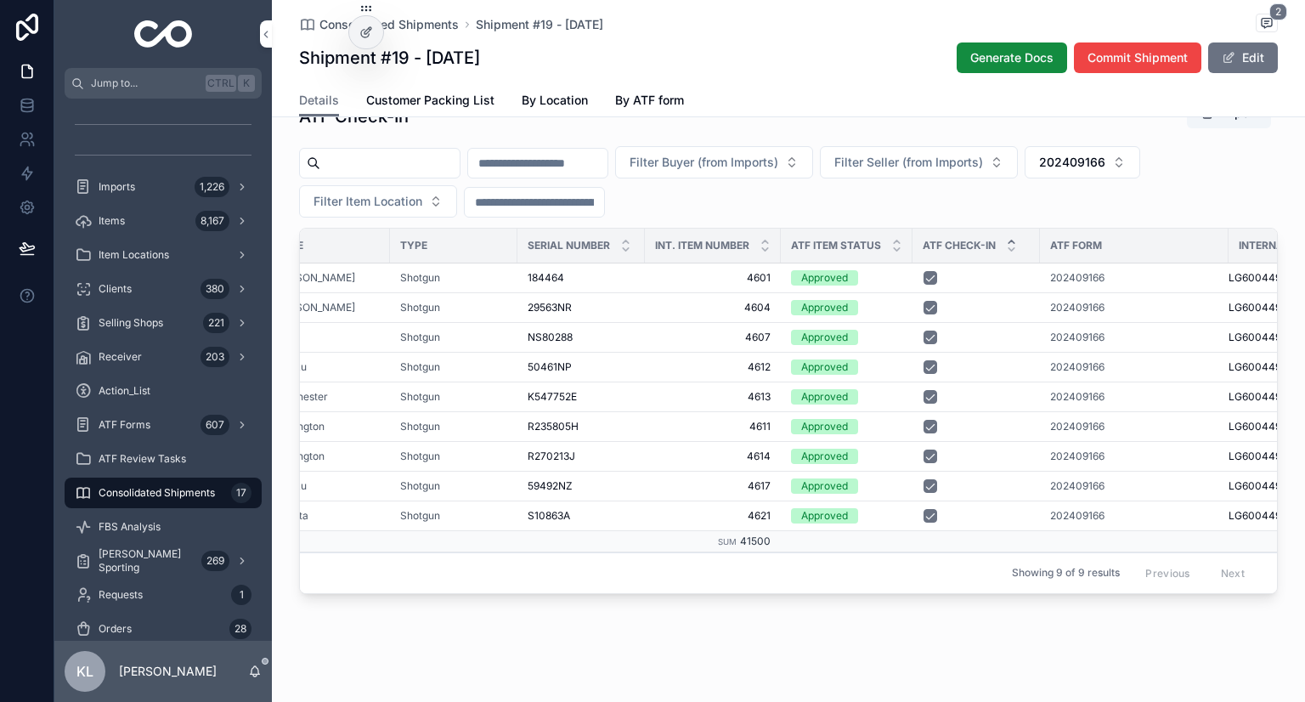
click at [1140, 178] on button "202409166" at bounding box center [1083, 162] width 116 height 32
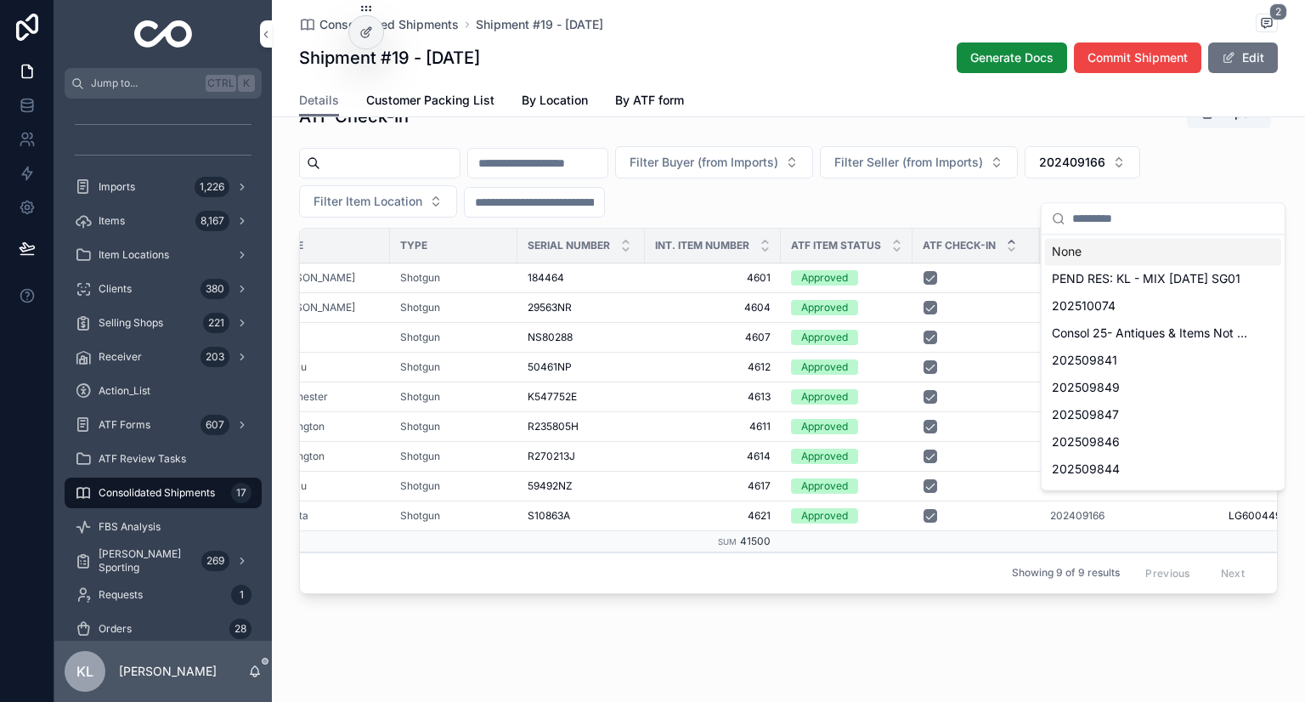
click at [1078, 249] on div "None" at bounding box center [1163, 251] width 236 height 27
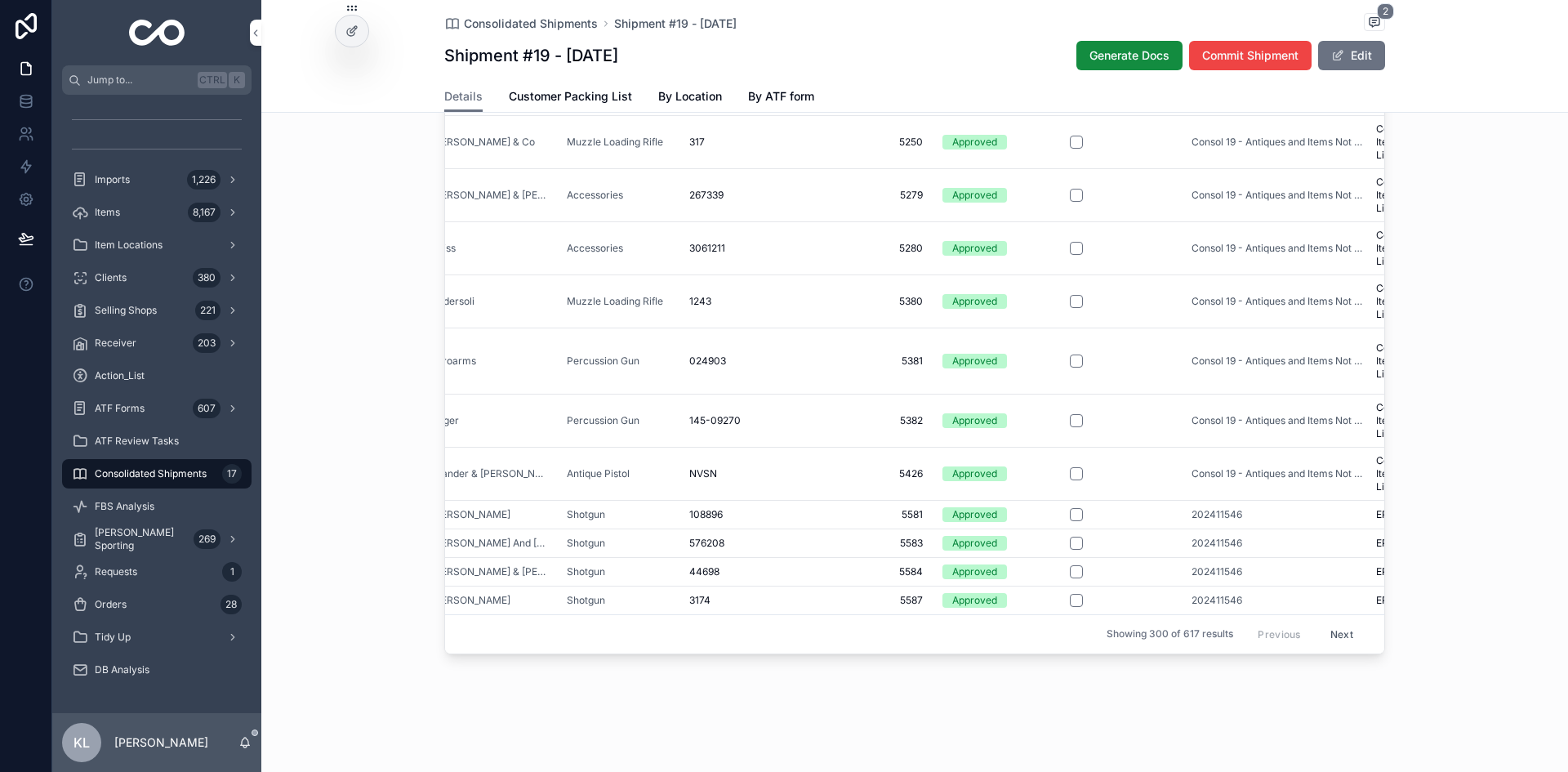
scroll to position [10167, 204]
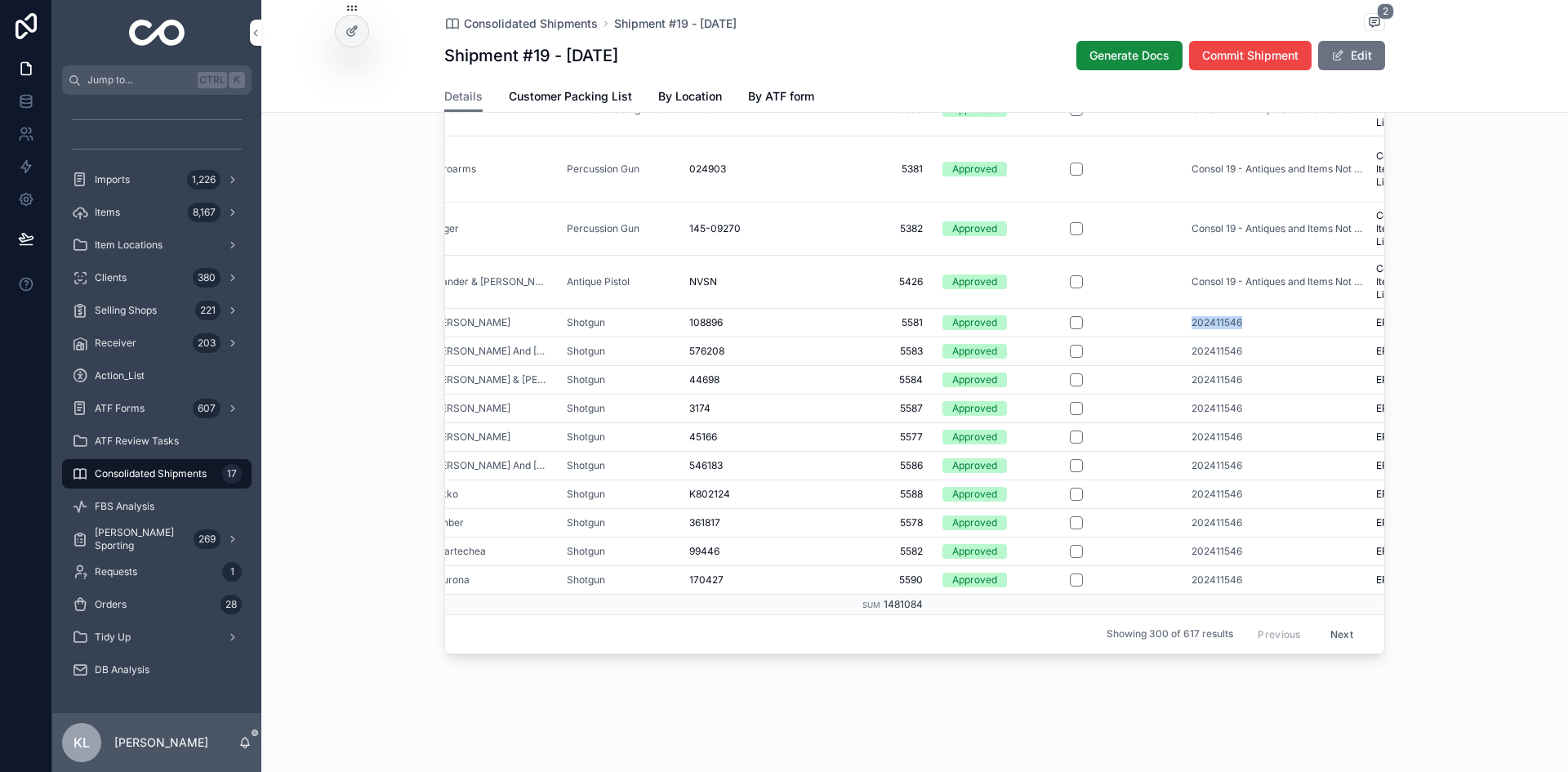
drag, startPoint x: 1174, startPoint y: 317, endPoint x: 1249, endPoint y: 312, distance: 75.2
click at [1249, 312] on tr "Sarezzo Sarezzo Luciano Rota Shotgun 108896 108896 5581 5581 Approved 202411546…" at bounding box center [876, 322] width 1269 height 29
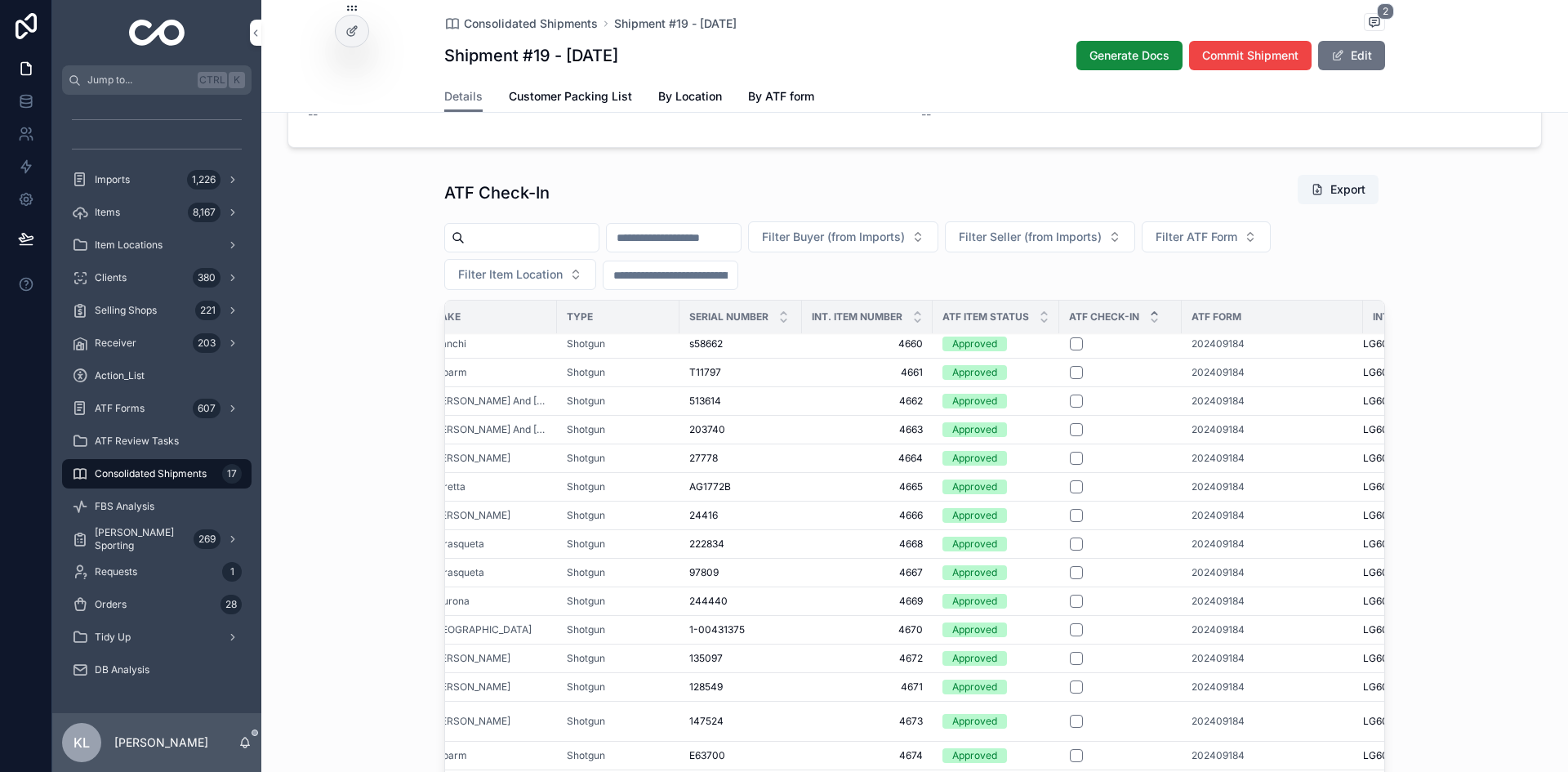
scroll to position [1031, 0]
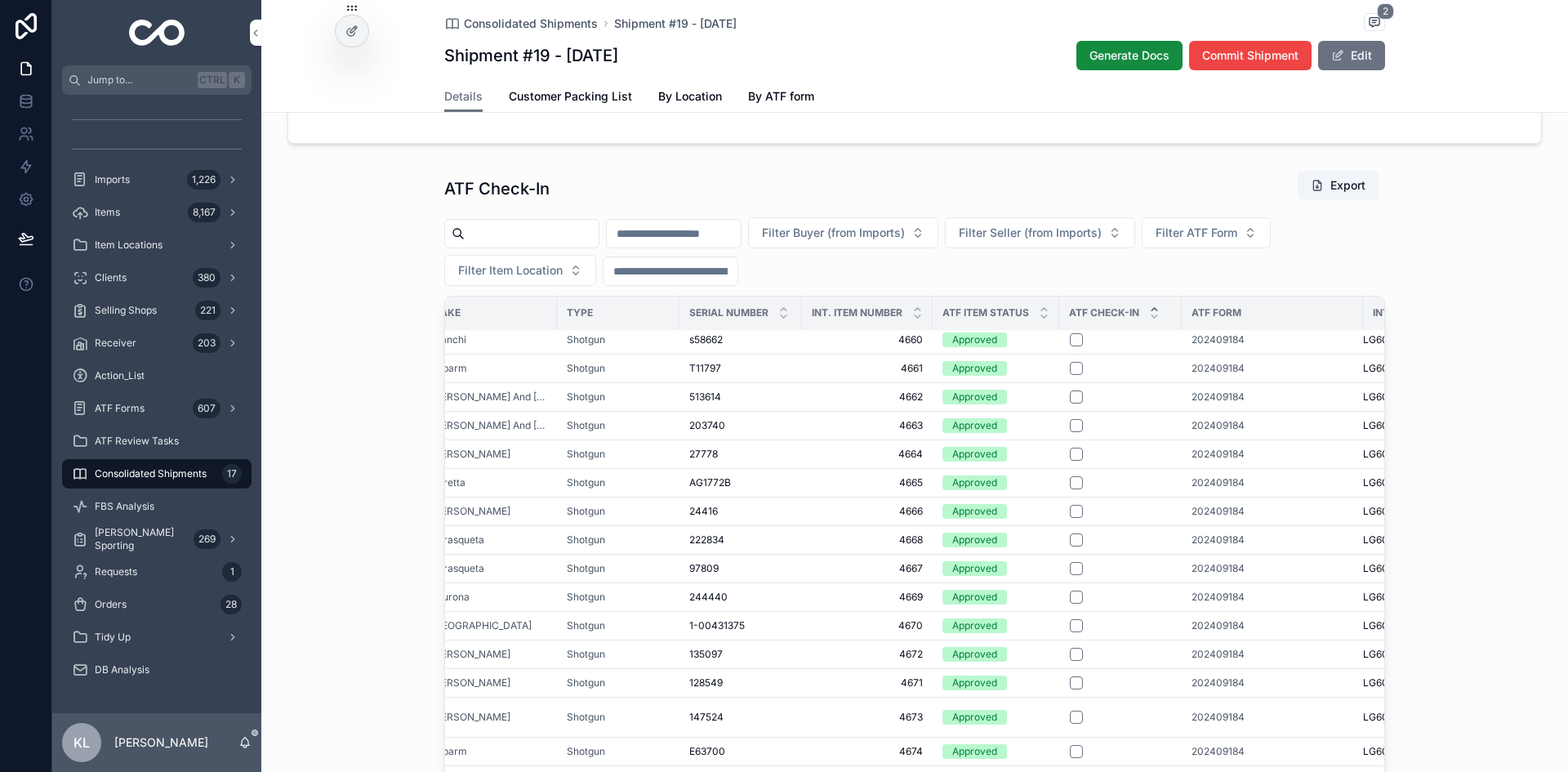
click at [1151, 311] on icon "scrollable content" at bounding box center [1154, 309] width 6 height 3
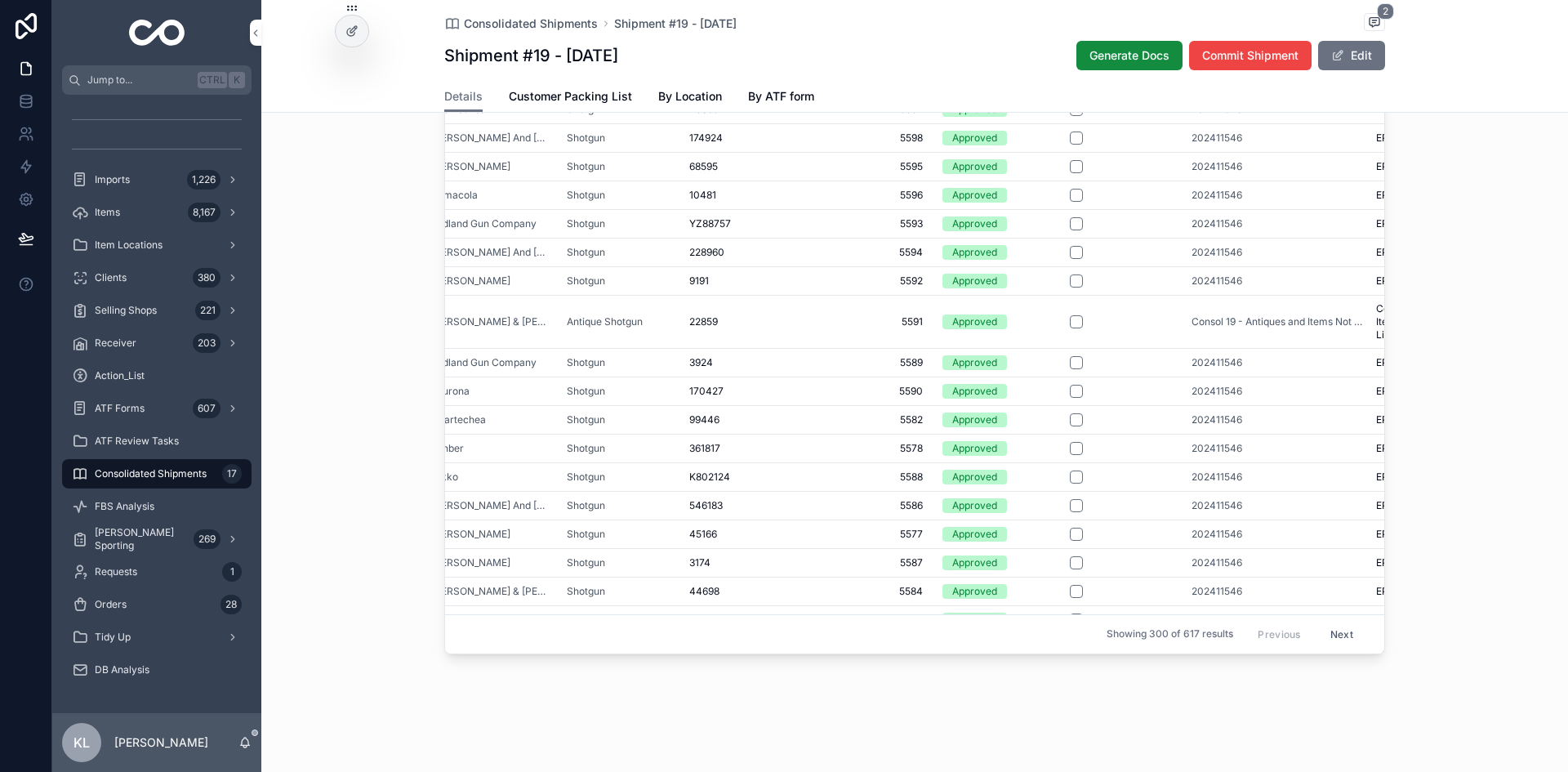
scroll to position [0, 204]
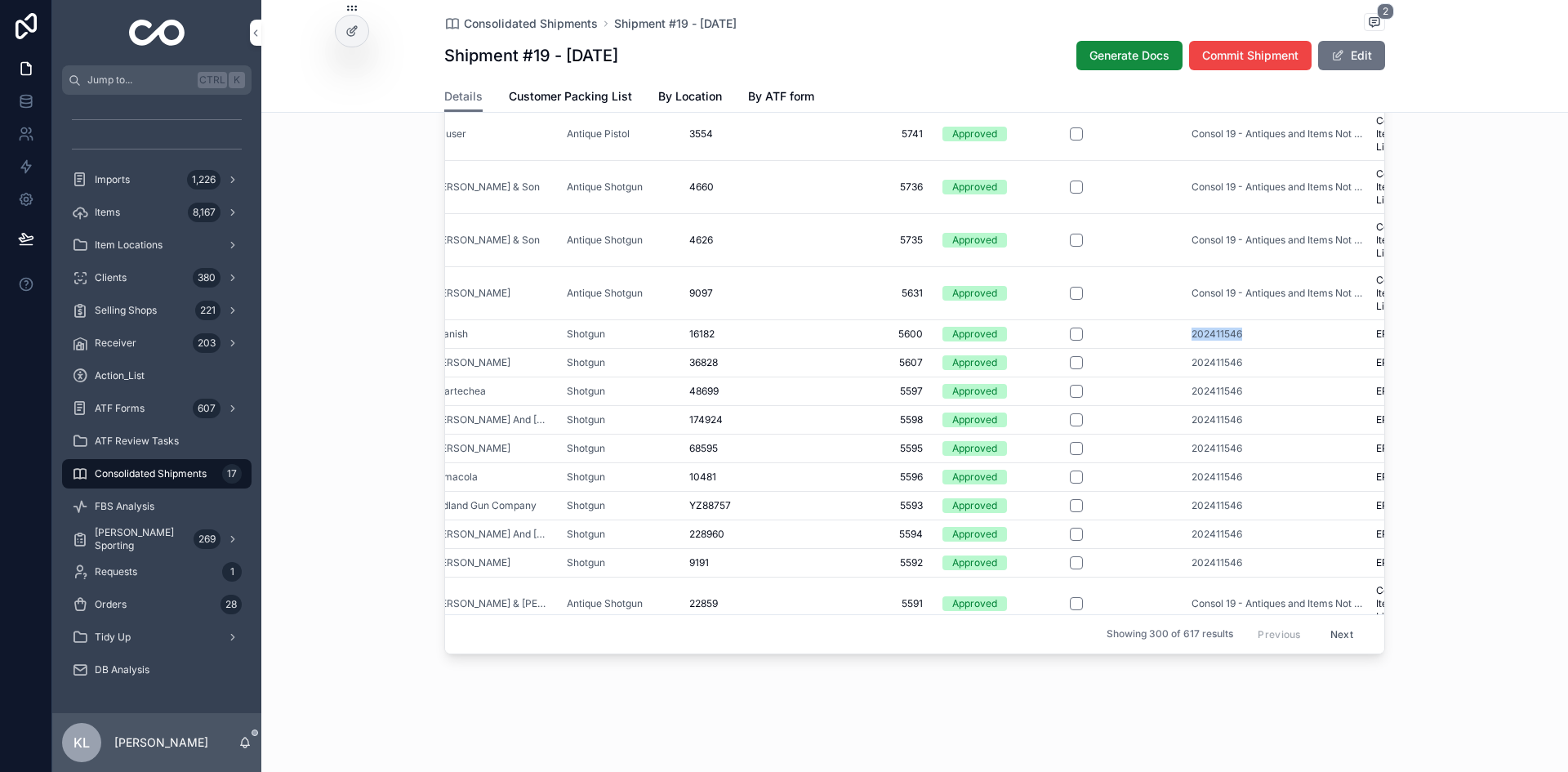
drag, startPoint x: 1175, startPoint y: 338, endPoint x: 1256, endPoint y: 331, distance: 81.3
click at [1253, 331] on td "202411546" at bounding box center [1279, 334] width 194 height 29
copy span "202411546"
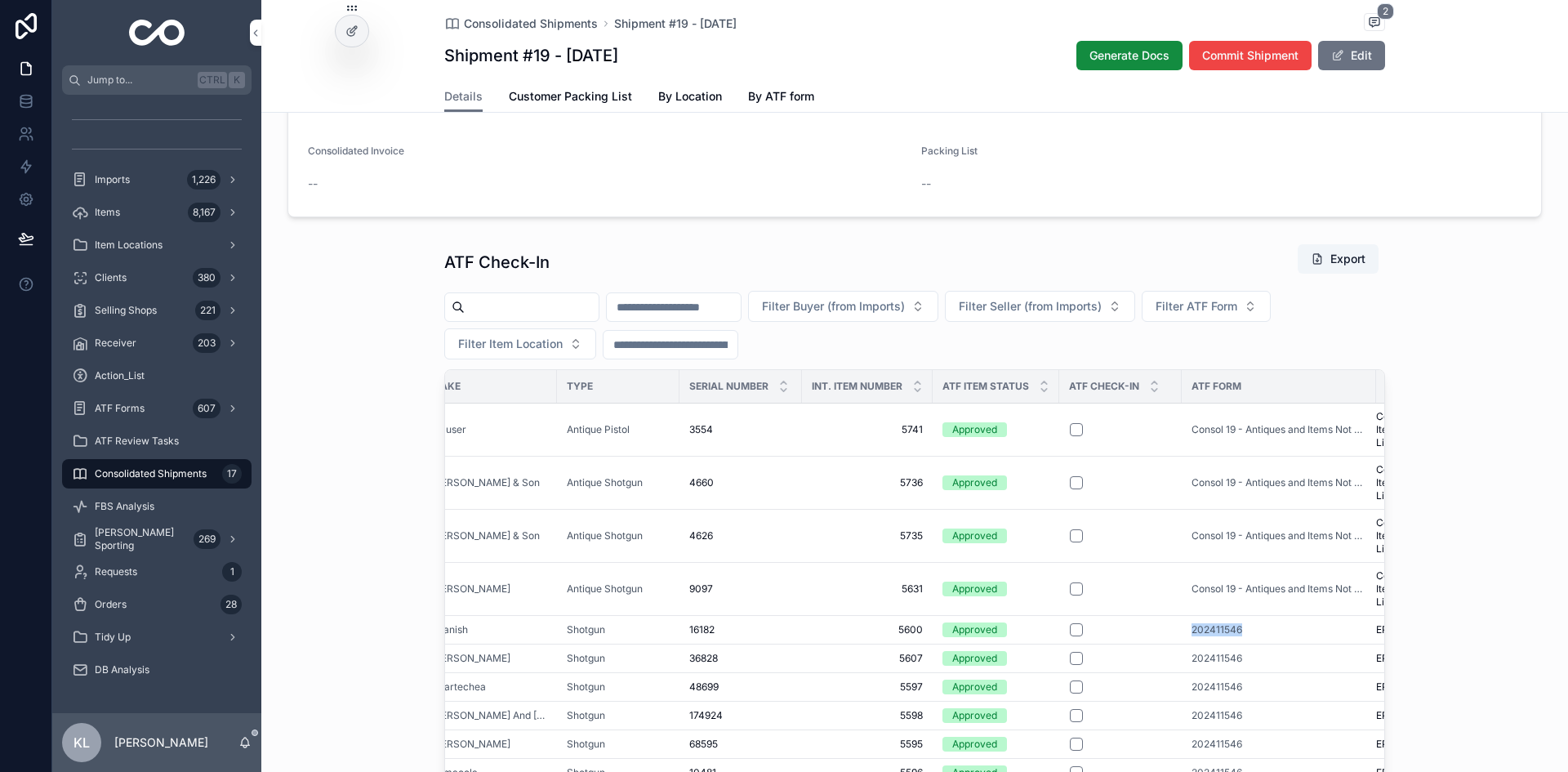
scroll to position [949, 0]
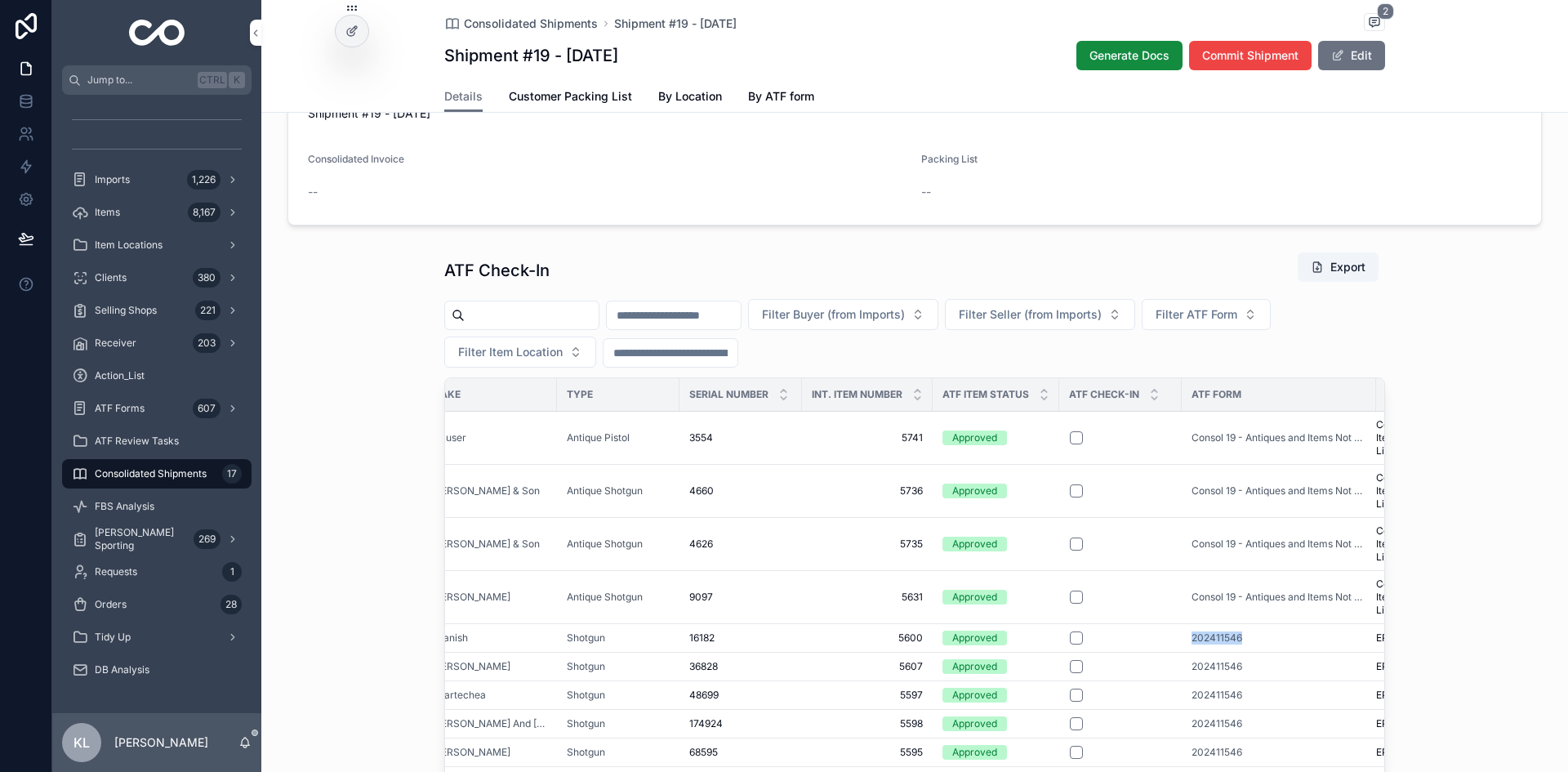
click at [1237, 323] on span "Filter ATF Form" at bounding box center [1195, 314] width 82 height 16
type input "*********"
click at [1244, 416] on div "202411546" at bounding box center [1286, 403] width 227 height 26
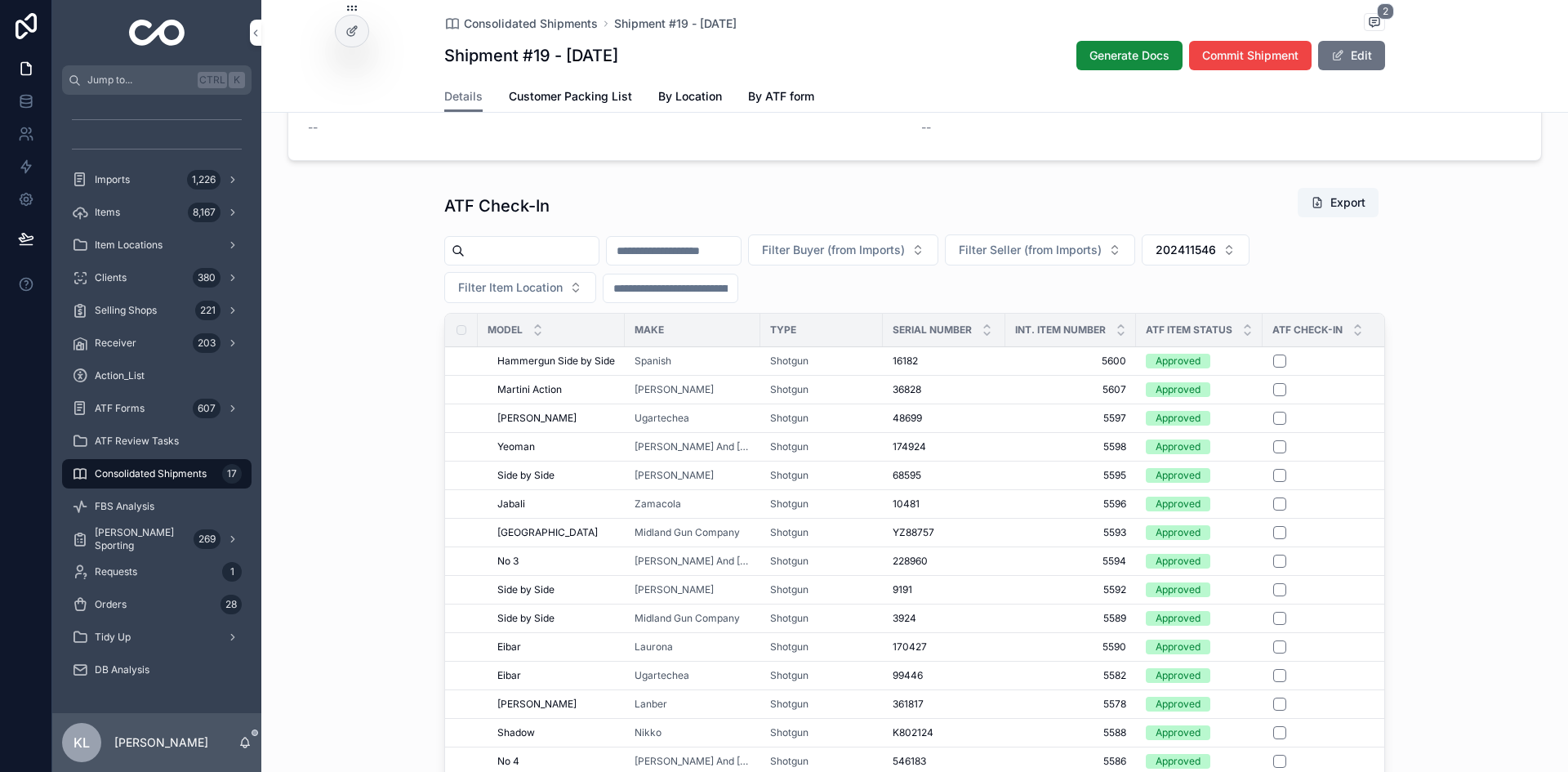
scroll to position [1095, 0]
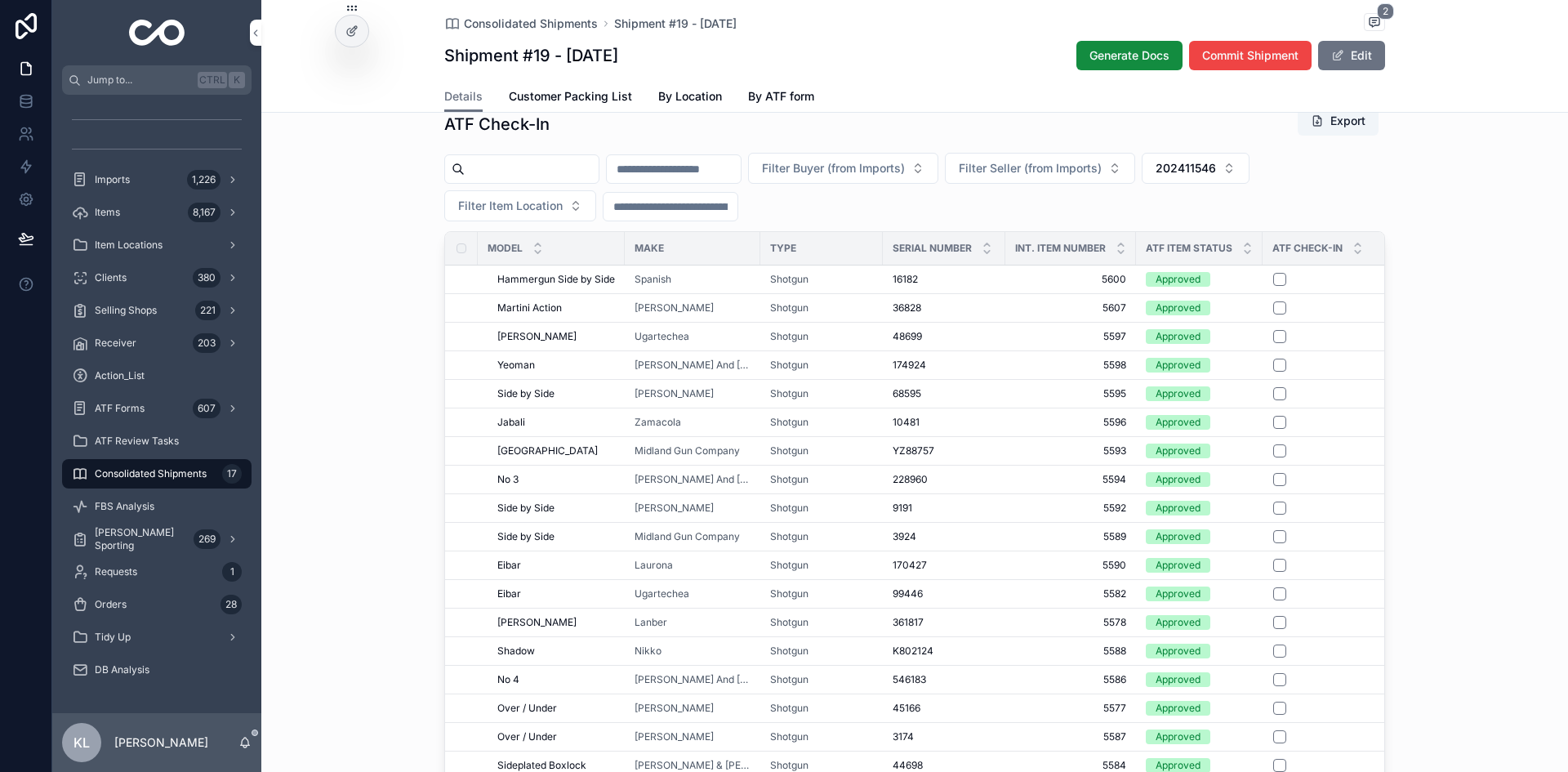
click at [1253, 329] on div "ATF Check-In Export Filter Buyer (from Imports) Filter Seller (from Imports) 20…" at bounding box center [915, 461] width 1307 height 726
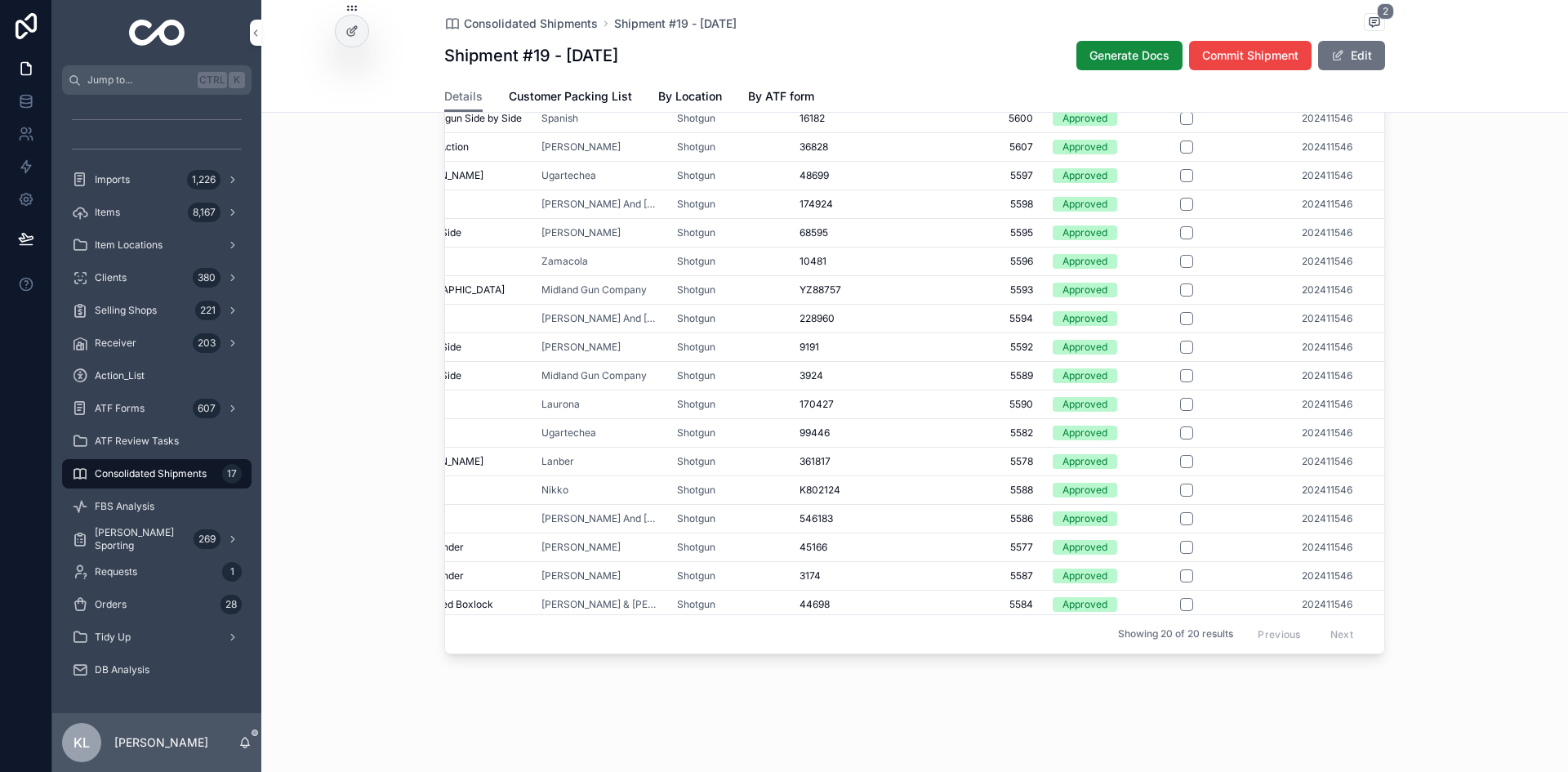
scroll to position [0, 93]
click at [1180, 271] on button "scrollable content" at bounding box center [1187, 265] width 13 height 13
click at [1180, 300] on button "scrollable content" at bounding box center [1187, 293] width 13 height 13
click at [1181, 329] on button "scrollable content" at bounding box center [1187, 322] width 13 height 13
click at [1180, 357] on button "scrollable content" at bounding box center [1187, 351] width 13 height 13
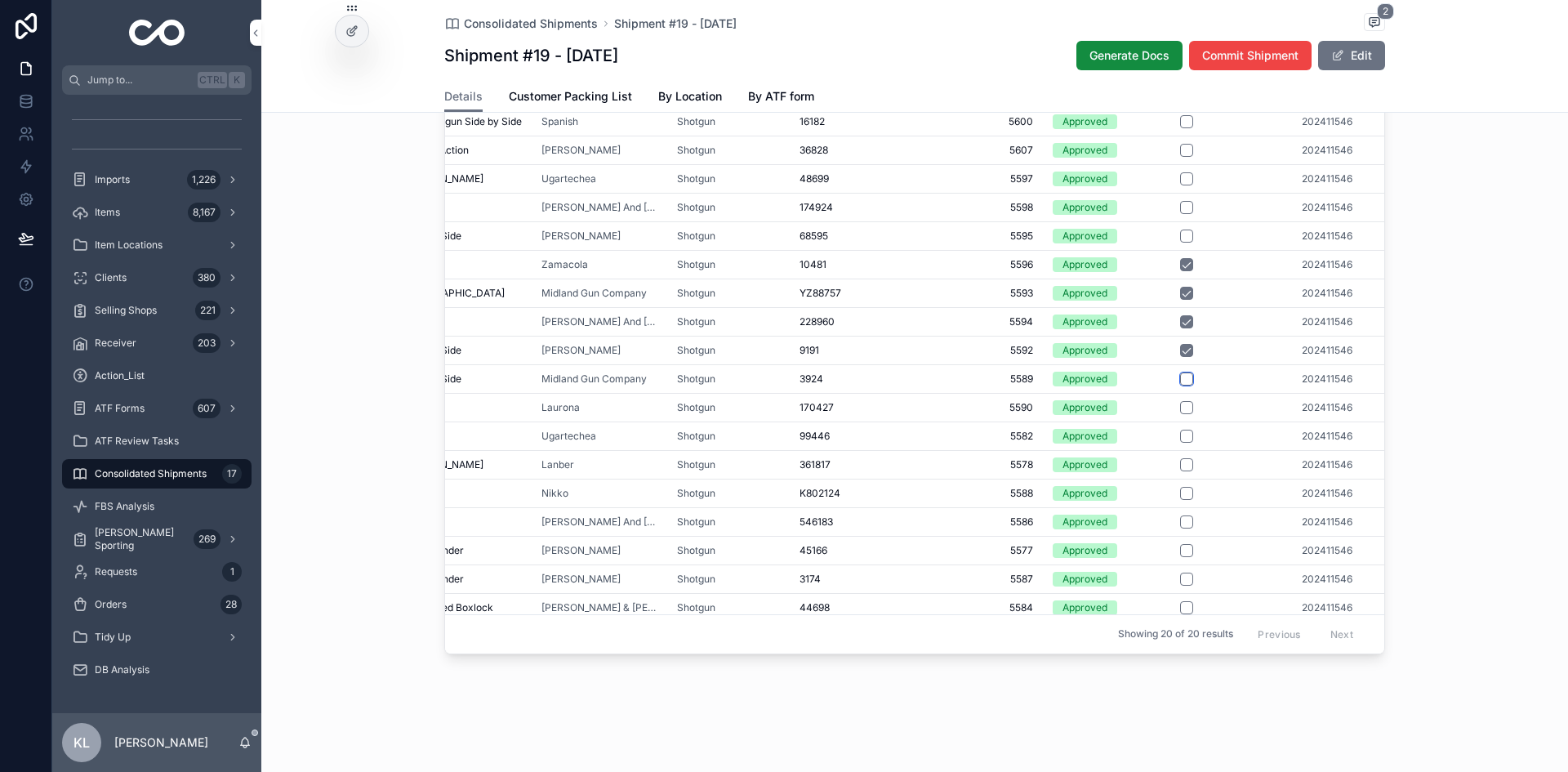
click at [1180, 386] on button "scrollable content" at bounding box center [1187, 380] width 13 height 13
click at [1180, 414] on button "scrollable content" at bounding box center [1187, 408] width 13 height 13
click at [1184, 443] on button "scrollable content" at bounding box center [1187, 436] width 13 height 13
click at [1183, 471] on button "scrollable content" at bounding box center [1187, 465] width 13 height 13
click at [1181, 500] on button "scrollable content" at bounding box center [1187, 493] width 13 height 13
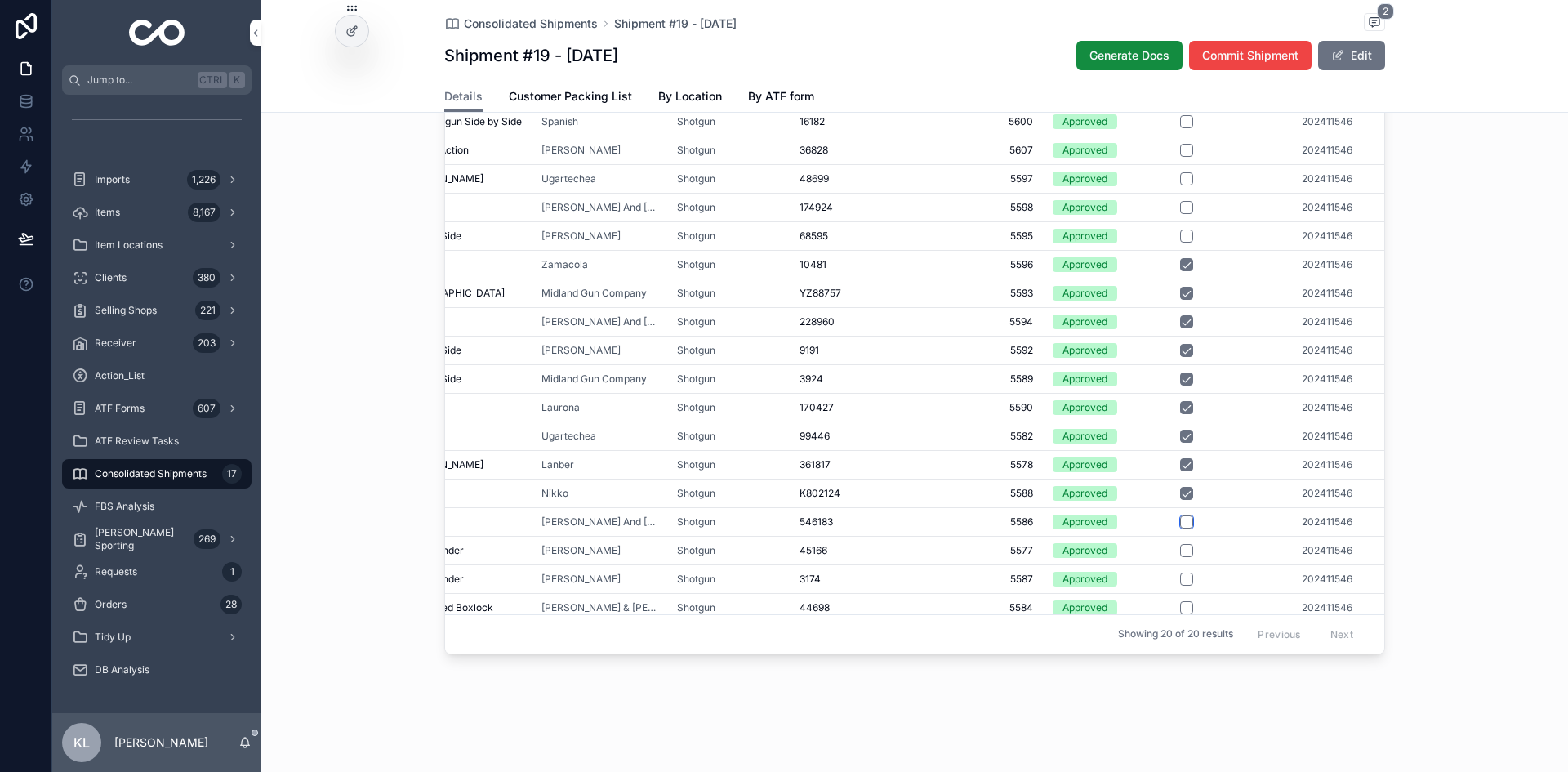
click at [1183, 529] on button "scrollable content" at bounding box center [1187, 522] width 13 height 13
click at [1181, 558] on button "scrollable content" at bounding box center [1187, 551] width 13 height 13
click at [1183, 585] on button "scrollable content" at bounding box center [1187, 580] width 13 height 13
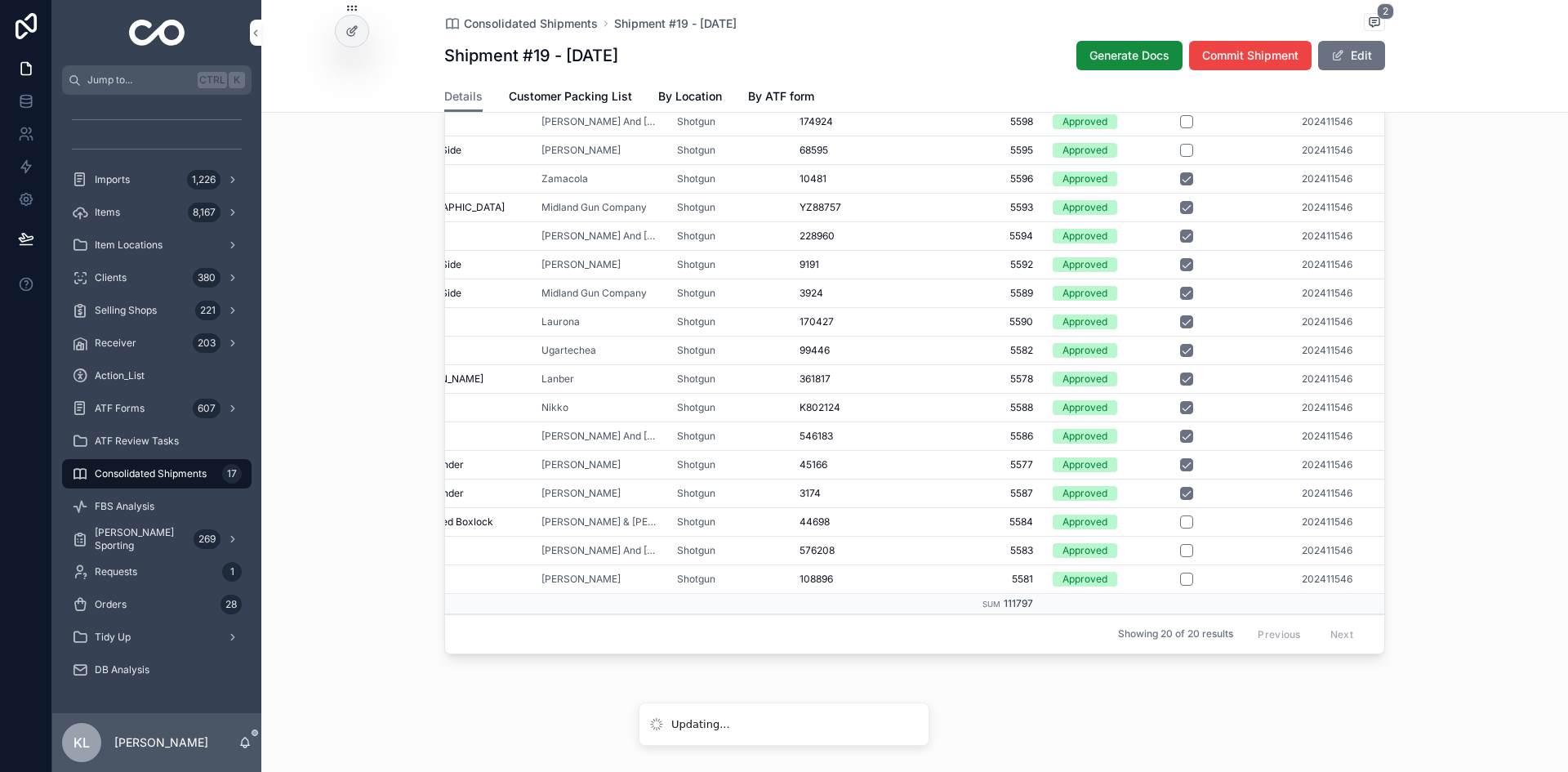
scroll to position [98, 93]
click at [1181, 524] on button "scrollable content" at bounding box center [1187, 522] width 13 height 13
click at [1180, 583] on button "scrollable content" at bounding box center [1187, 580] width 13 height 13
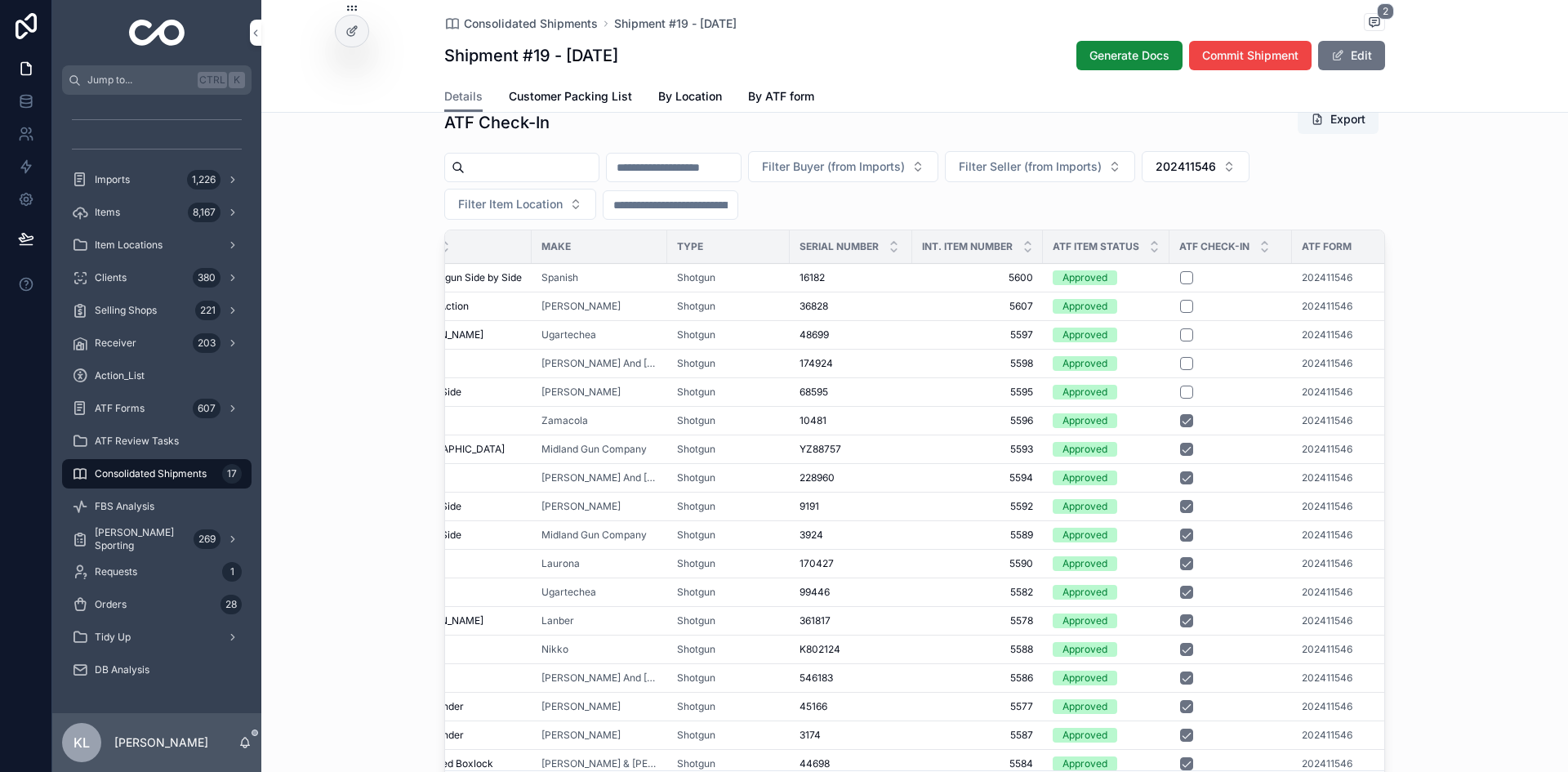
scroll to position [1095, 0]
click at [1180, 286] on button "scrollable content" at bounding box center [1187, 280] width 13 height 13
click at [1180, 314] on button "scrollable content" at bounding box center [1187, 309] width 13 height 13
click at [1180, 343] on button "scrollable content" at bounding box center [1187, 336] width 13 height 13
click at [1180, 372] on button "scrollable content" at bounding box center [1187, 365] width 13 height 13
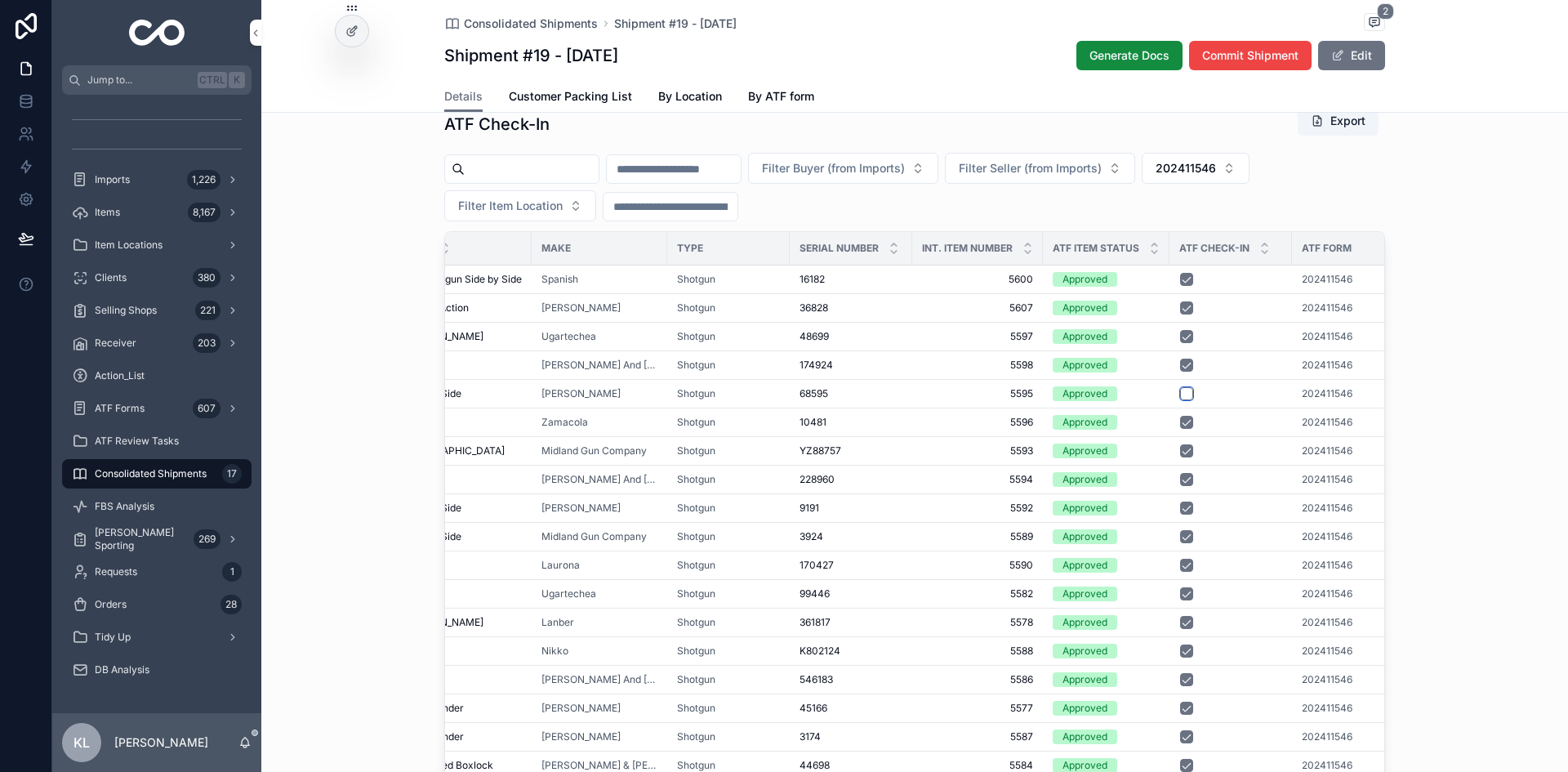
click at [1180, 400] on button "scrollable content" at bounding box center [1187, 394] width 13 height 13
click at [1215, 177] on span "202411546" at bounding box center [1185, 168] width 61 height 16
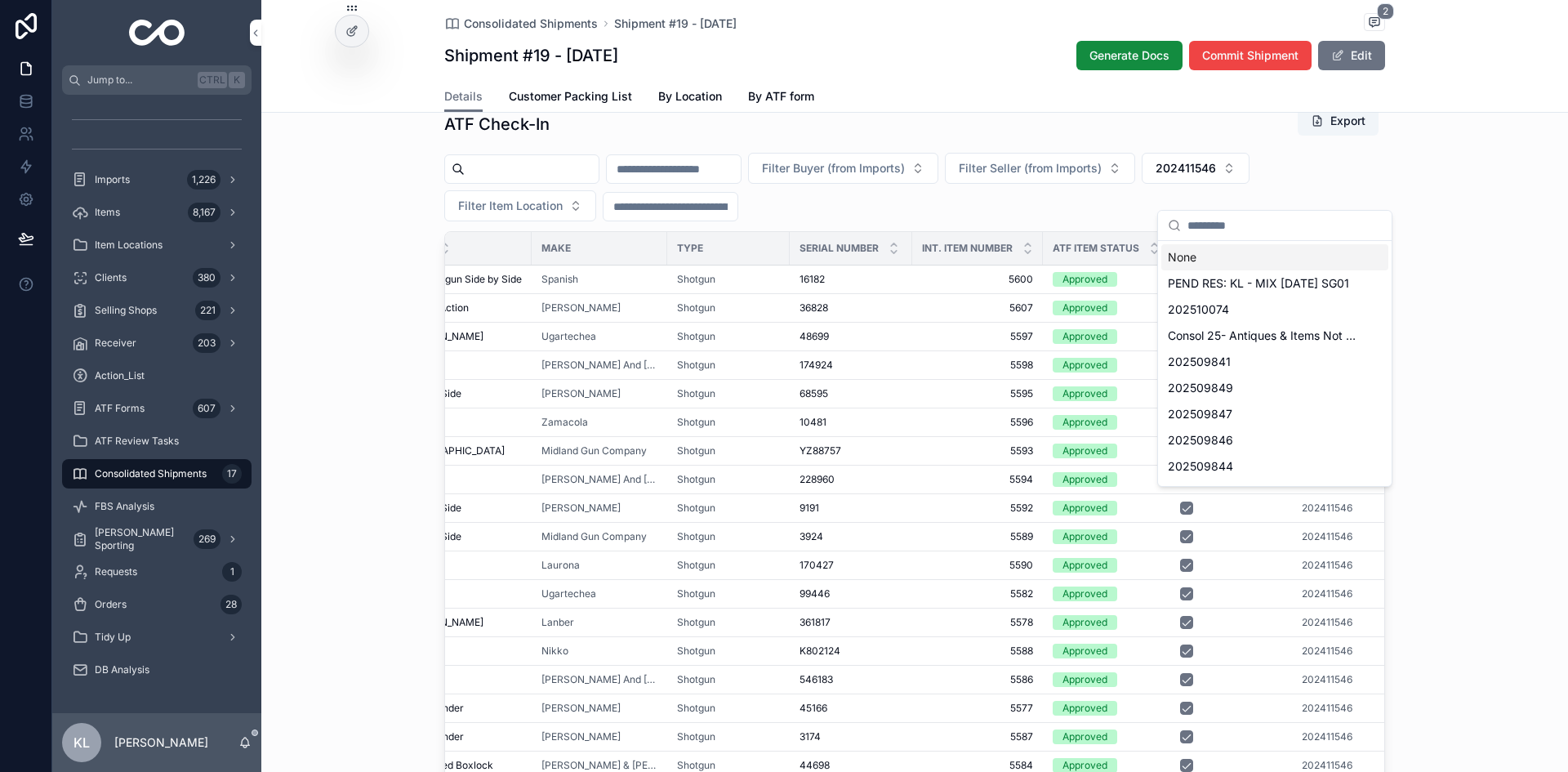
click at [1253, 517] on div "ATF Check-In Export Filter Buyer (from Imports) Filter Seller (from Imports) 20…" at bounding box center [915, 461] width 1307 height 726
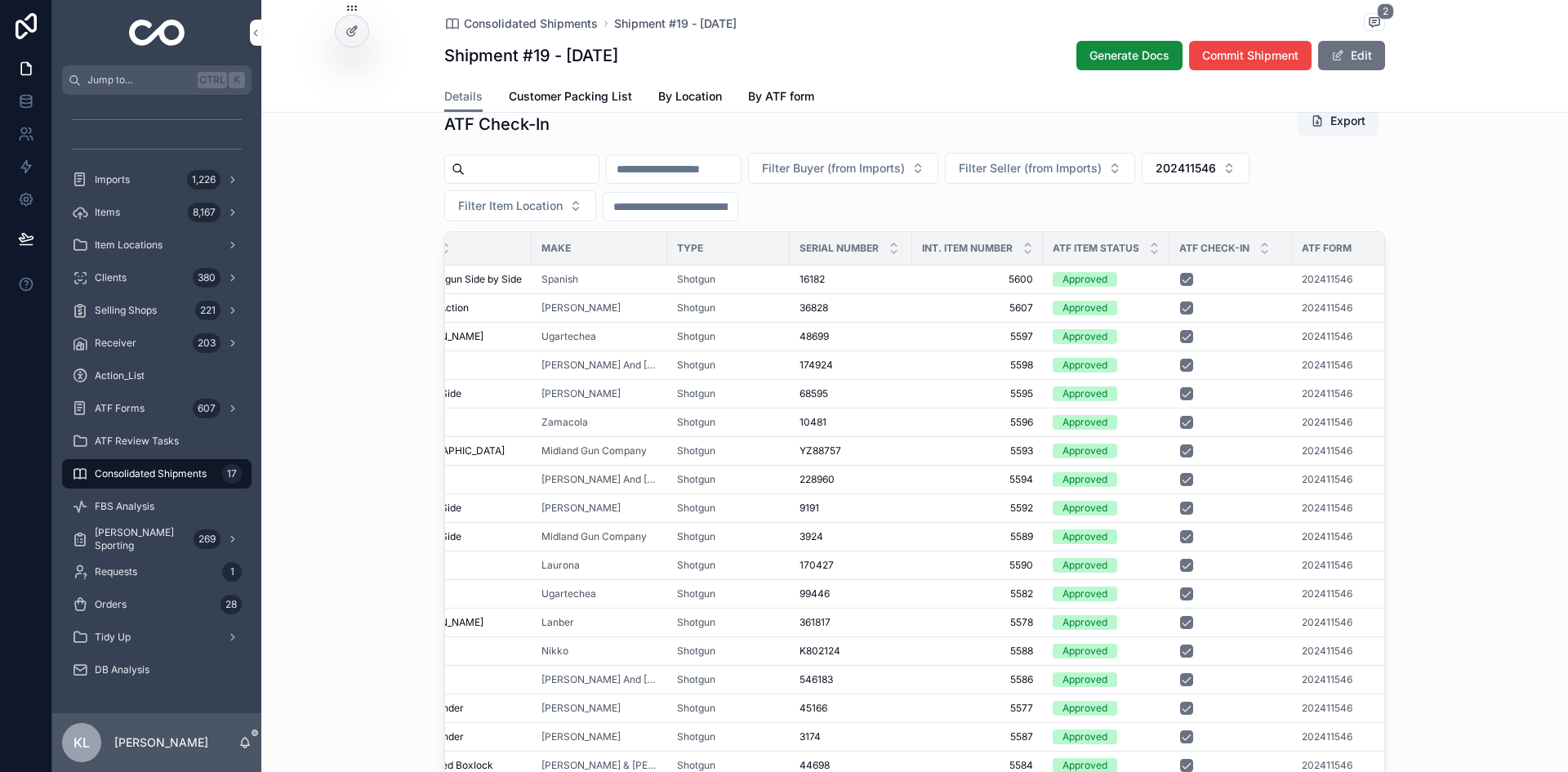
click at [1253, 572] on span "202411546" at bounding box center [1327, 565] width 51 height 13
click at [1215, 177] on span "202411546" at bounding box center [1185, 168] width 61 height 16
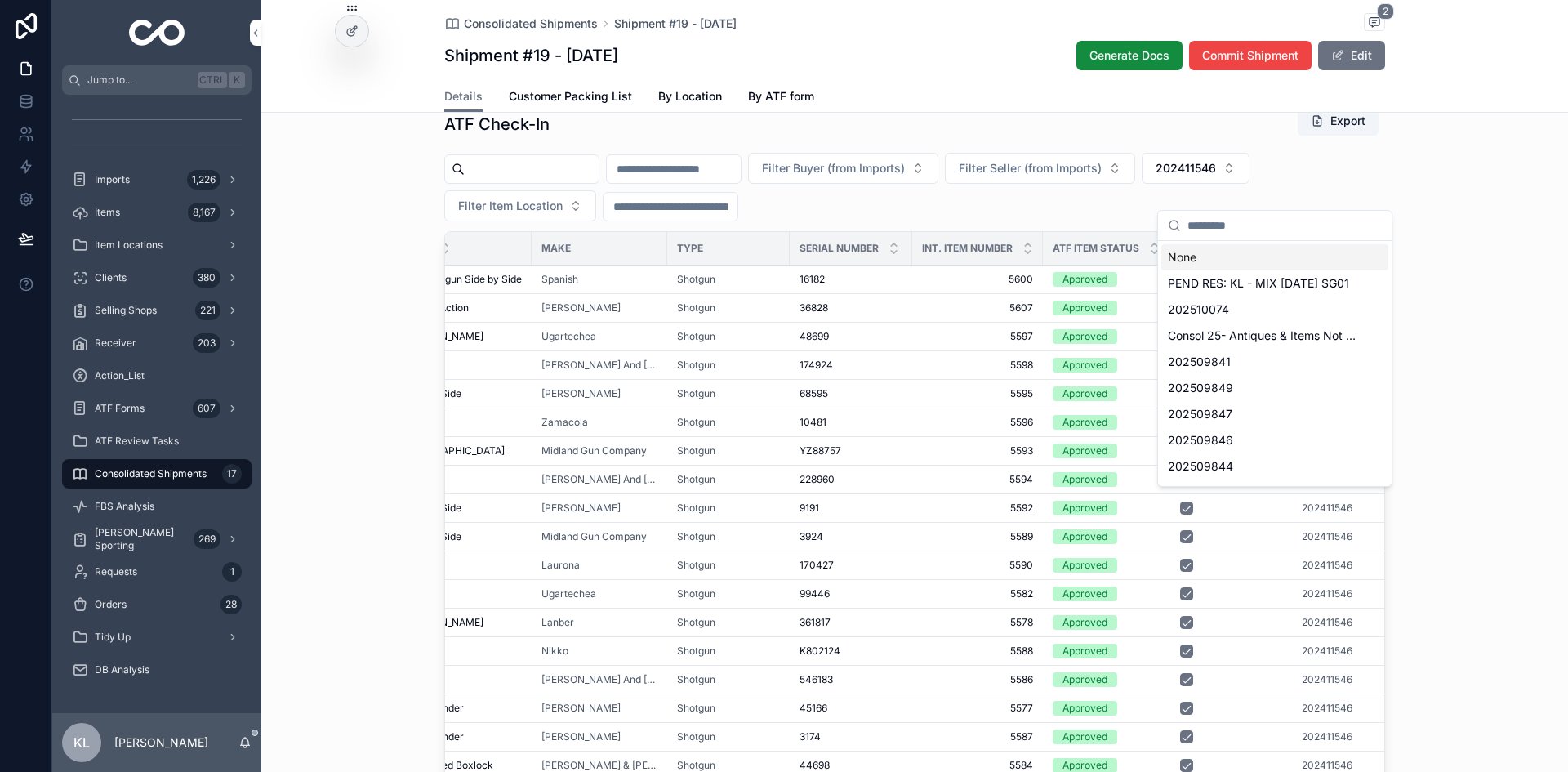
click at [1181, 257] on div "None" at bounding box center [1274, 257] width 227 height 26
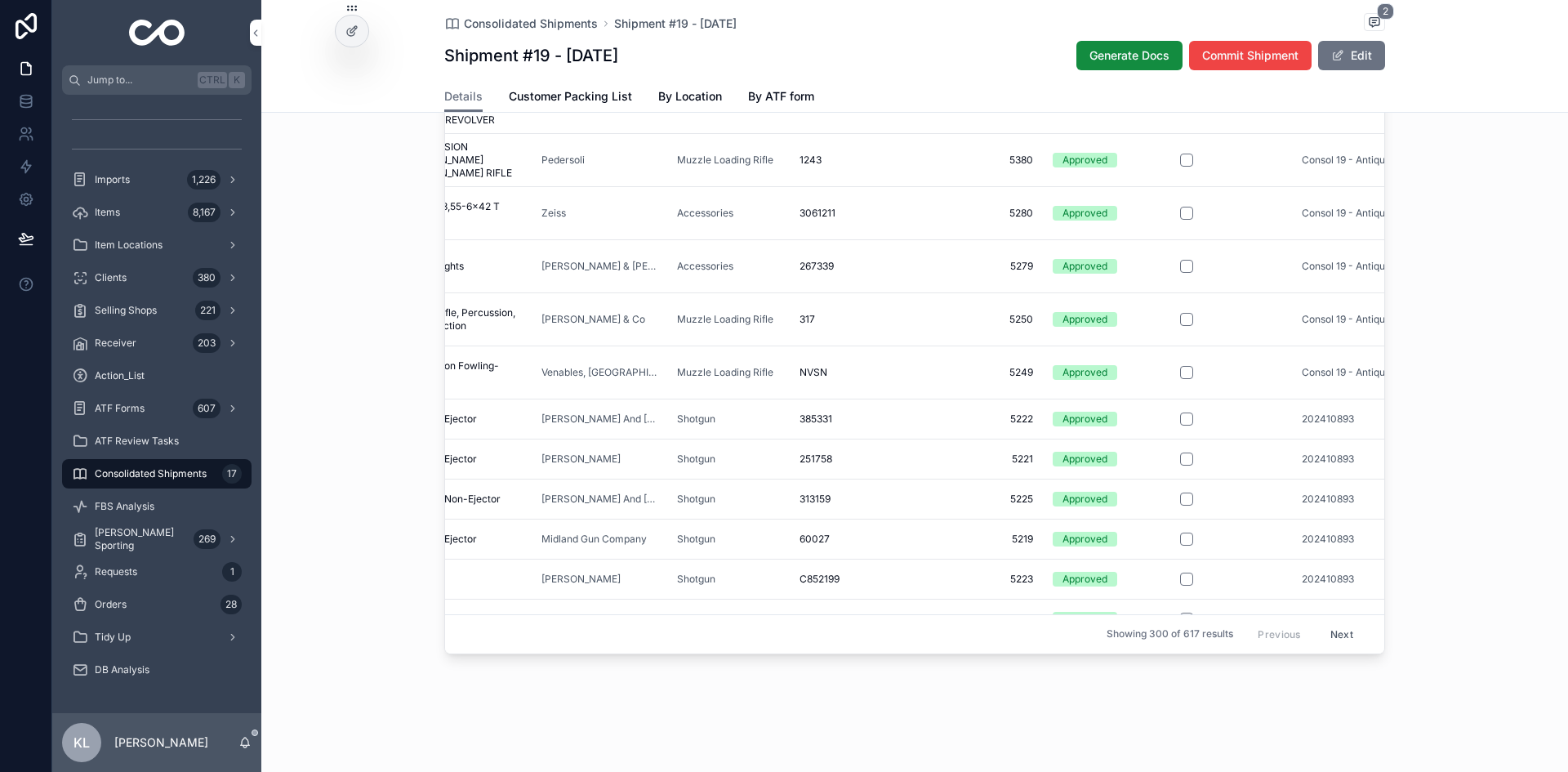
scroll to position [1389, 93]
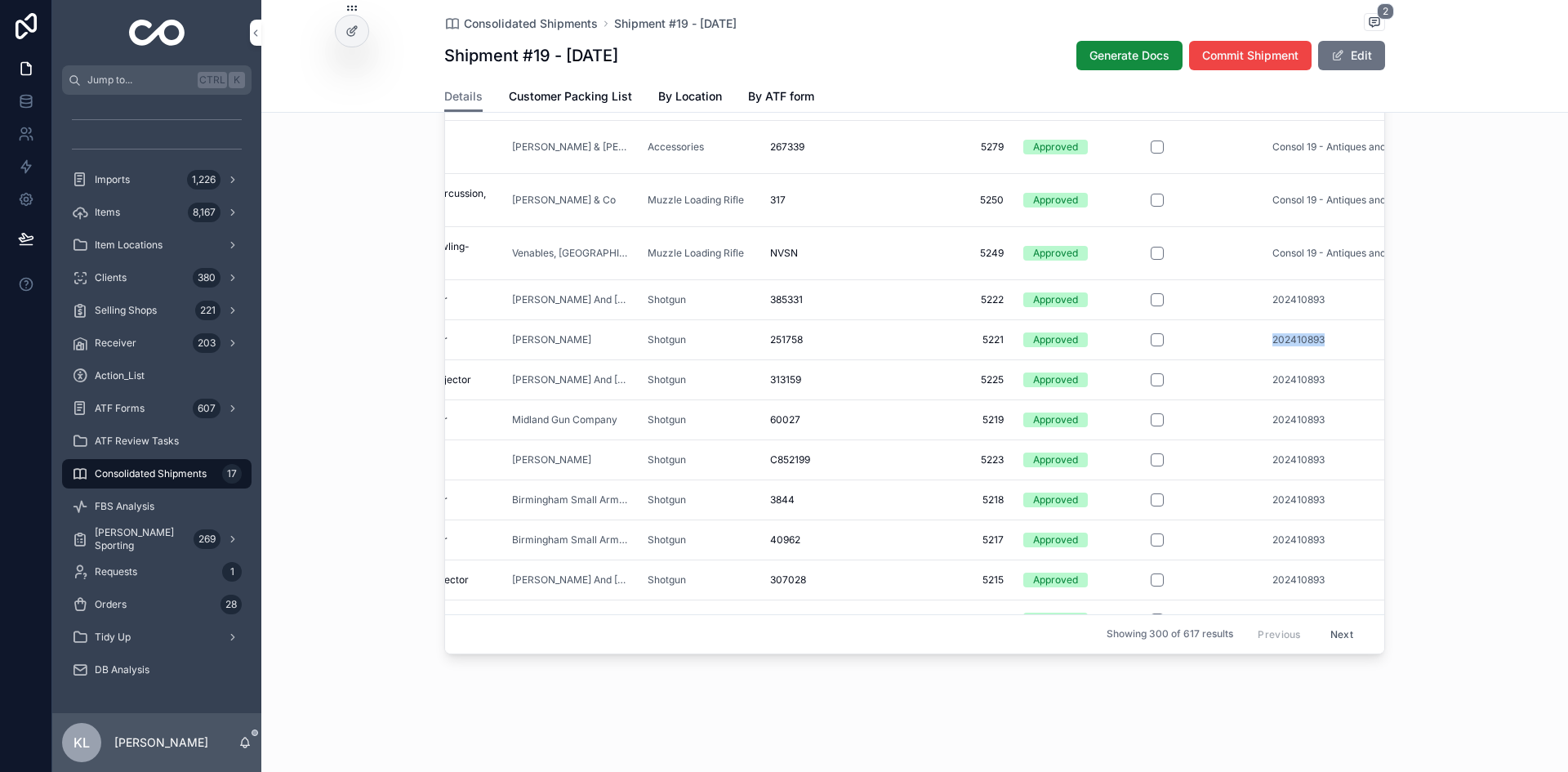
drag, startPoint x: 1287, startPoint y: 339, endPoint x: 1355, endPoint y: 340, distance: 68.0
click at [1253, 340] on td "202410893" at bounding box center [1360, 339] width 194 height 40
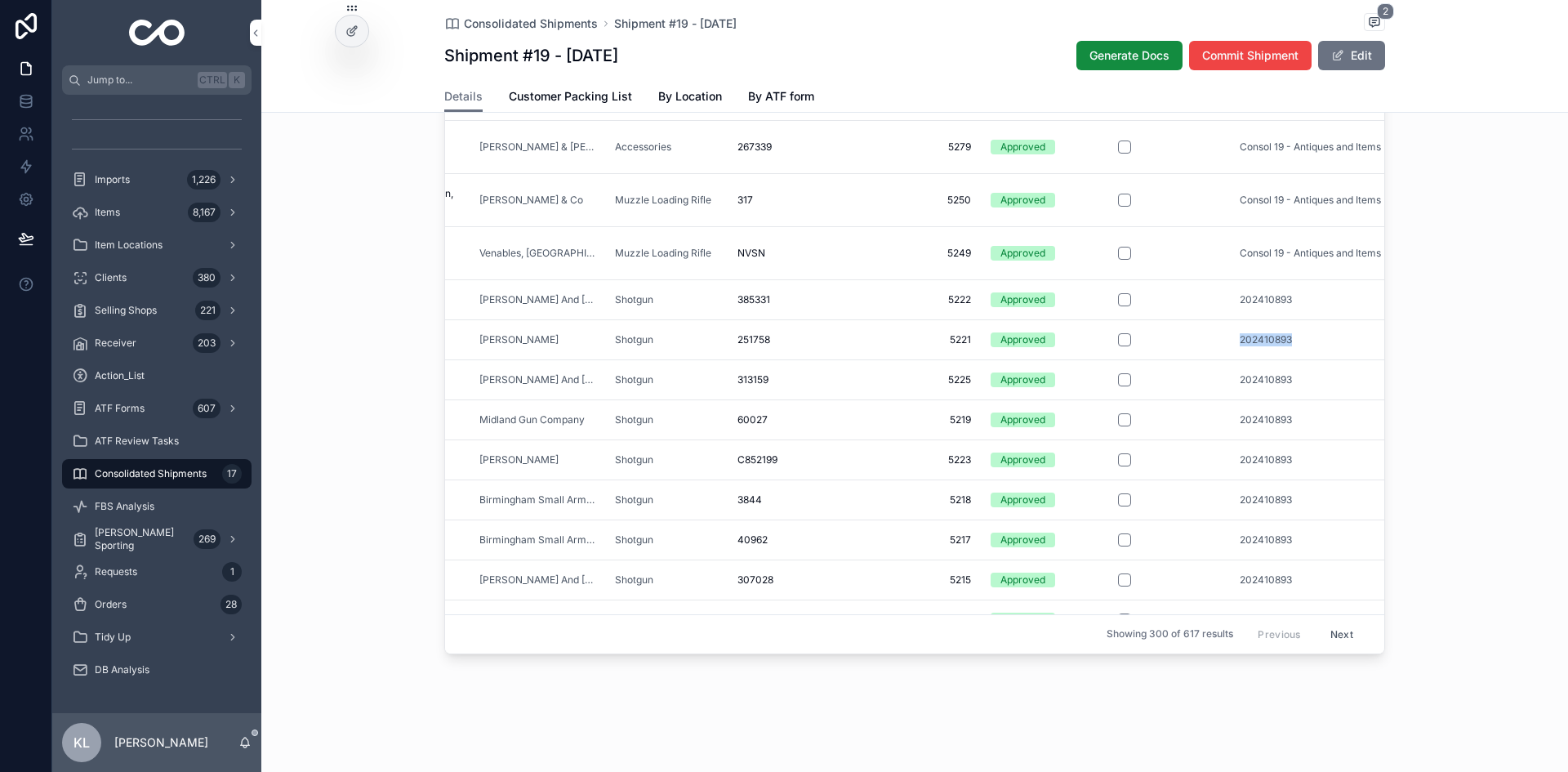
copy span "202410893"
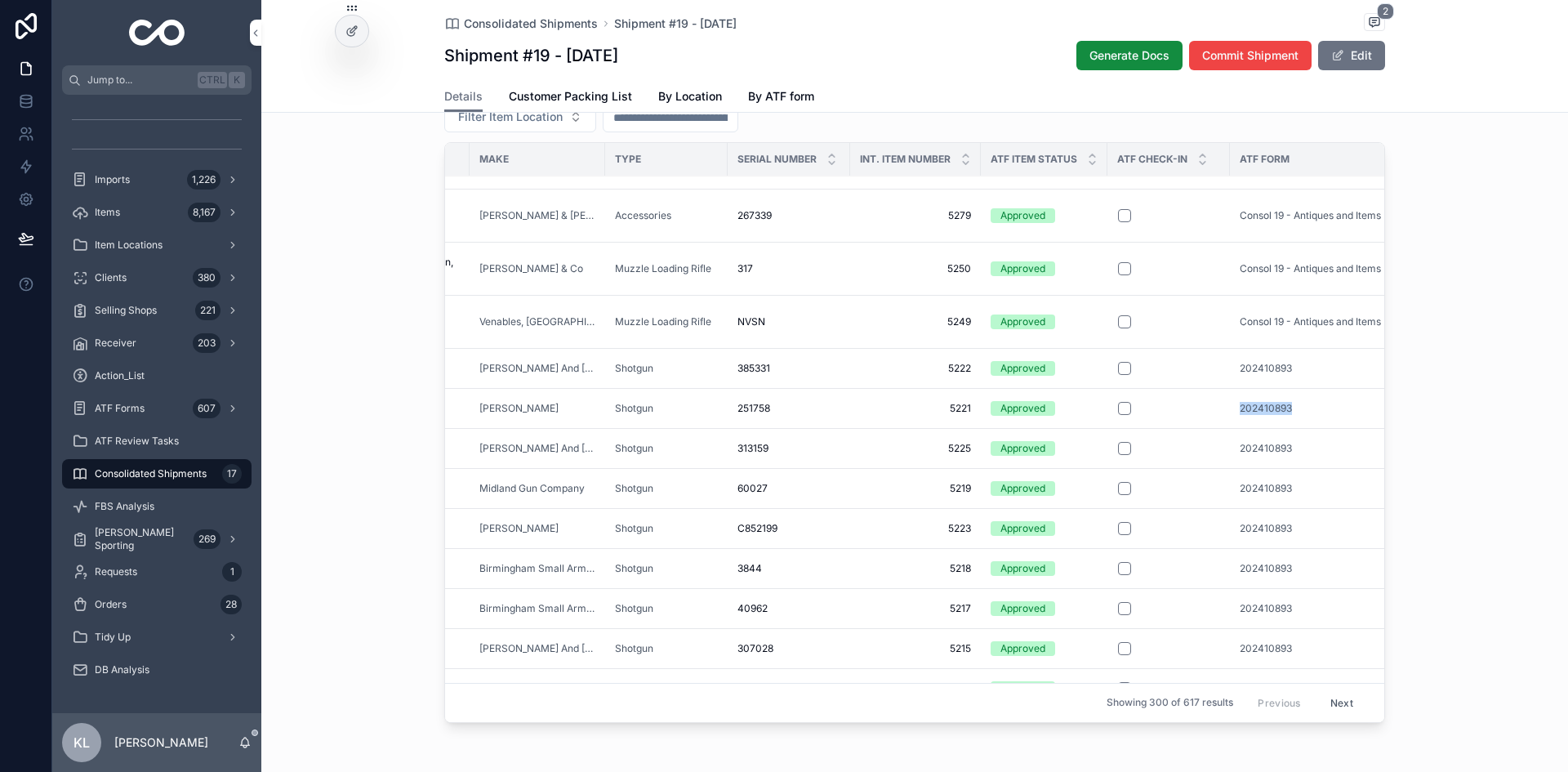
scroll to position [1095, 0]
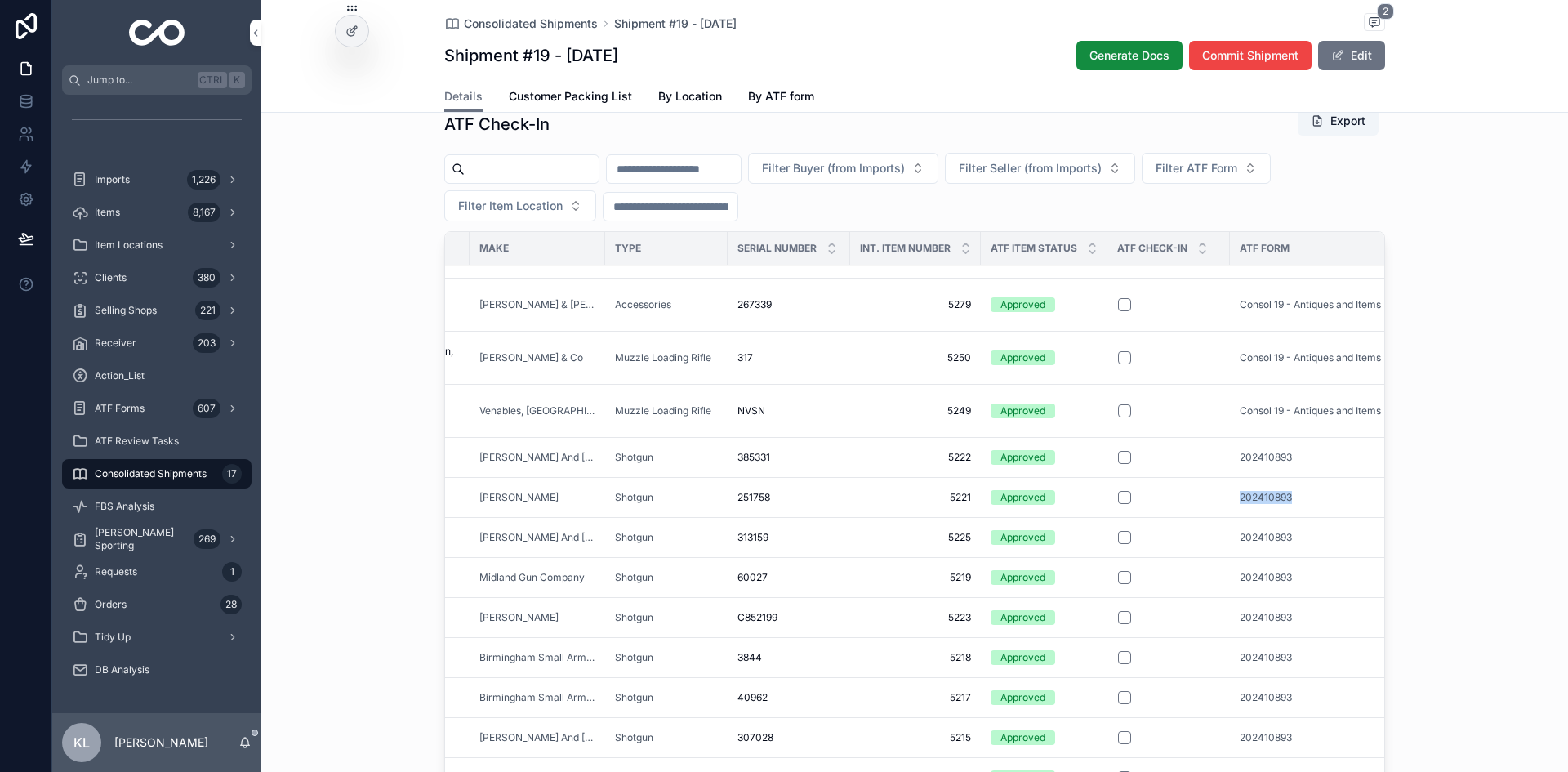
click at [1253, 184] on button "Filter ATF Form" at bounding box center [1206, 168] width 129 height 31
type input "*********"
click at [1249, 259] on div "202410893" at bounding box center [1286, 257] width 227 height 26
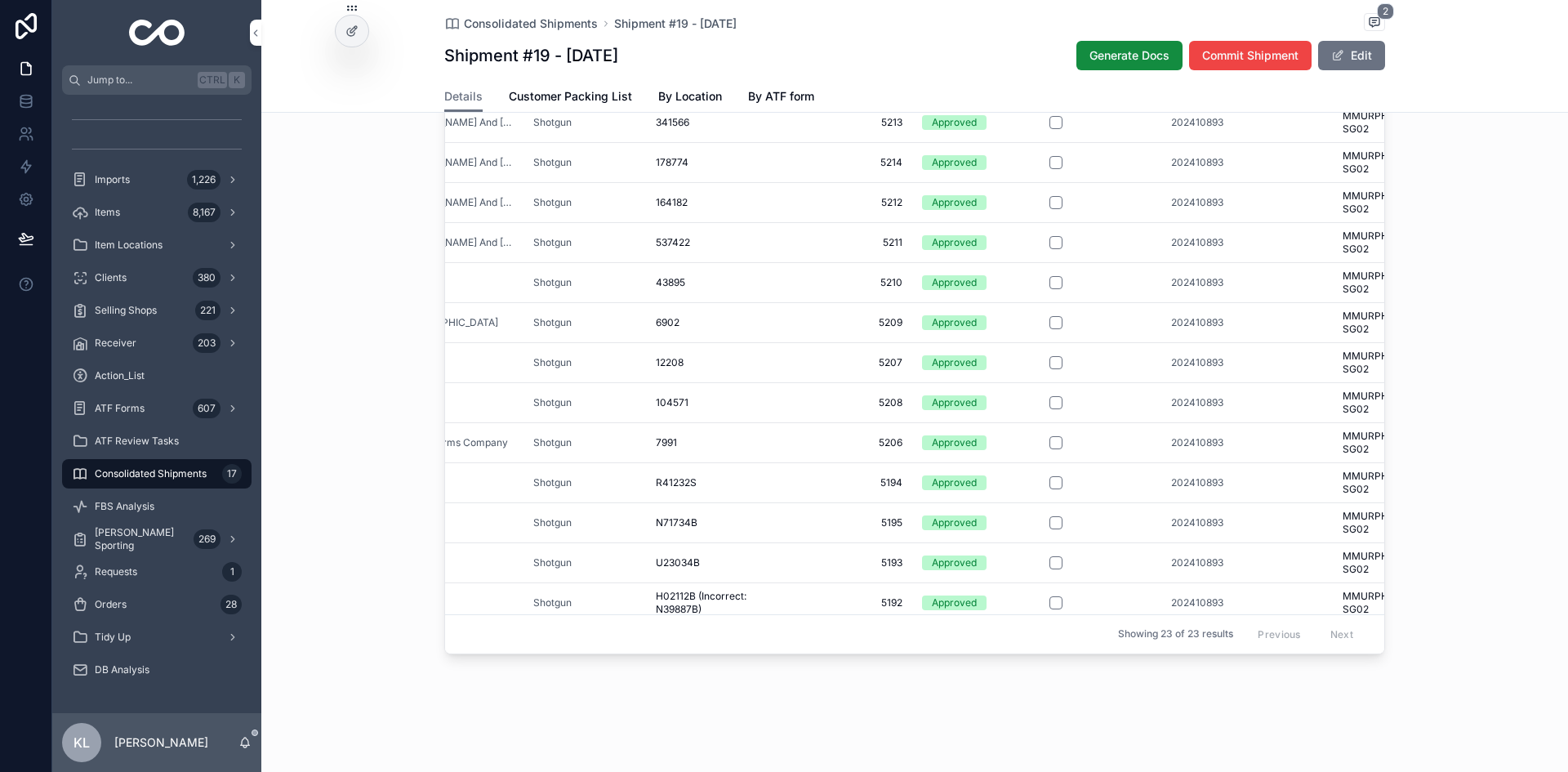
scroll to position [365, 270]
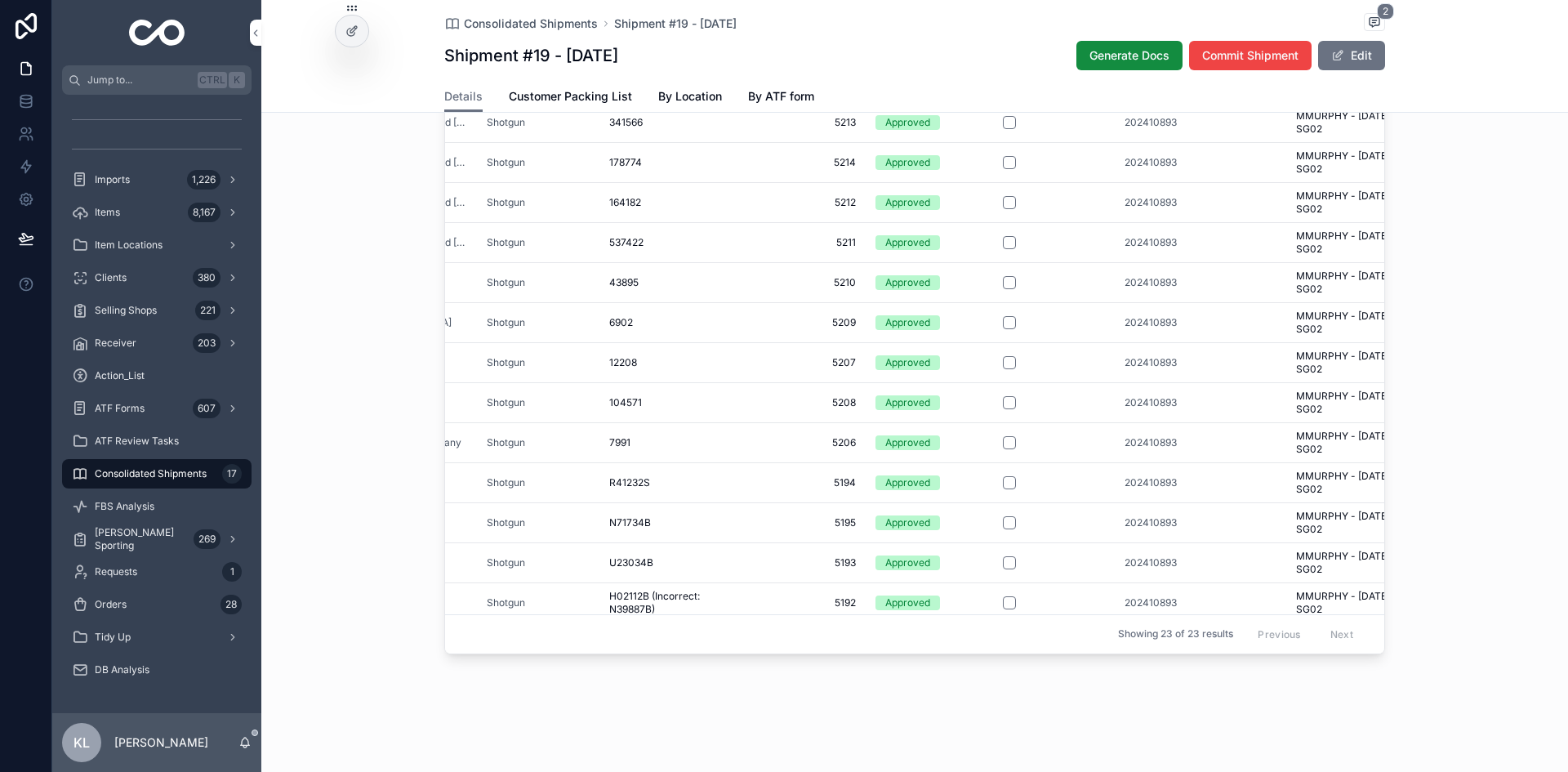
click at [1139, 489] on span "202410893" at bounding box center [1150, 483] width 52 height 13
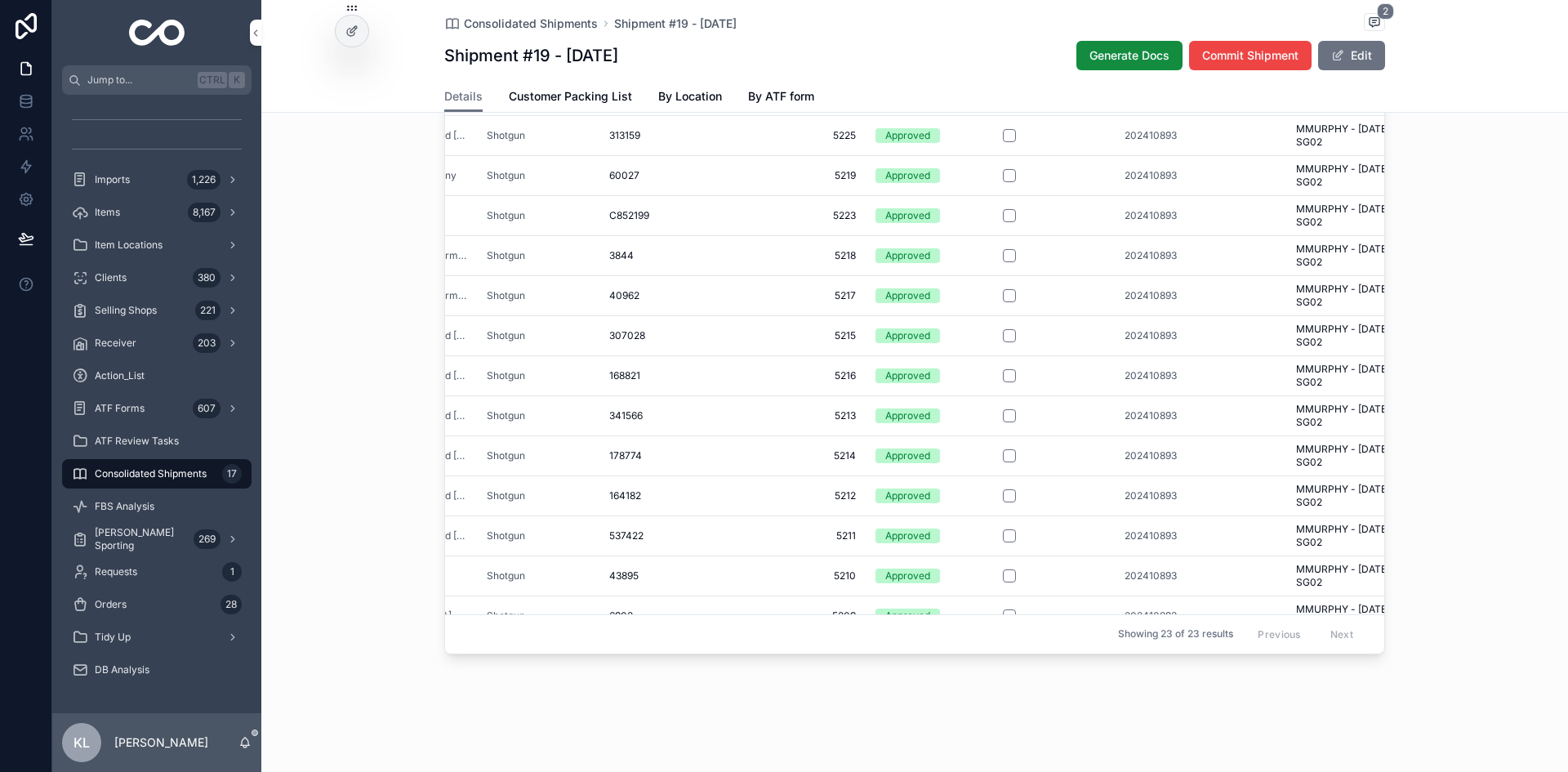
scroll to position [0, 270]
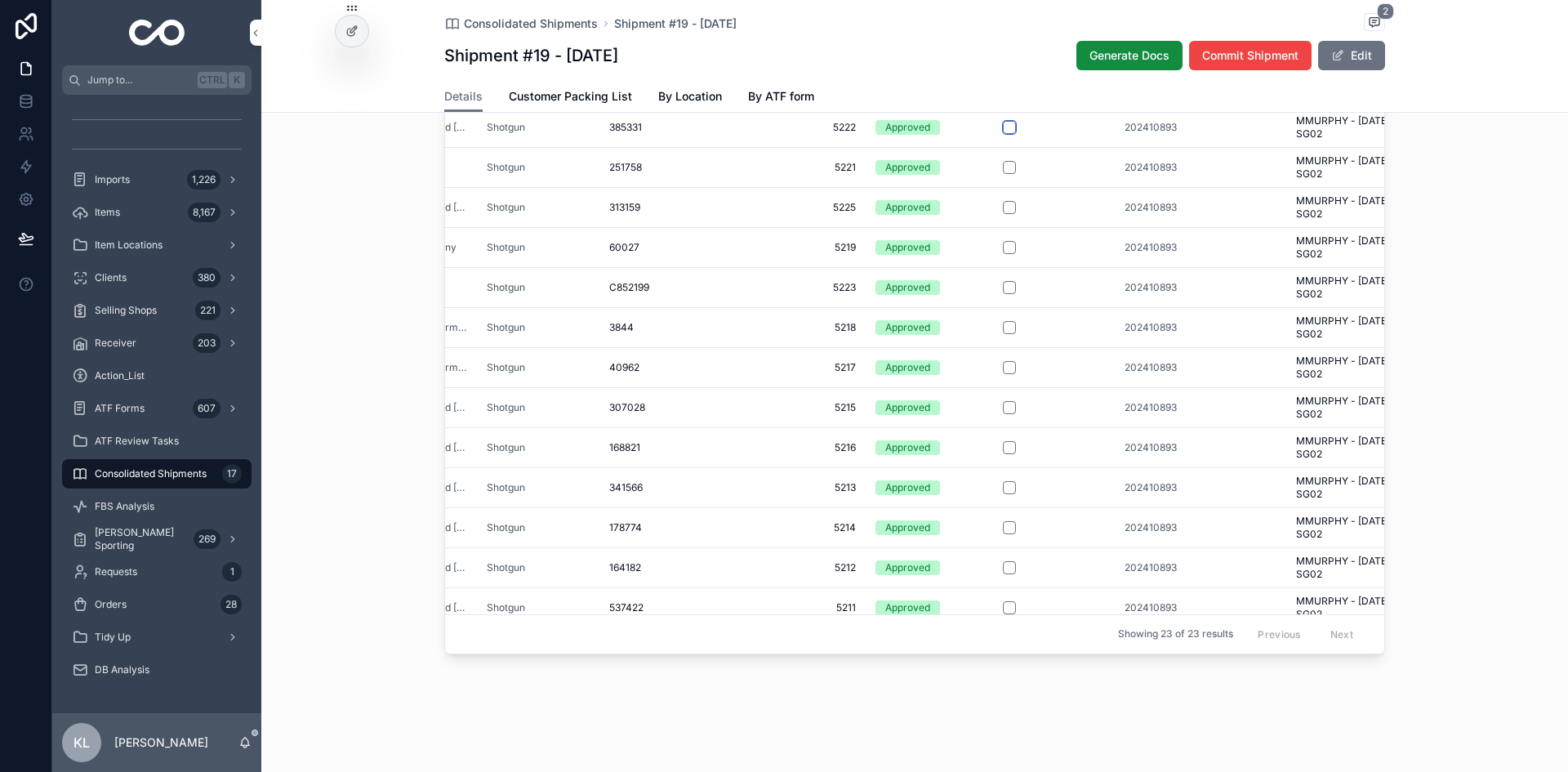
click at [1006, 134] on button "scrollable content" at bounding box center [1010, 128] width 13 height 13
click at [1003, 214] on button "scrollable content" at bounding box center [1010, 208] width 13 height 13
click at [1003, 254] on button "scrollable content" at bounding box center [1010, 248] width 13 height 13
click at [1003, 294] on button "scrollable content" at bounding box center [1010, 287] width 13 height 13
click at [1003, 335] on button "scrollable content" at bounding box center [1010, 328] width 13 height 13
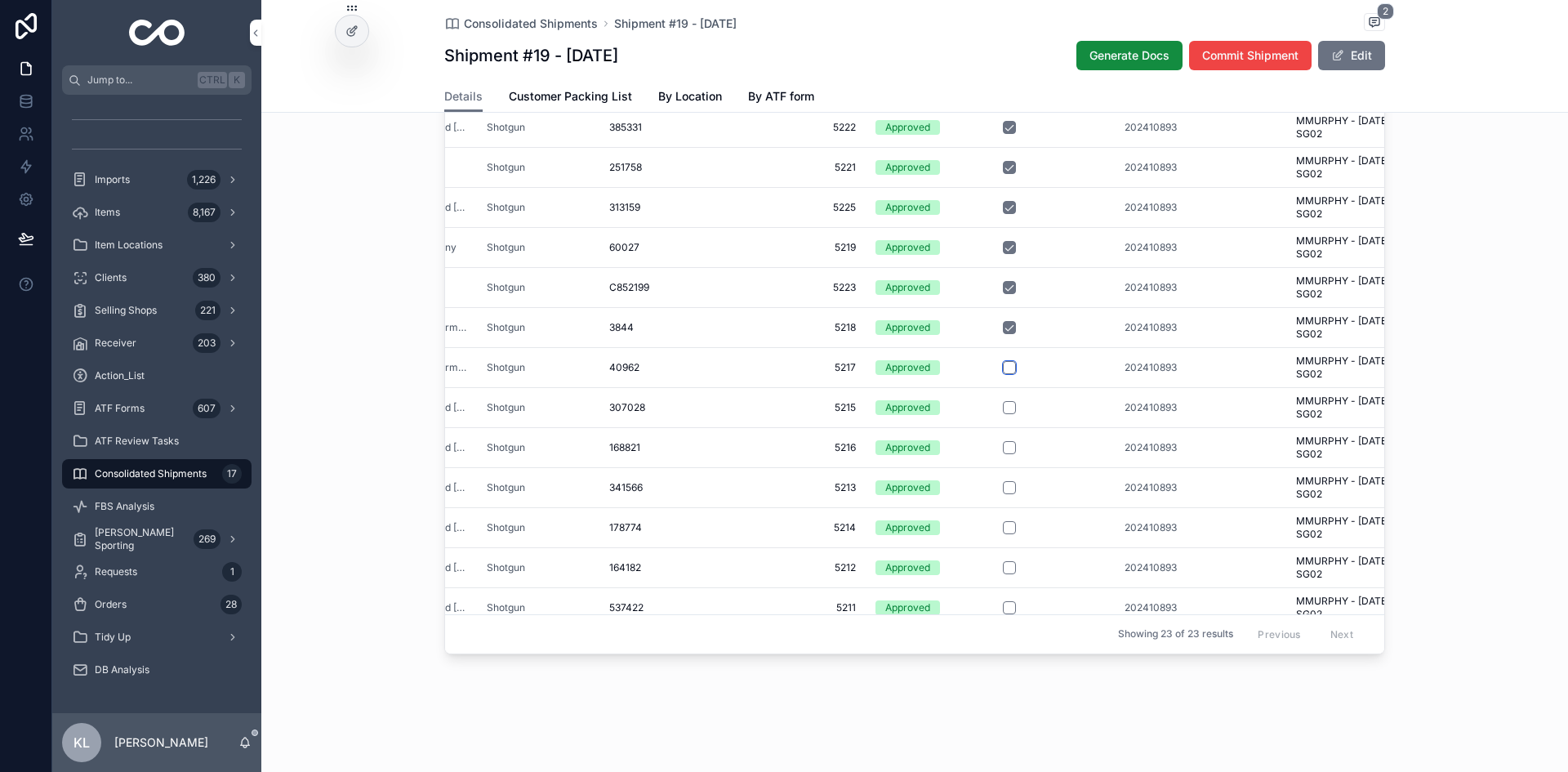
click at [1005, 374] on button "scrollable content" at bounding box center [1010, 368] width 13 height 13
click at [1004, 414] on button "scrollable content" at bounding box center [1010, 408] width 13 height 13
click at [1003, 454] on button "scrollable content" at bounding box center [1010, 448] width 13 height 13
click at [1003, 494] on button "scrollable content" at bounding box center [1010, 488] width 13 height 13
click at [1003, 535] on button "scrollable content" at bounding box center [1010, 528] width 13 height 13
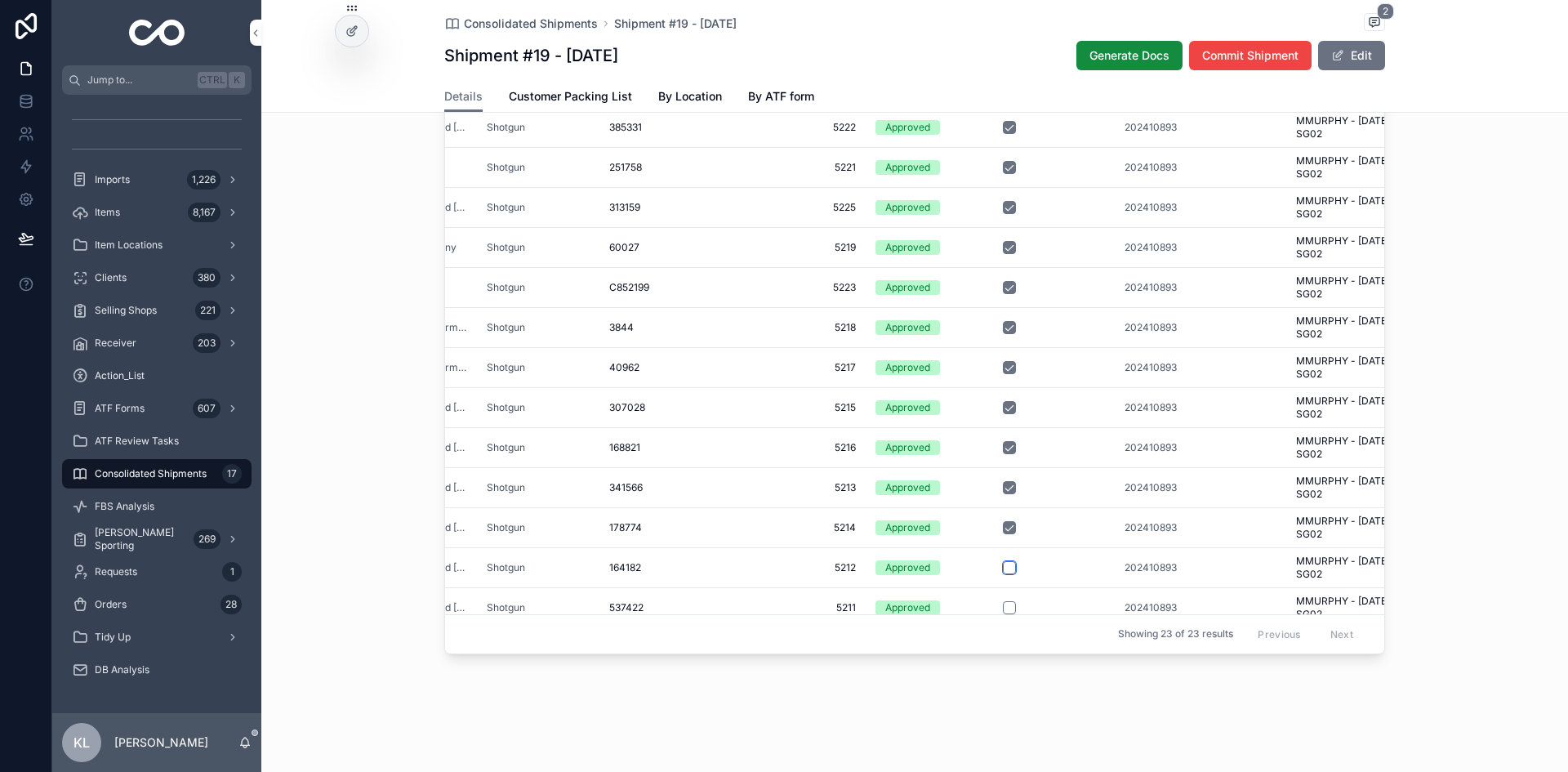
click at [1003, 574] on button "scrollable content" at bounding box center [1010, 568] width 13 height 13
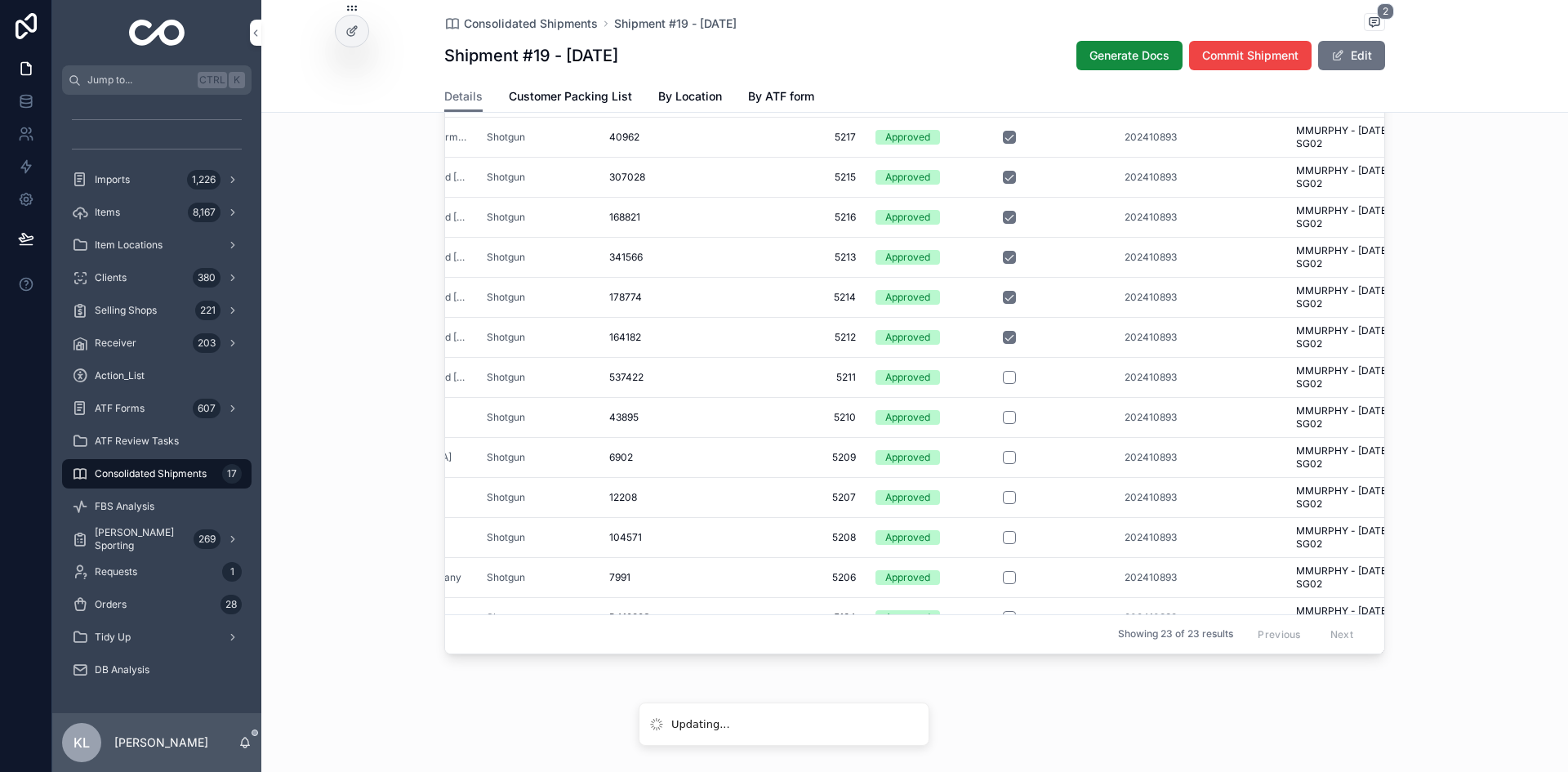
scroll to position [245, 270]
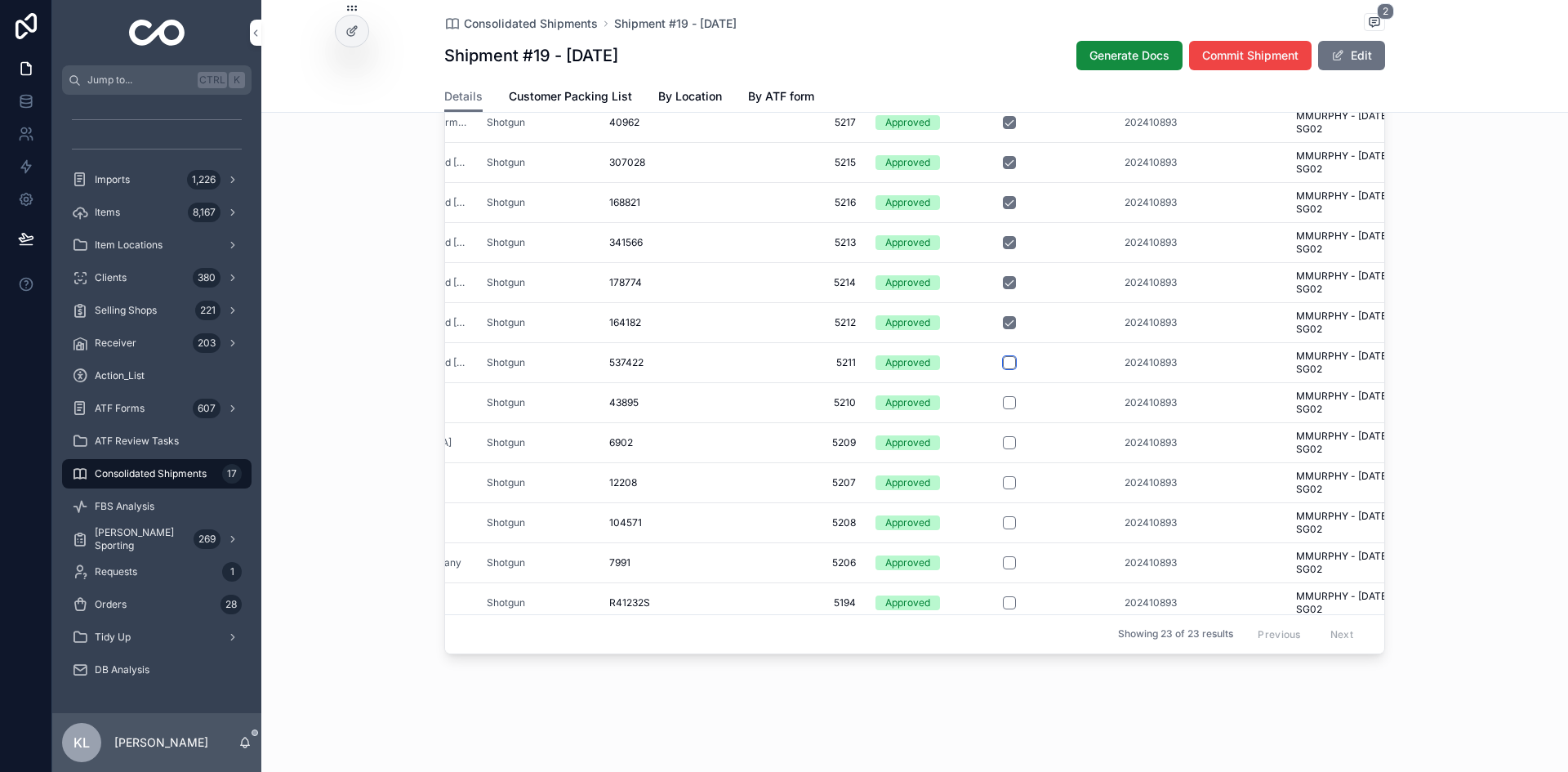
click at [1006, 369] on button "scrollable content" at bounding box center [1010, 363] width 13 height 13
click at [1003, 410] on button "scrollable content" at bounding box center [1010, 403] width 13 height 13
click at [1005, 449] on button "scrollable content" at bounding box center [1010, 443] width 13 height 13
drag, startPoint x: 1004, startPoint y: 502, endPoint x: 1508, endPoint y: 594, distance: 512.3
click at [1004, 489] on button "scrollable content" at bounding box center [1010, 483] width 13 height 13
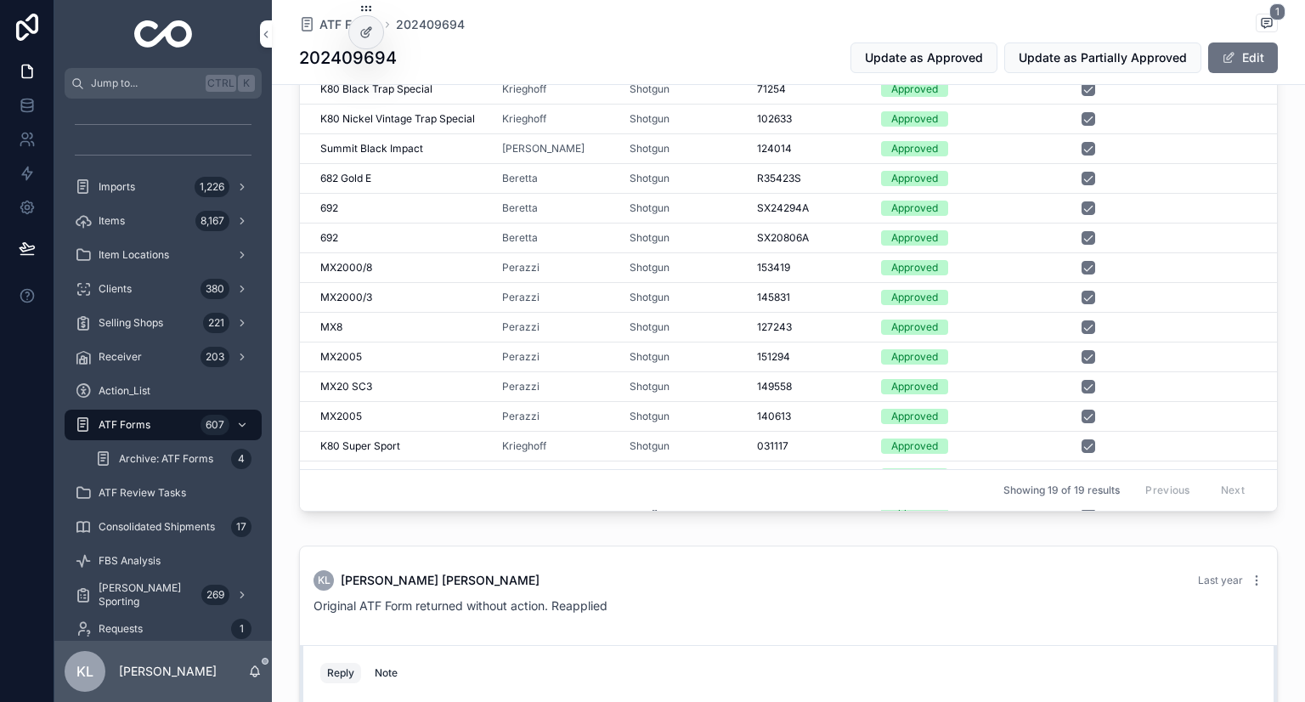
scroll to position [425, 0]
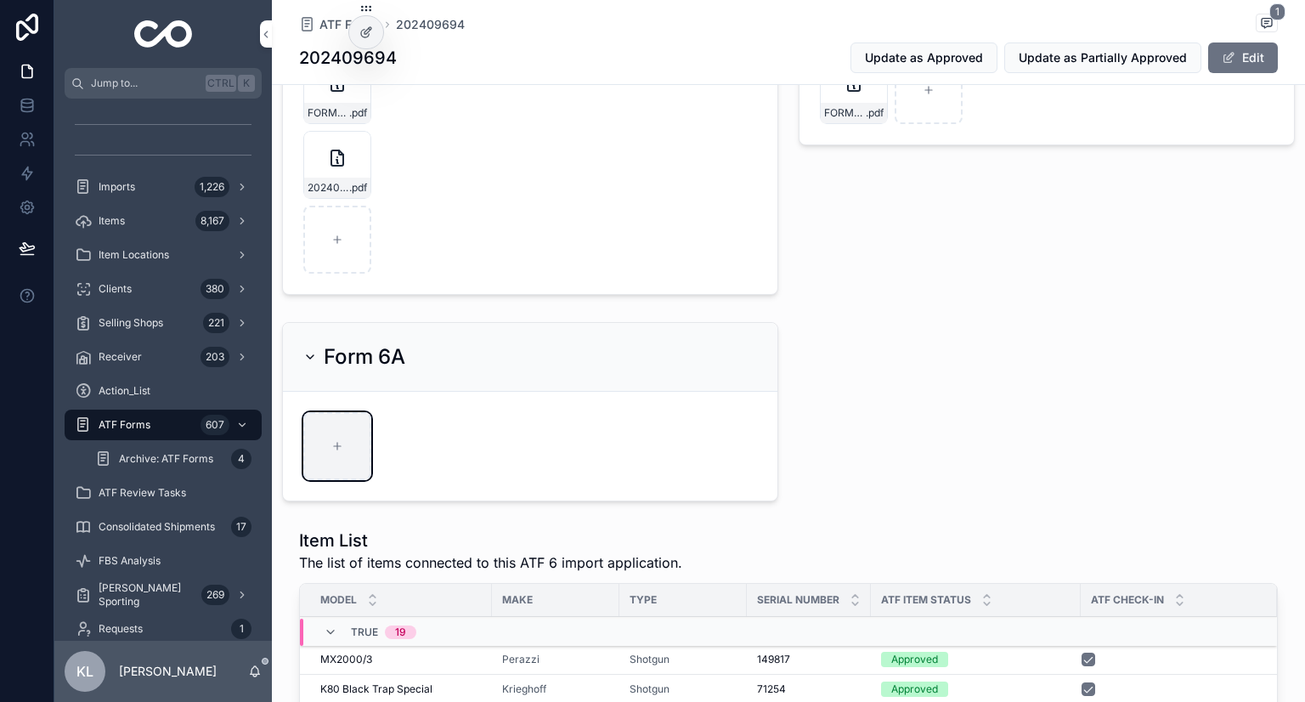
click at [356, 453] on div "scrollable content" at bounding box center [337, 446] width 68 height 68
type input "**********"
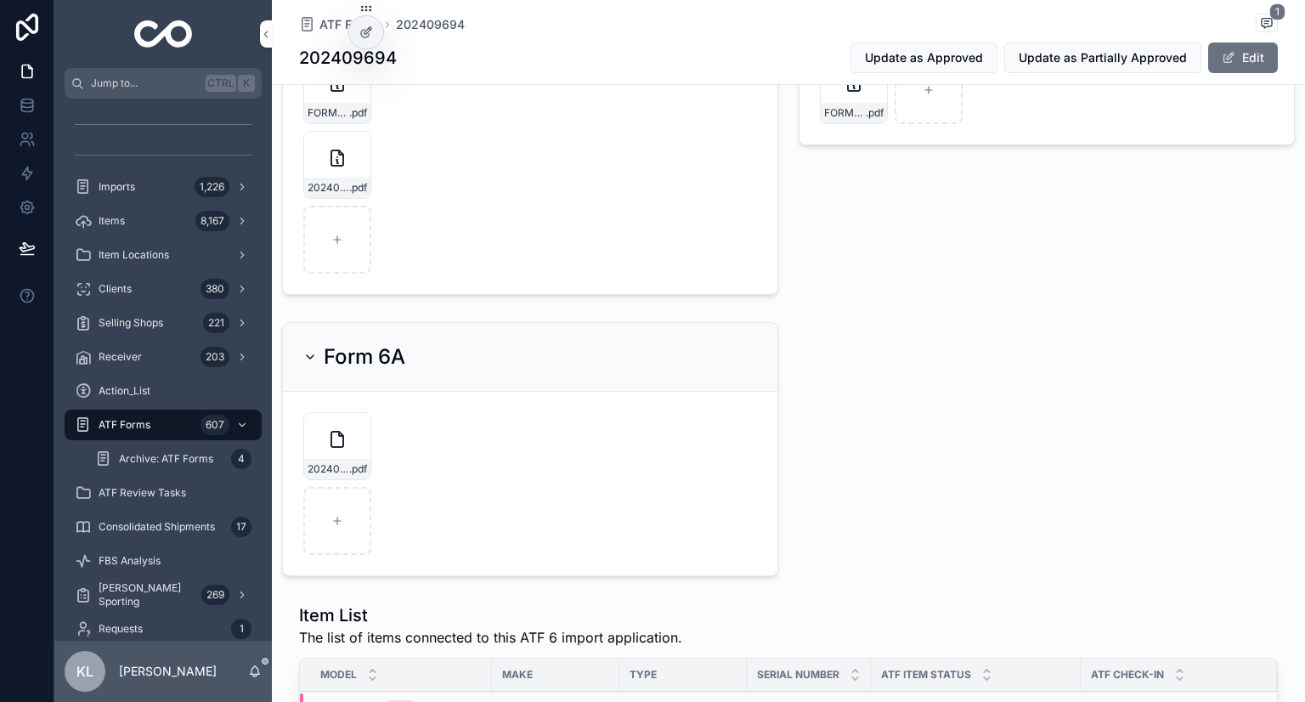
click at [857, 477] on div "01) Submitted 02) Partially Approved 3 03) Approved Reference ID 202409694 Inte…" at bounding box center [788, 568] width 1033 height 1777
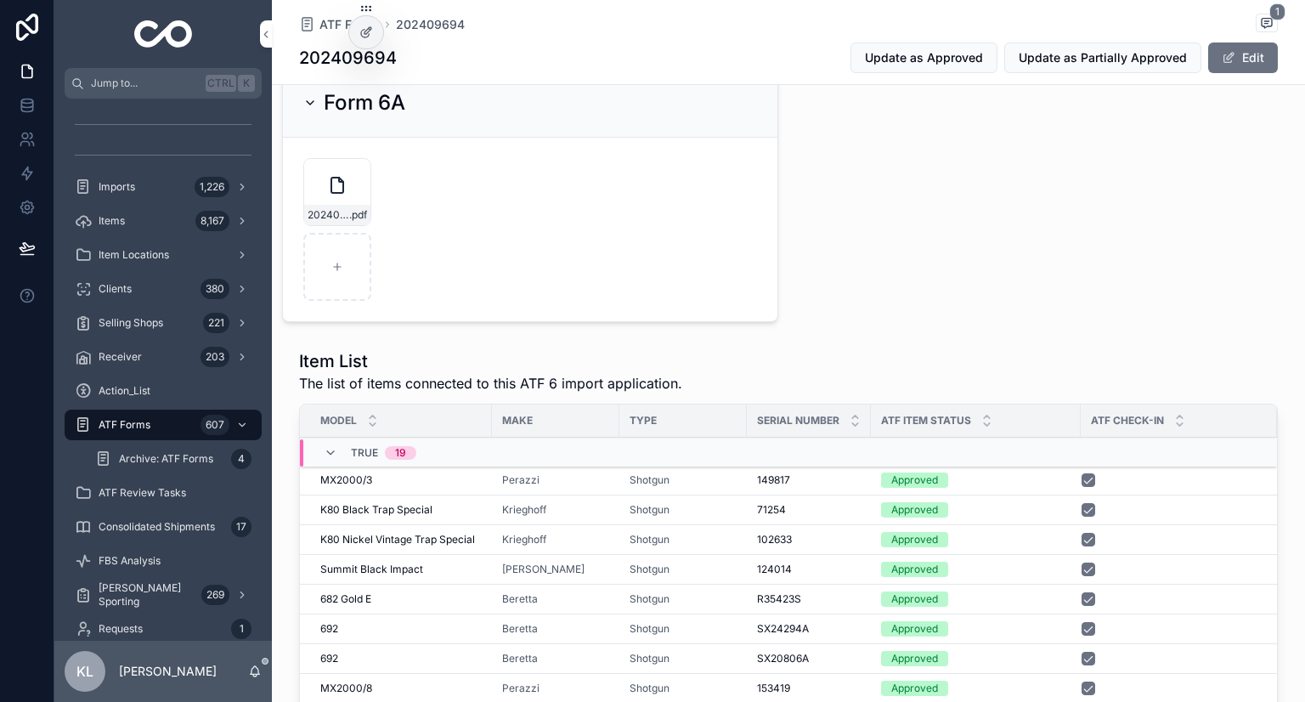
scroll to position [680, 0]
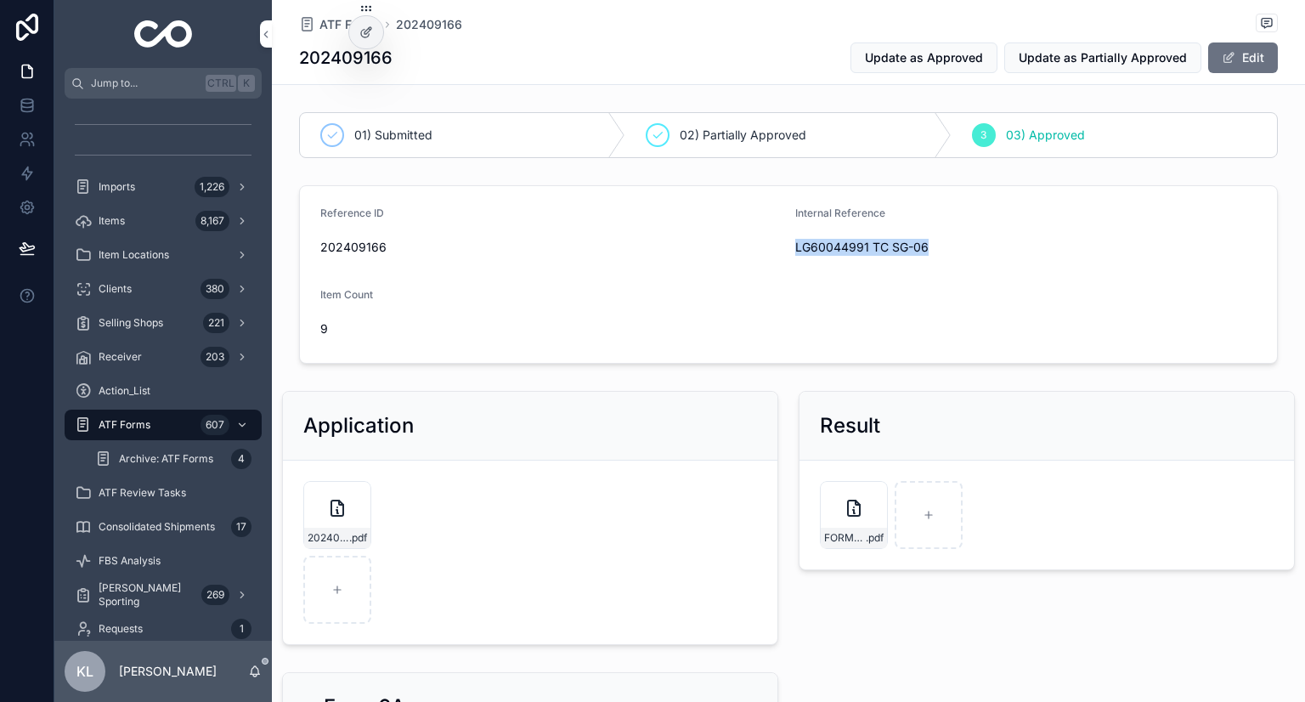
drag, startPoint x: 783, startPoint y: 247, endPoint x: 947, endPoint y: 249, distance: 164.0
click at [947, 249] on form "Reference ID 202409166 Internal Reference LG60044991 TC SG-06 Item Count 9" at bounding box center [788, 274] width 977 height 177
copy span "LG60044991 TC SG-06"
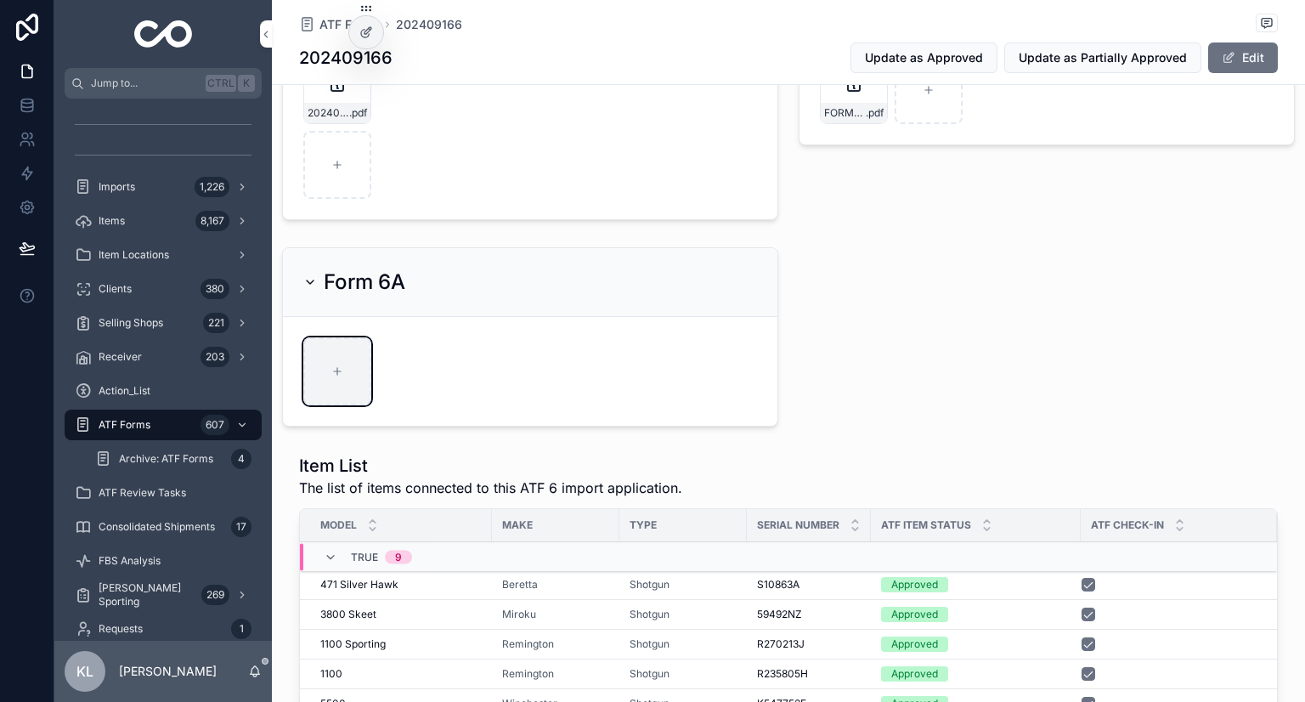
click at [337, 367] on icon "scrollable content" at bounding box center [337, 371] width 12 height 12
click at [332, 371] on icon "scrollable content" at bounding box center [337, 371] width 12 height 12
click at [328, 357] on div "scrollable content" at bounding box center [337, 371] width 68 height 68
type input "**********"
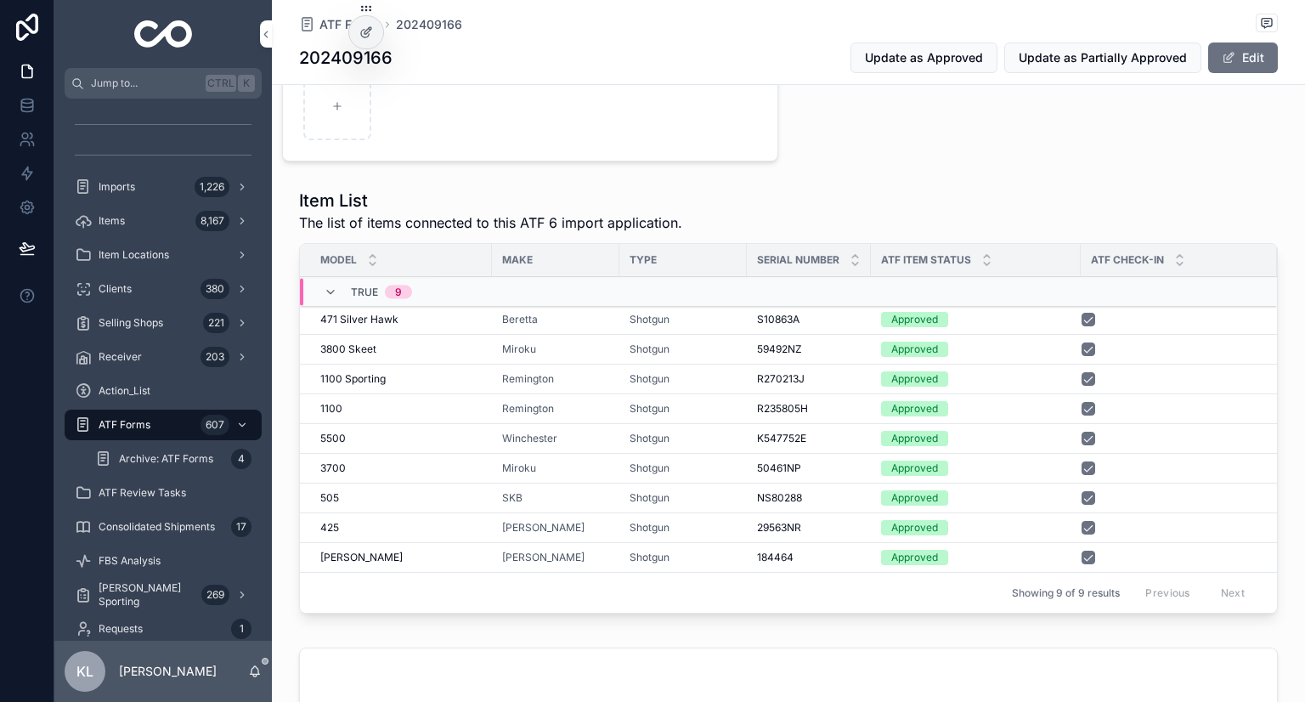
scroll to position [595, 0]
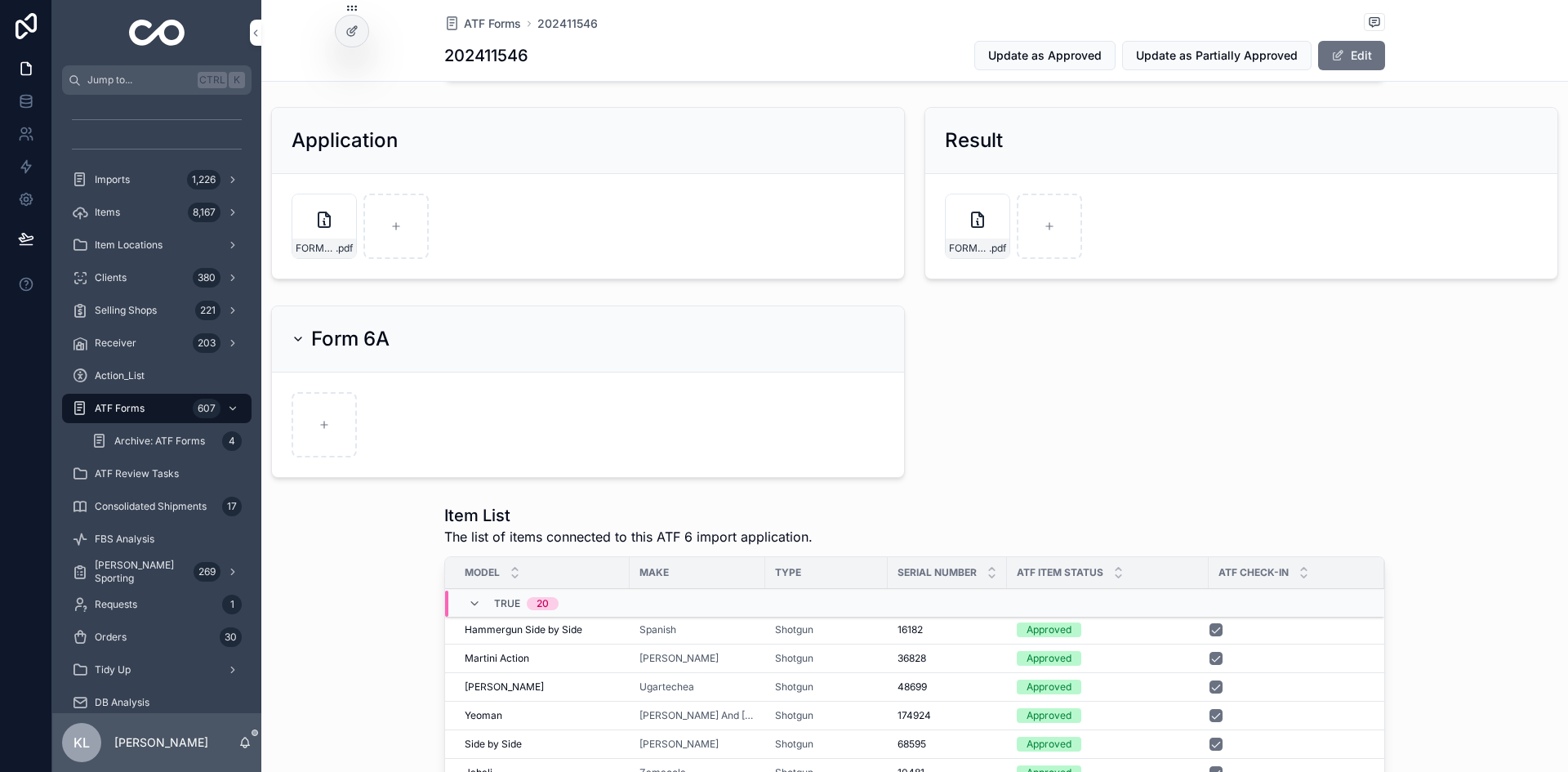
scroll to position [409, 0]
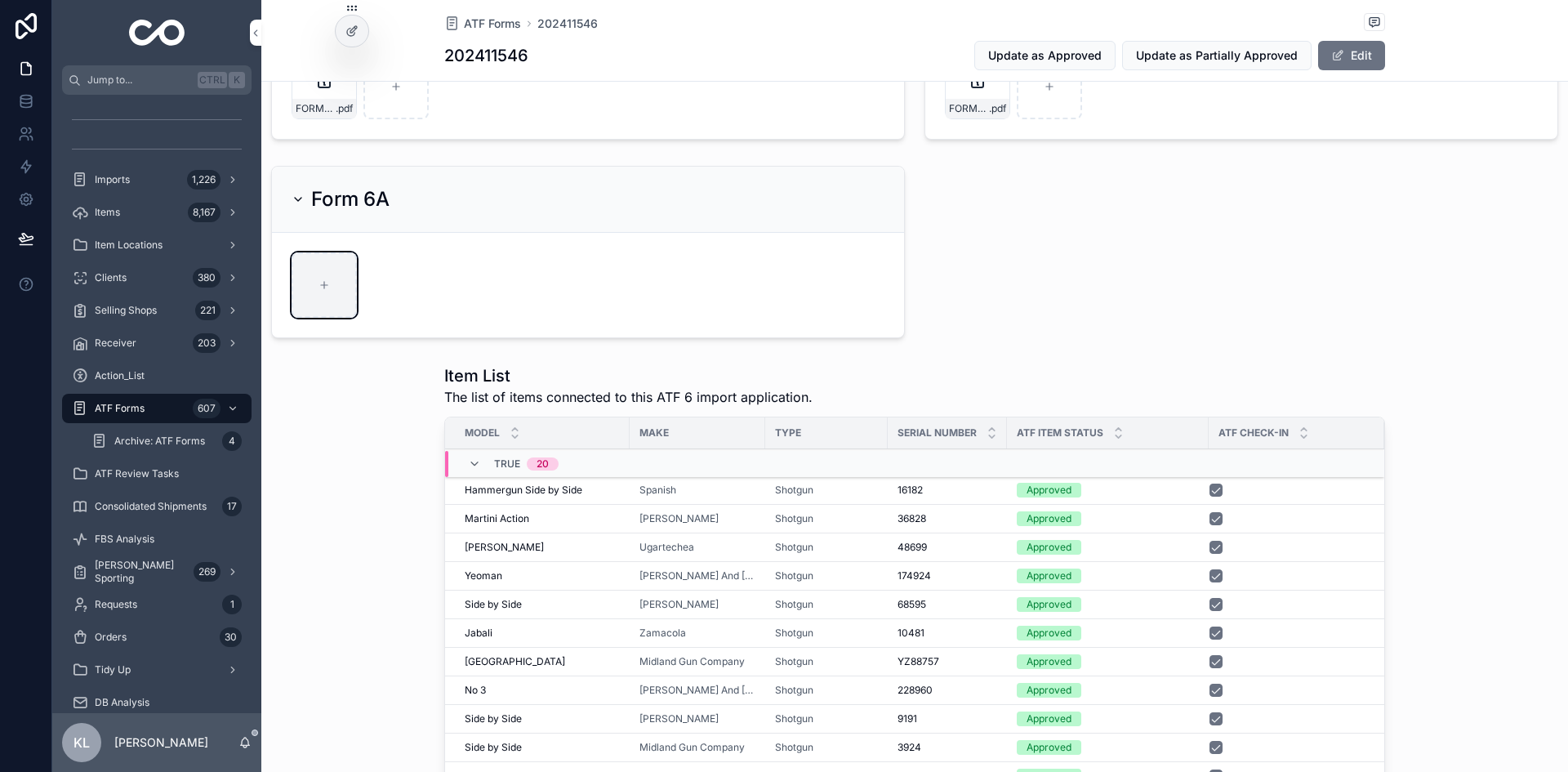
click at [294, 305] on div "scrollable content" at bounding box center [324, 286] width 65 height 65
type input "**********"
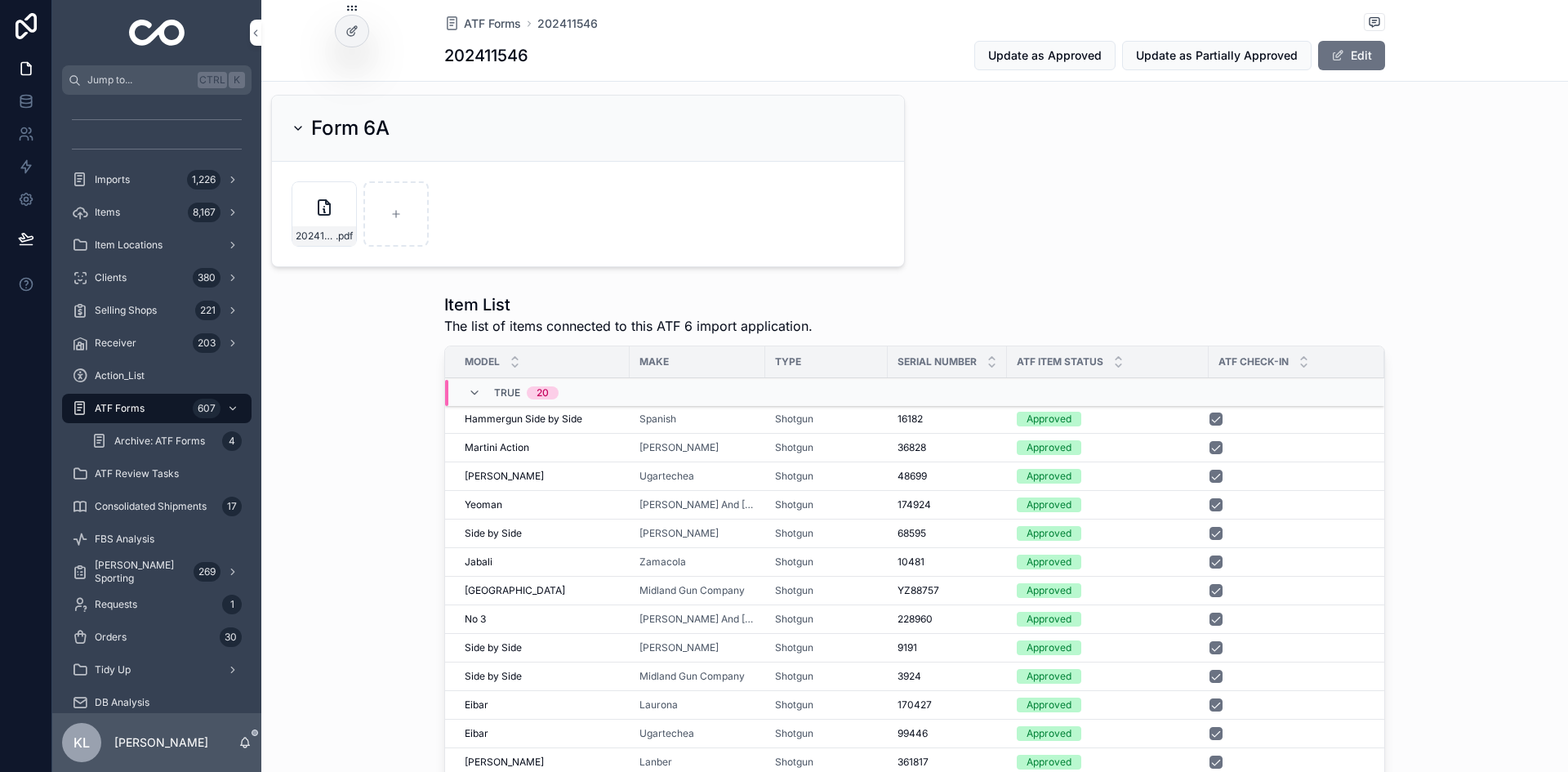
scroll to position [572, 0]
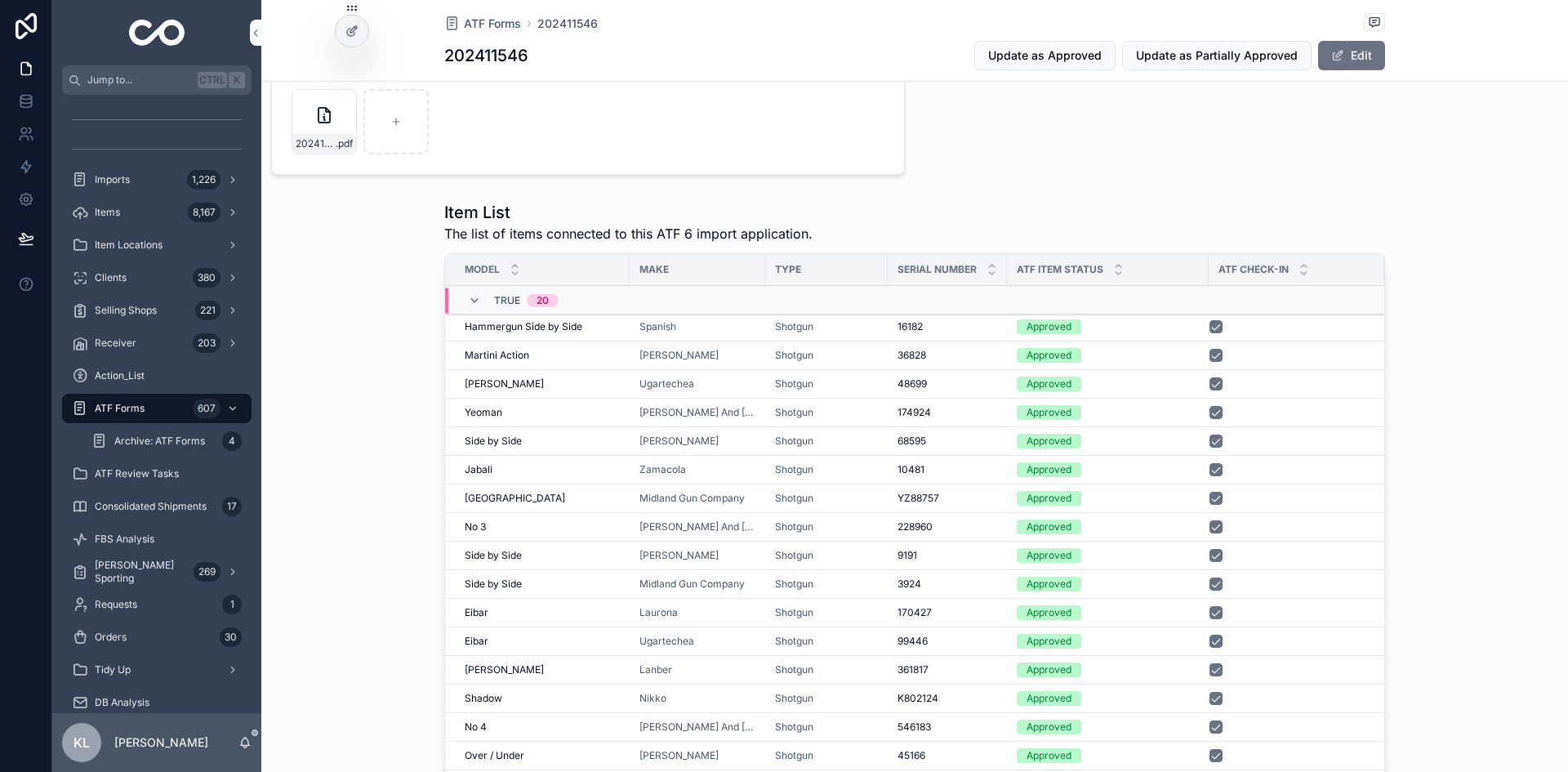
click at [383, 485] on div "Item List The list of items connected to this ATF 6 import application. Model M…" at bounding box center [915, 520] width 1307 height 653
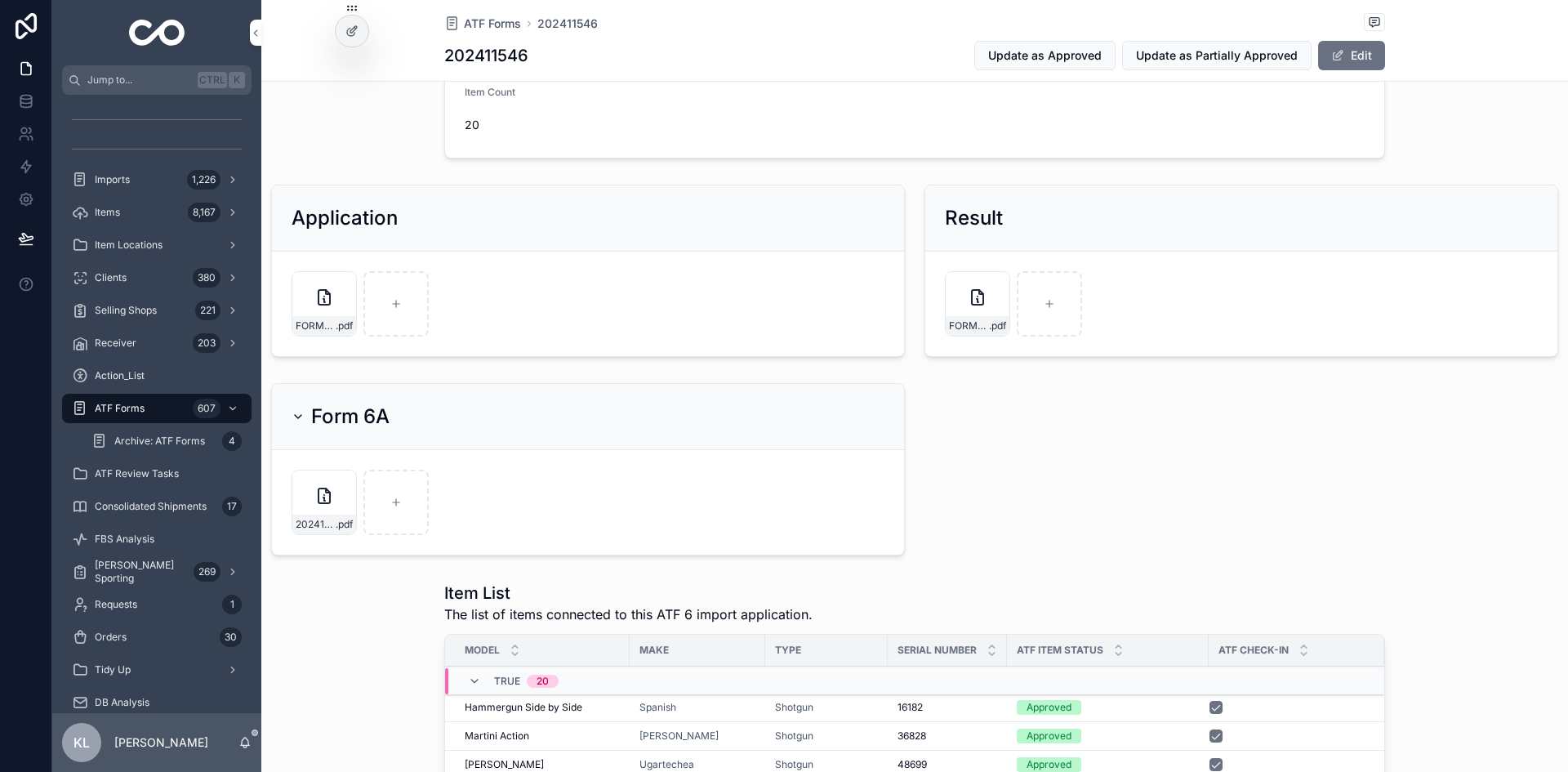
scroll to position [163, 0]
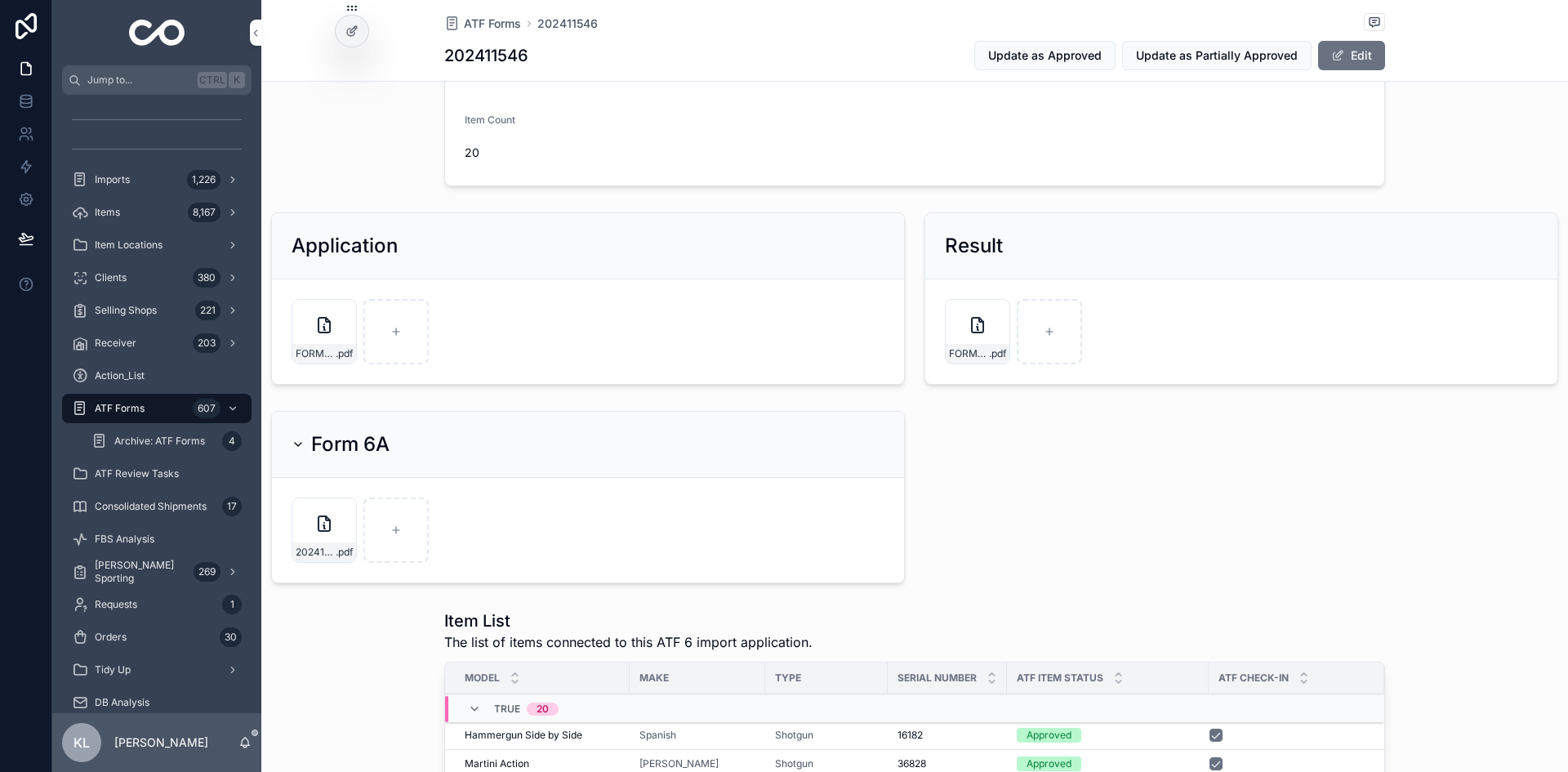
drag, startPoint x: 1417, startPoint y: 484, endPoint x: 1461, endPoint y: 498, distance: 46.2
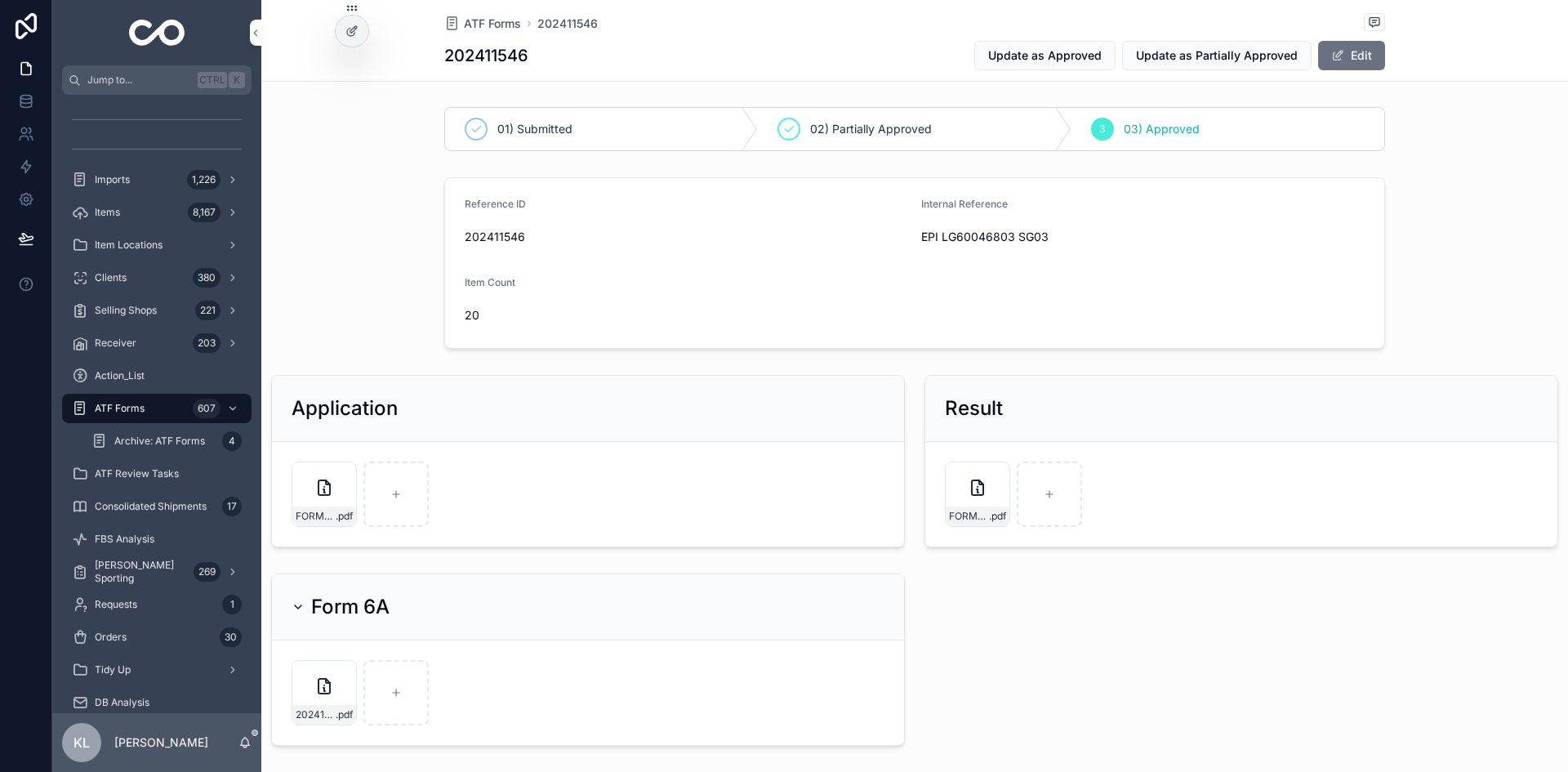
scroll to position [0, 0]
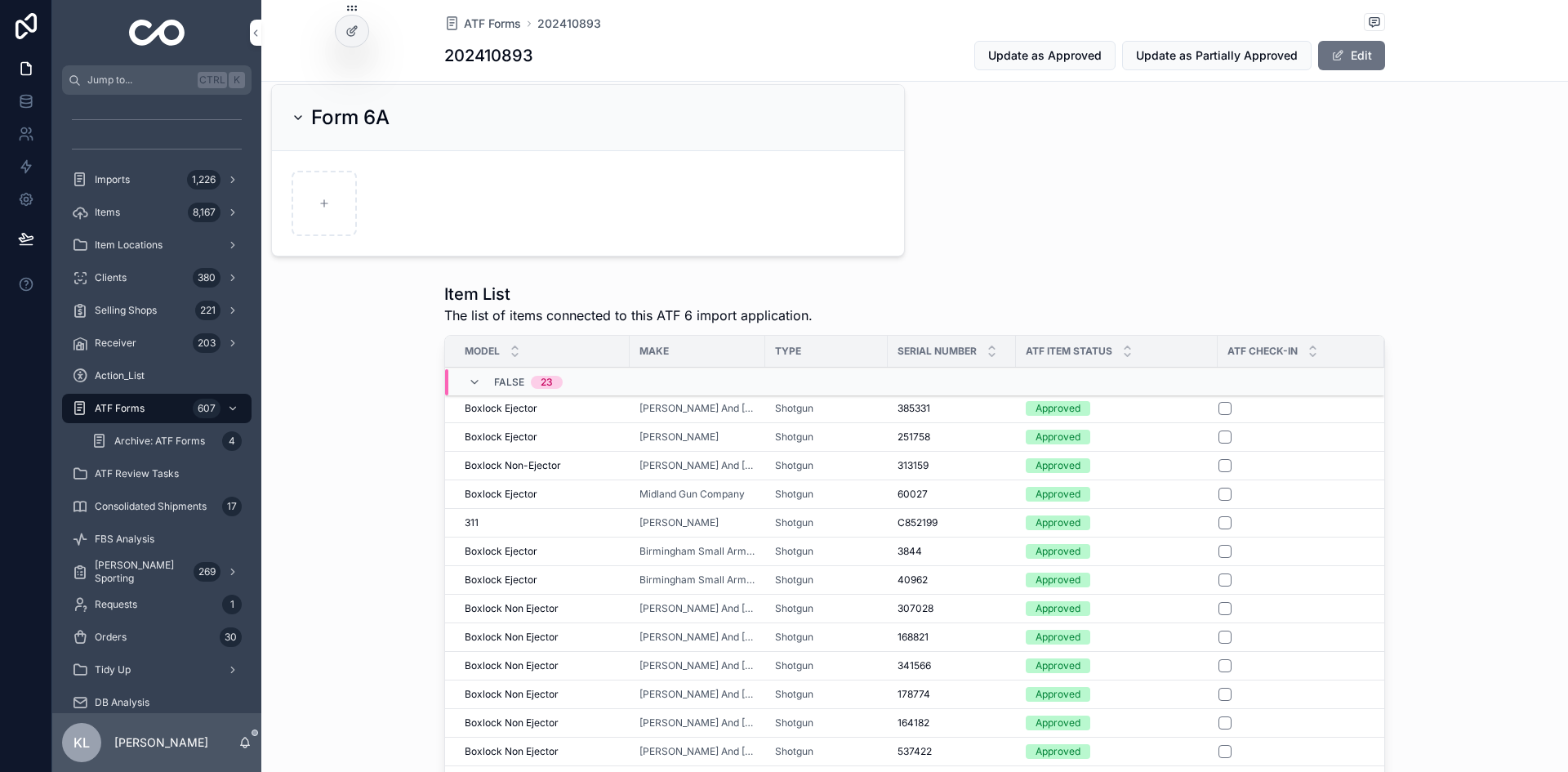
scroll to position [817, 0]
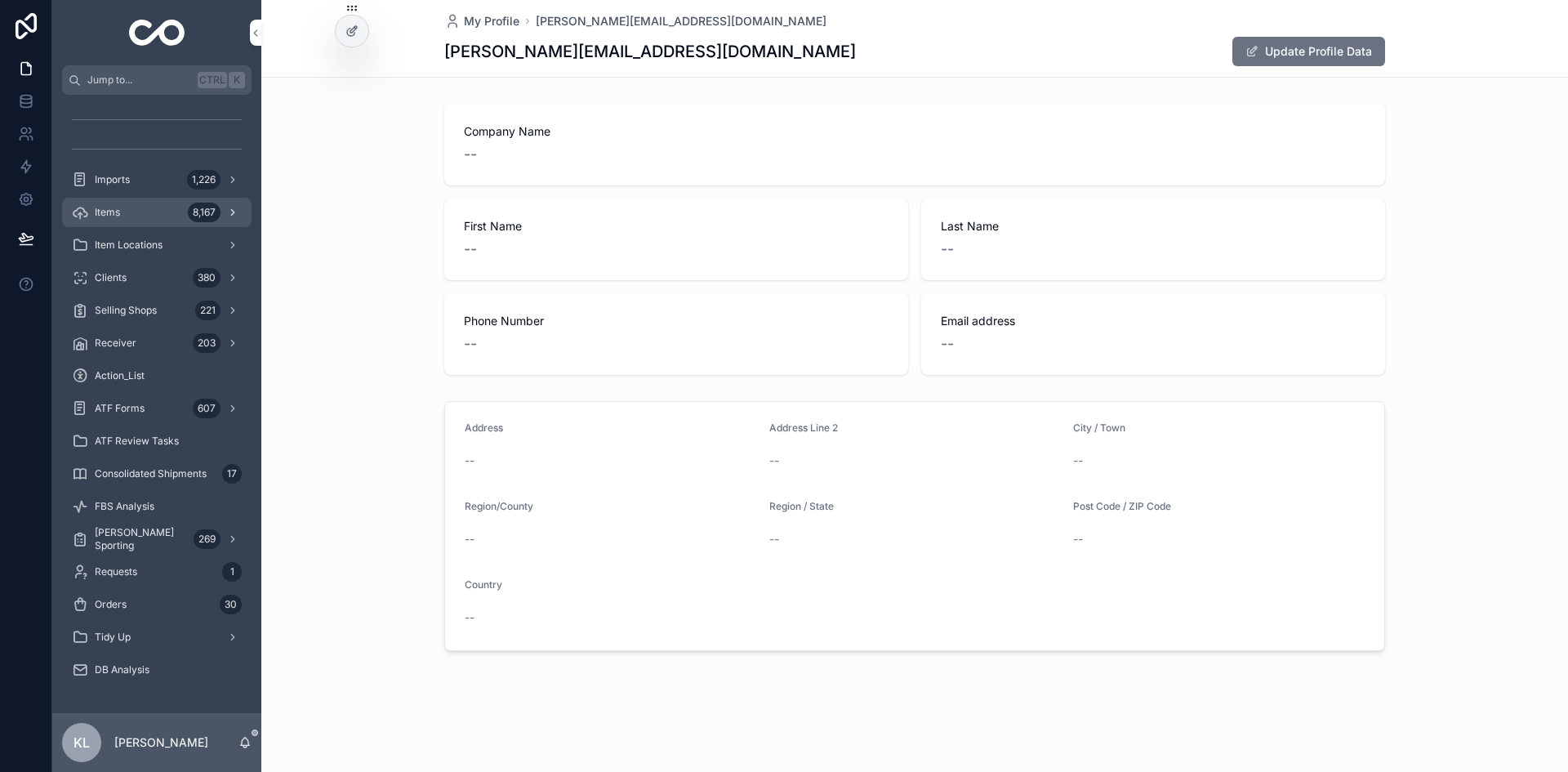
click at [110, 218] on span "Items" at bounding box center [108, 212] width 25 height 13
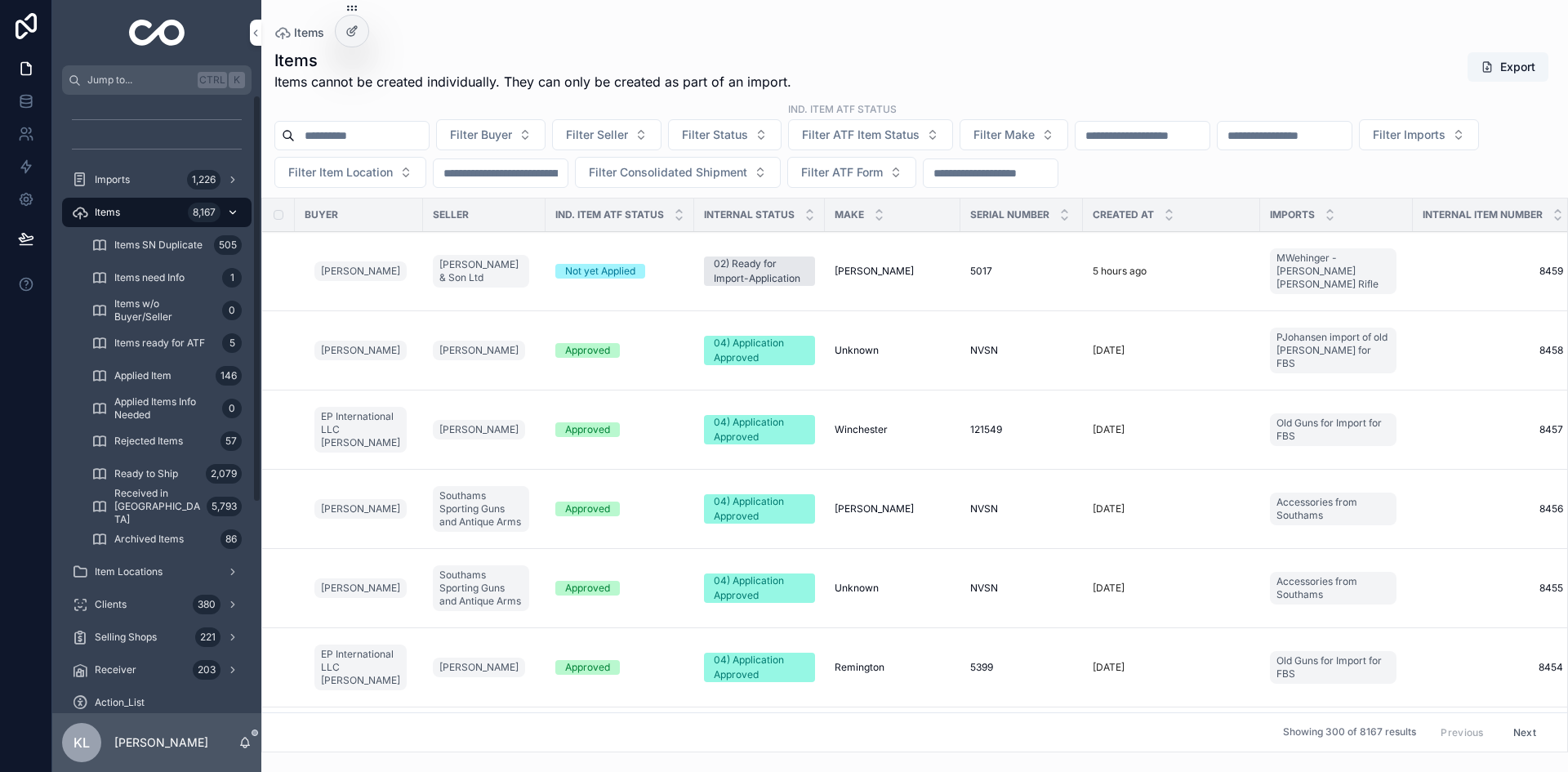
click at [166, 212] on div "Items 8,167" at bounding box center [157, 212] width 170 height 26
click at [546, 130] on button "Filter Buyer" at bounding box center [491, 135] width 110 height 31
type input "*****"
click at [492, 196] on span "Sr. [PERSON_NAME] ([PERSON_NAME]) [PERSON_NAME]" at bounding box center [523, 201] width 194 height 16
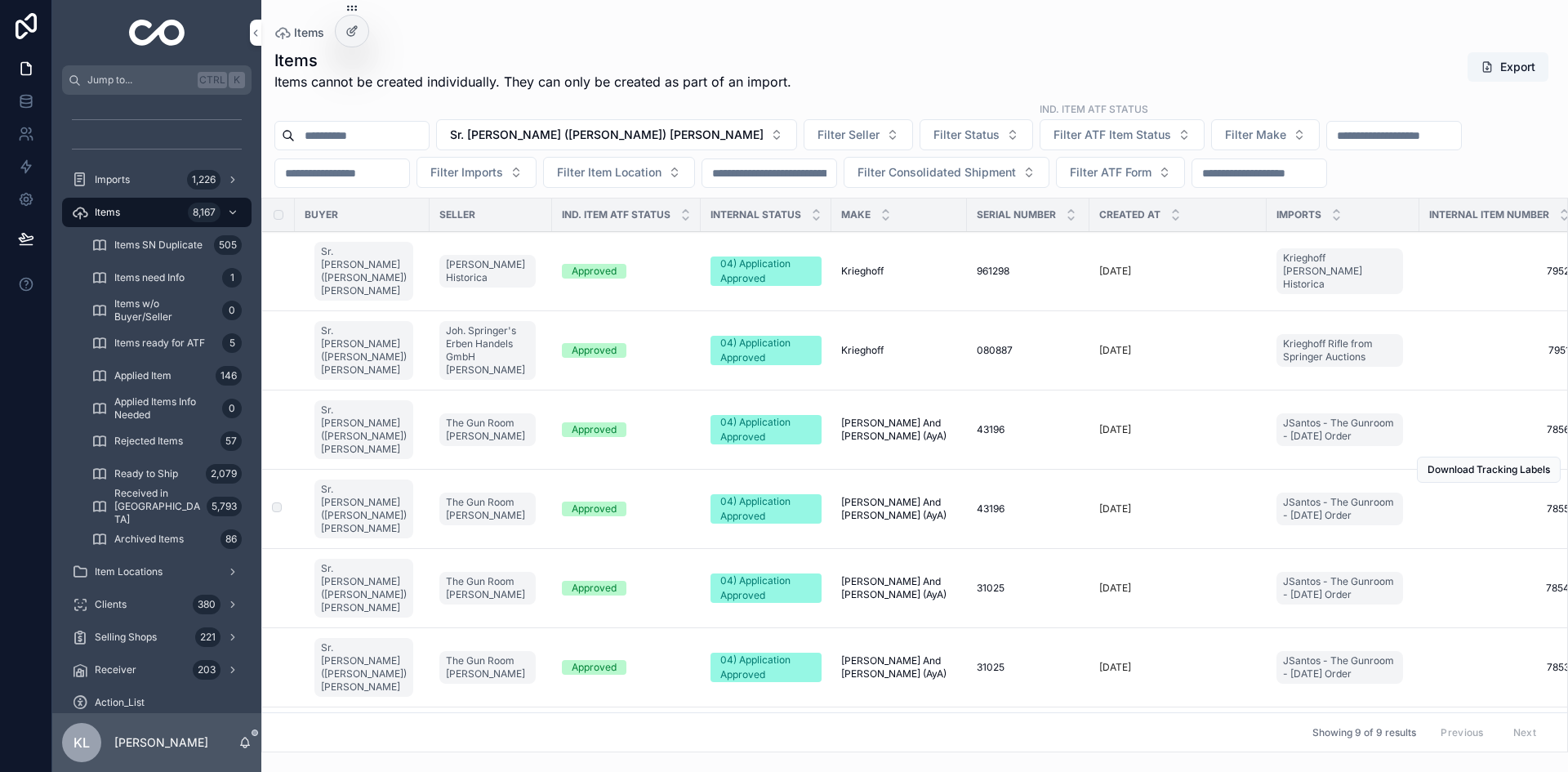
click at [933, 510] on span "[PERSON_NAME] And [PERSON_NAME] (AyA)" at bounding box center [898, 509] width 116 height 26
click at [944, 421] on td "[PERSON_NAME] And [PERSON_NAME] ([PERSON_NAME] And [PERSON_NAME] (AyA)" at bounding box center [898, 430] width 135 height 79
click at [935, 425] on span "[PERSON_NAME] And [PERSON_NAME] (AyA)" at bounding box center [898, 429] width 116 height 26
click at [1024, 593] on div "31025 31025" at bounding box center [1027, 588] width 103 height 13
click at [1027, 659] on td "31025 31025" at bounding box center [1027, 668] width 122 height 79
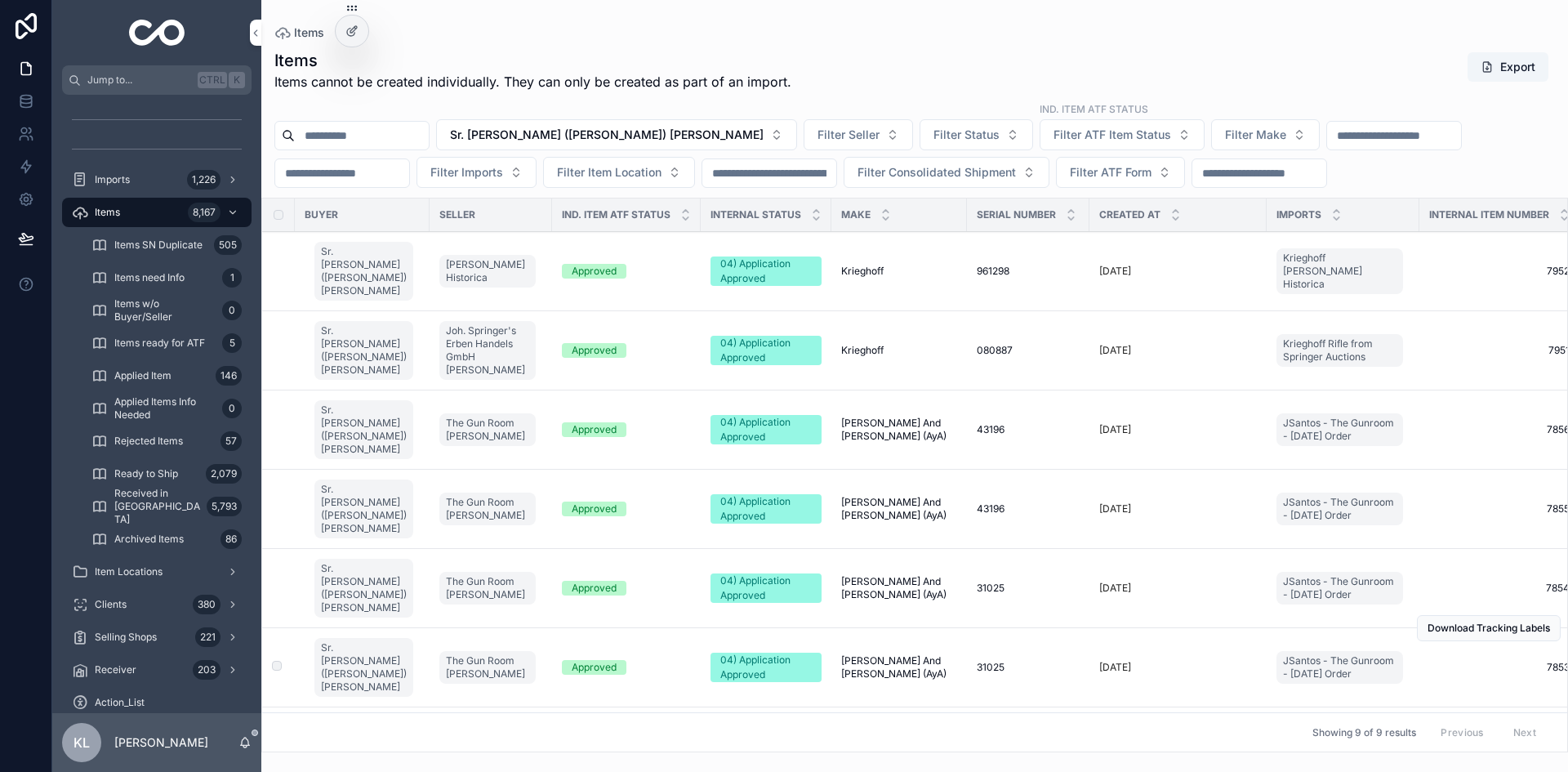
click at [1022, 677] on td "31025 31025" at bounding box center [1027, 668] width 122 height 79
click at [1019, 665] on div "31025 31025" at bounding box center [1027, 667] width 103 height 13
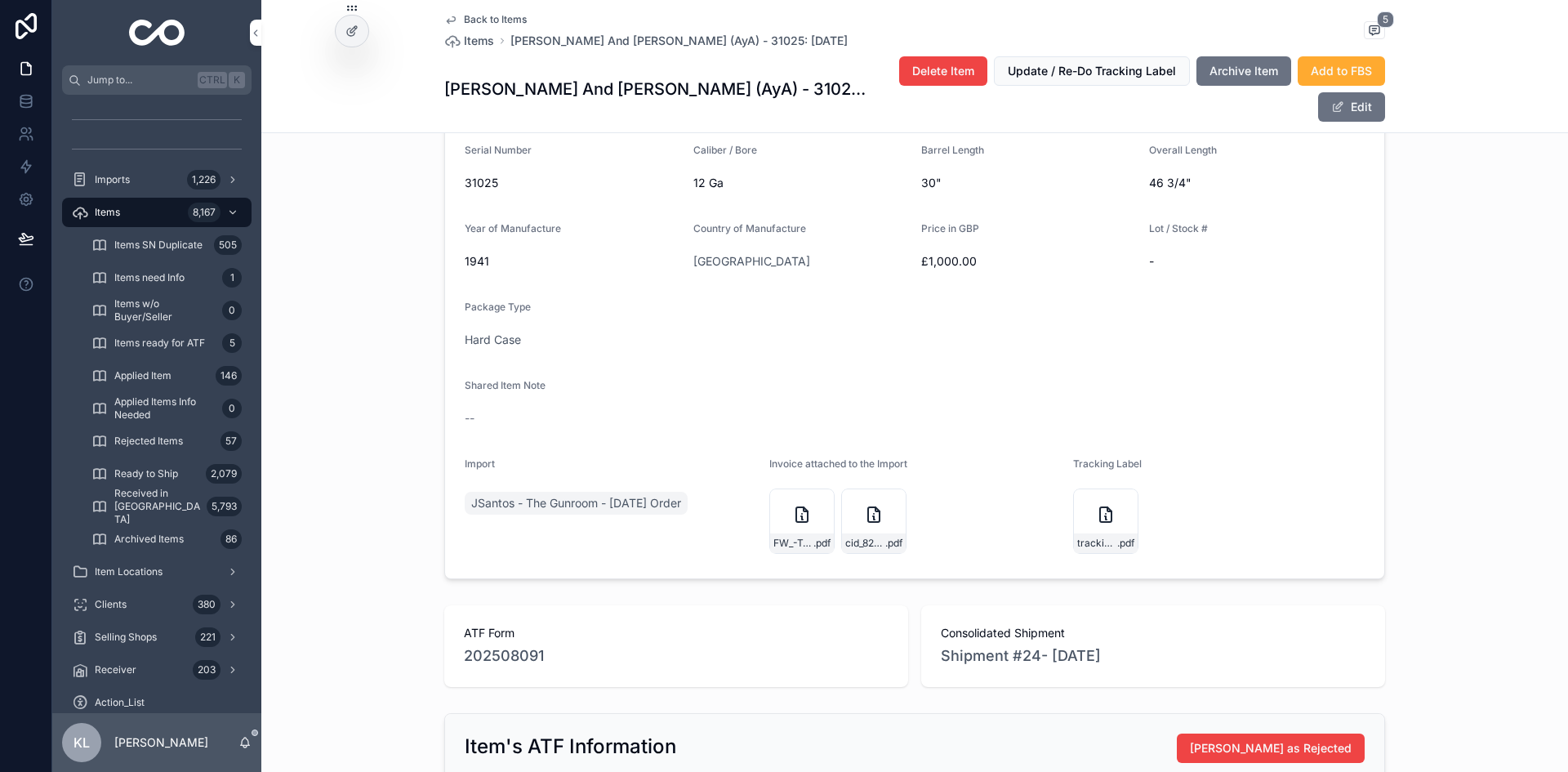
scroll to position [490, 0]
click at [899, 531] on div "cid_828A4E4A-5597-489F-B12F-7DC112E47181 .pdf" at bounding box center [873, 540] width 63 height 19
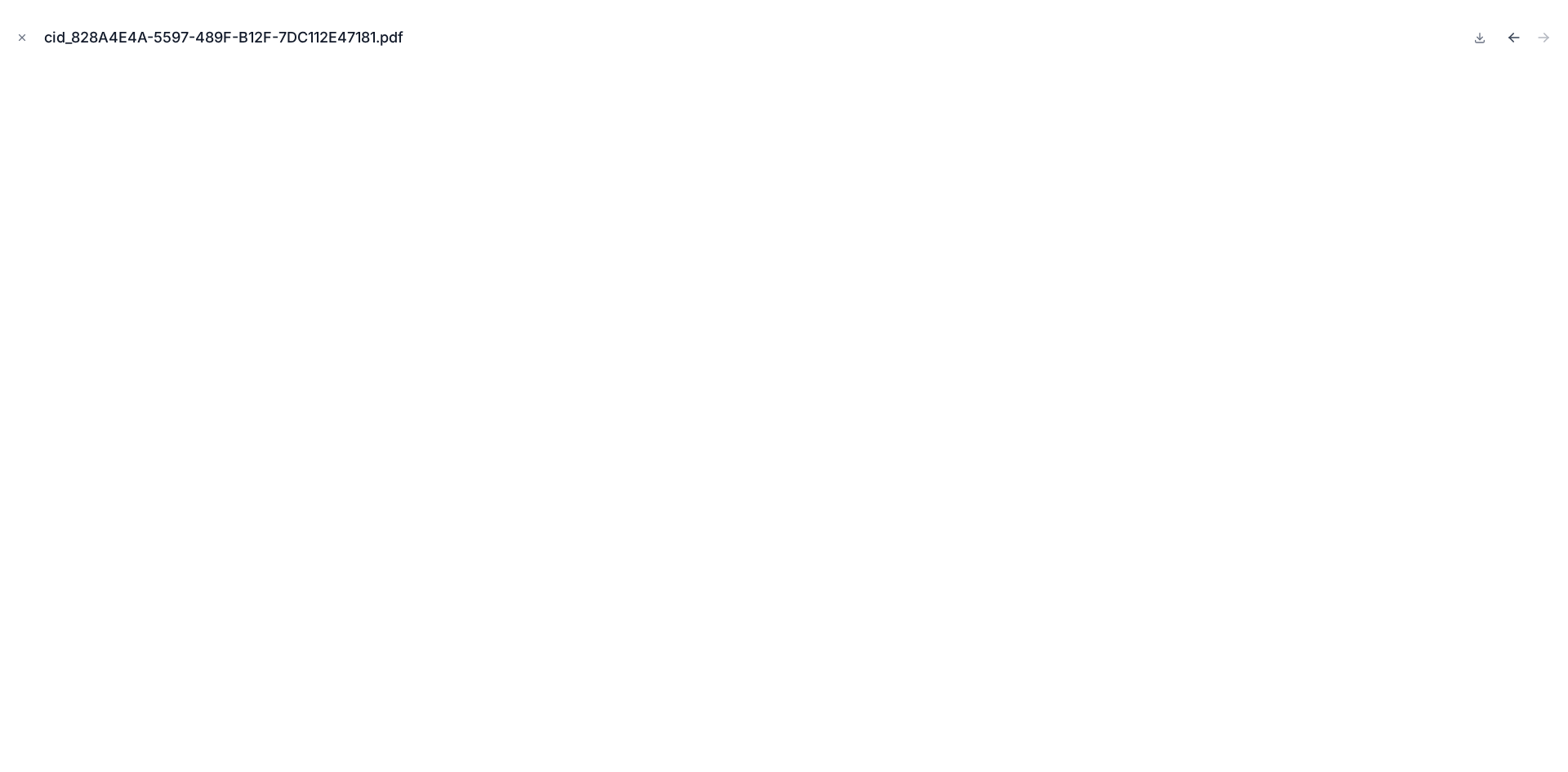
click at [1510, 31] on icon "Previous file" at bounding box center [1513, 37] width 16 height 16
click at [19, 32] on icon "Close modal" at bounding box center [22, 37] width 12 height 12
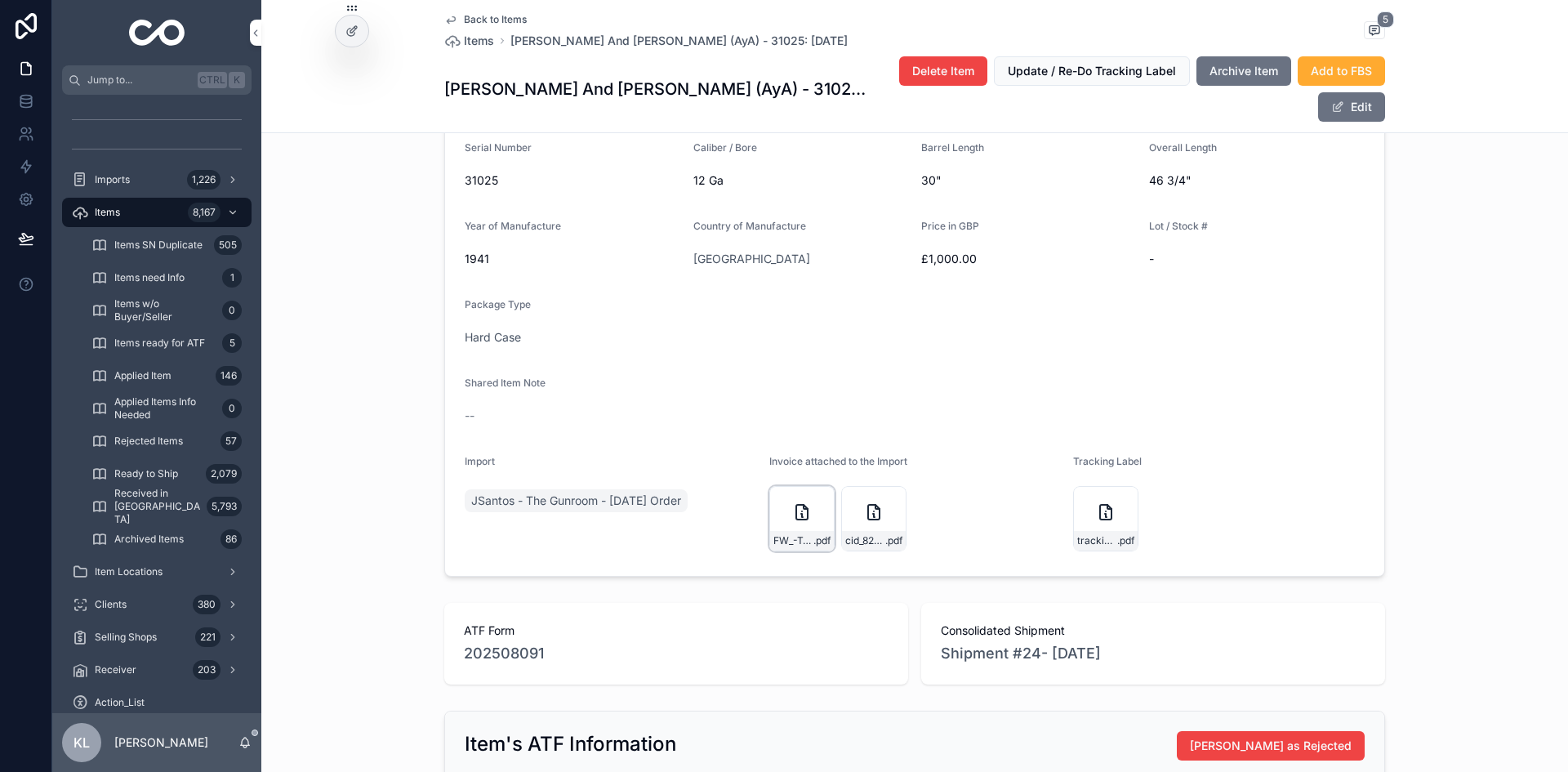
click at [774, 509] on div "FW_-Two-(2)-AyA-Model-56-shotguns .pdf" at bounding box center [802, 519] width 65 height 65
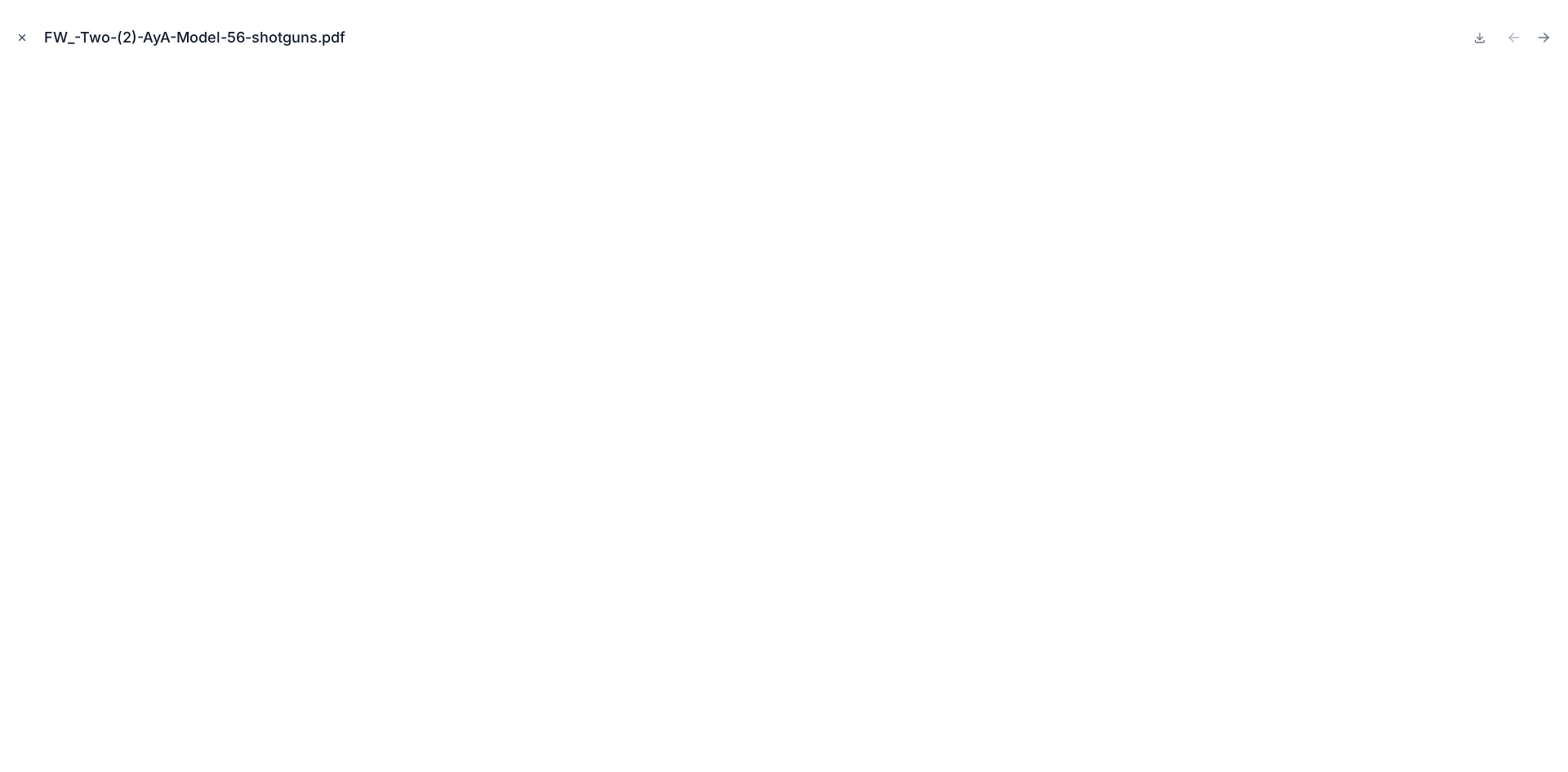
click at [21, 37] on icon "Close modal" at bounding box center [22, 38] width 6 height 6
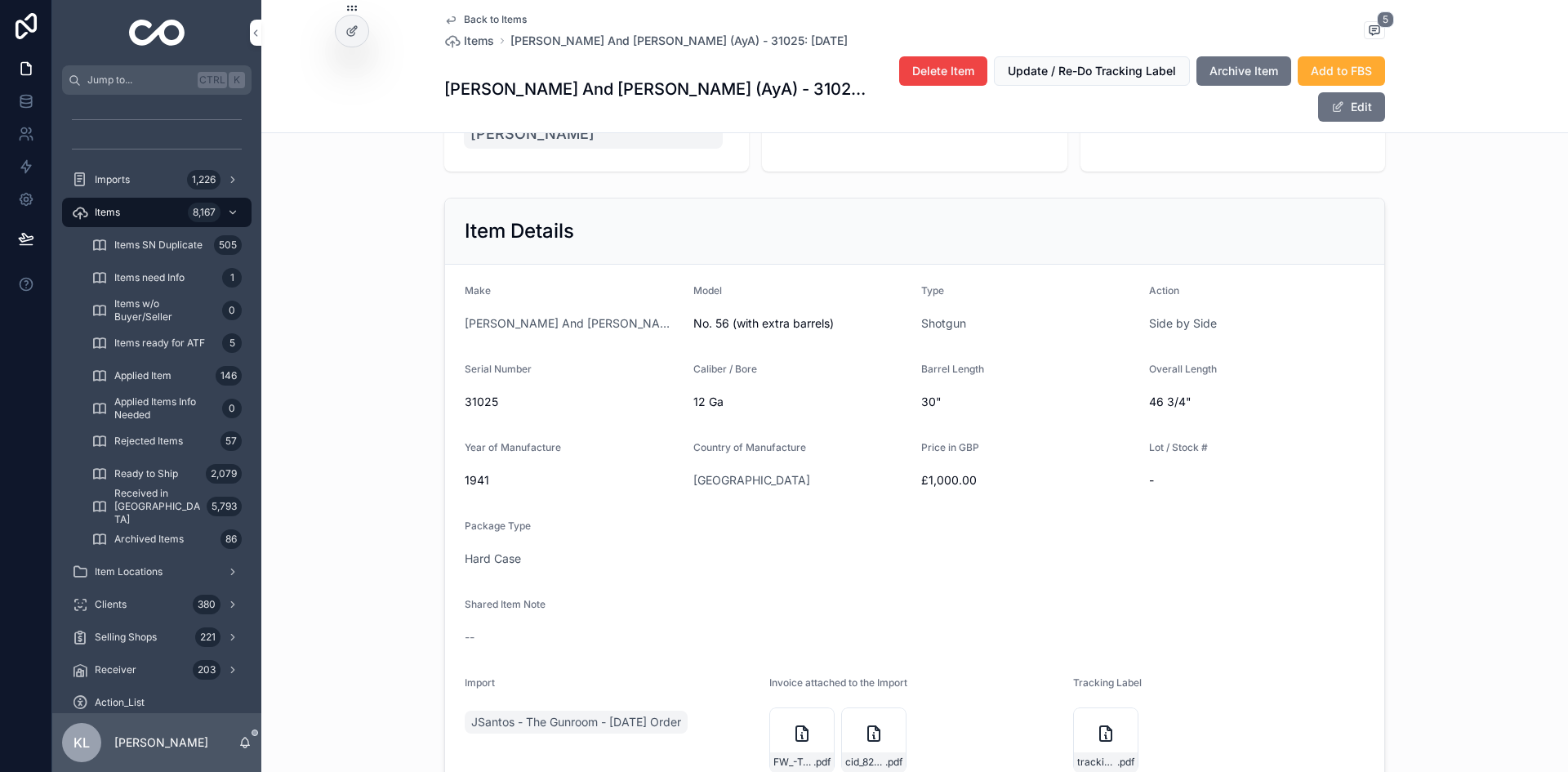
scroll to position [296, 0]
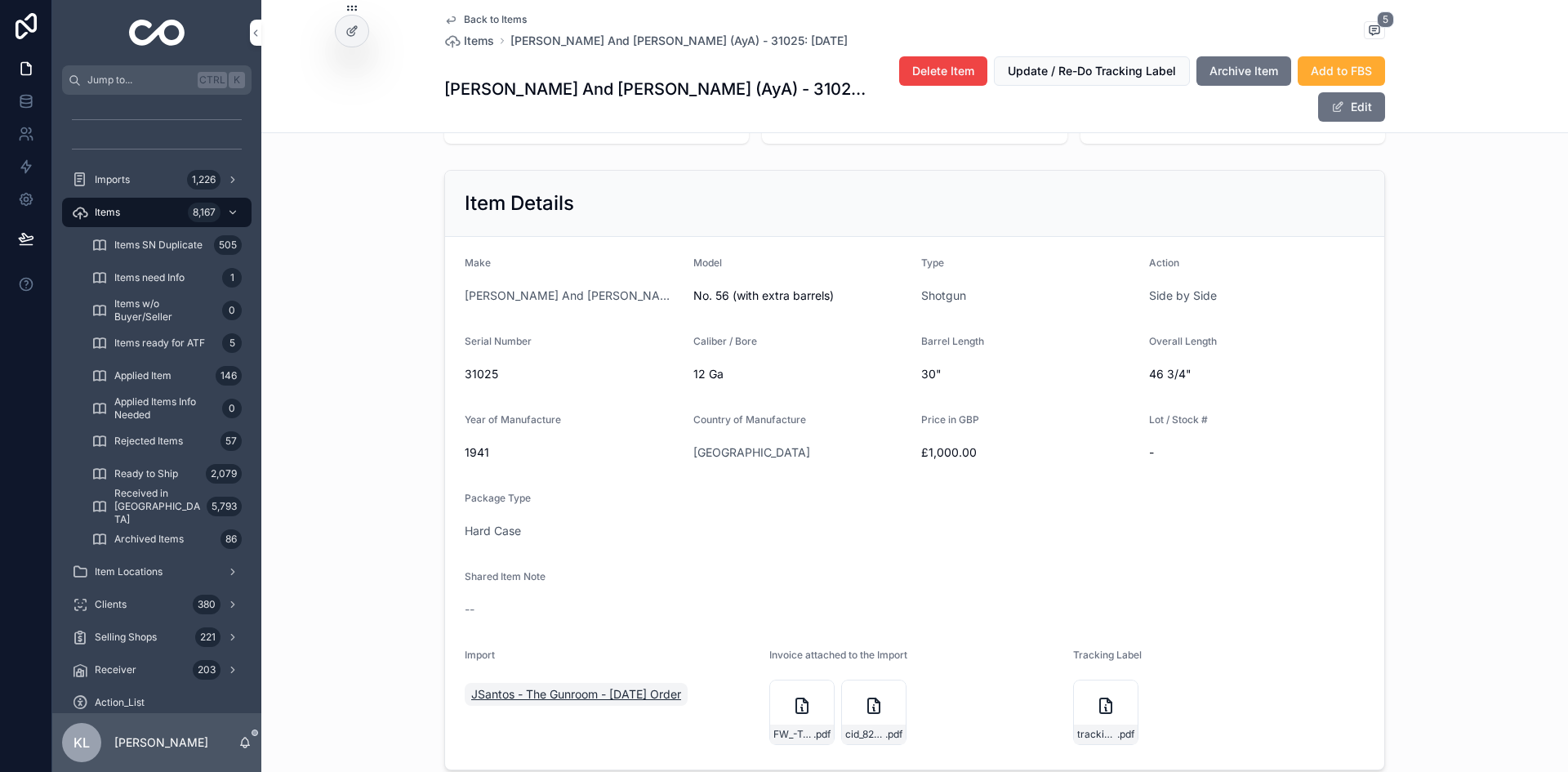
click at [625, 686] on span "JSantos - The Gunroom - [DATE] Order" at bounding box center [576, 694] width 209 height 16
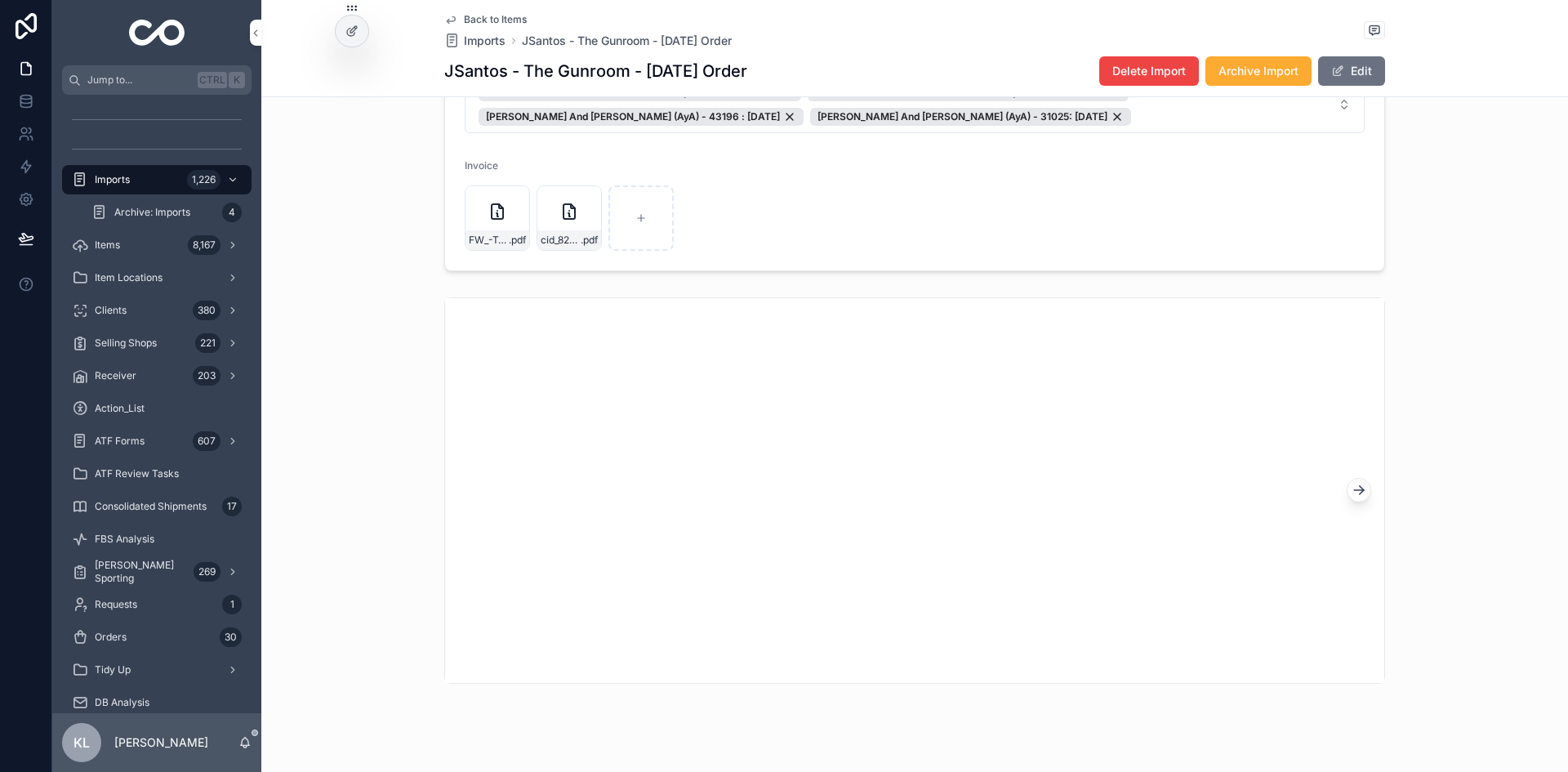
scroll to position [452, 0]
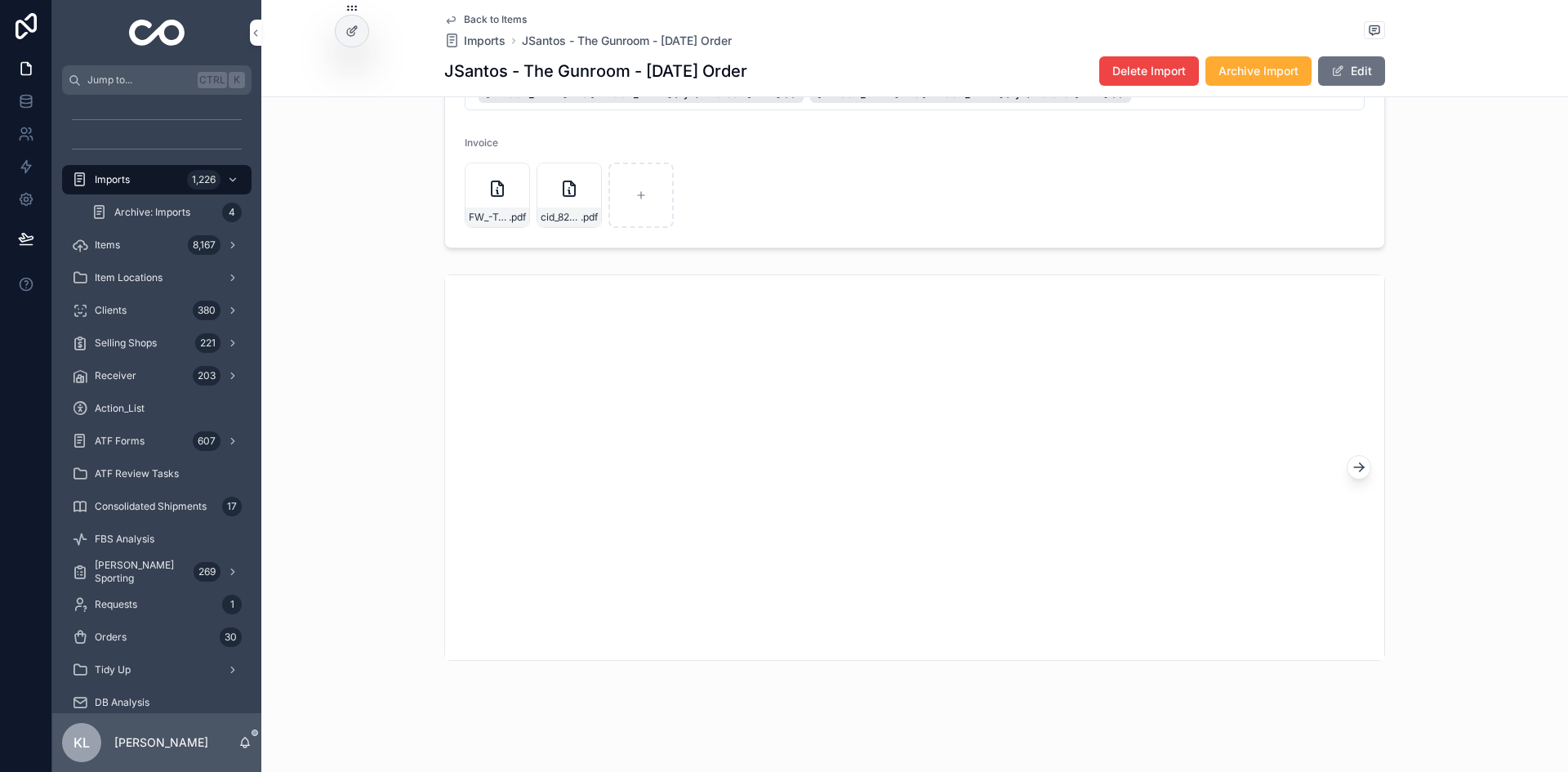
click at [1351, 467] on icon "scrollable content" at bounding box center [1359, 467] width 16 height 16
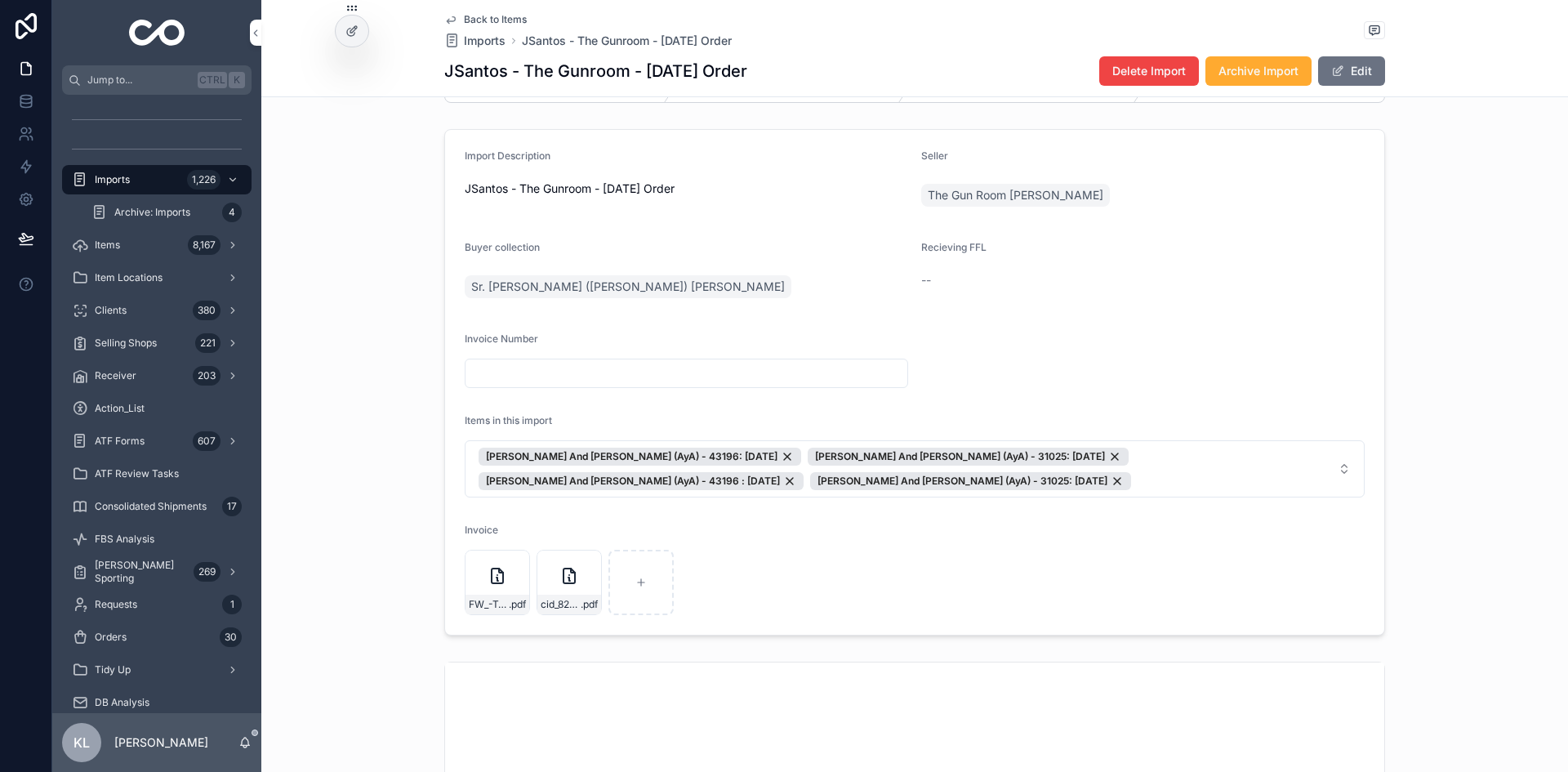
scroll to position [43, 0]
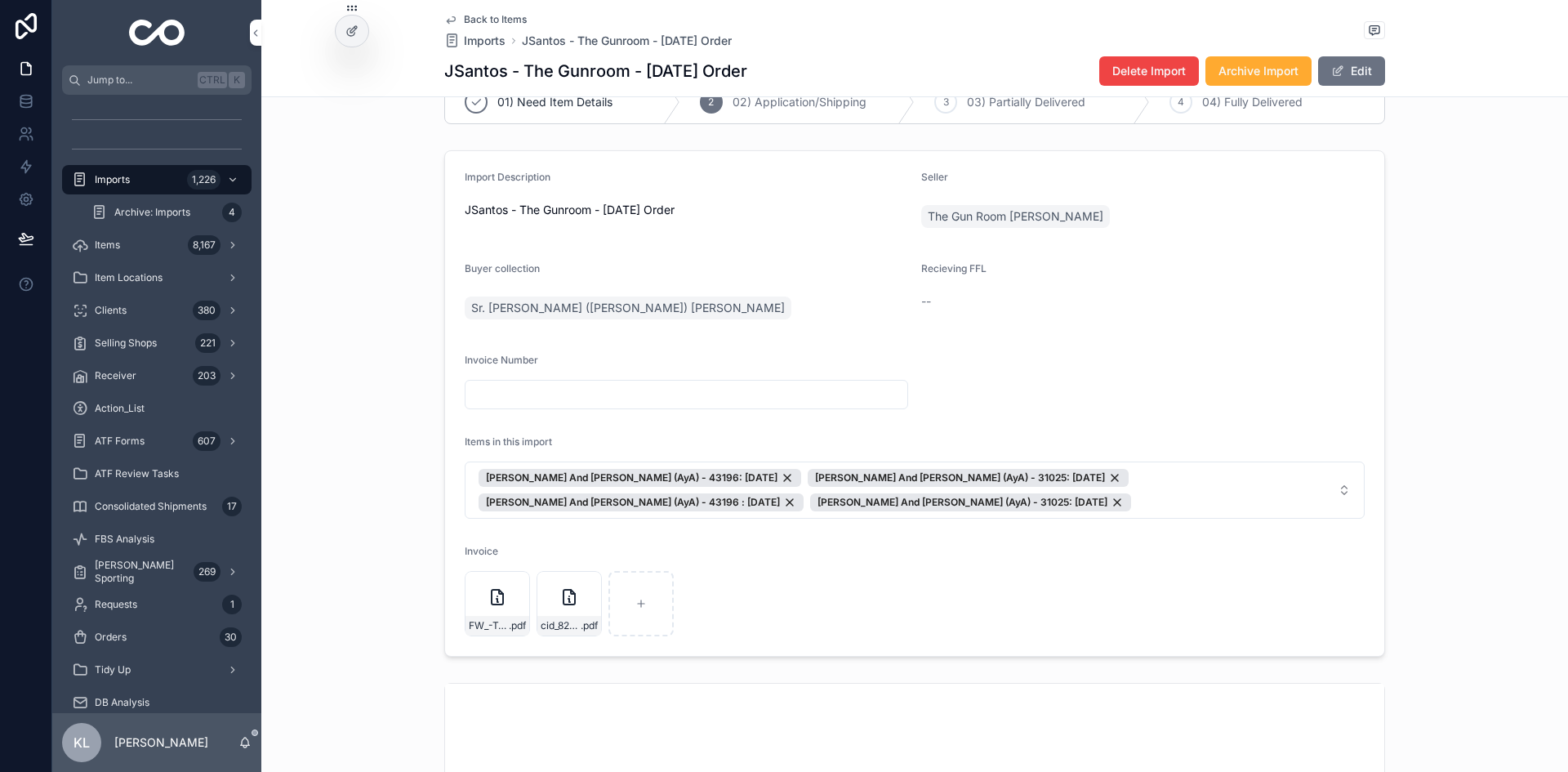
click at [447, 22] on icon "scrollable content" at bounding box center [451, 20] width 13 height 13
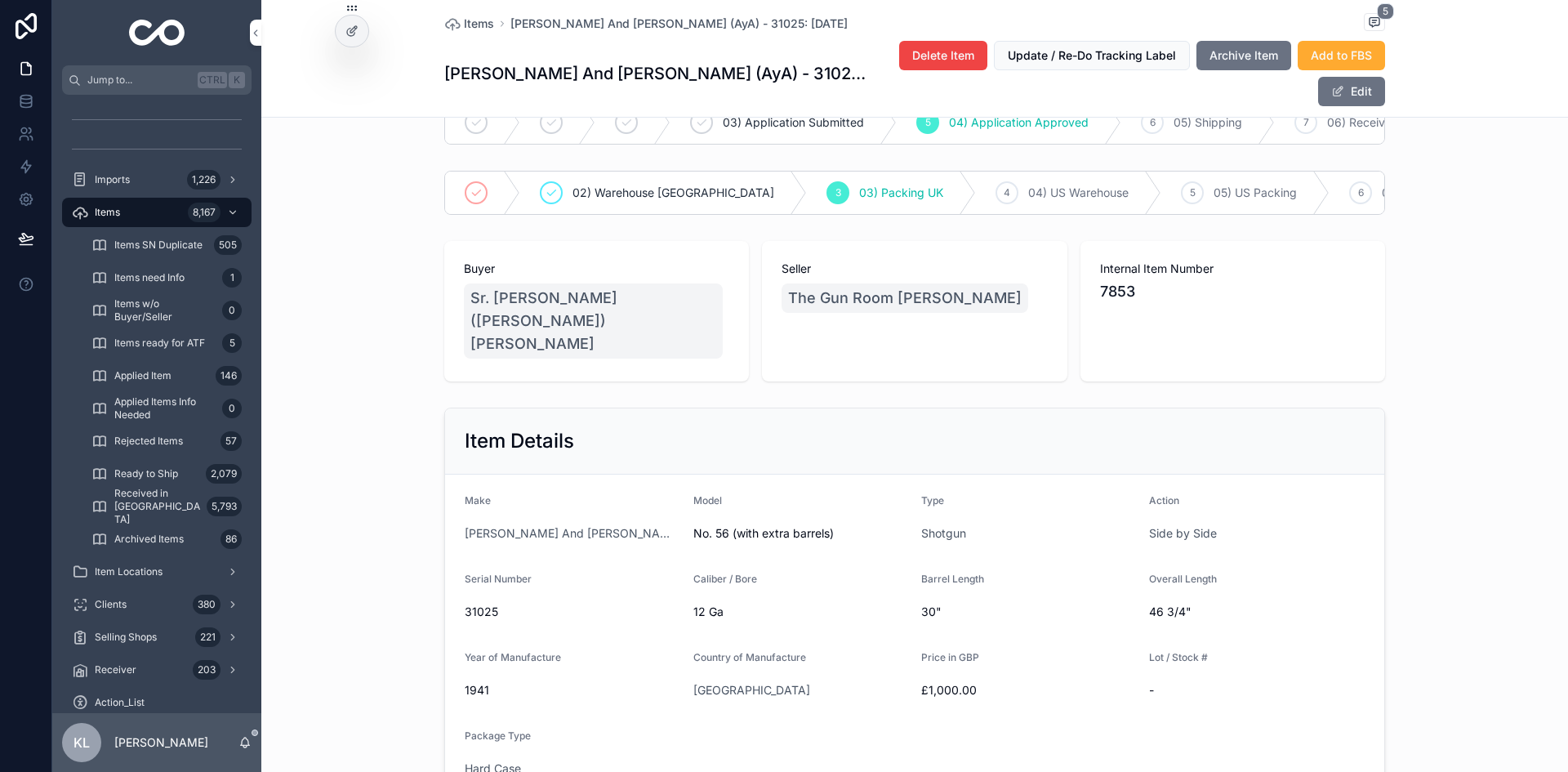
click at [472, 604] on span "31025" at bounding box center [573, 611] width 215 height 16
copy span "31025"
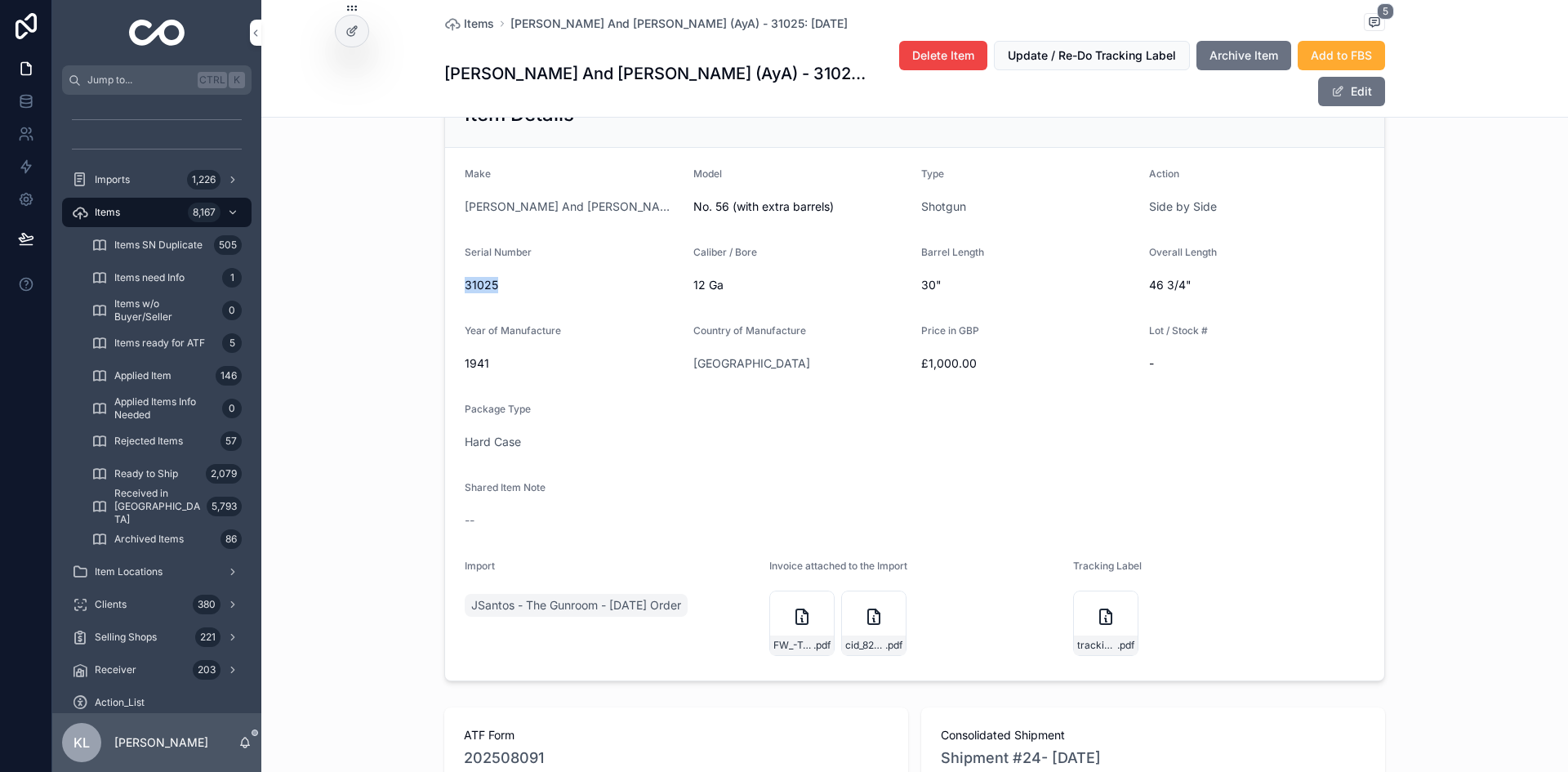
scroll to position [697, 0]
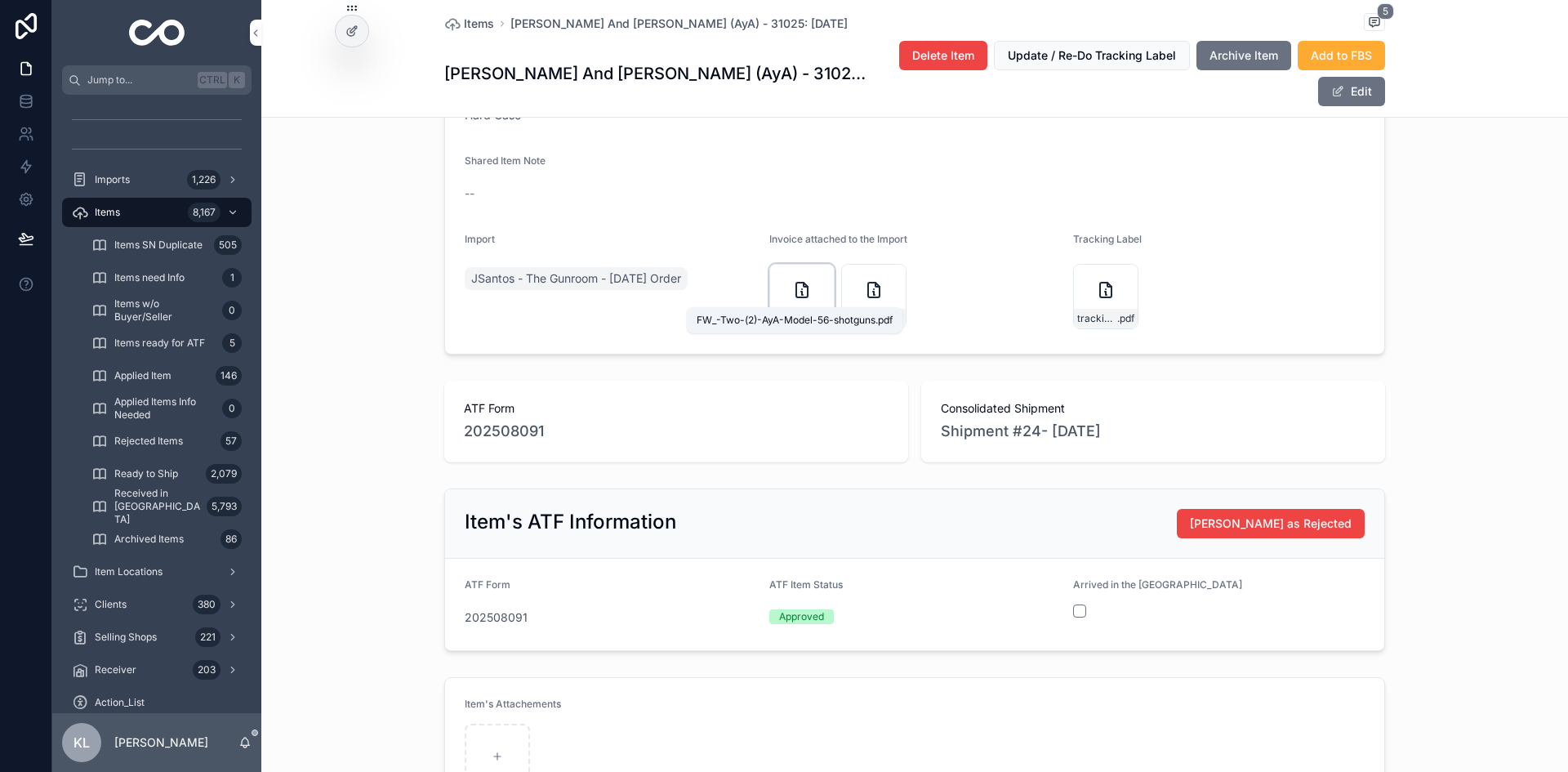
click at [803, 312] on span "FW_-Two-(2)-AyA-Model-56-shotguns" at bounding box center [794, 319] width 40 height 13
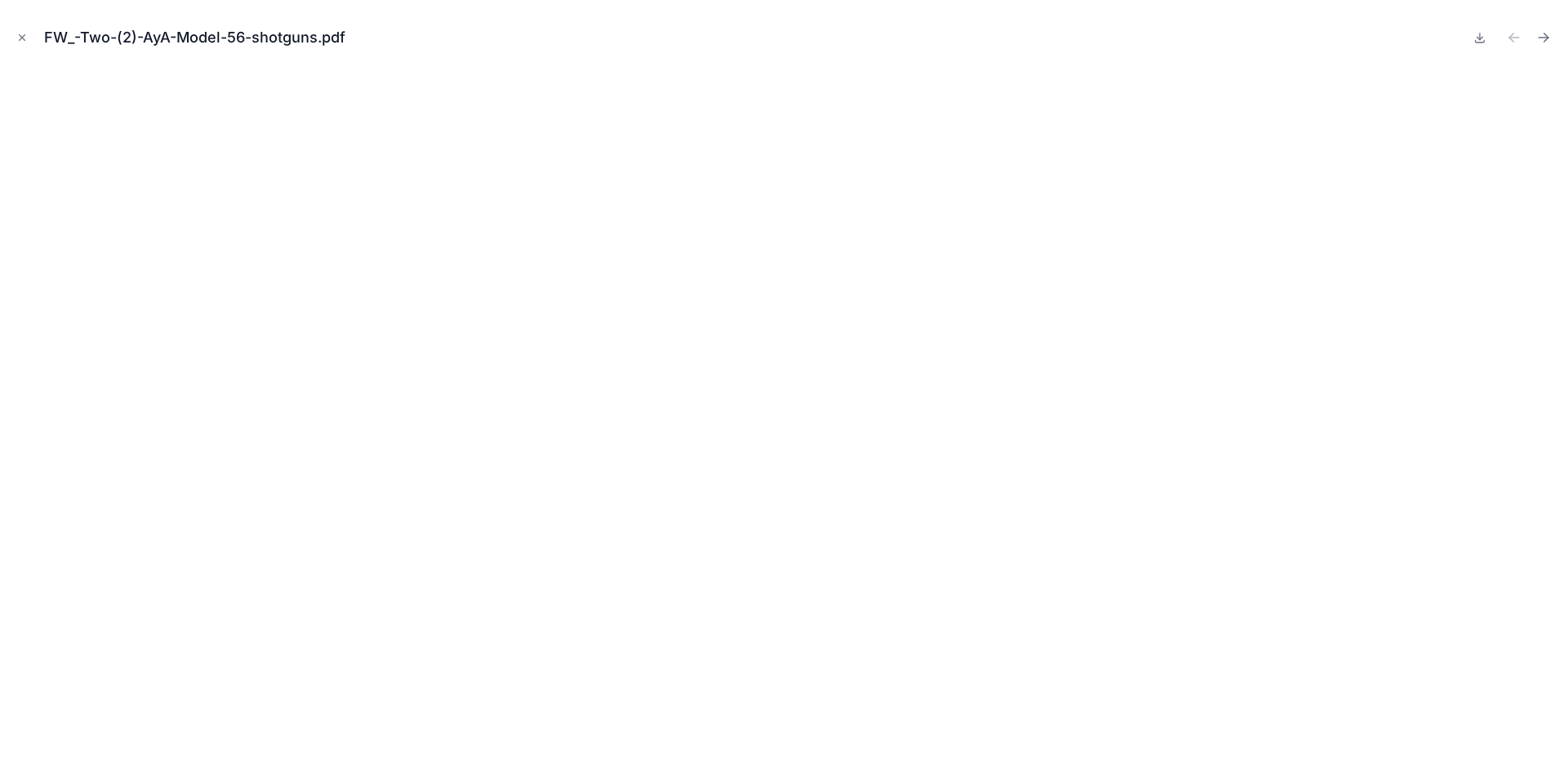
click at [16, 39] on icon "Close modal" at bounding box center [22, 37] width 12 height 12
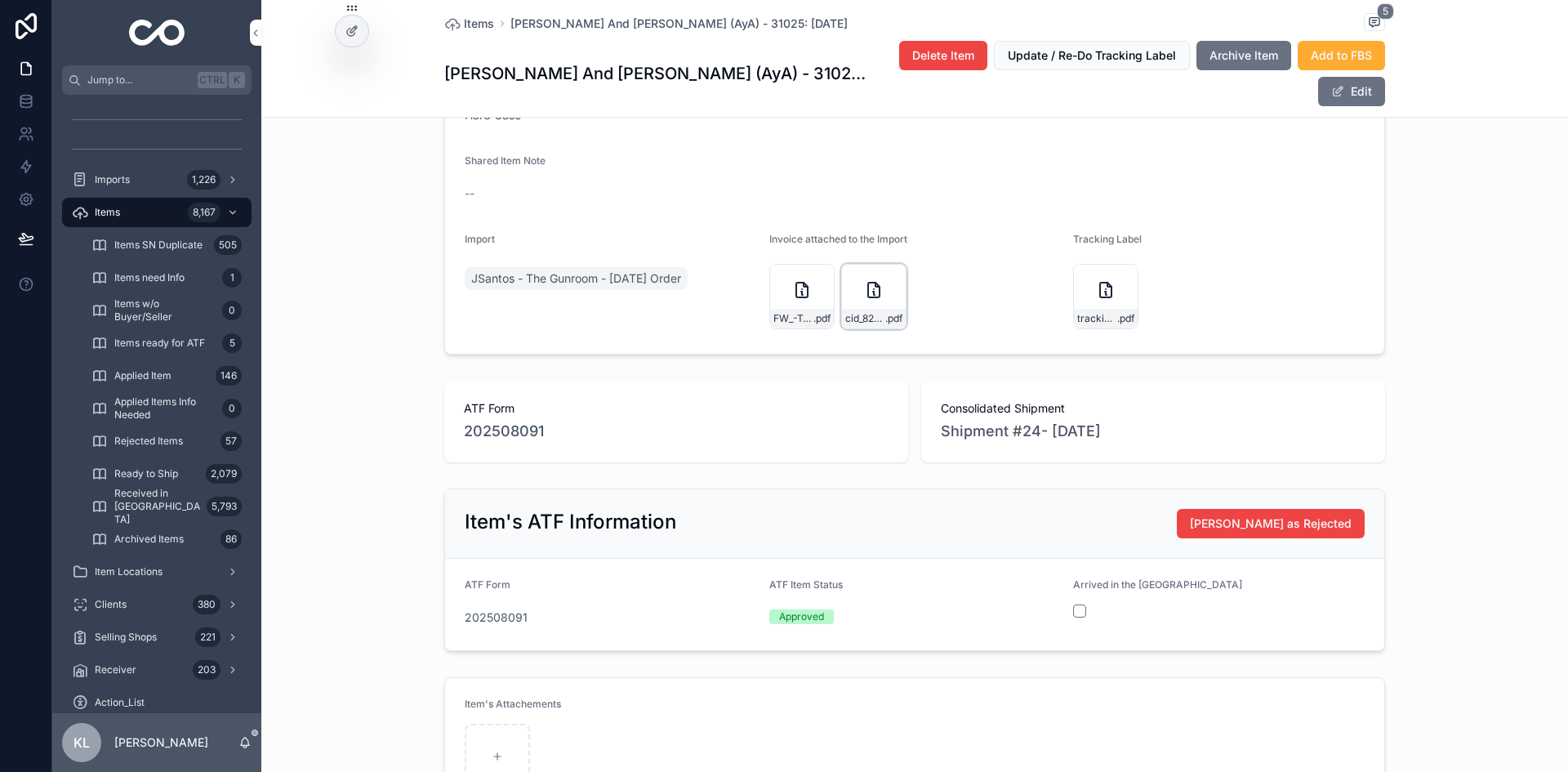
click at [853, 280] on div "cid_828A4E4A-5597-489F-B12F-7DC112E47181 .pdf" at bounding box center [873, 296] width 65 height 65
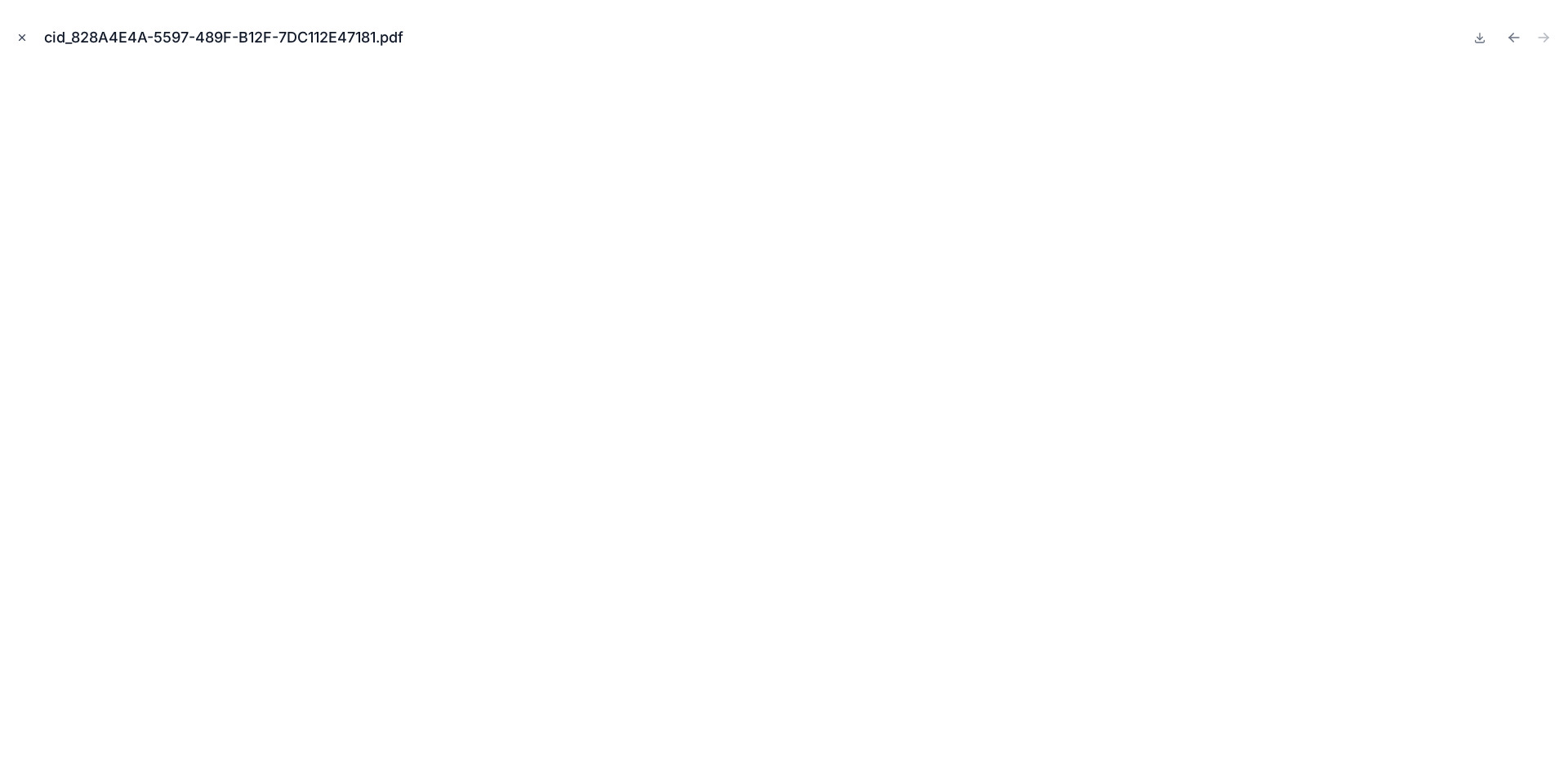
click at [23, 38] on icon "Close modal" at bounding box center [22, 38] width 6 height 6
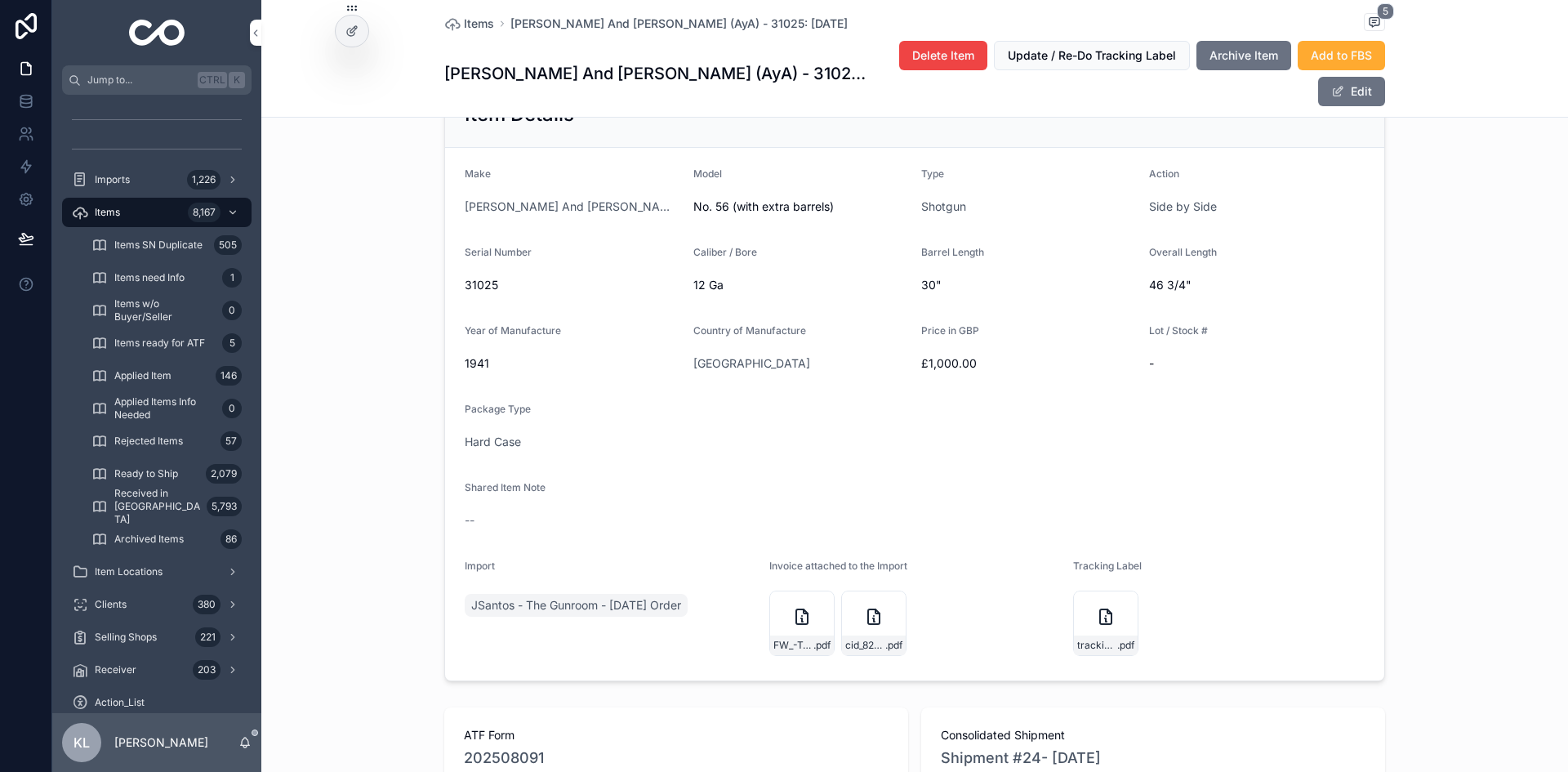
scroll to position [452, 0]
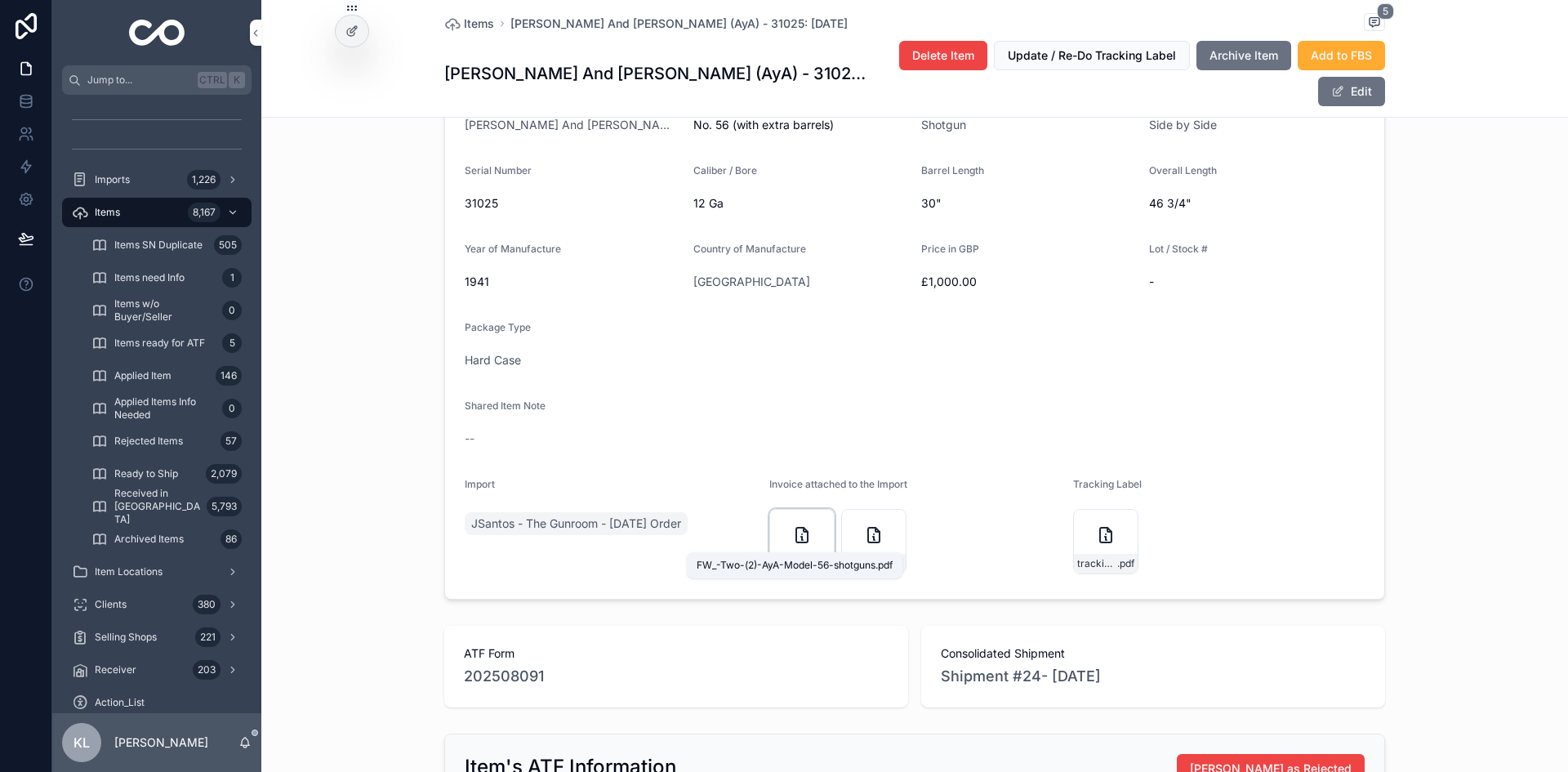
click at [773, 558] on span "FW_-Two-(2)-AyA-Model-56-shotguns" at bounding box center [794, 564] width 40 height 13
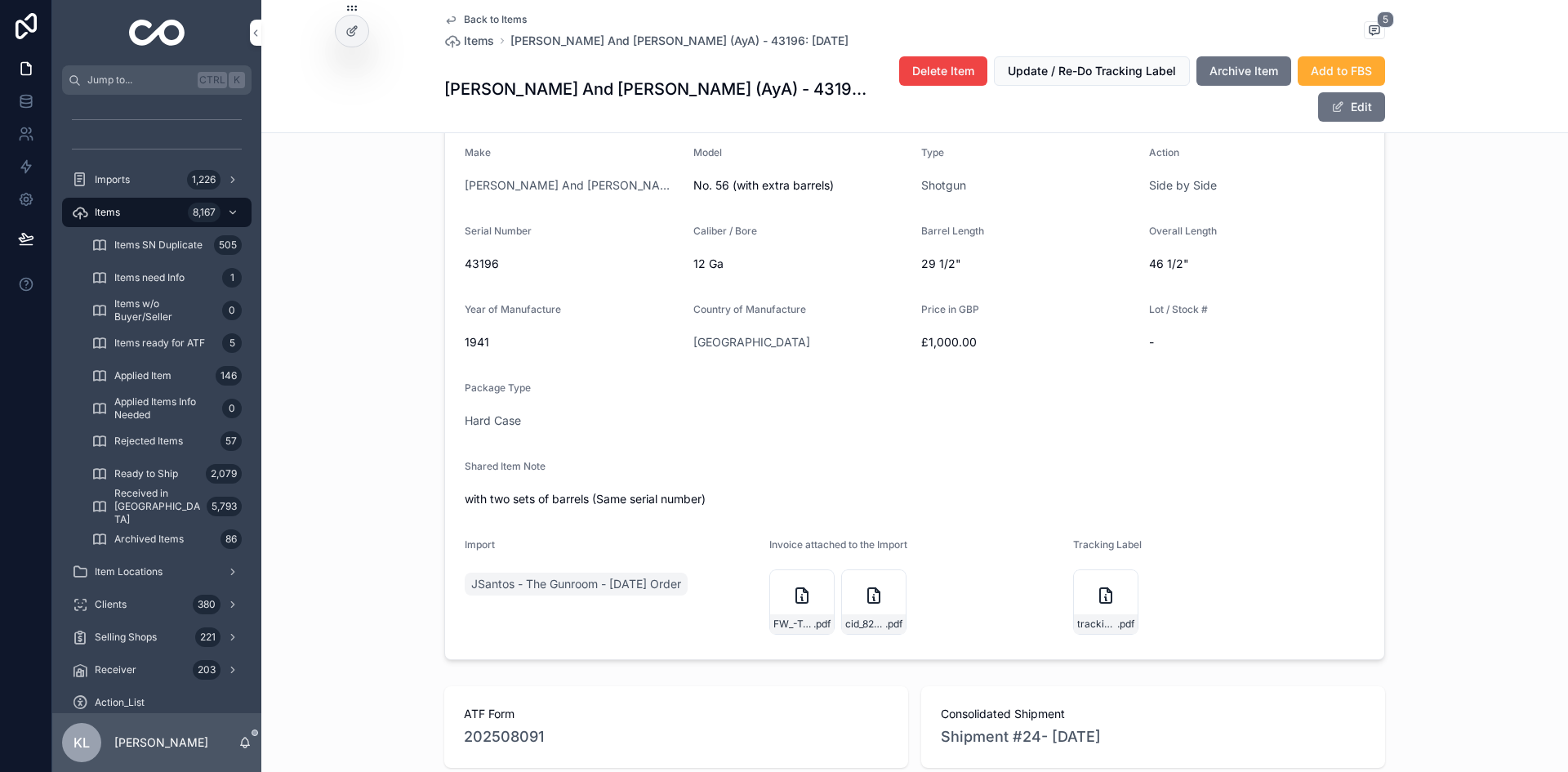
scroll to position [409, 0]
click at [887, 616] on span ".pdf" at bounding box center [894, 623] width 17 height 13
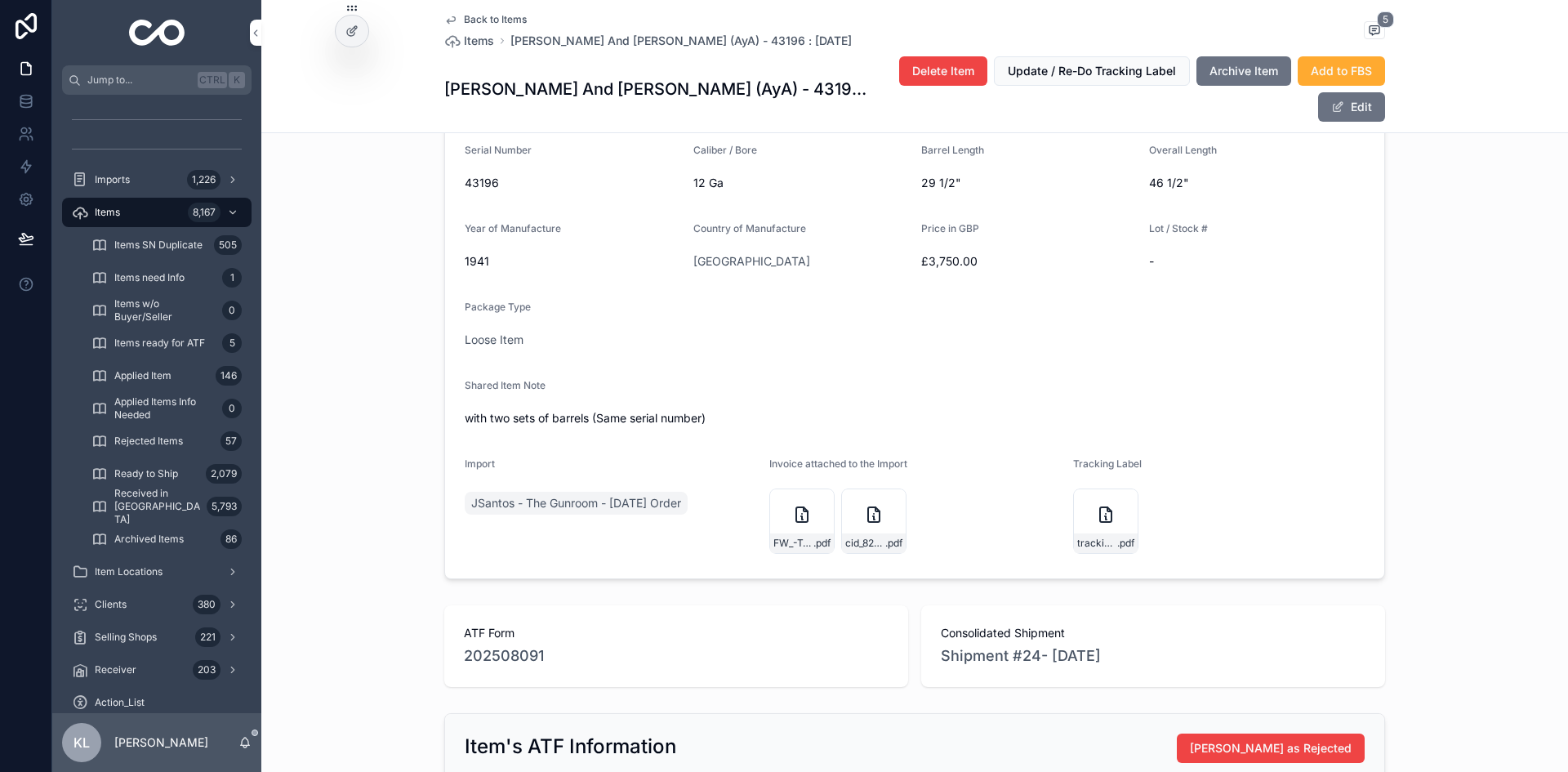
scroll to position [490, 0]
click at [865, 531] on div "cid_828A4E4A-5597-489F-B12F-7DC112E47181 .pdf" at bounding box center [873, 540] width 63 height 19
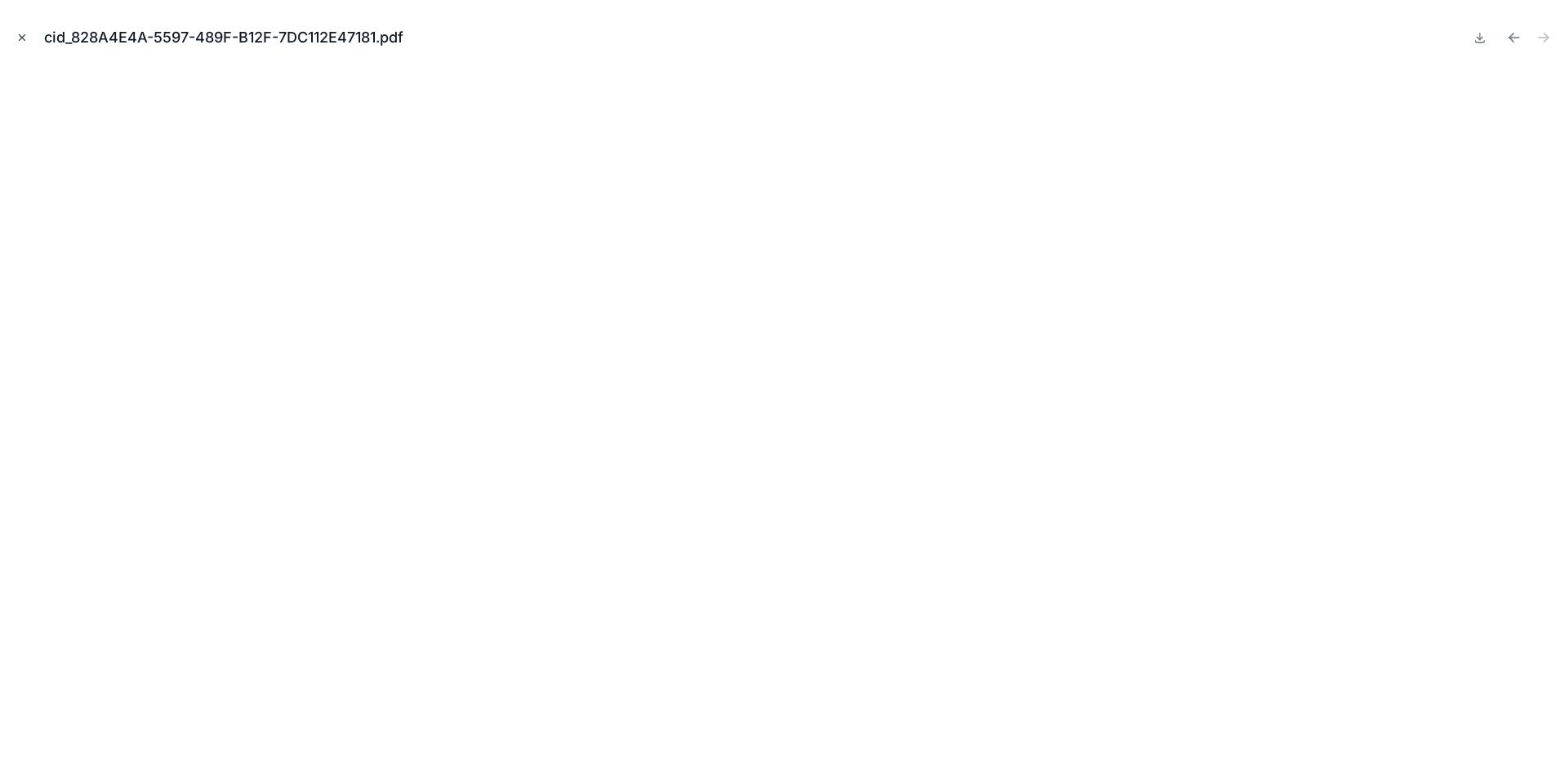
click at [30, 36] on button "Close modal" at bounding box center [22, 37] width 18 height 18
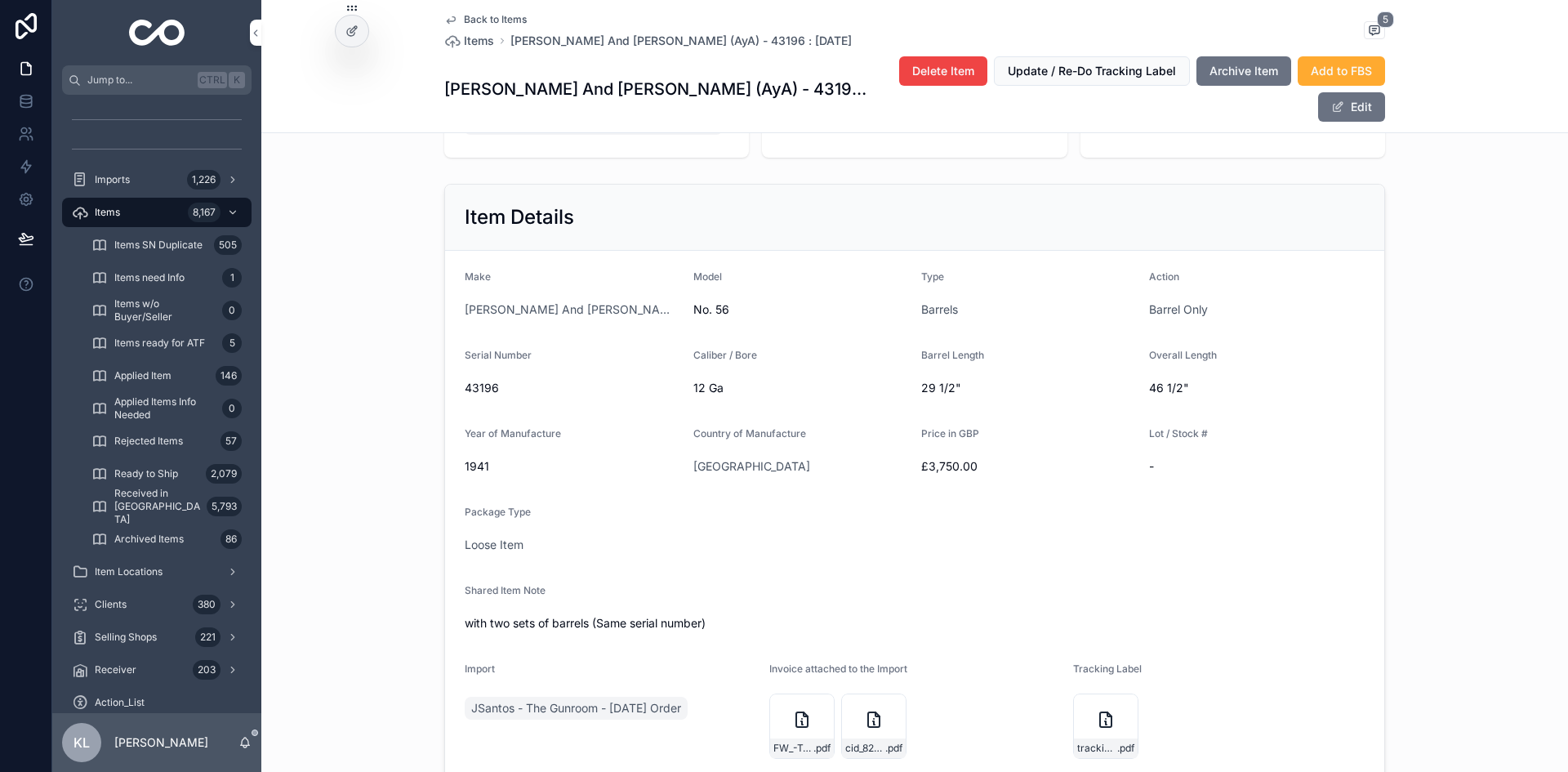
scroll to position [245, 0]
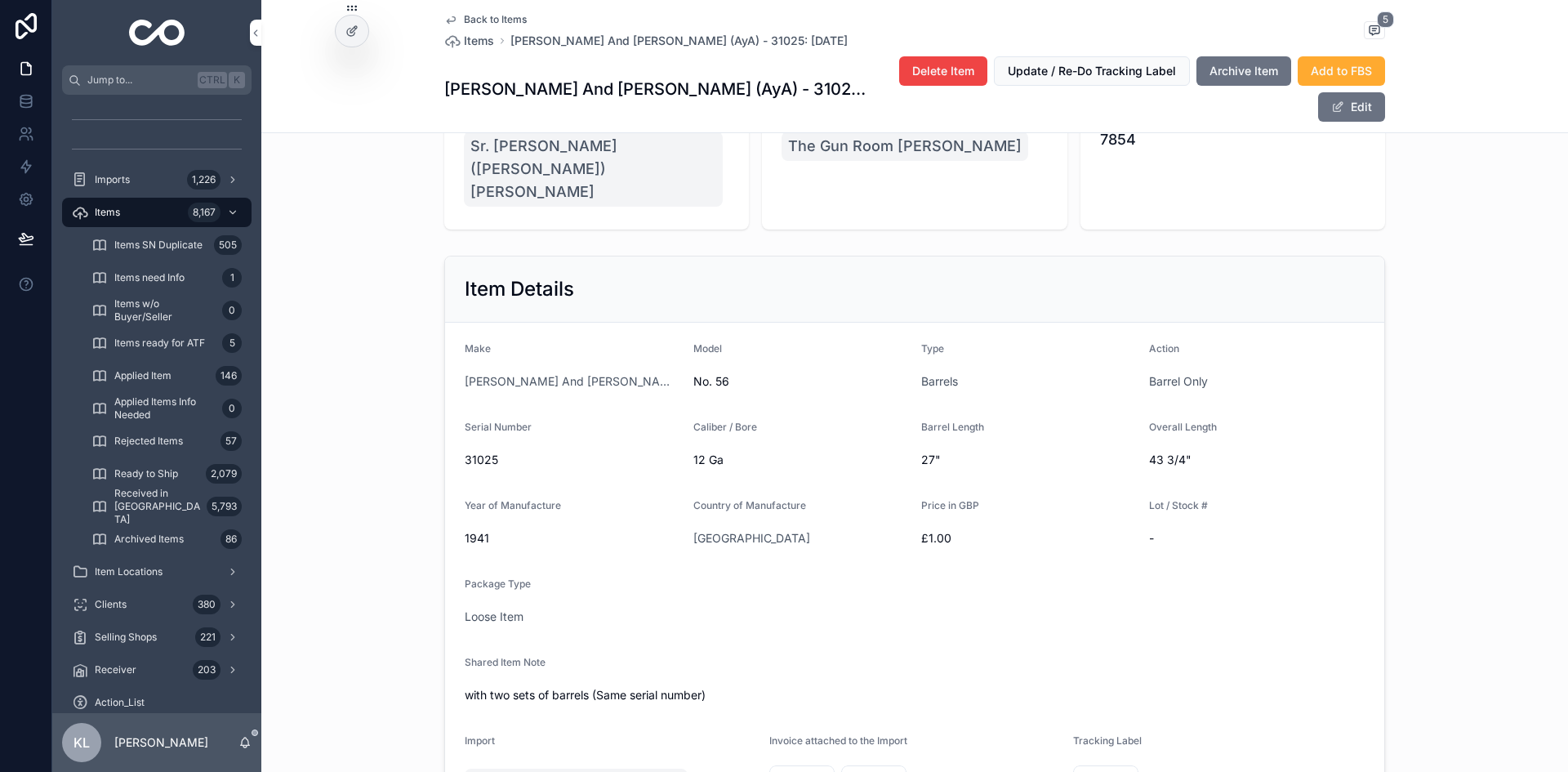
scroll to position [490, 0]
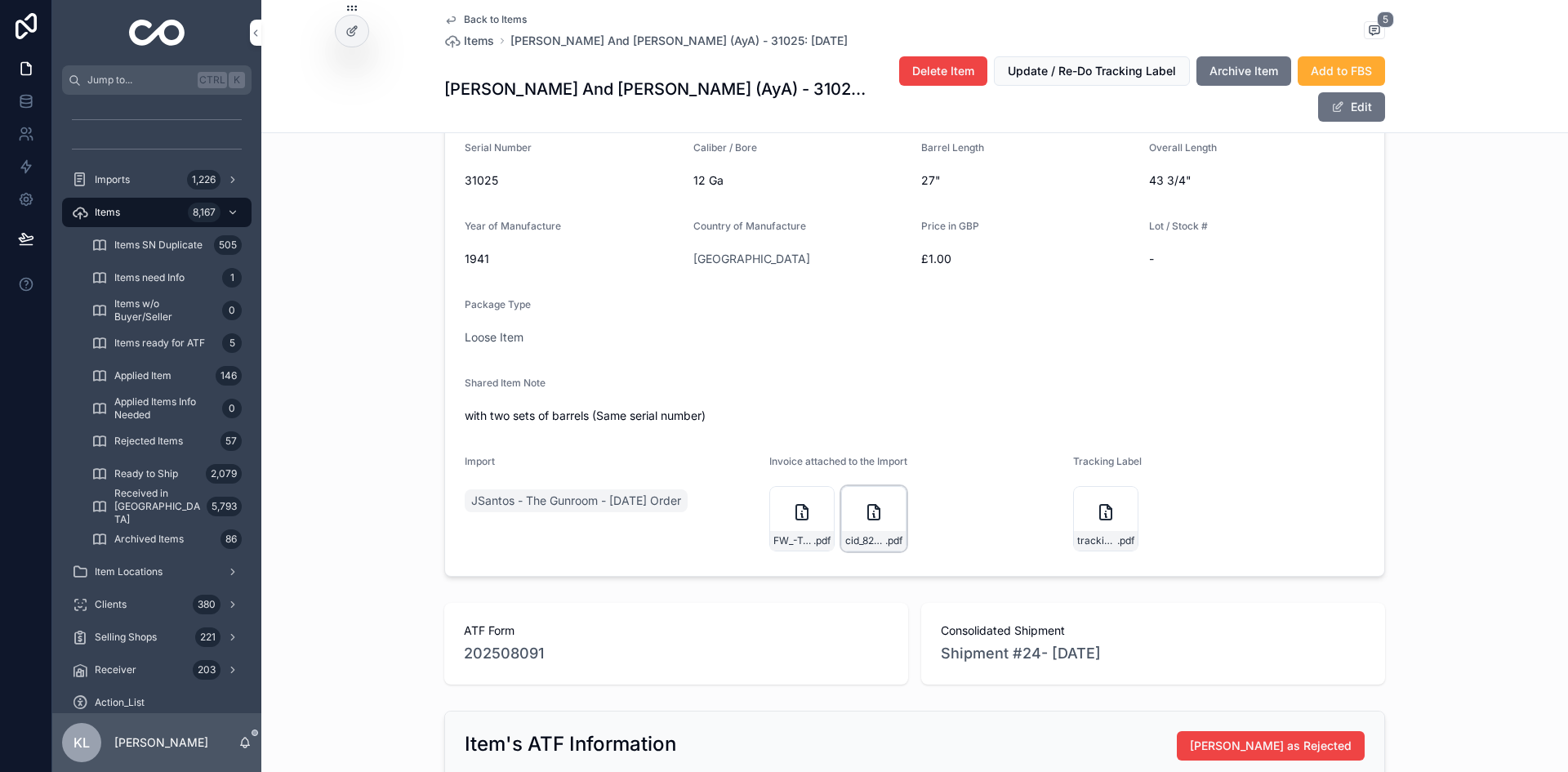
click at [870, 503] on div "cid_828A4E4A-5597-489F-B12F-7DC112E47181 .pdf" at bounding box center [873, 519] width 65 height 65
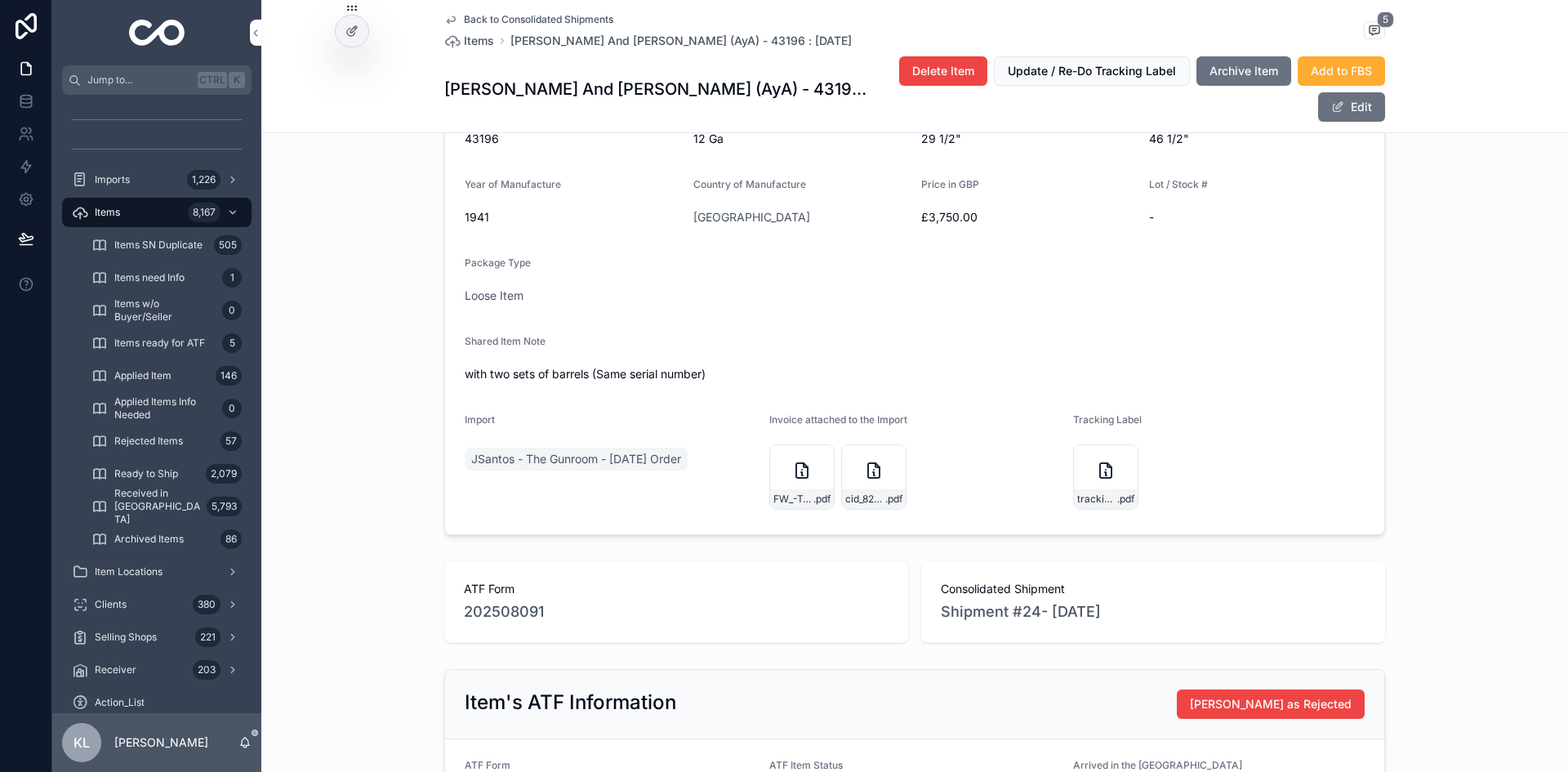
scroll to position [572, 0]
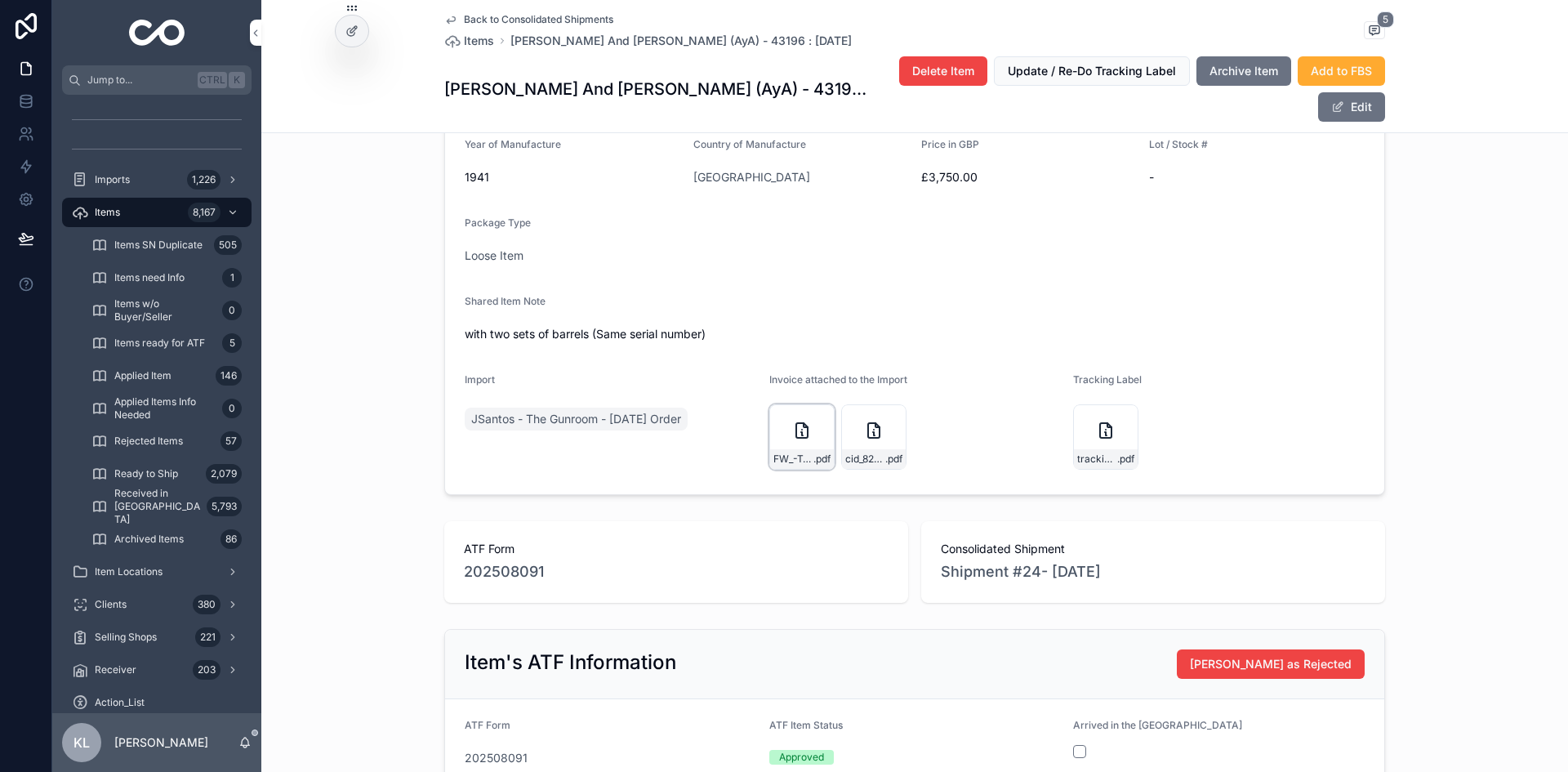
click at [814, 449] on div "FW_-Two-(2)-AyA-Model-56-shotguns .pdf" at bounding box center [801, 459] width 63 height 19
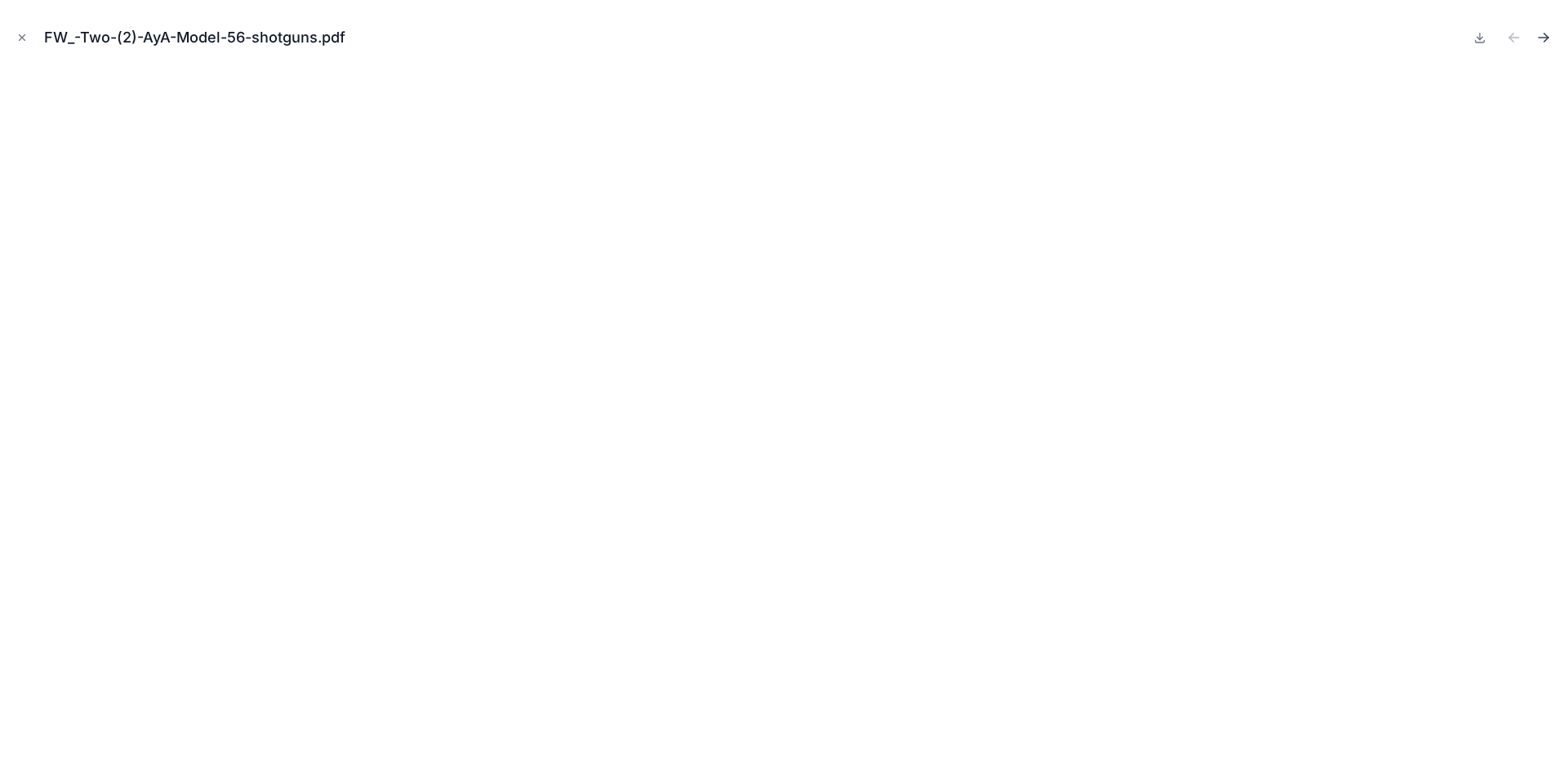
click at [1546, 34] on icon "Next file" at bounding box center [1543, 37] width 16 height 16
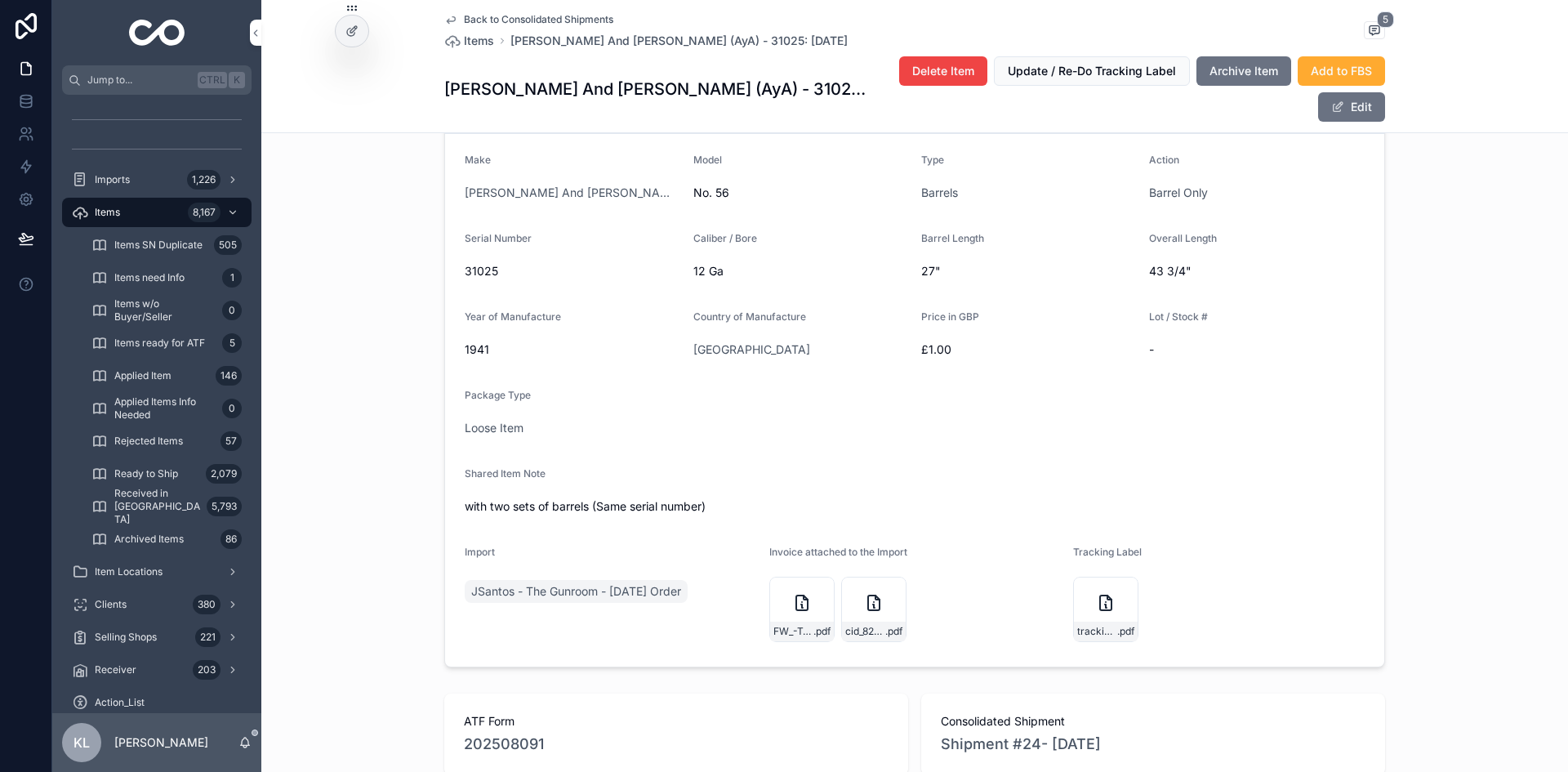
scroll to position [409, 0]
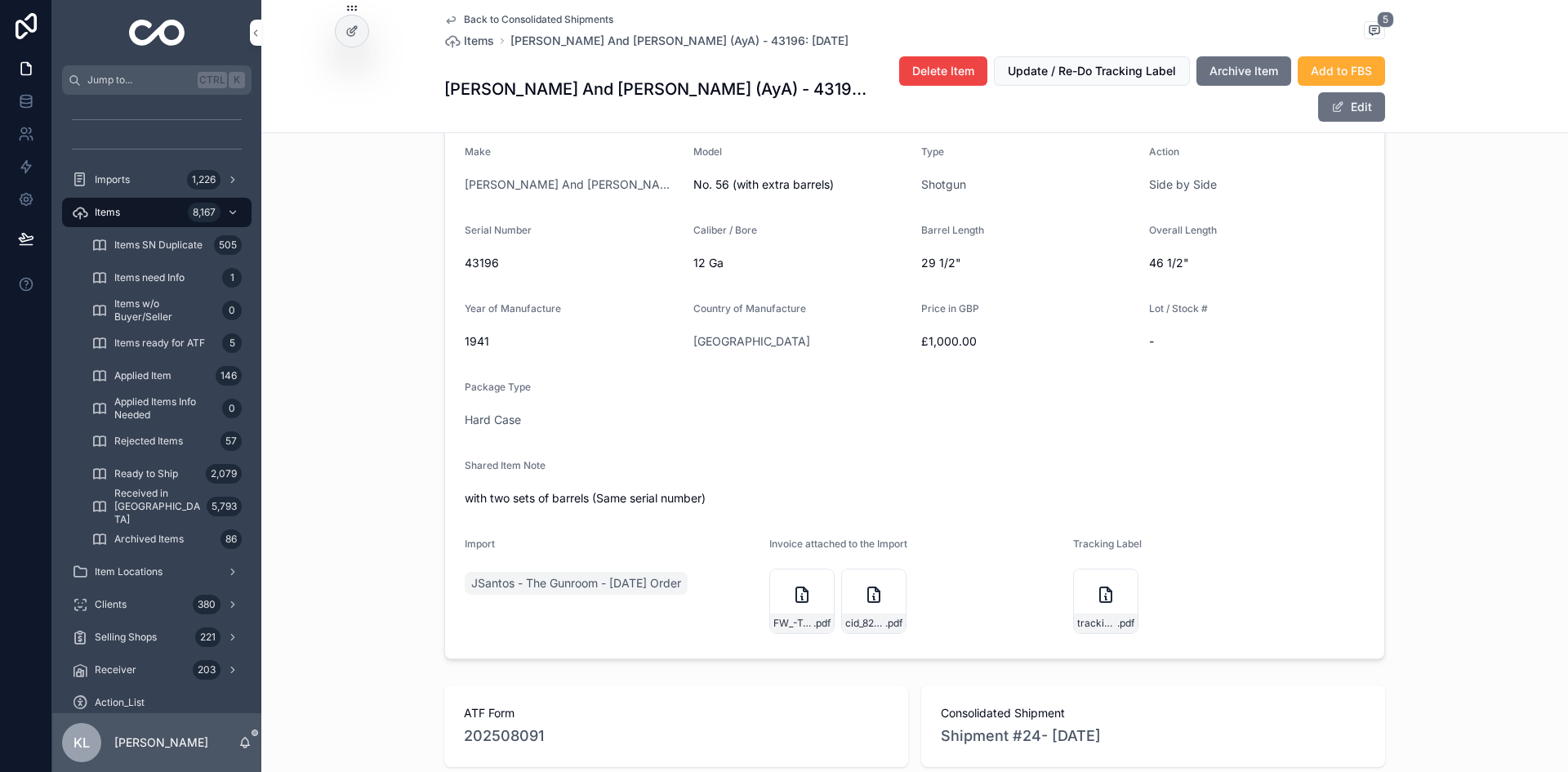
scroll to position [409, 0]
click at [638, 574] on span "JSantos - The Gunroom - [DATE] Order" at bounding box center [576, 582] width 209 height 16
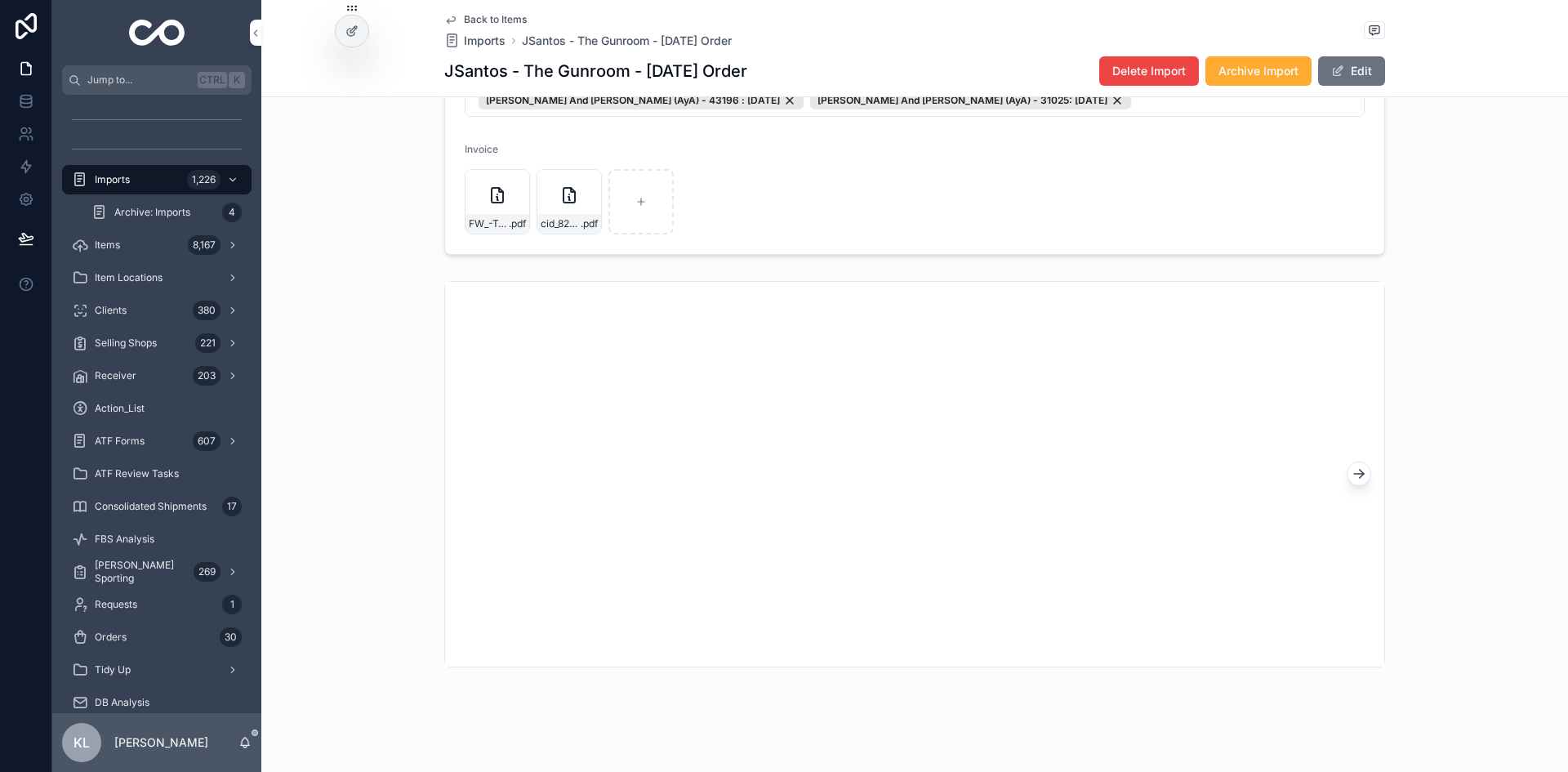
scroll to position [452, 0]
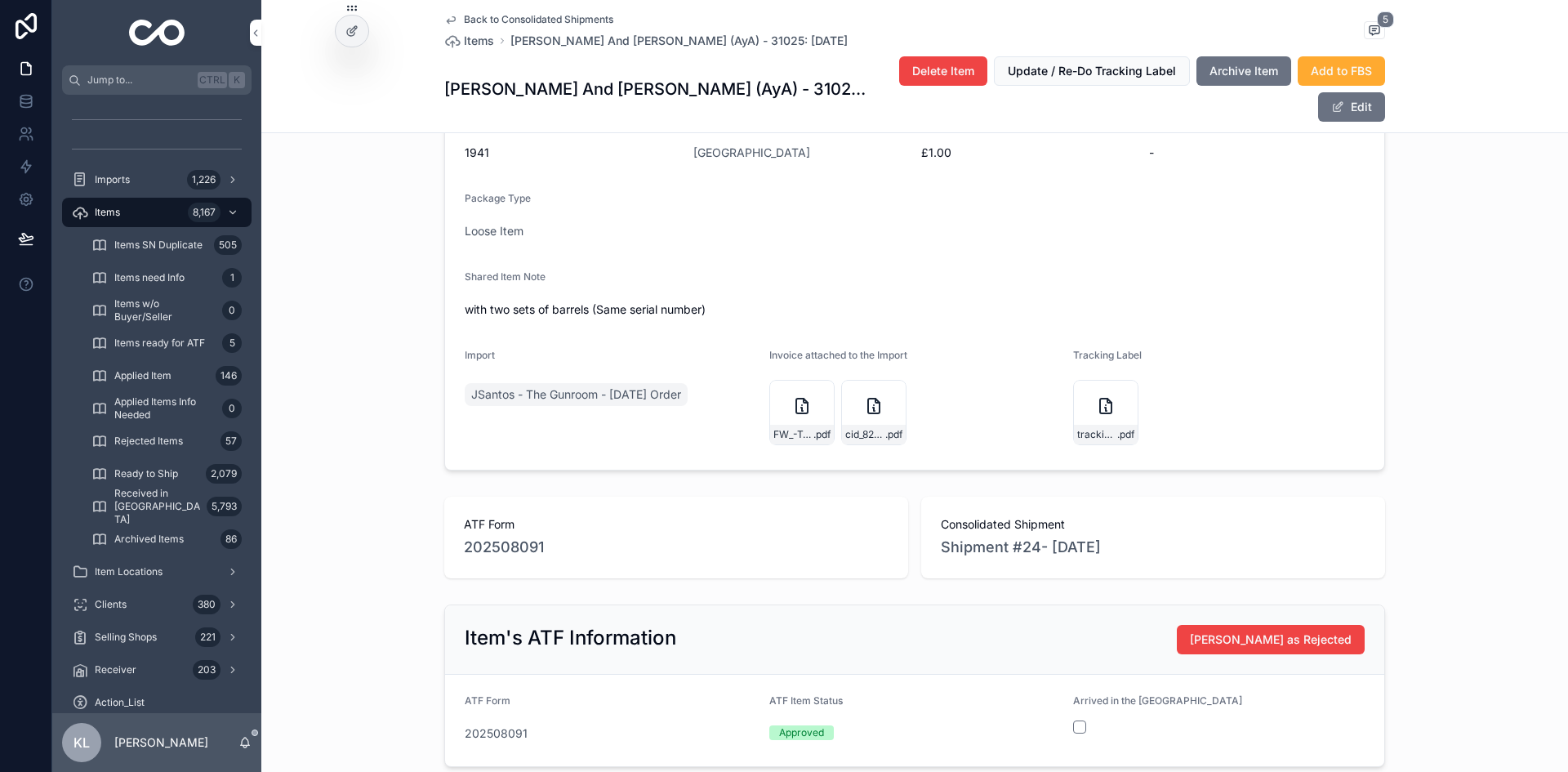
scroll to position [378, 0]
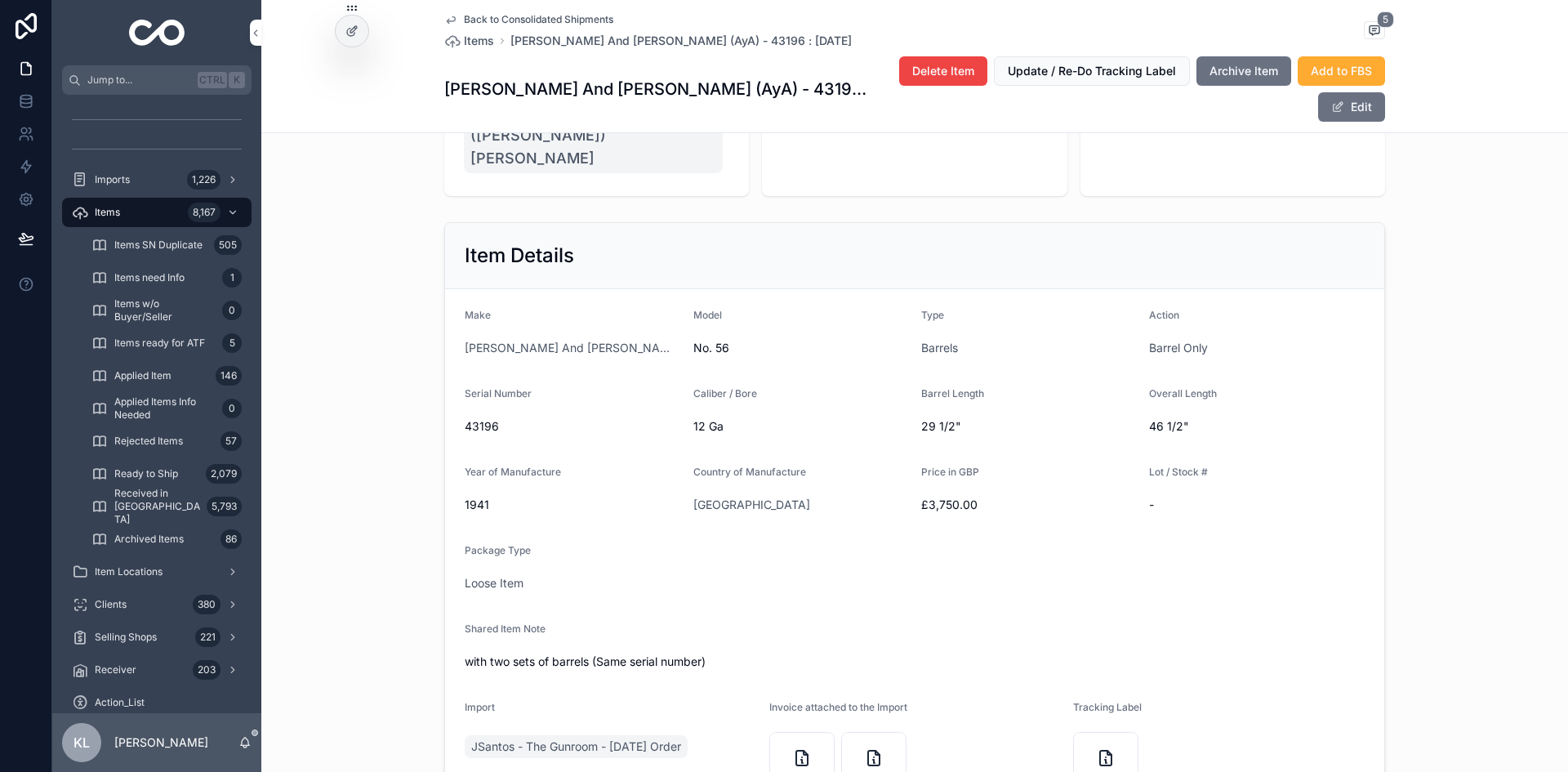
scroll to position [245, 0]
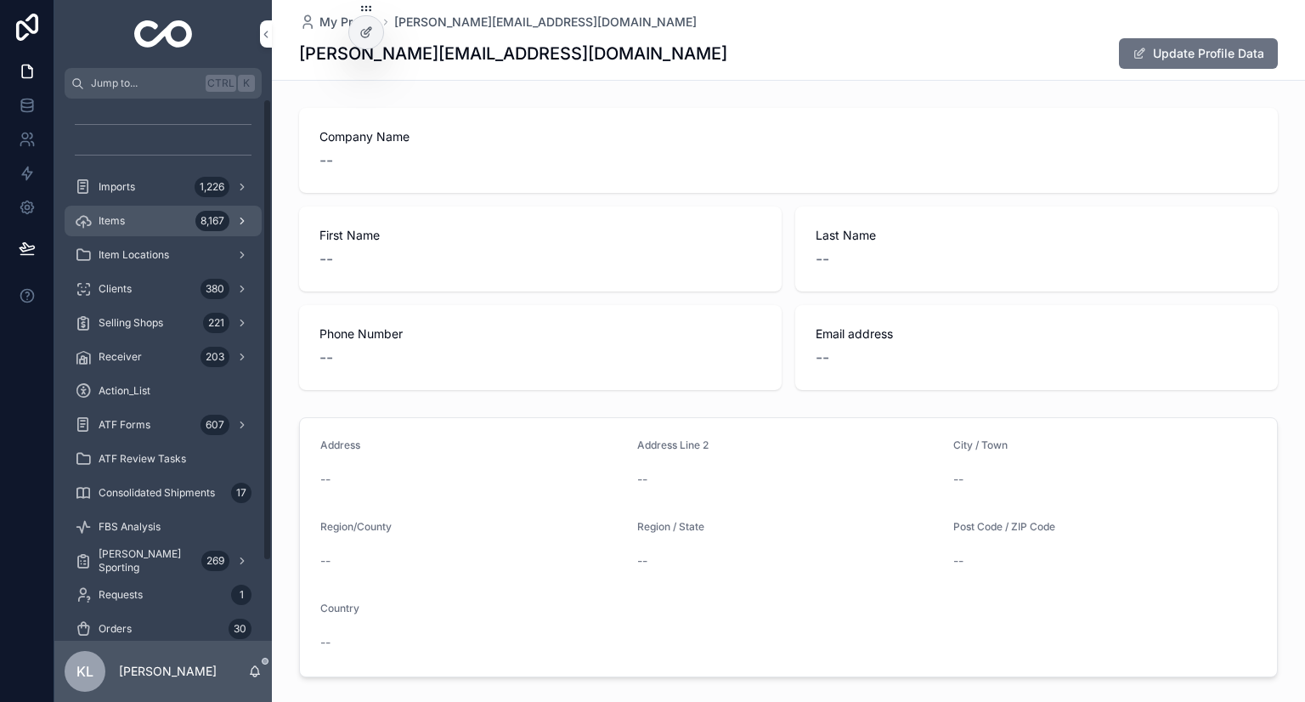
click at [171, 217] on div "Items 8,167" at bounding box center [163, 220] width 177 height 27
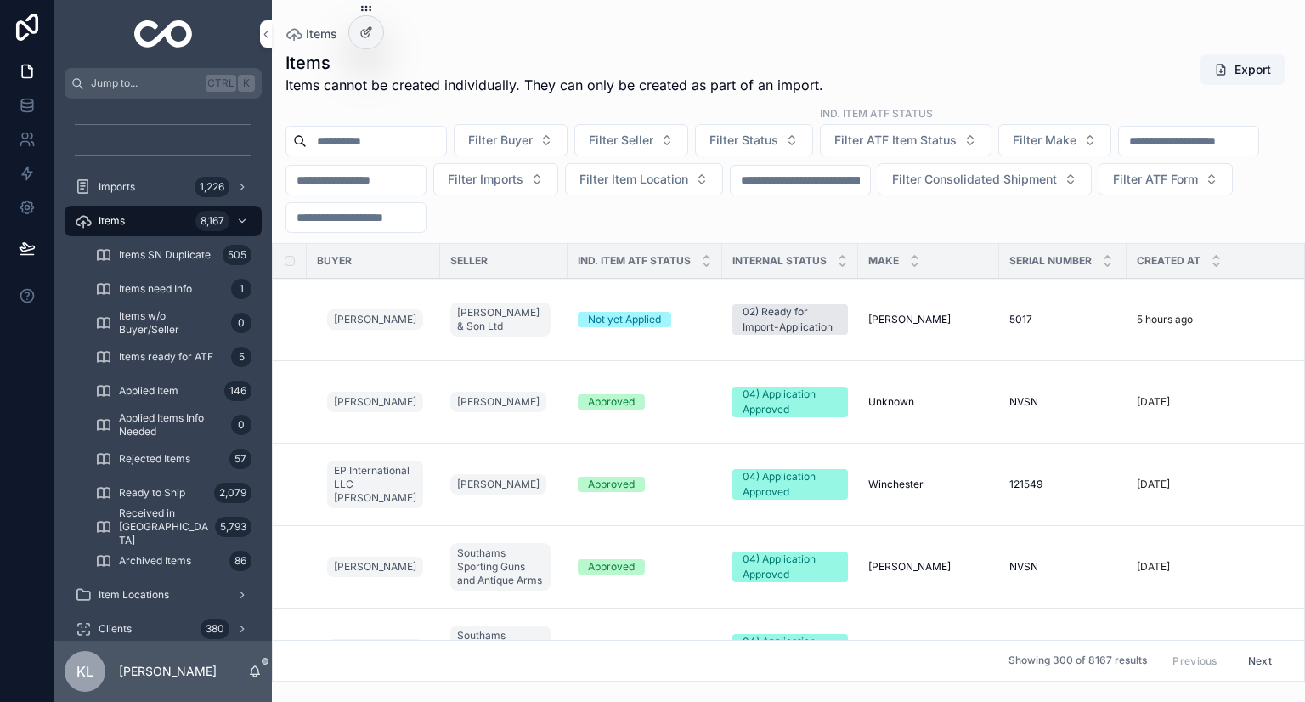
click at [870, 180] on input "scrollable content" at bounding box center [800, 180] width 139 height 24
paste input "****"
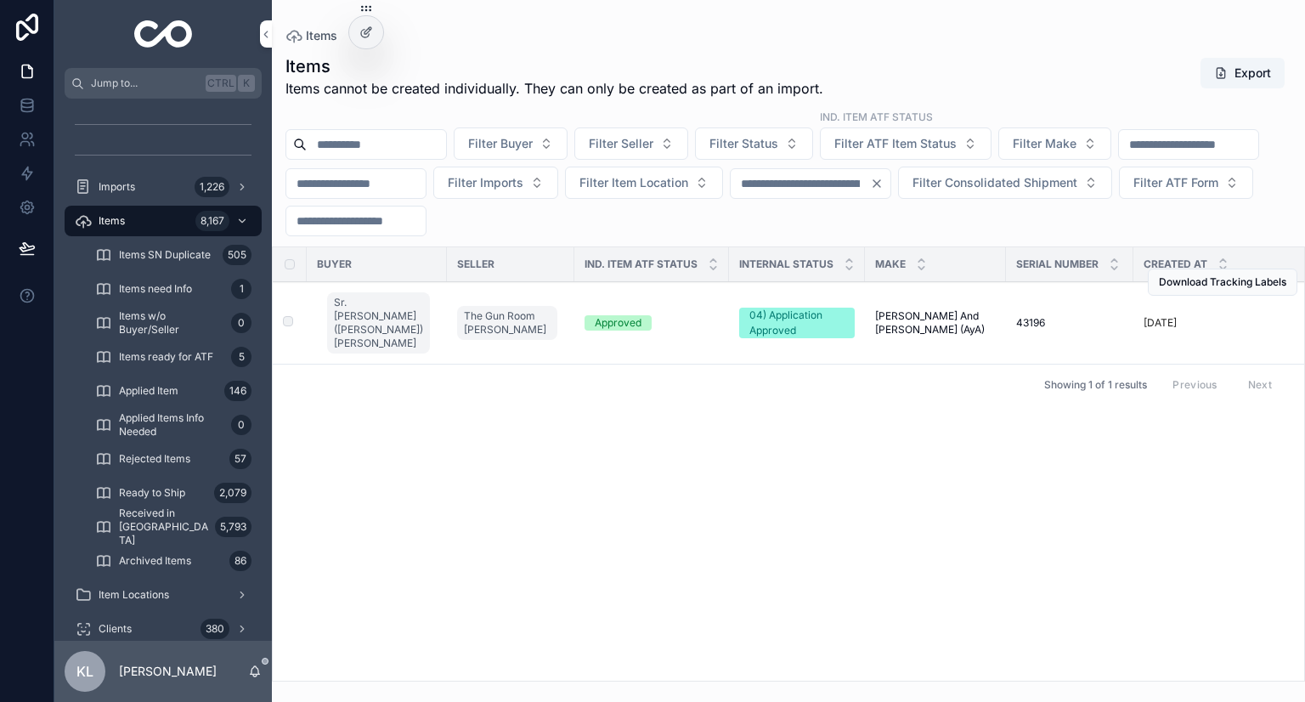
type input "****"
click at [636, 333] on td "Approved" at bounding box center [651, 323] width 155 height 82
click at [649, 330] on div "Approved" at bounding box center [652, 322] width 134 height 15
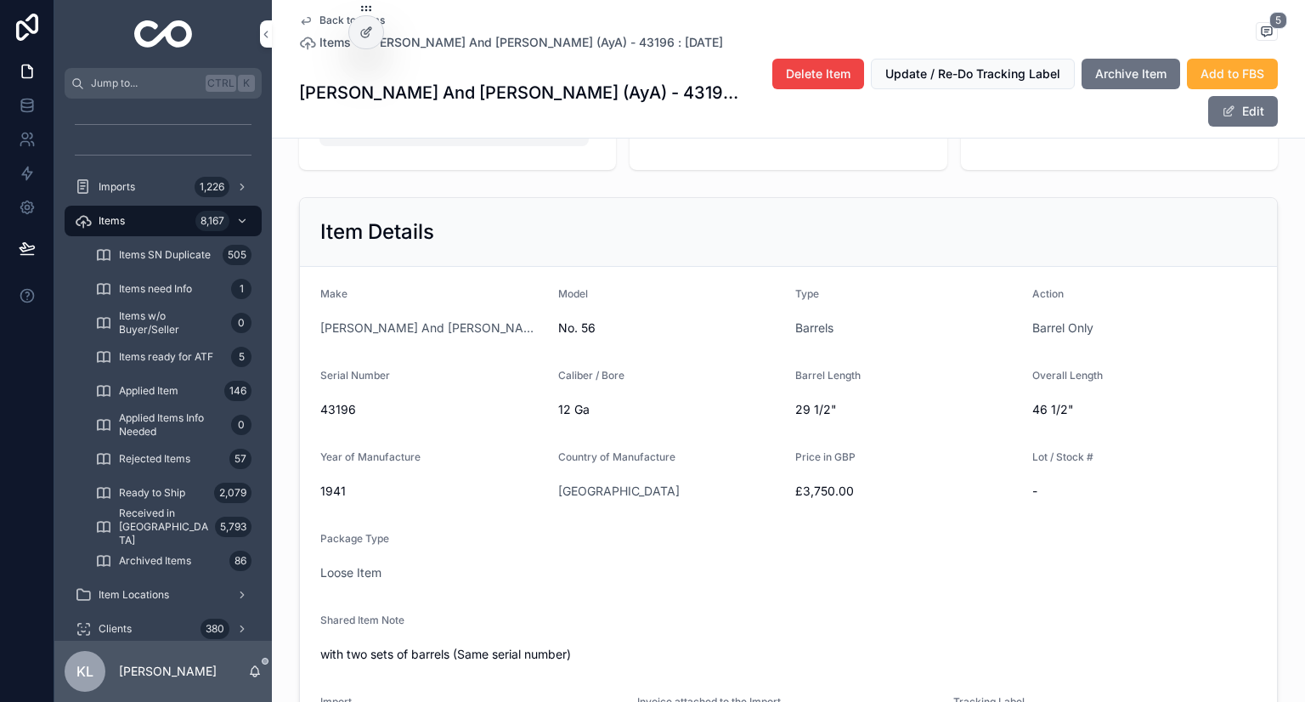
scroll to position [255, 0]
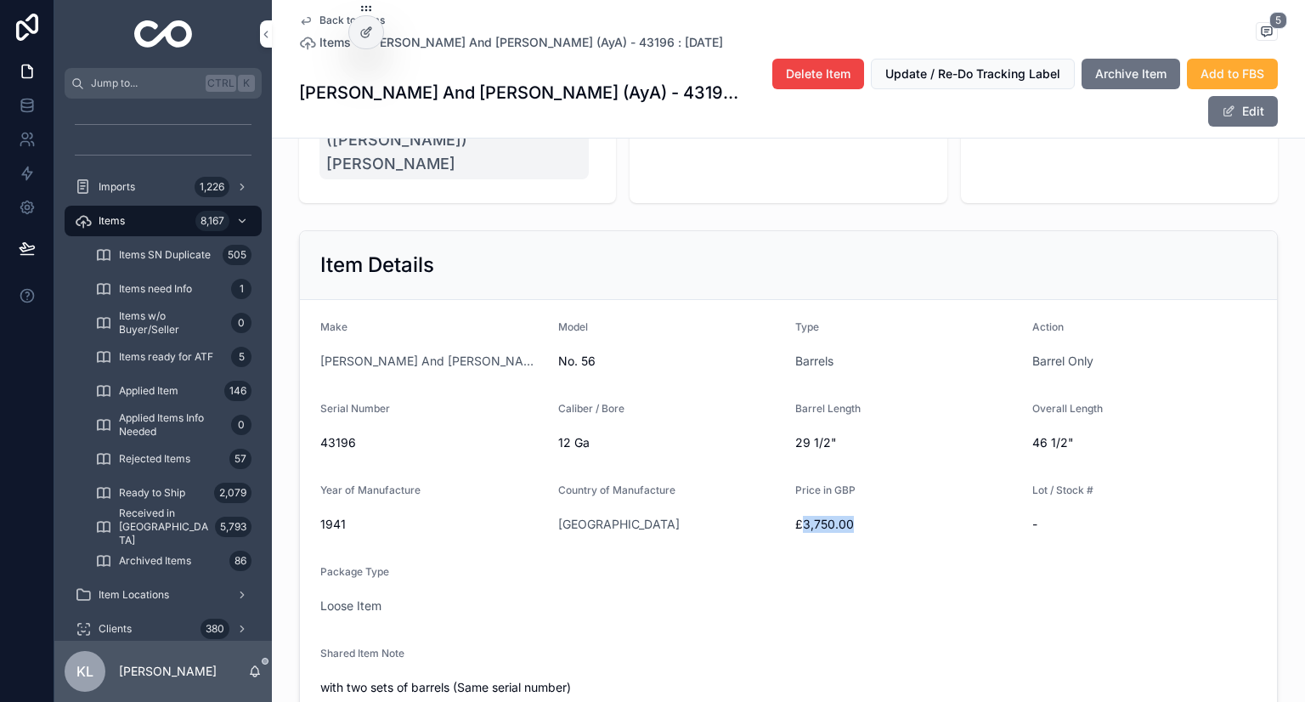
drag, startPoint x: 795, startPoint y: 501, endPoint x: 901, endPoint y: 507, distance: 105.6
click at [901, 516] on span "£3,750.00" at bounding box center [907, 524] width 224 height 17
click at [875, 516] on form "Make Aguirre And Aranzabel (AyA) Model No. 56 Type Barrels Action Barrel Only S…" at bounding box center [788, 577] width 977 height 554
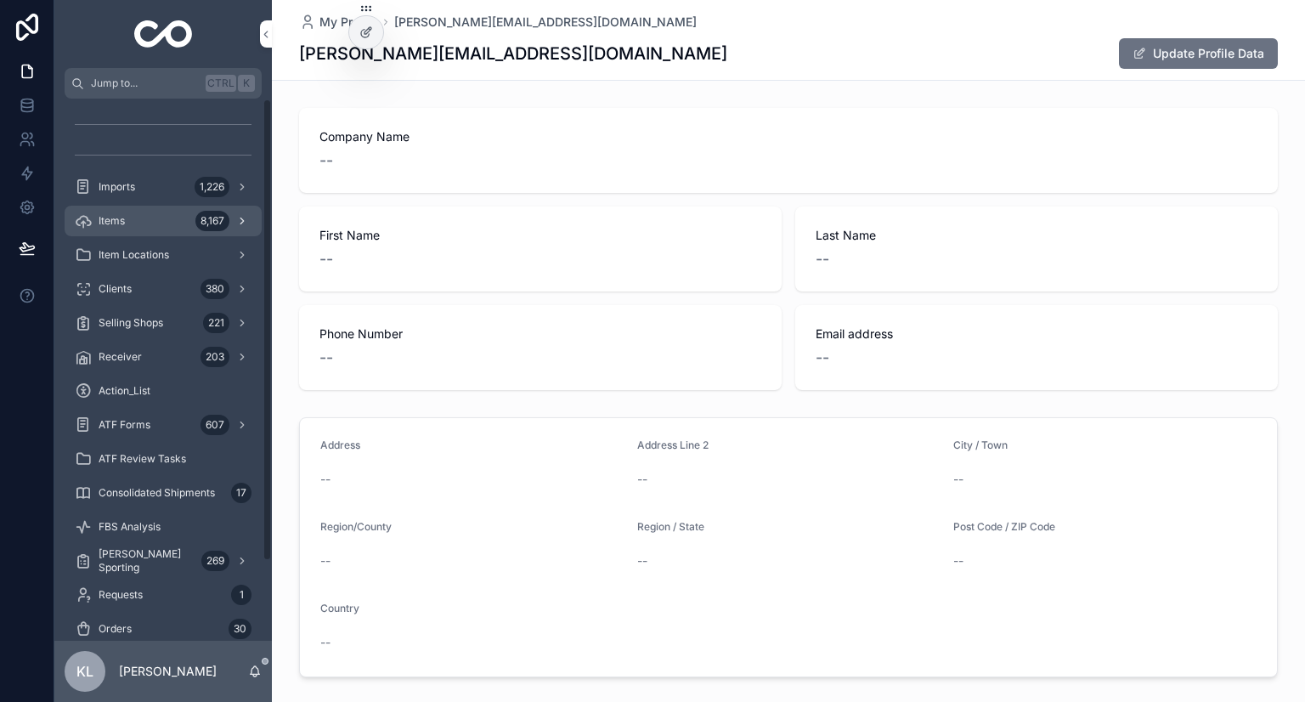
click at [225, 215] on div "8,167" at bounding box center [212, 221] width 34 height 20
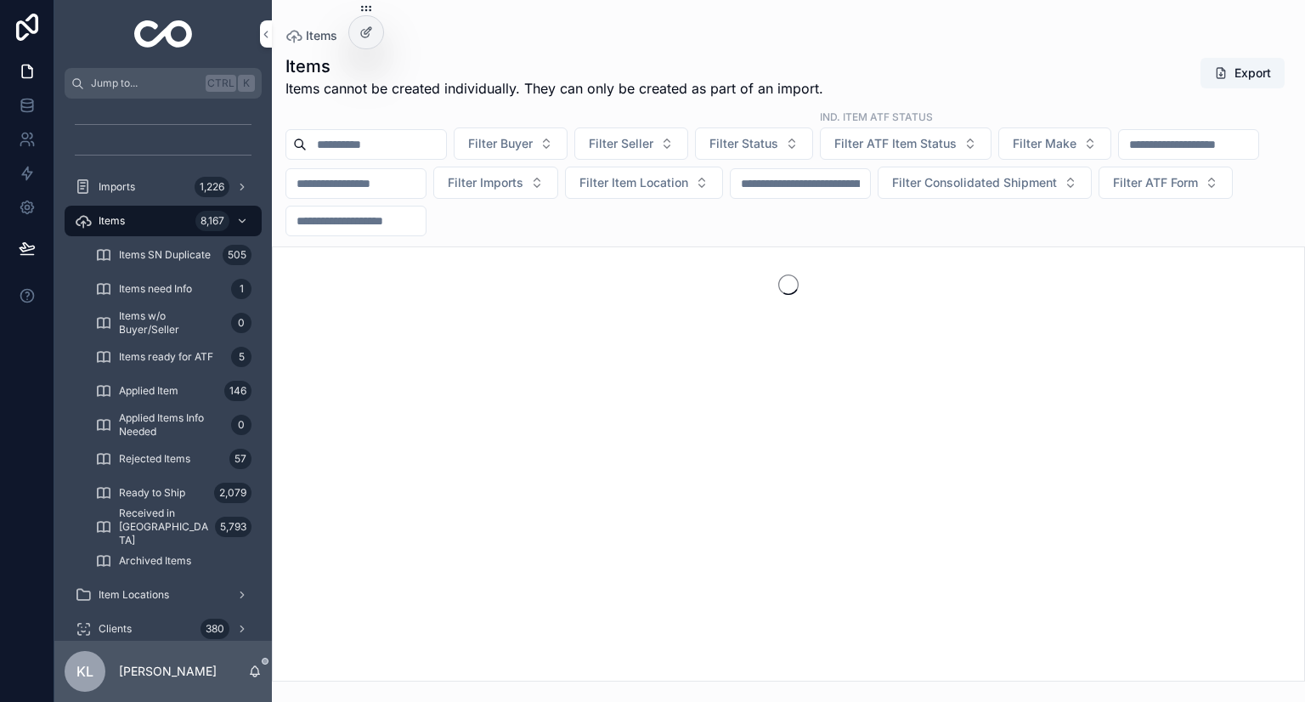
click at [870, 184] on input "scrollable content" at bounding box center [800, 184] width 139 height 24
paste input "****"
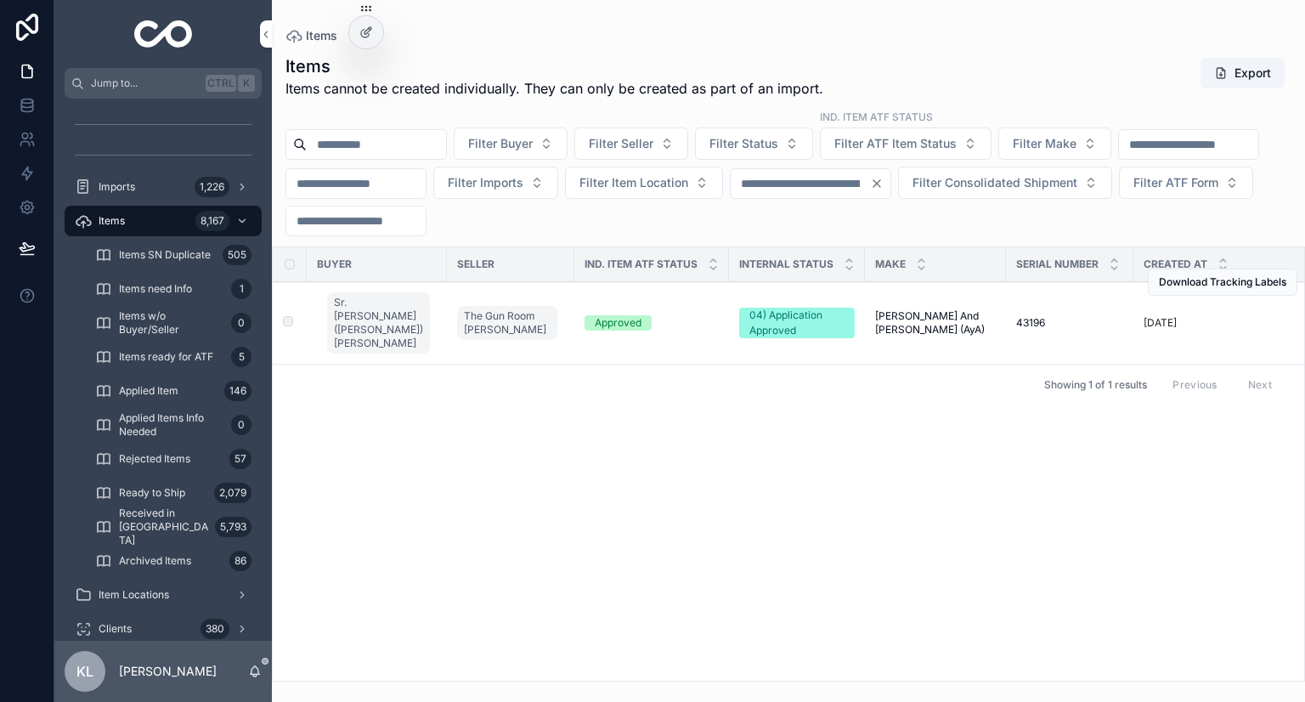
type input "****"
click at [978, 317] on span "[PERSON_NAME] And [PERSON_NAME] (AyA)" at bounding box center [935, 322] width 121 height 27
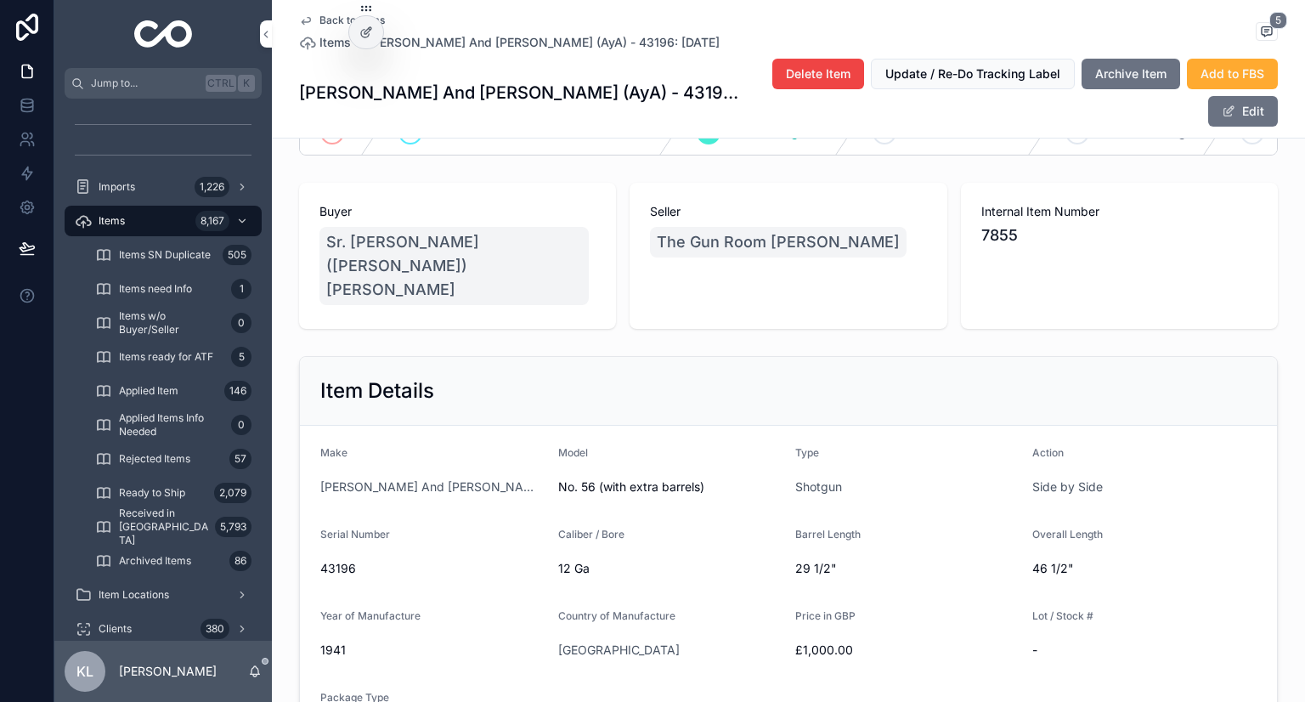
scroll to position [255, 0]
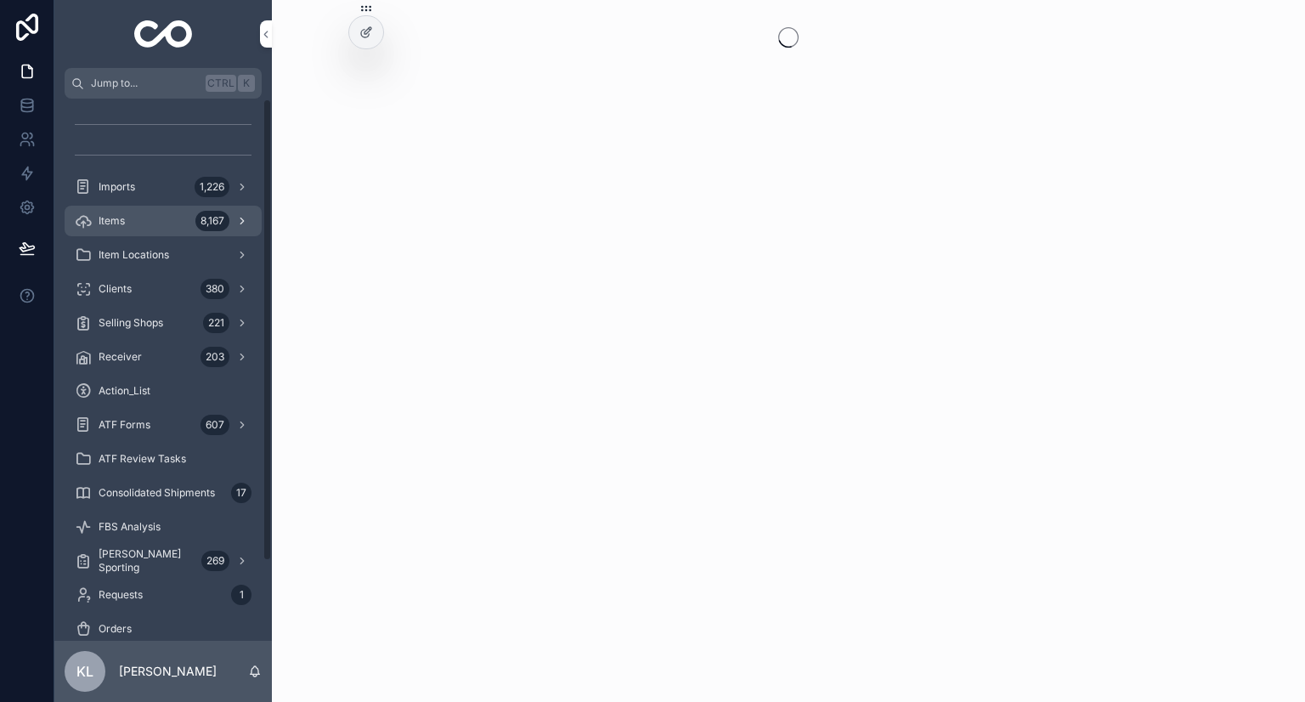
click at [153, 225] on div "Items 8,167" at bounding box center [163, 220] width 177 height 27
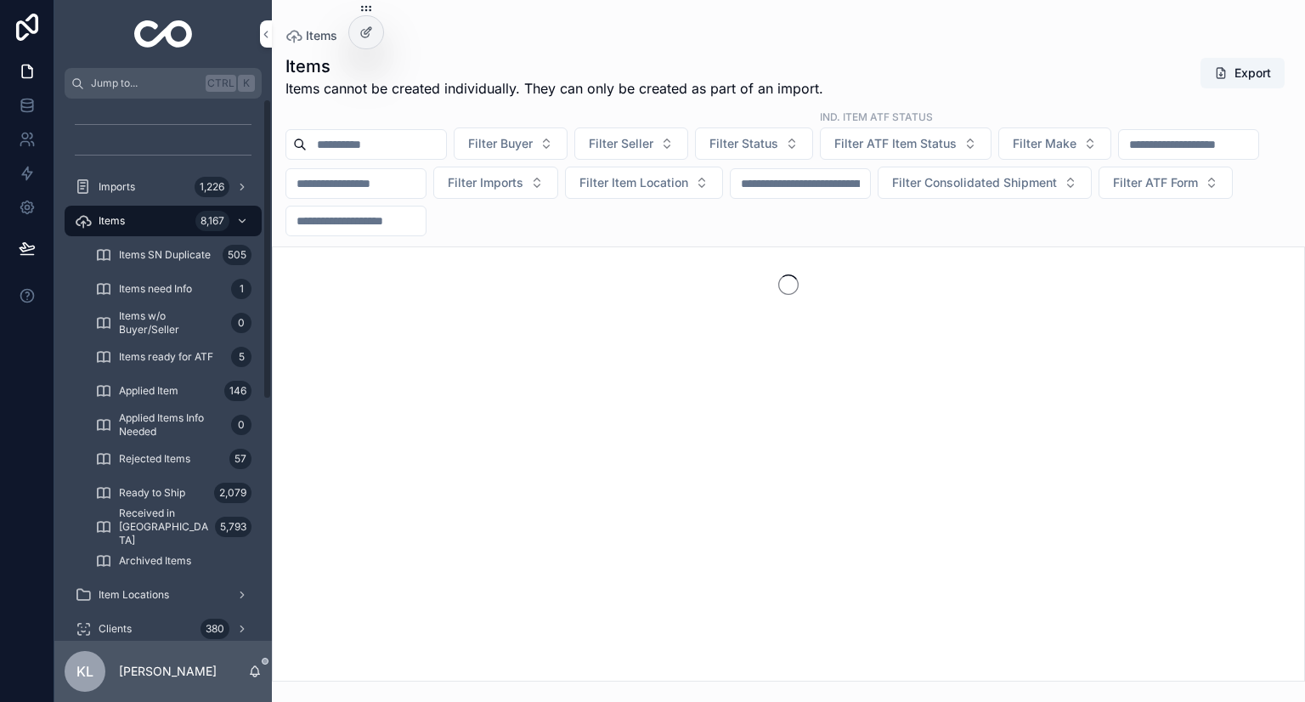
click at [1119, 156] on input "scrollable content" at bounding box center [1188, 145] width 139 height 24
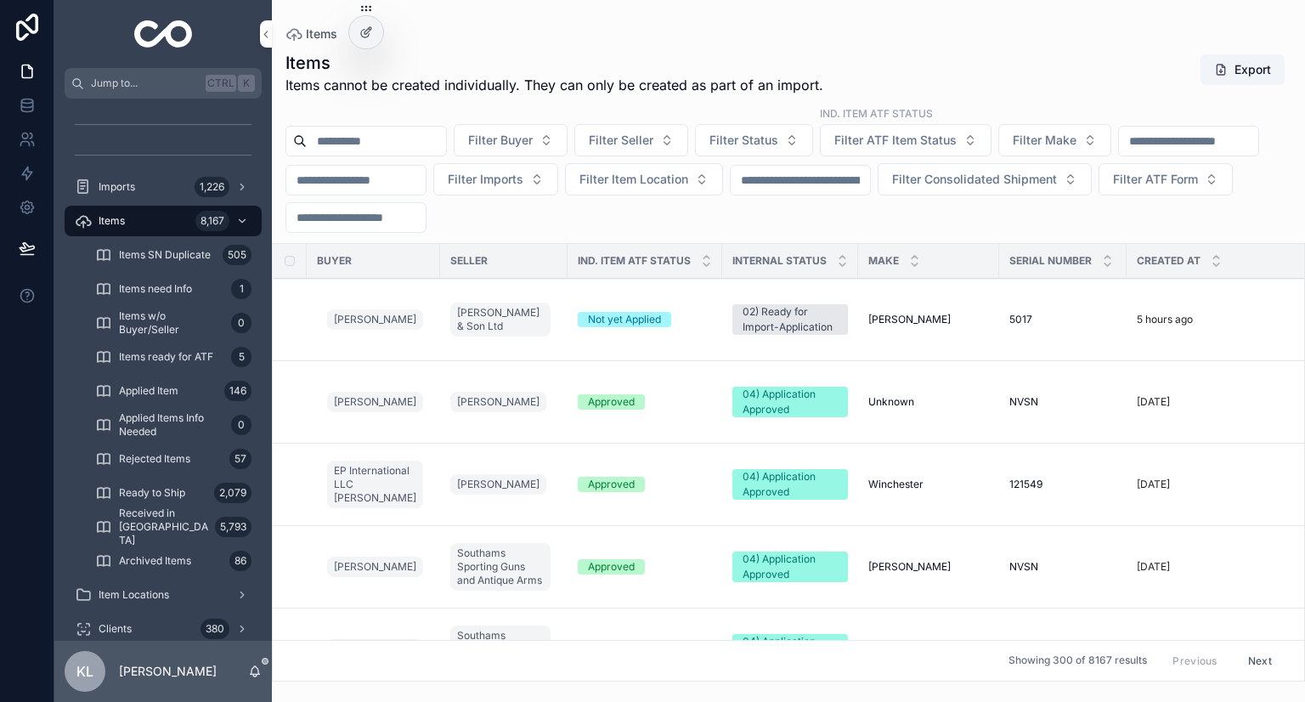
click at [870, 178] on input "scrollable content" at bounding box center [800, 180] width 139 height 24
type input "****"
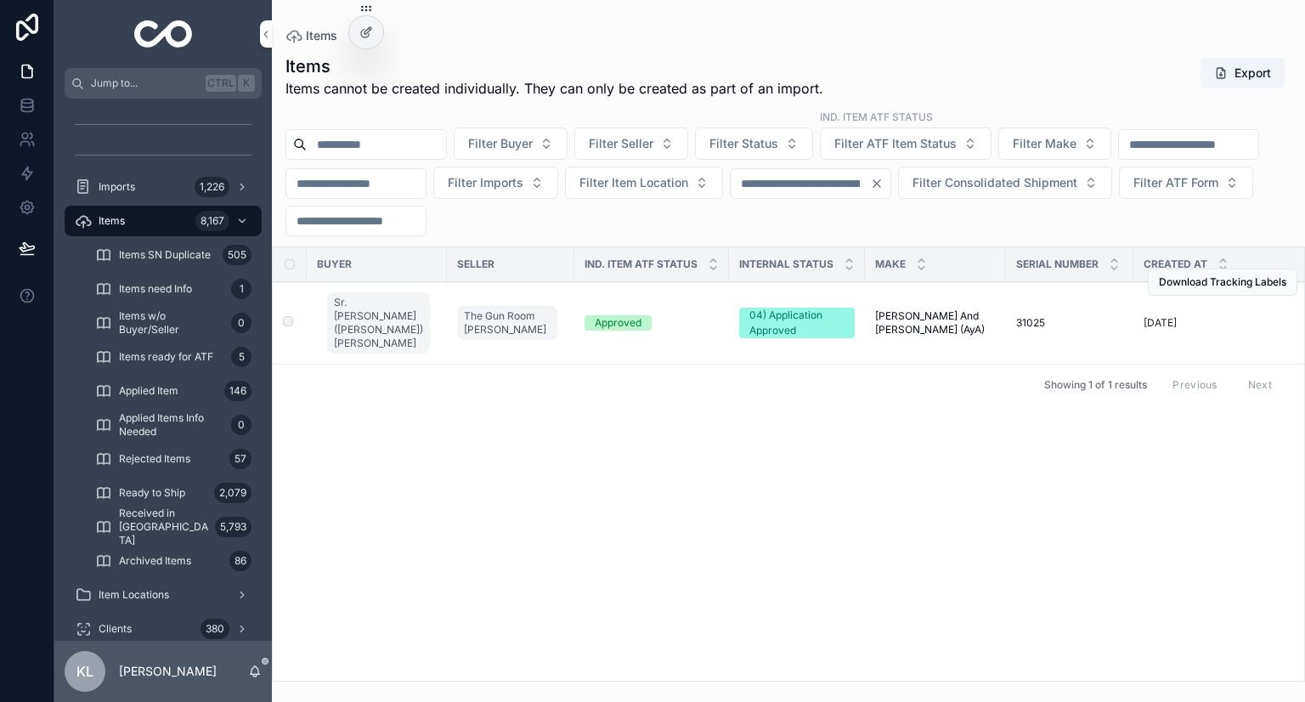
click at [670, 327] on div "Approved" at bounding box center [652, 322] width 134 height 15
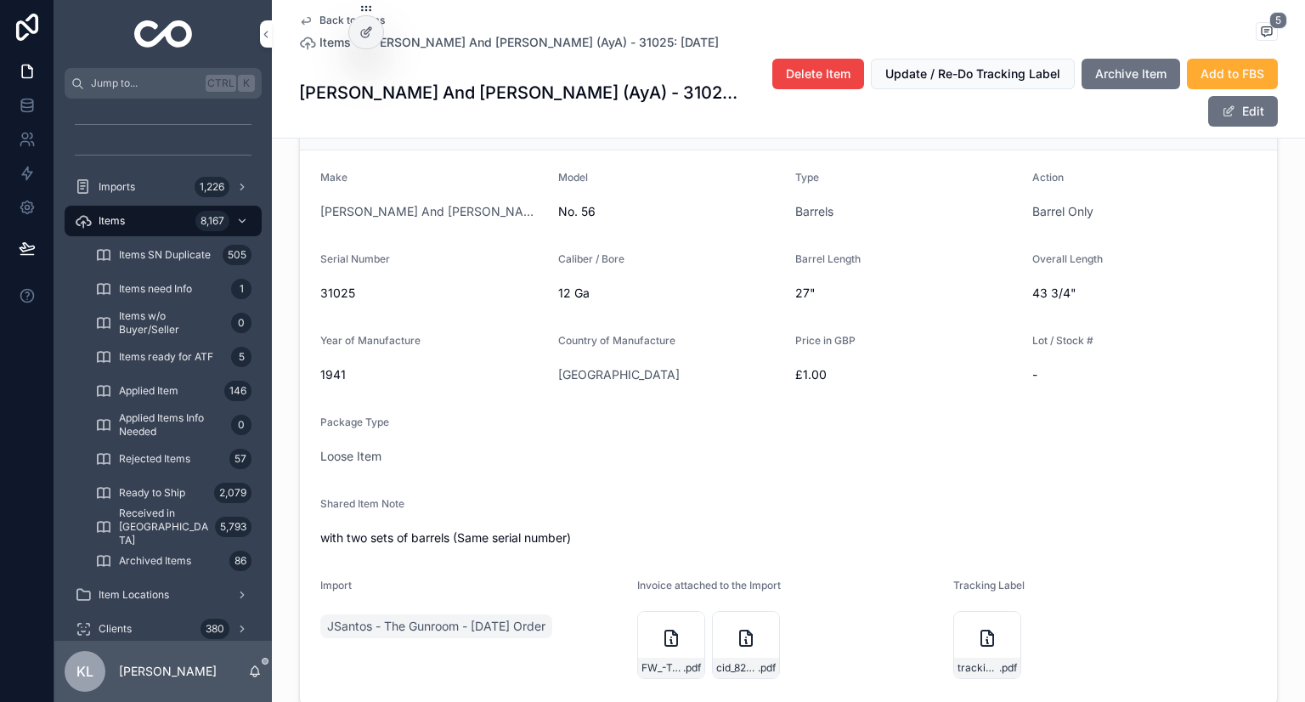
scroll to position [595, 0]
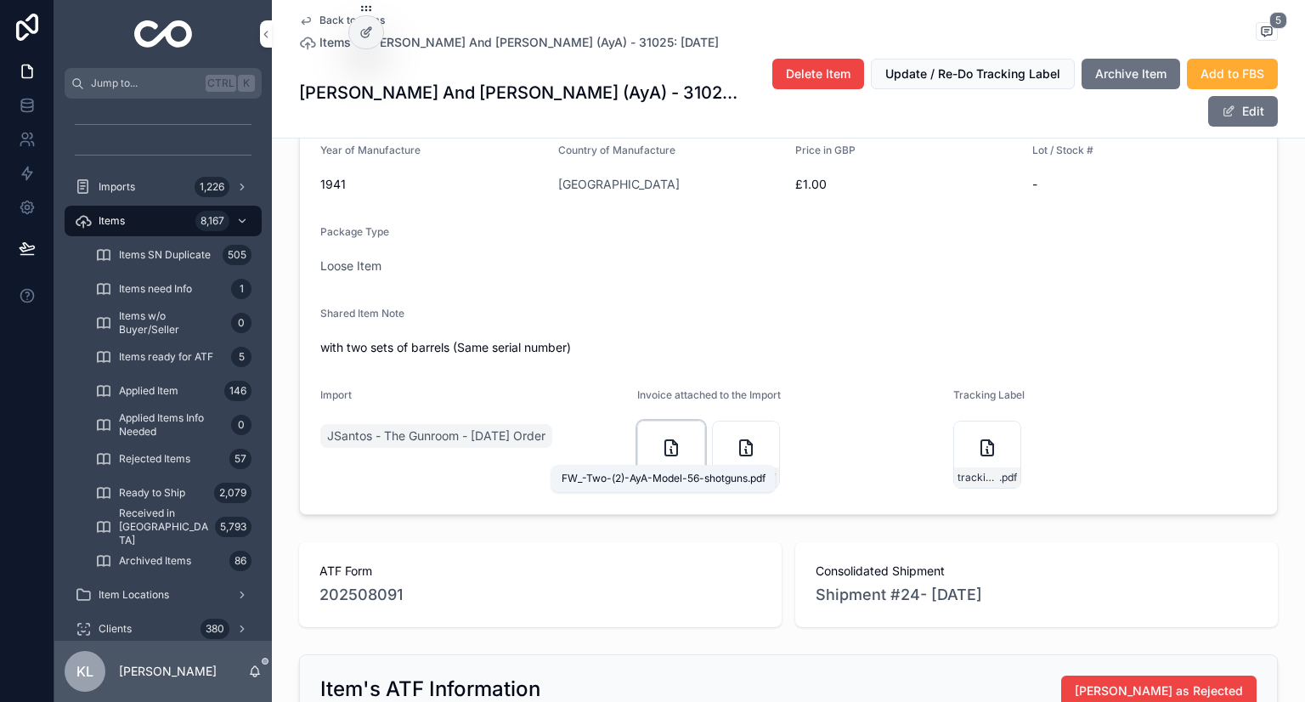
click at [690, 471] on span ".pdf" at bounding box center [692, 478] width 18 height 14
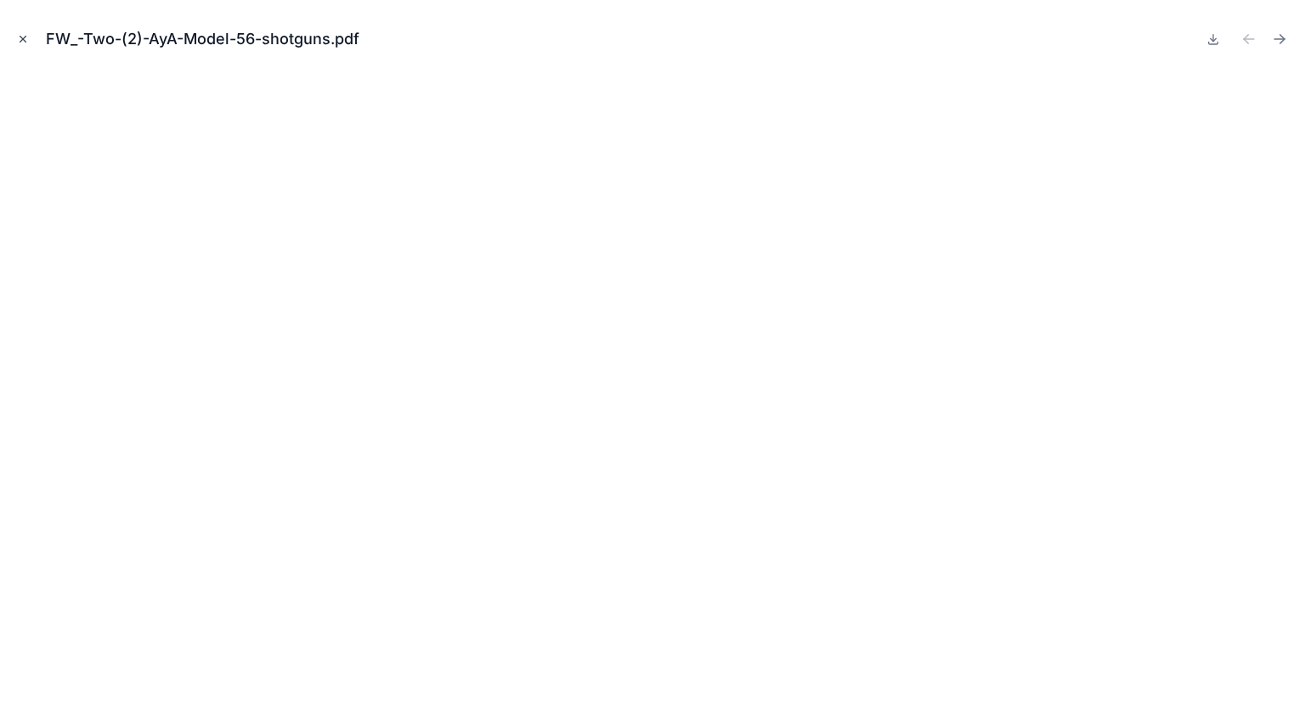
click at [23, 42] on icon "Close modal" at bounding box center [23, 39] width 12 height 12
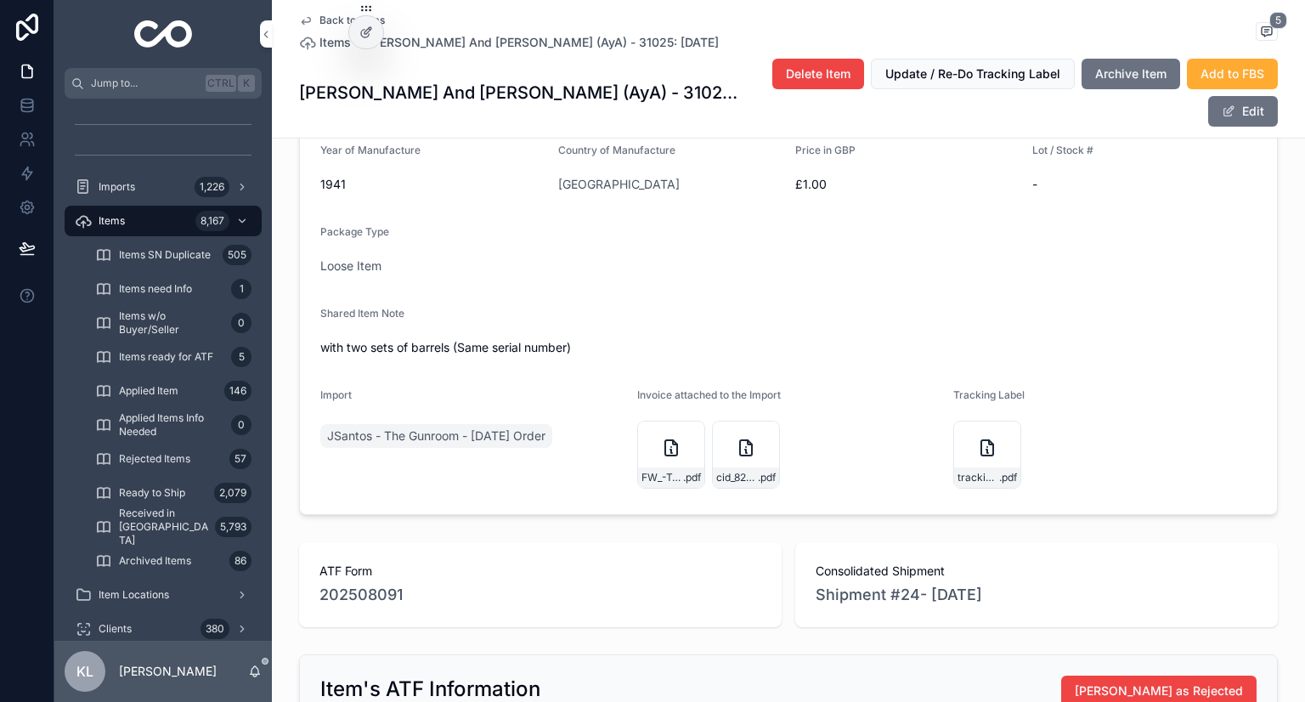
click at [303, 24] on icon "scrollable content" at bounding box center [306, 21] width 14 height 14
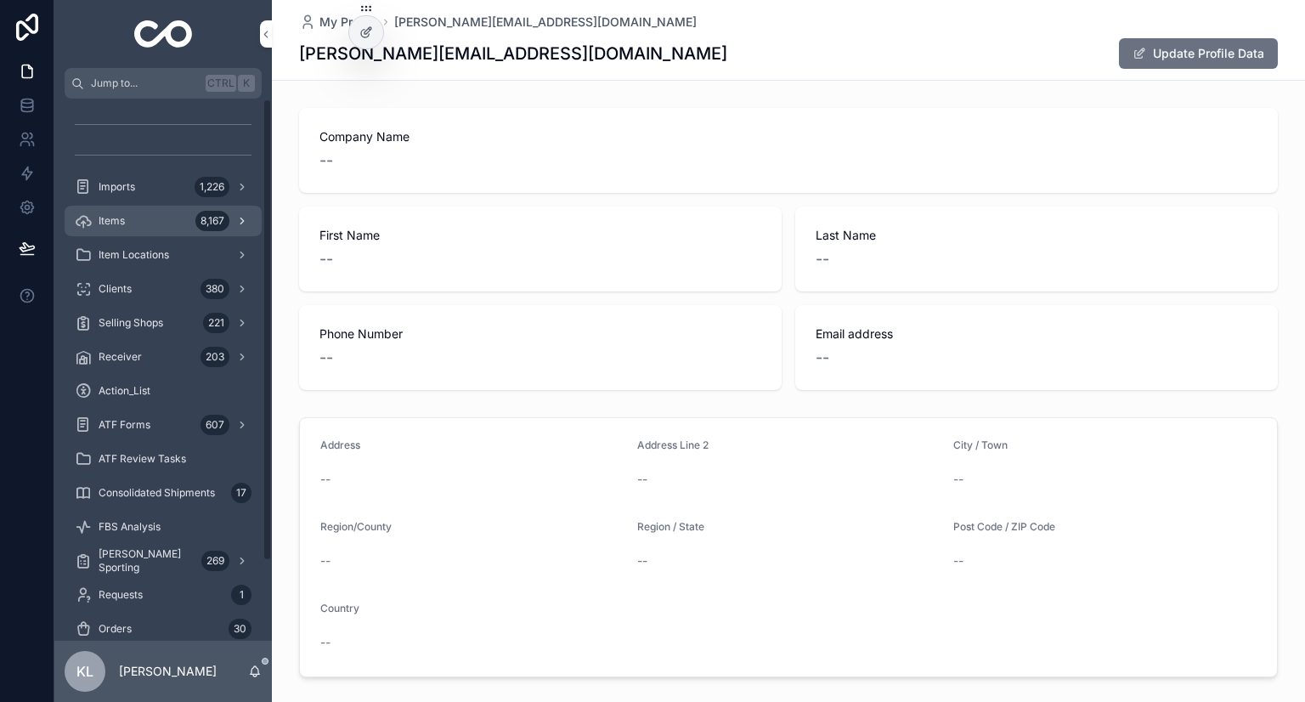
click at [156, 226] on div "Items 8,167" at bounding box center [163, 220] width 177 height 27
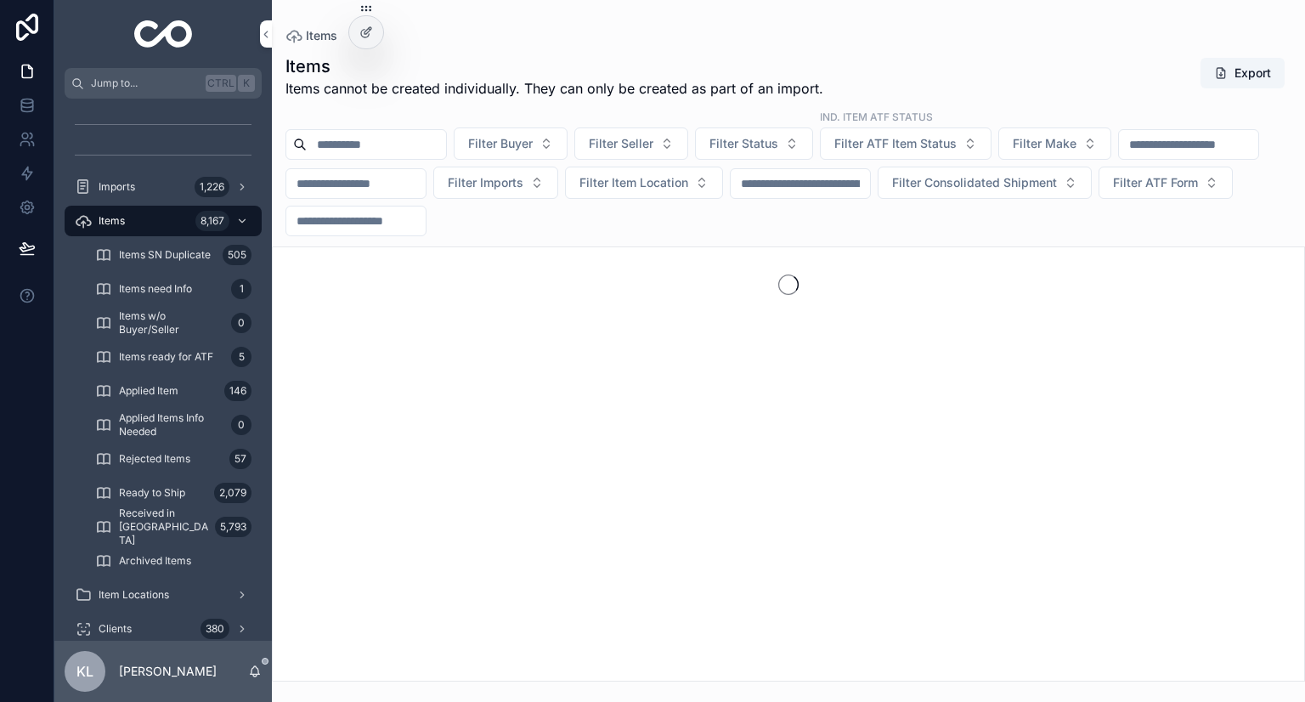
click at [870, 178] on input "scrollable content" at bounding box center [800, 184] width 139 height 24
type input "****"
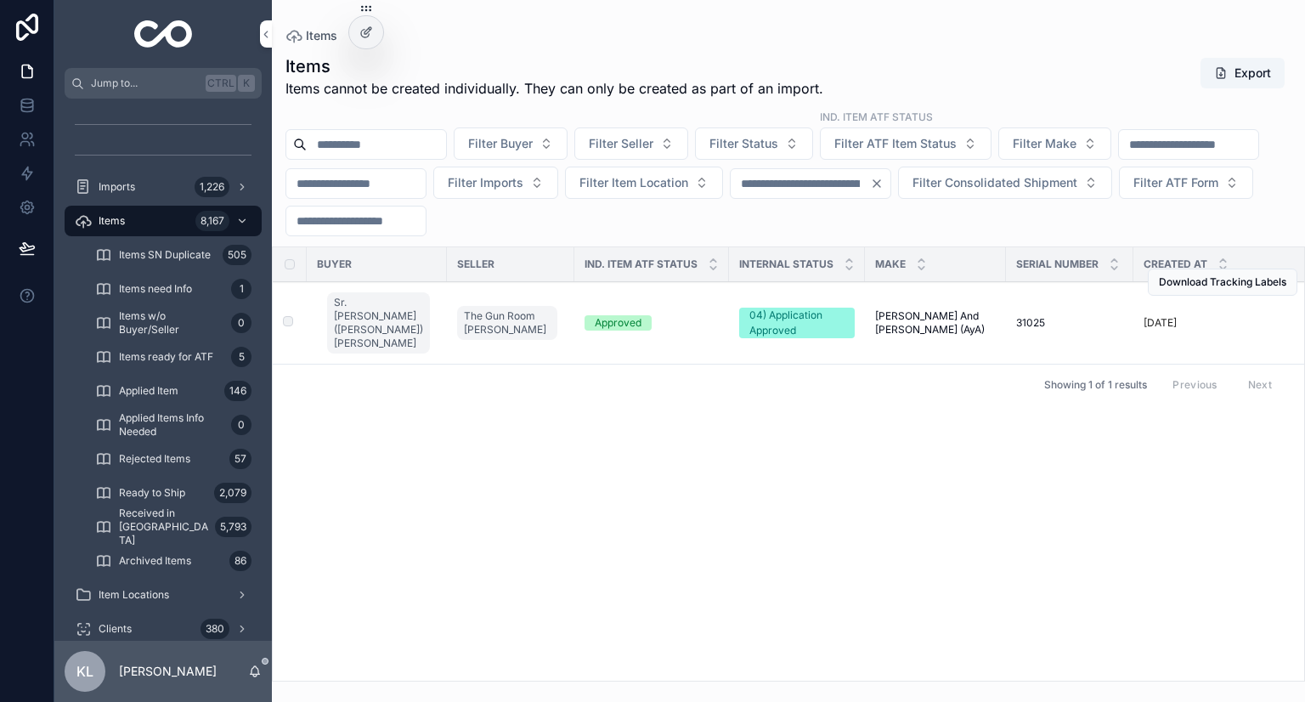
click at [700, 319] on div "Approved" at bounding box center [652, 322] width 134 height 15
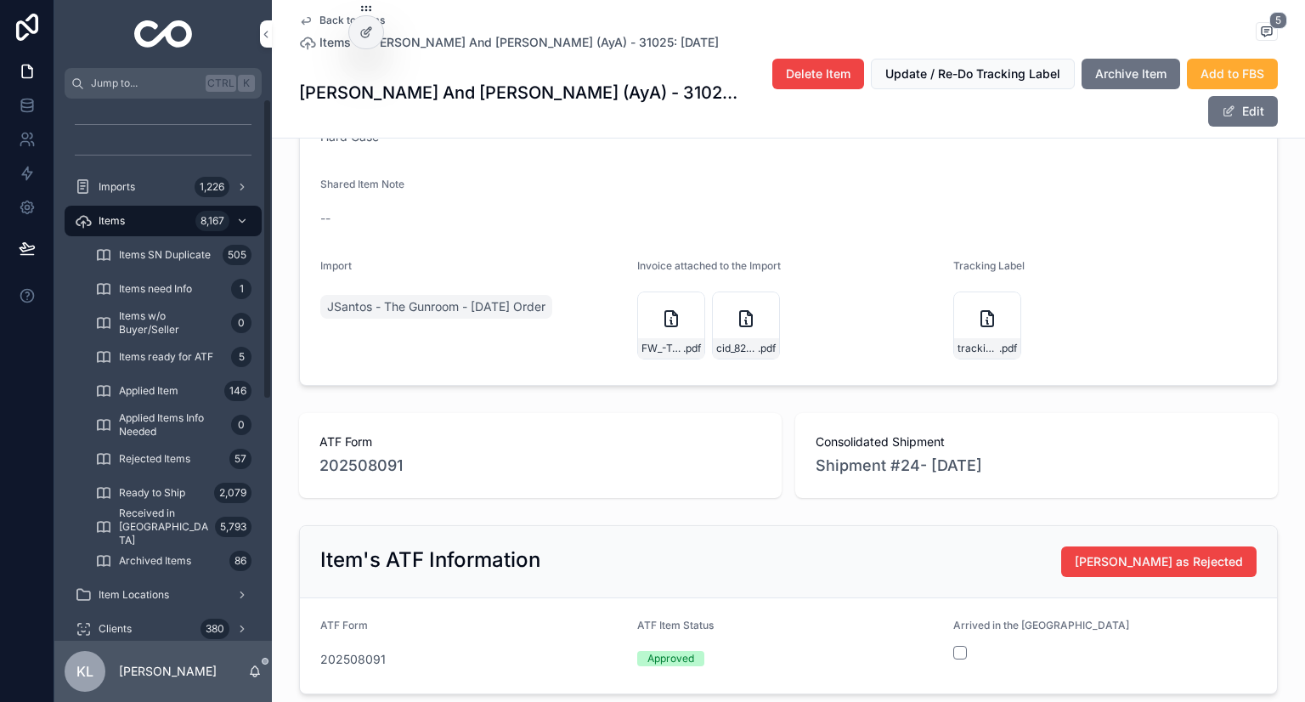
scroll to position [765, 0]
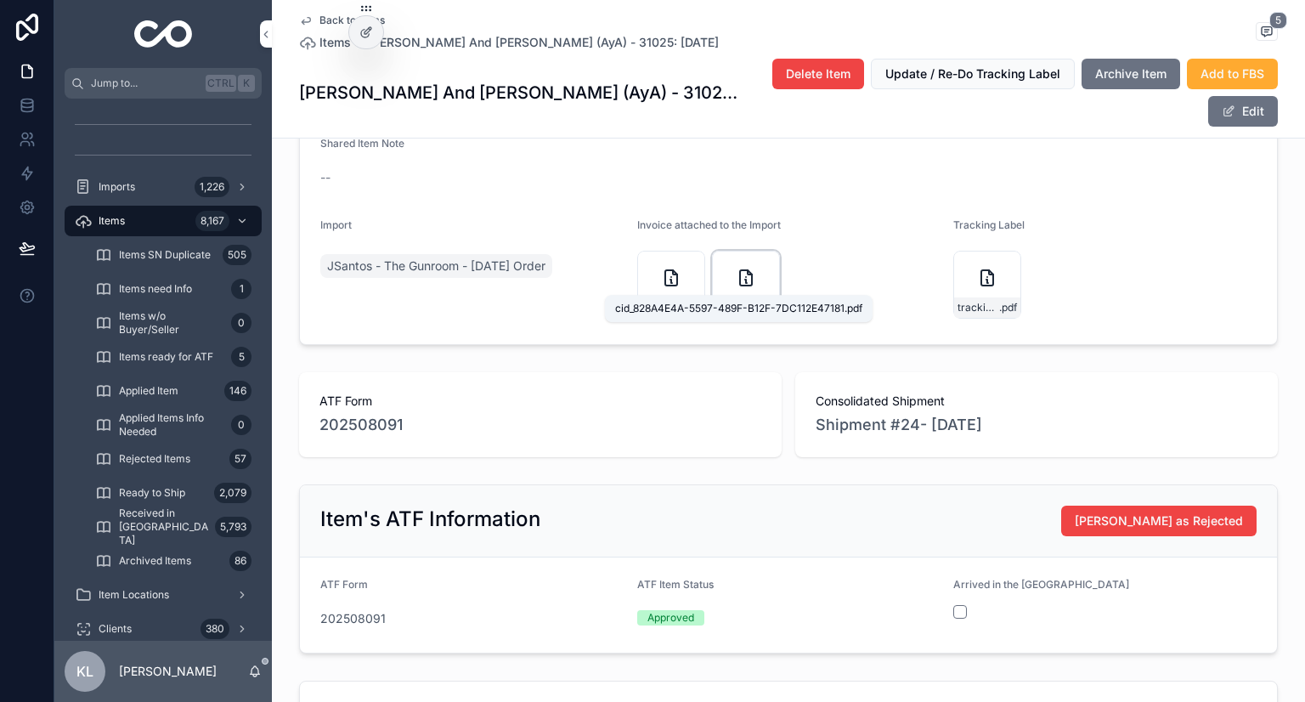
click at [765, 301] on span ".pdf" at bounding box center [767, 308] width 18 height 14
